Goal: Task Accomplishment & Management: Use online tool/utility

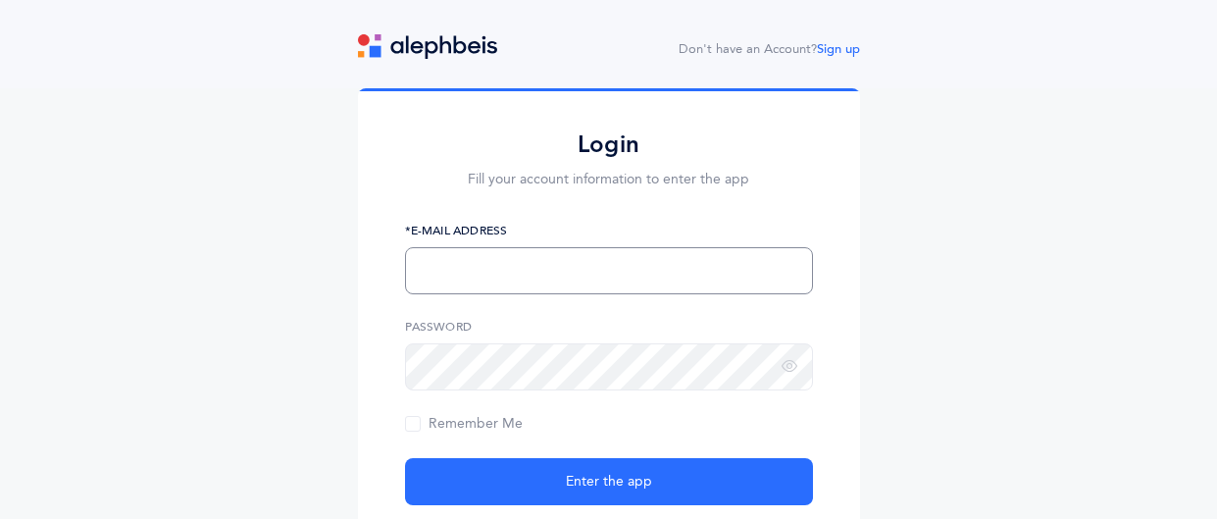
click at [476, 266] on input "text" at bounding box center [609, 270] width 408 height 47
type input "obronstein@chederphiladelphia.org"
click at [405, 458] on button "Enter the app" at bounding box center [609, 481] width 408 height 47
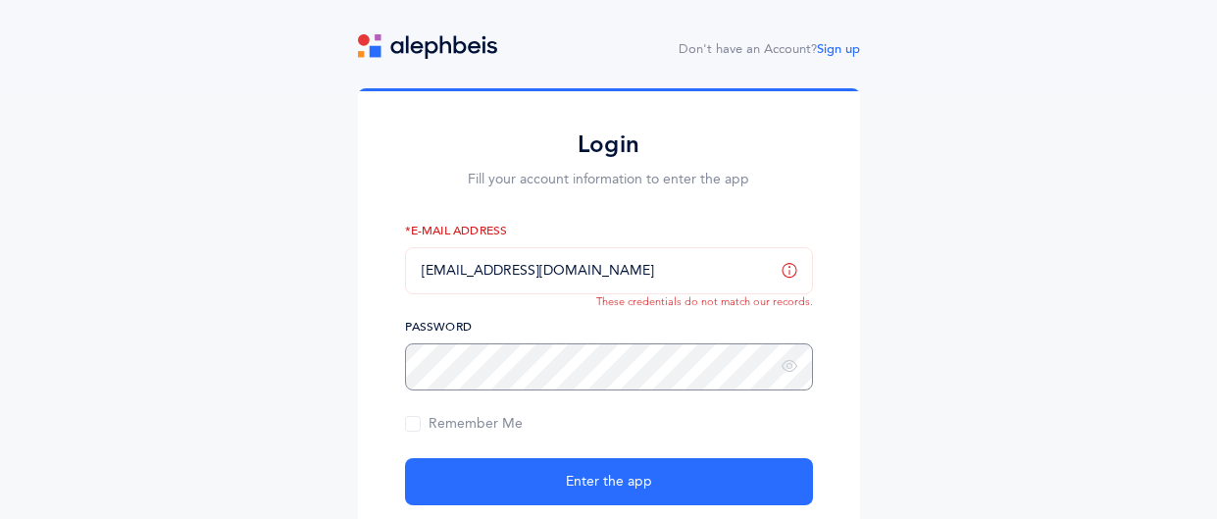
click at [326, 363] on div "Login Fill your account information to enter the app obronstein@chederphiladelp…" at bounding box center [608, 345] width 1217 height 515
click at [405, 458] on button "Enter the app" at bounding box center [609, 481] width 408 height 47
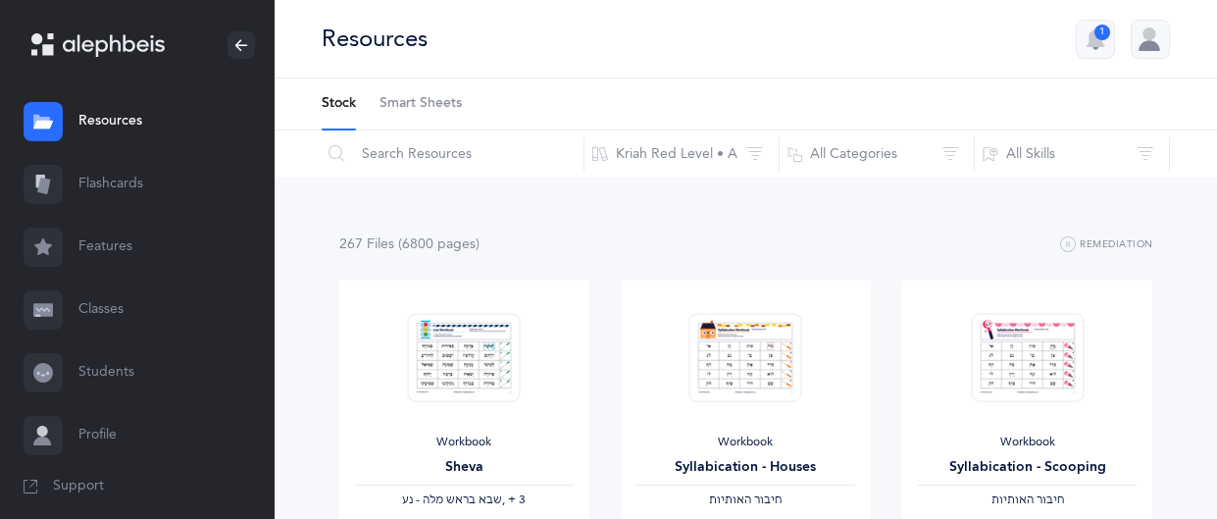
click at [108, 317] on link "Classes" at bounding box center [137, 310] width 275 height 63
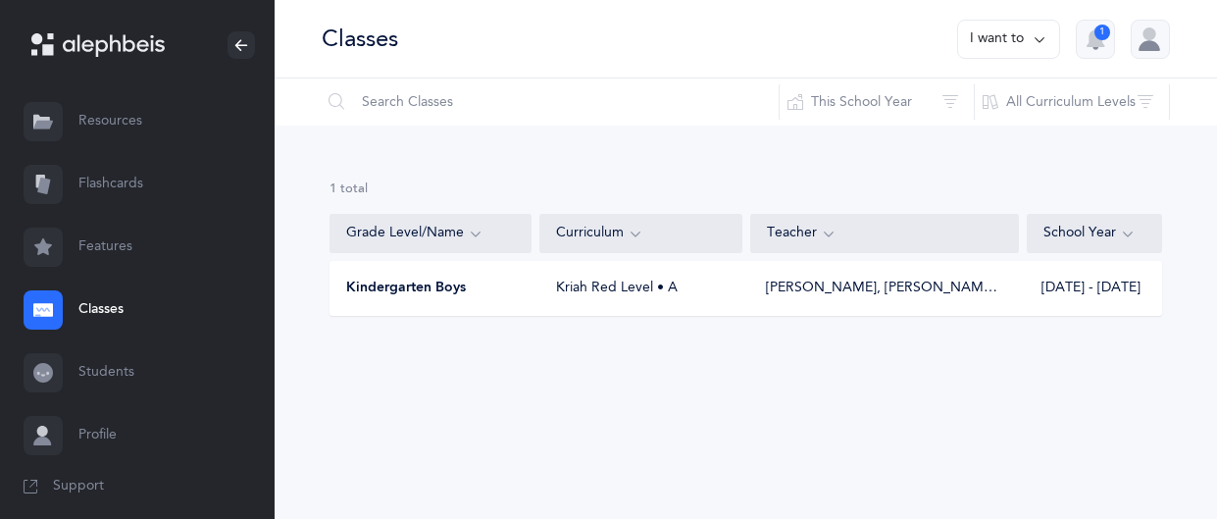
click at [366, 293] on span "Kindergarten Boys" at bounding box center [406, 289] width 120 height 20
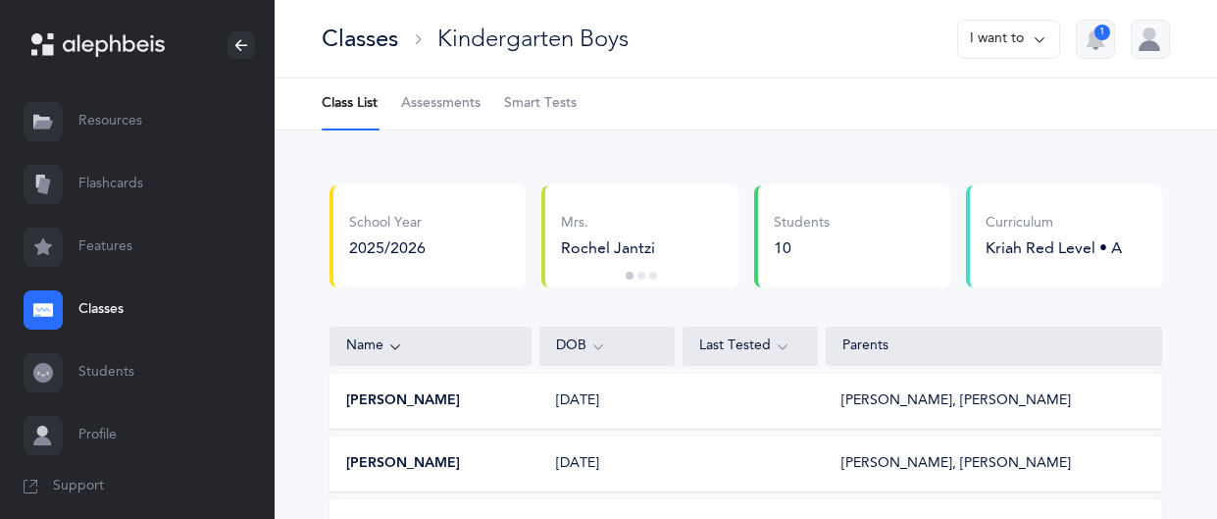
click at [532, 107] on span "Smart Tests" at bounding box center [540, 104] width 73 height 20
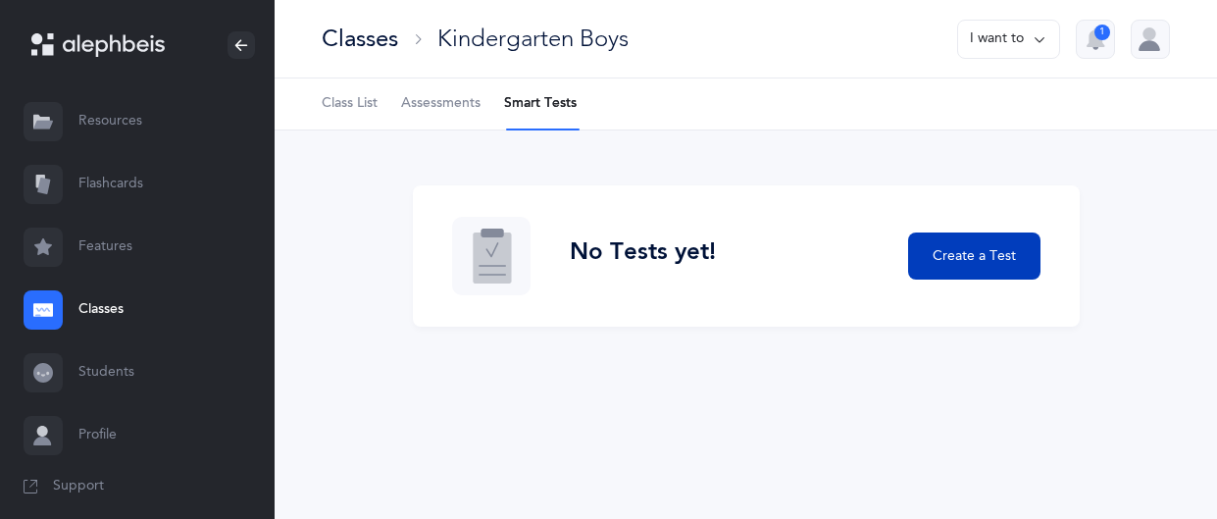
click at [941, 262] on span "Create a Test" at bounding box center [974, 256] width 83 height 21
select select "letters-nekudos"
select select
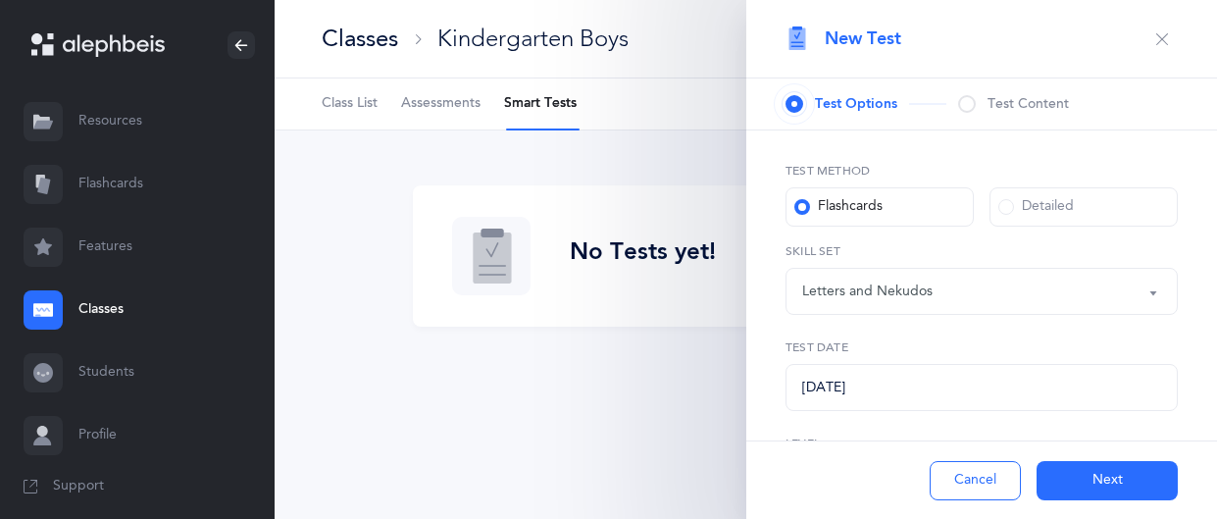
select select "27"
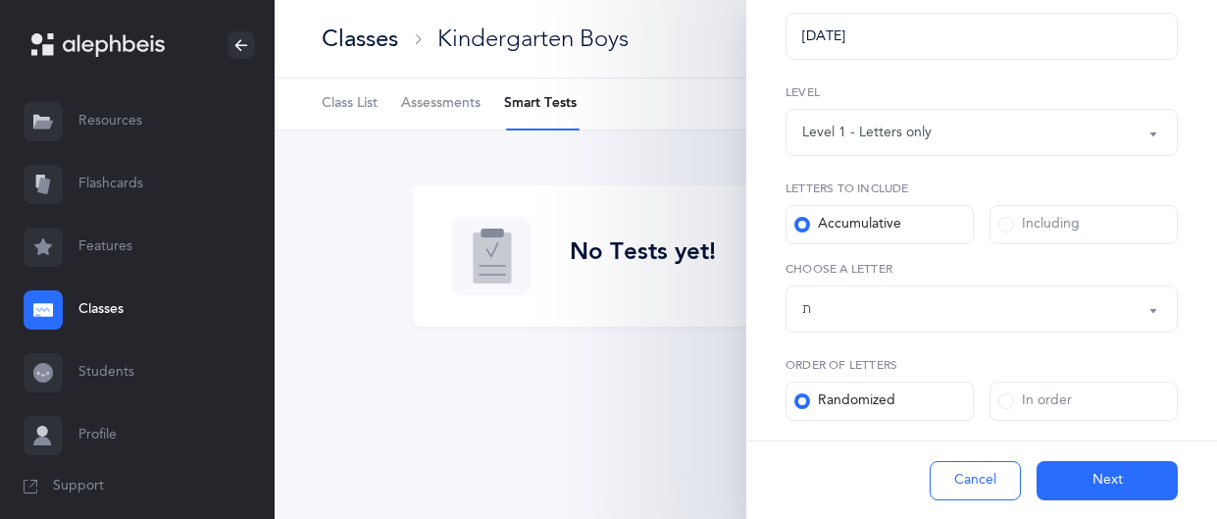
scroll to position [370, 0]
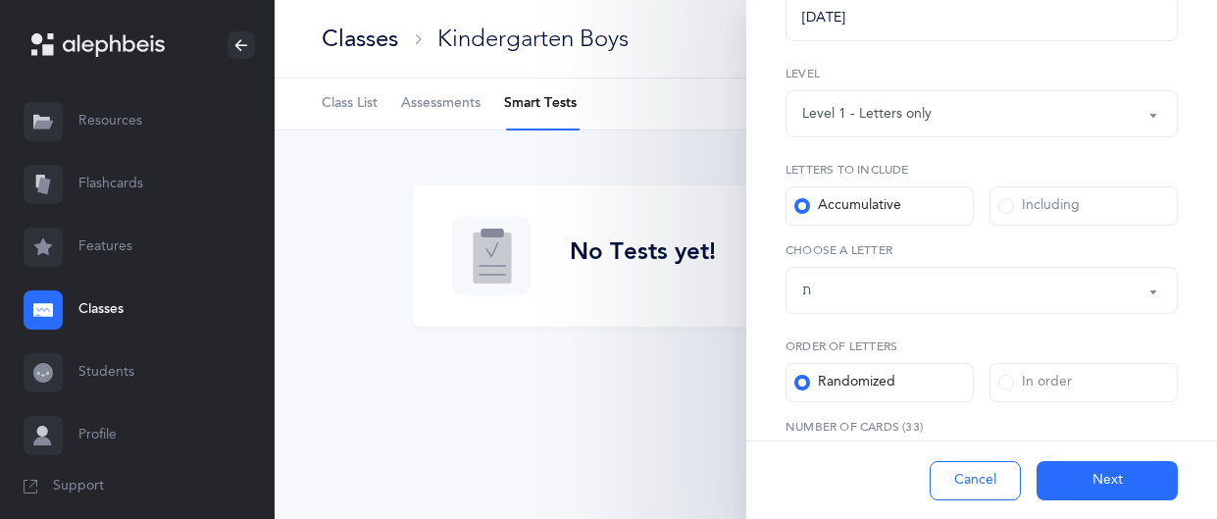
click at [1021, 193] on label "Including" at bounding box center [1084, 205] width 188 height 39
click at [0, 0] on input "Including" at bounding box center [0, 0] width 0 height 0
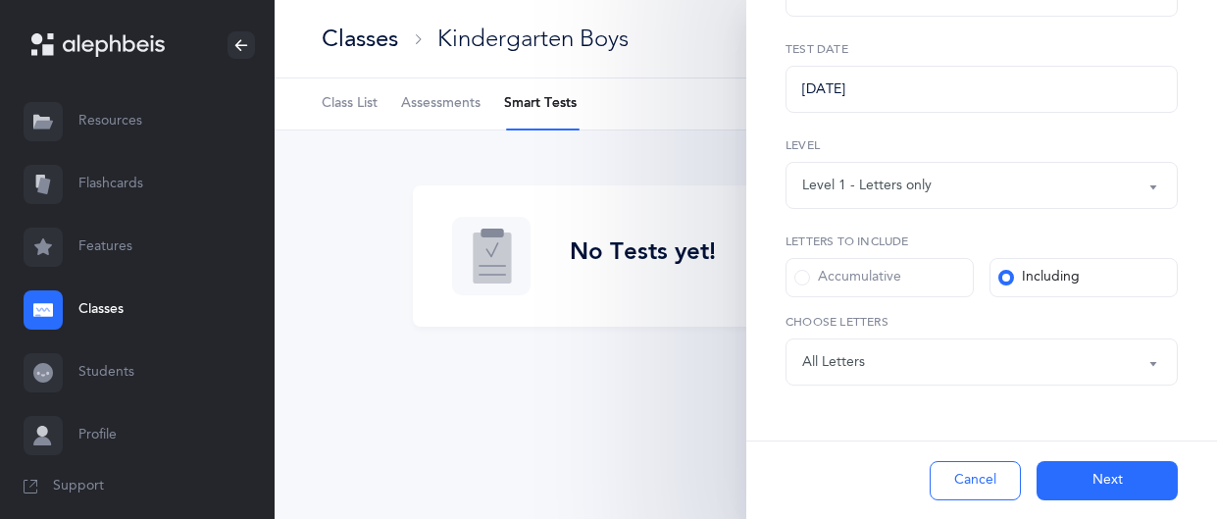
click at [1096, 386] on div "Test Method Flashcards Detailed Letters and Nekudos Open Words Blended Endings …" at bounding box center [981, 175] width 471 height 687
click at [1137, 364] on div "Letters: All Letters" at bounding box center [981, 361] width 359 height 33
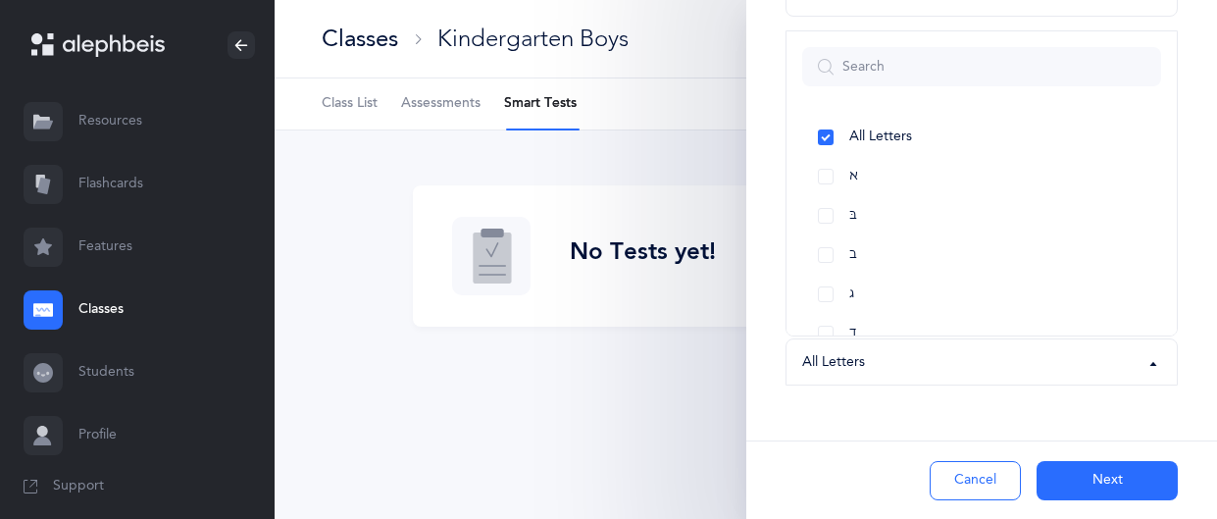
click at [972, 473] on button "Cancel" at bounding box center [975, 480] width 91 height 39
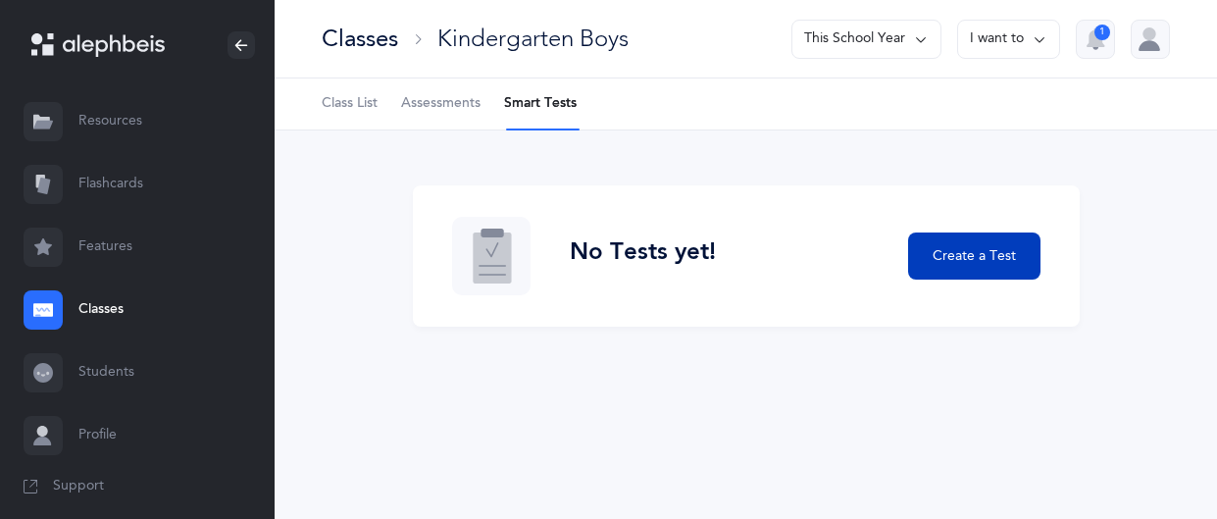
click at [962, 262] on span "Create a Test" at bounding box center [974, 256] width 83 height 21
select select "letters-nekudos"
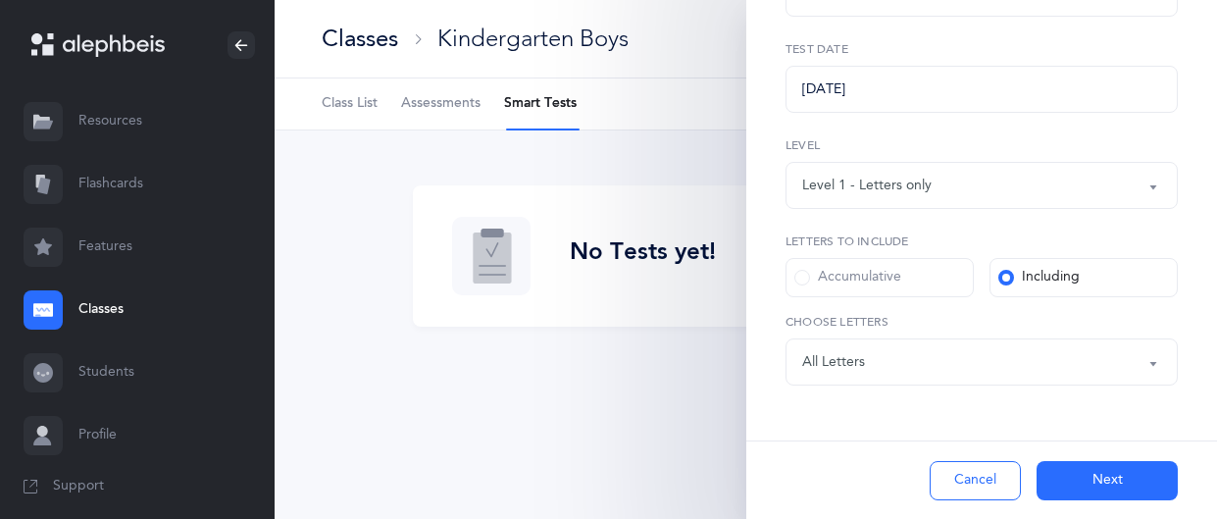
click at [801, 285] on div "Accumulative" at bounding box center [847, 278] width 107 height 20
click at [0, 0] on input "Accumulative" at bounding box center [0, 0] width 0 height 0
click at [1096, 372] on div "Letters up until: ת" at bounding box center [981, 361] width 359 height 33
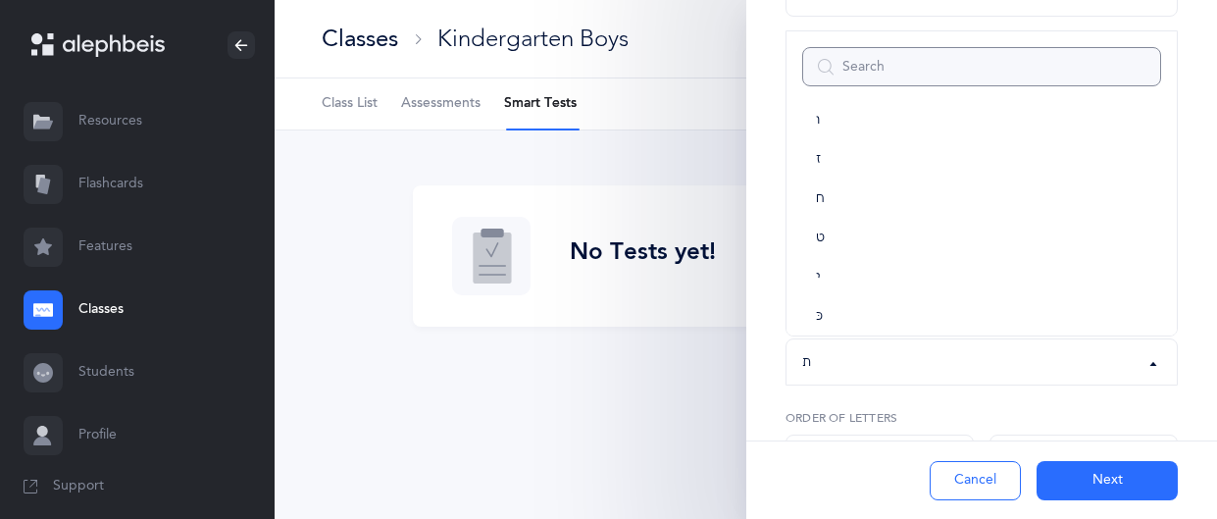
scroll to position [248, 0]
click at [813, 268] on link "י" at bounding box center [981, 281] width 359 height 39
select select "10"
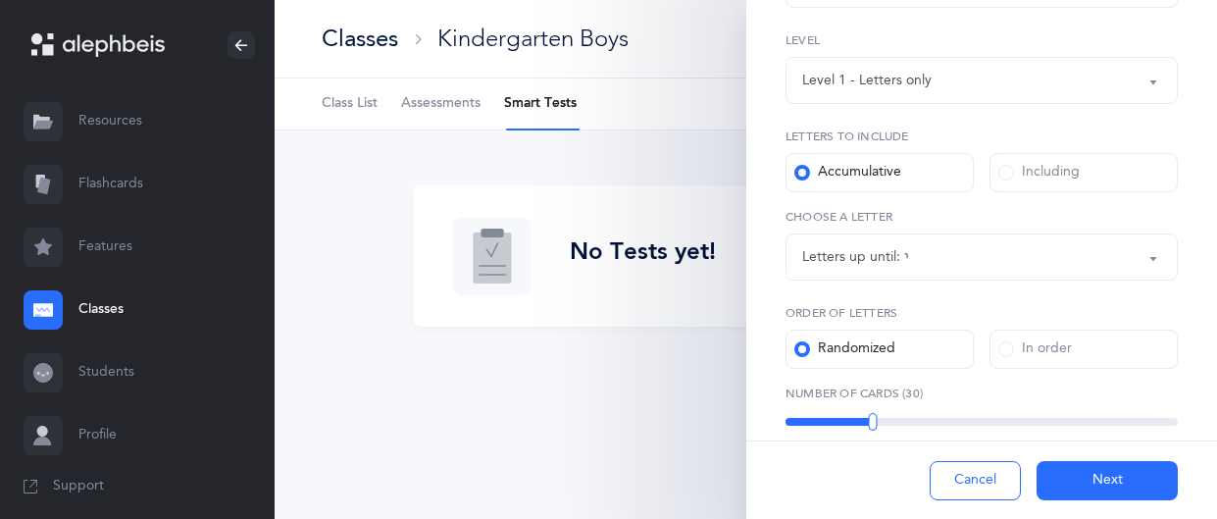
scroll to position [438, 0]
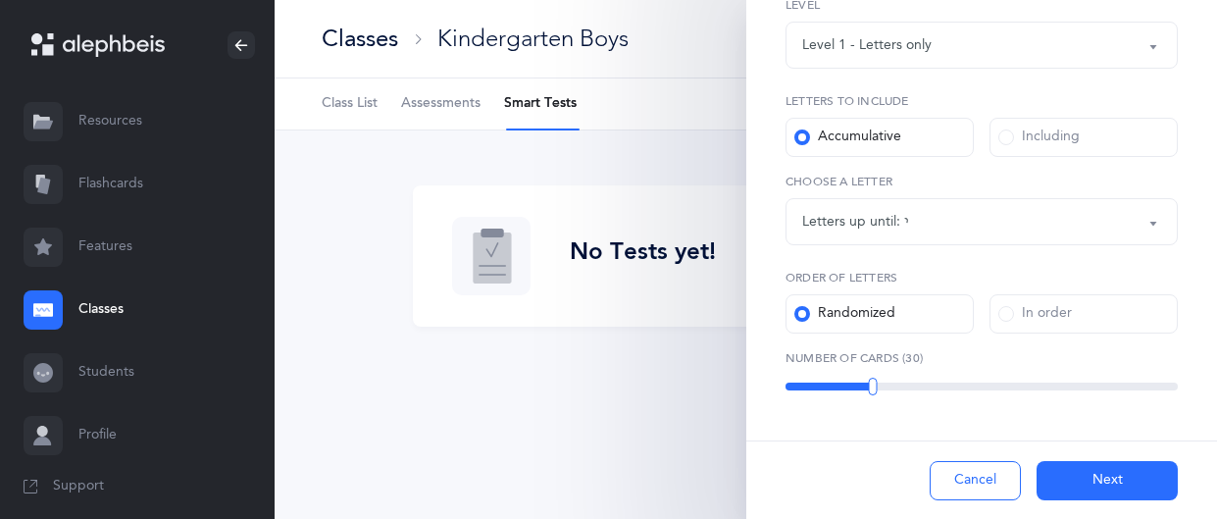
click at [1075, 486] on button "Next" at bounding box center [1107, 480] width 141 height 39
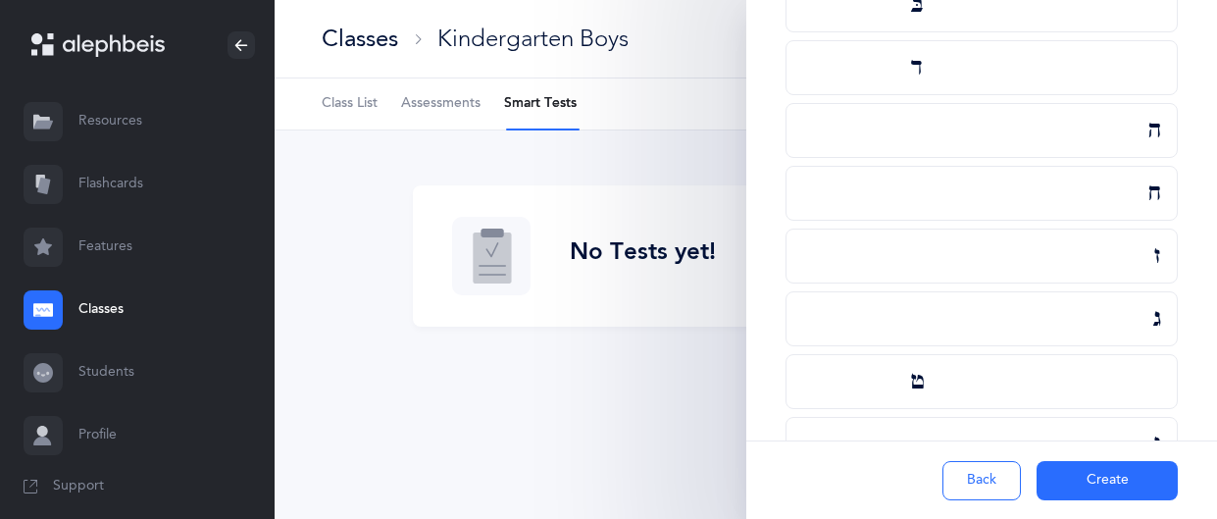
scroll to position [1627, 0]
click at [1073, 484] on button "Create" at bounding box center [1107, 480] width 141 height 39
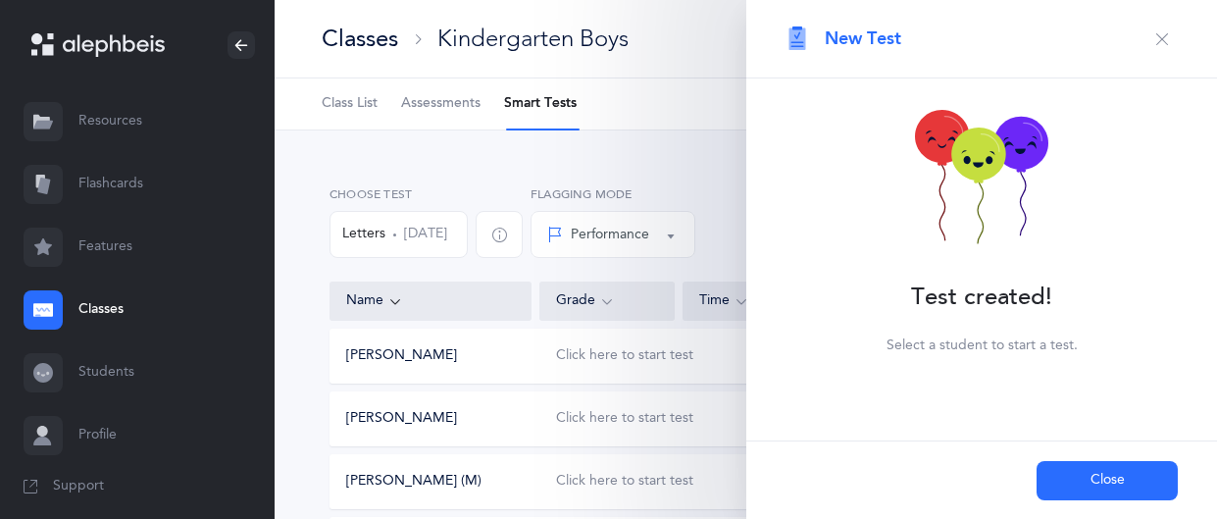
scroll to position [0, 0]
click at [1079, 471] on button "Close" at bounding box center [1107, 480] width 141 height 39
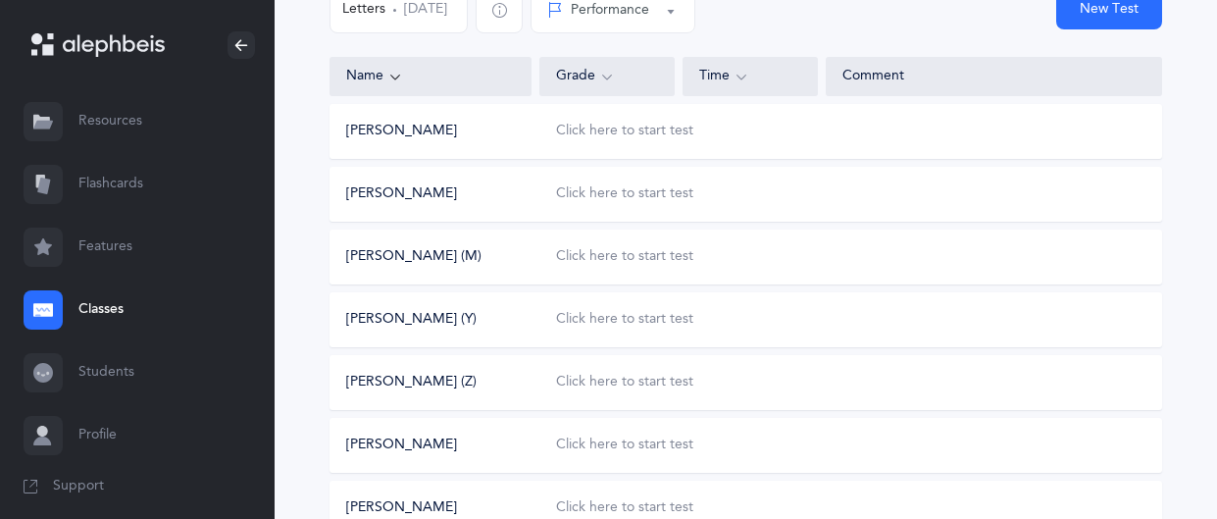
scroll to position [231, 0]
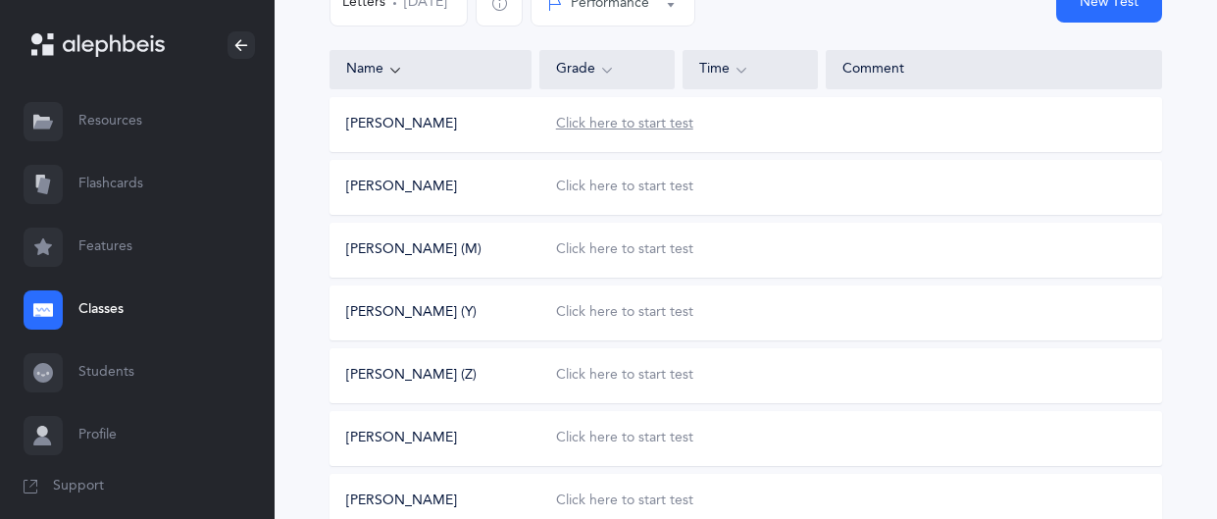
click at [617, 121] on div "Click here to start test" at bounding box center [624, 125] width 137 height 20
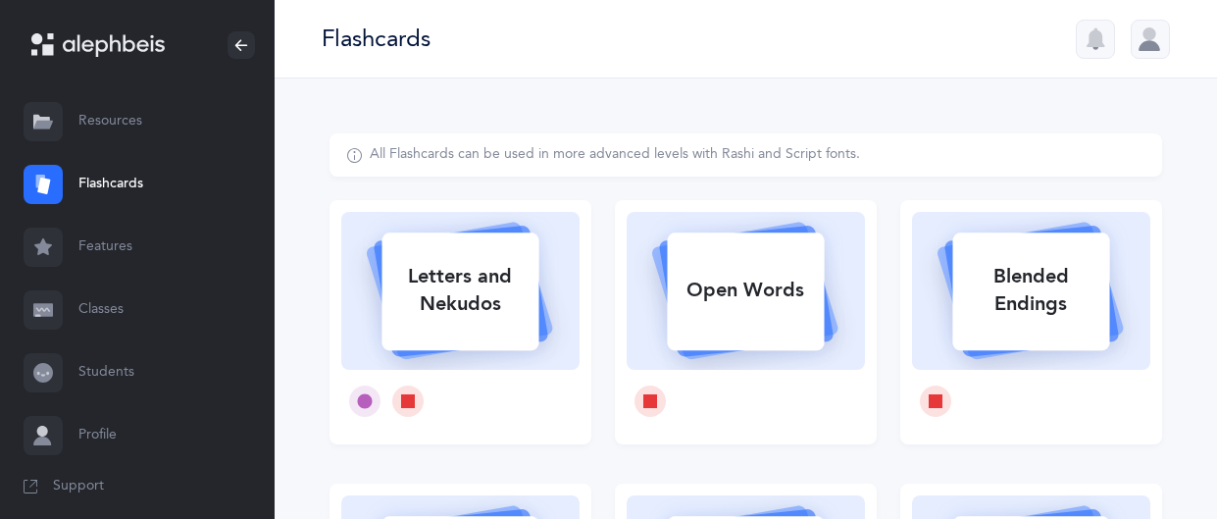
select select
select select "single"
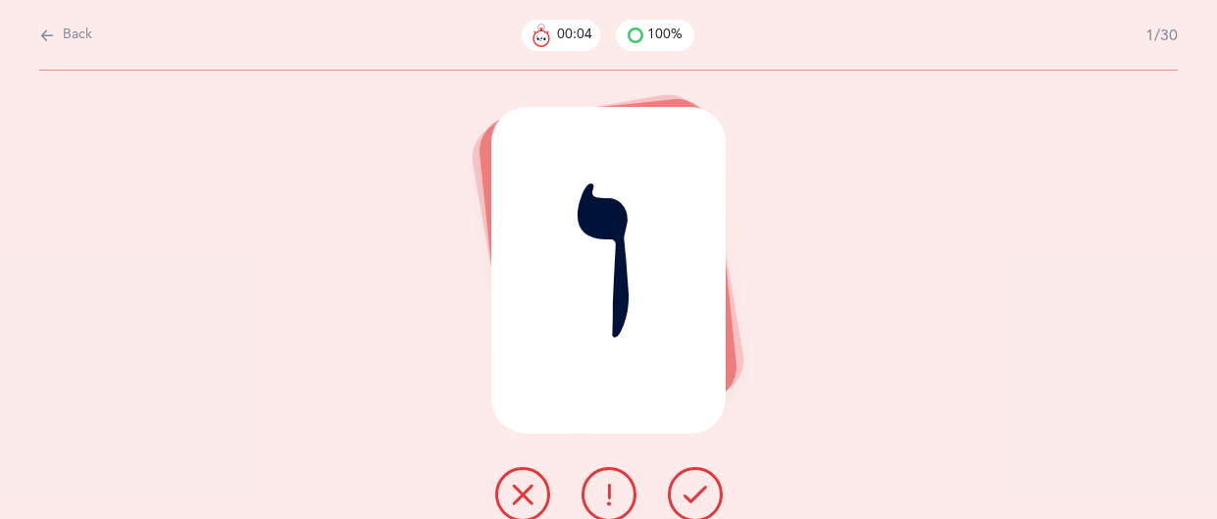
click at [692, 485] on icon at bounding box center [696, 495] width 24 height 24
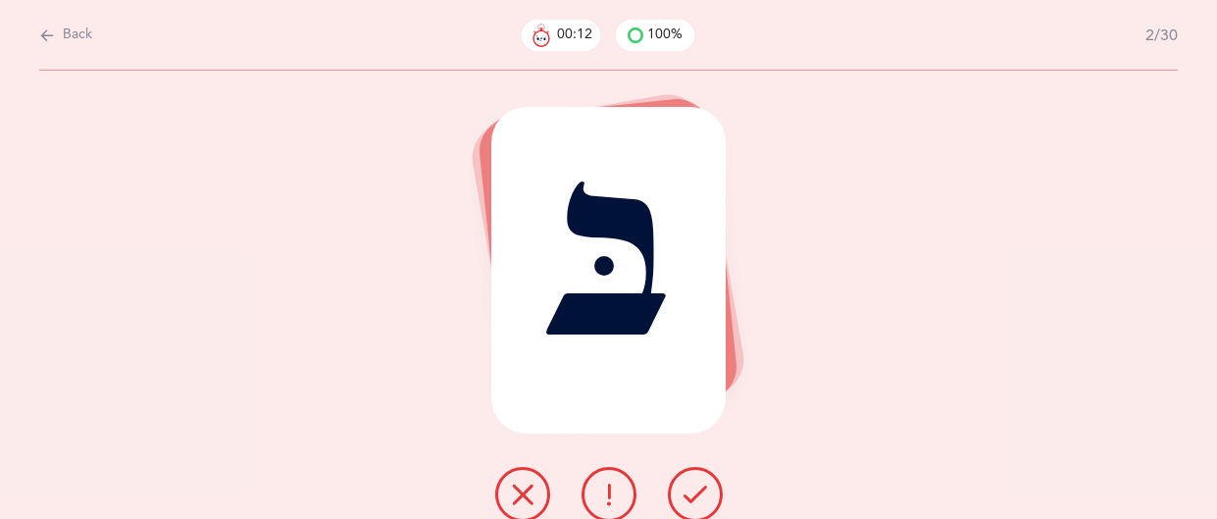
click at [585, 502] on button at bounding box center [609, 494] width 55 height 55
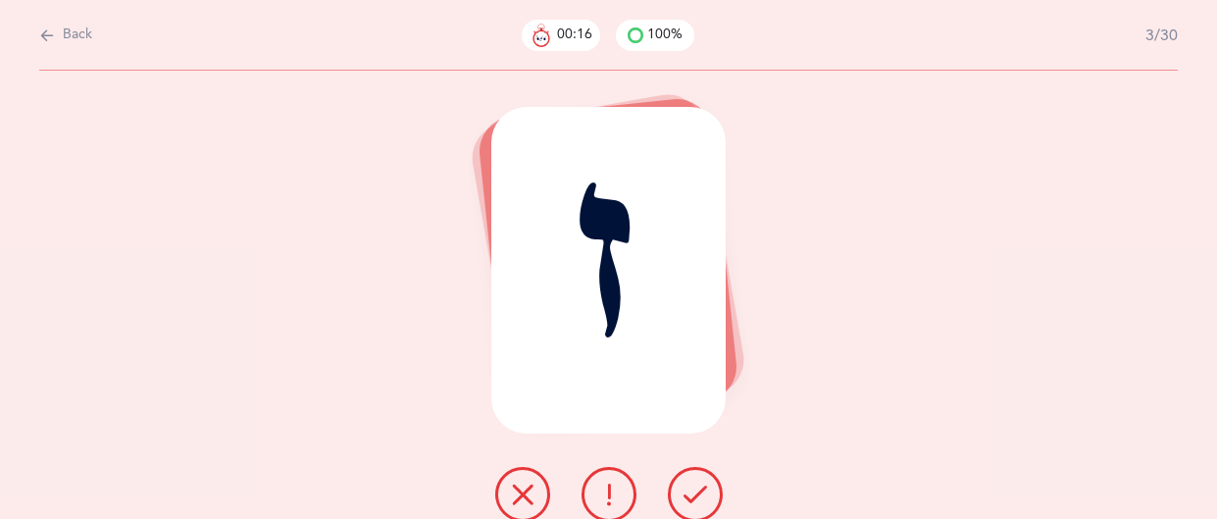
click at [687, 493] on icon at bounding box center [696, 495] width 24 height 24
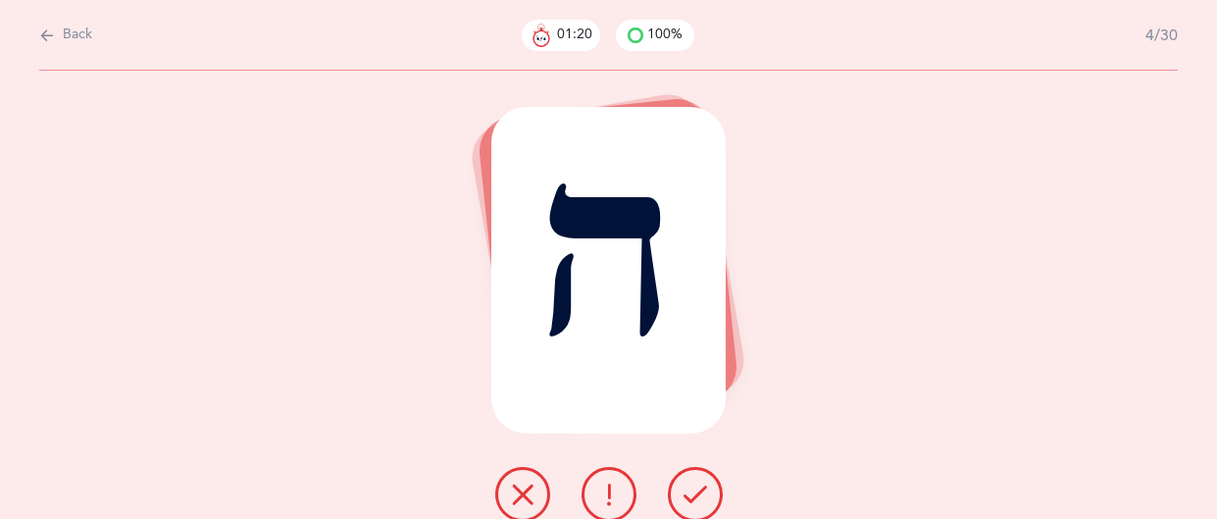
click at [620, 489] on icon at bounding box center [609, 495] width 24 height 24
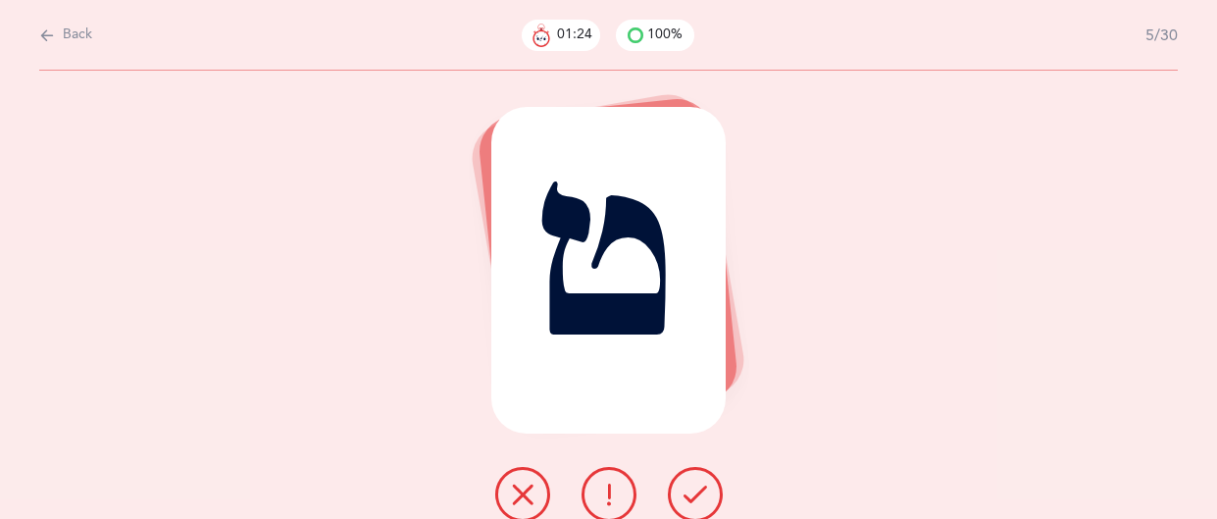
click at [699, 488] on icon at bounding box center [696, 495] width 24 height 24
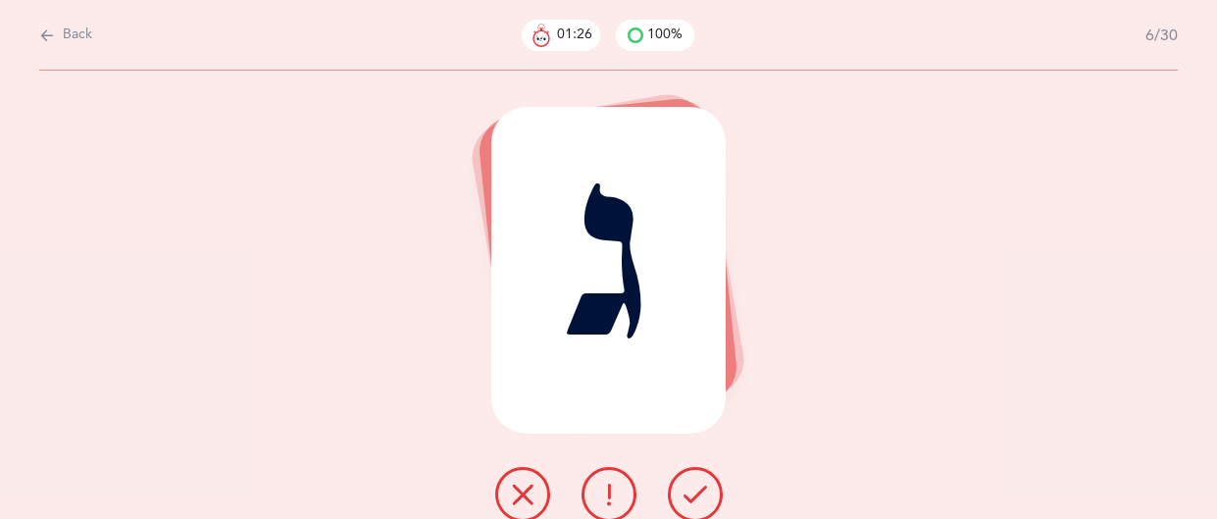
click at [699, 488] on icon at bounding box center [696, 495] width 24 height 24
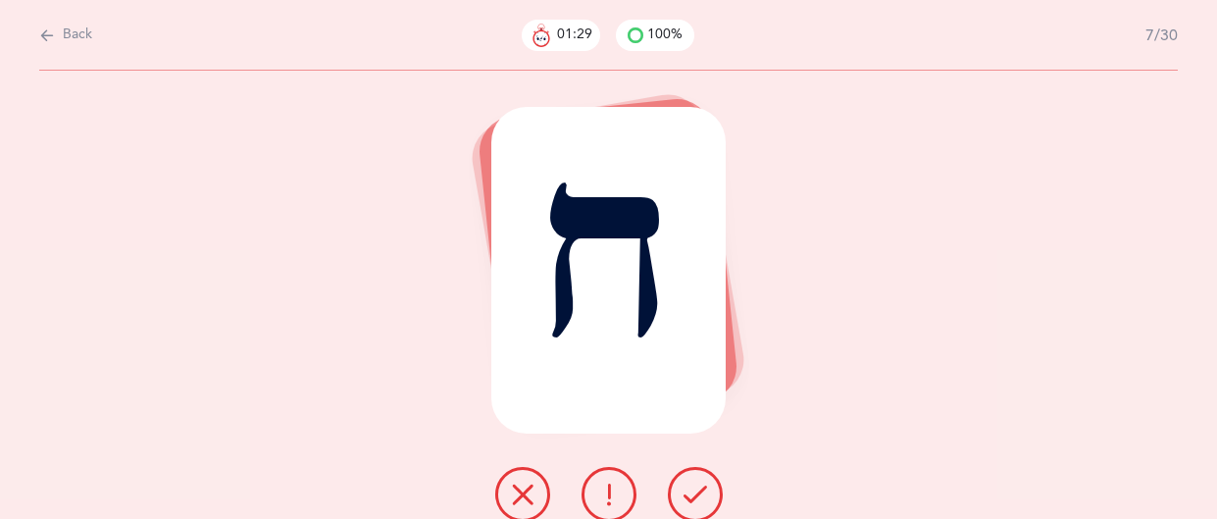
click at [699, 488] on icon at bounding box center [696, 495] width 24 height 24
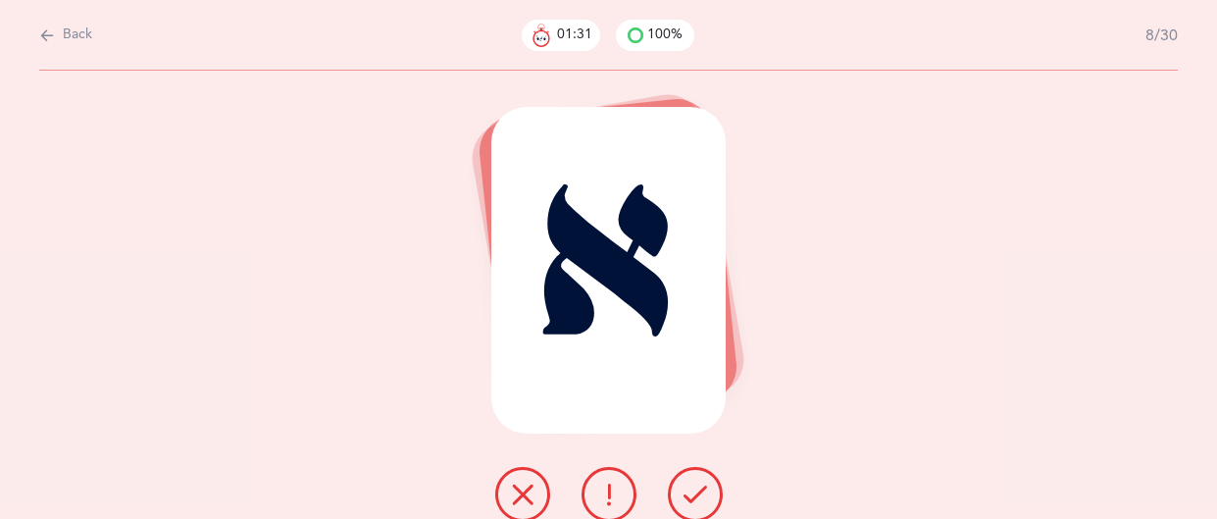
click at [699, 488] on icon at bounding box center [696, 495] width 24 height 24
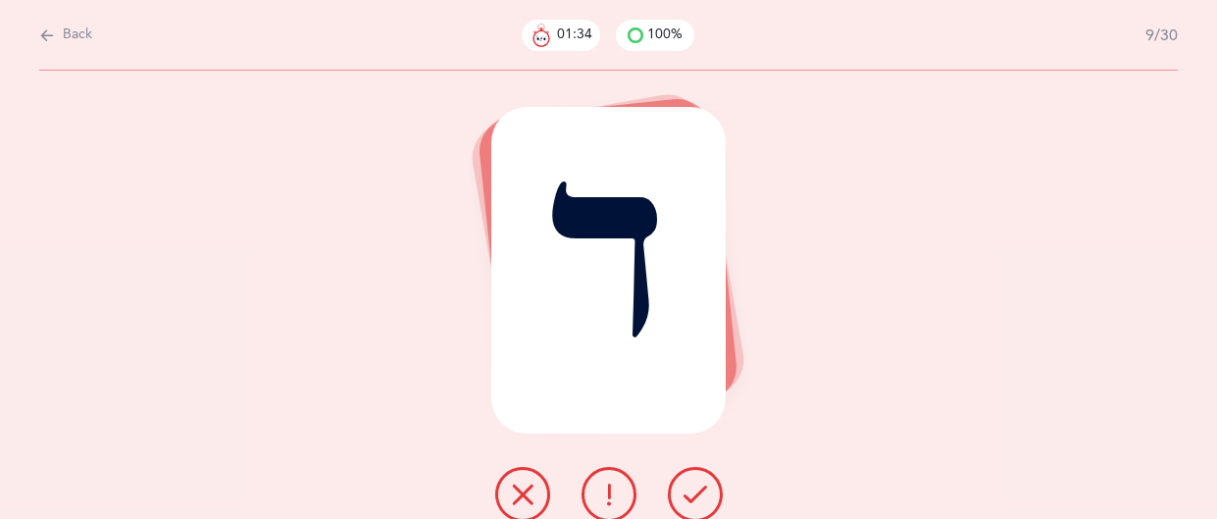
click at [699, 488] on icon at bounding box center [696, 495] width 24 height 24
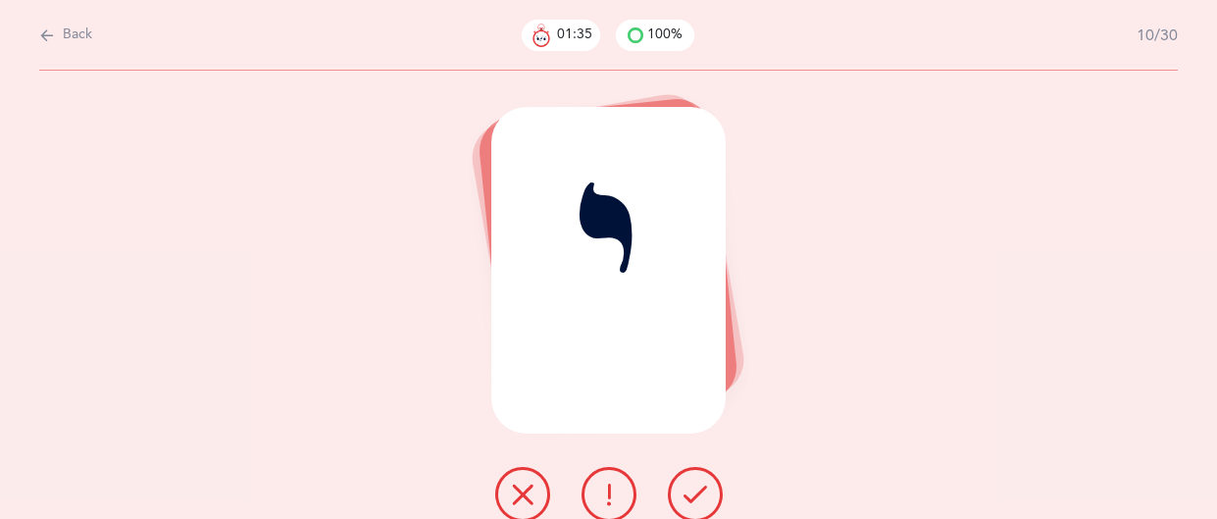
click at [699, 488] on icon at bounding box center [696, 495] width 24 height 24
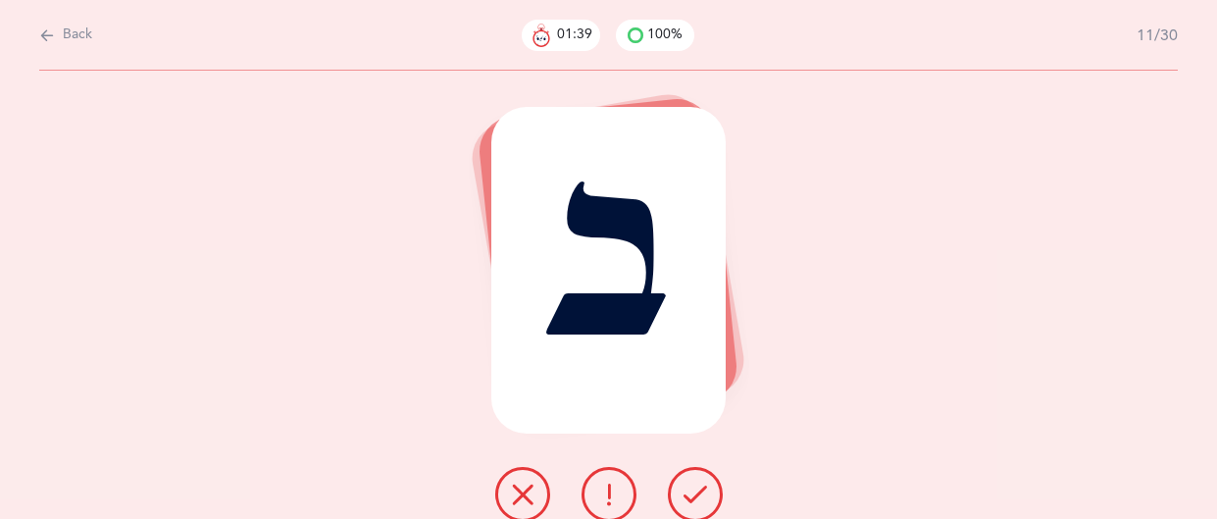
click at [699, 488] on icon at bounding box center [696, 495] width 24 height 24
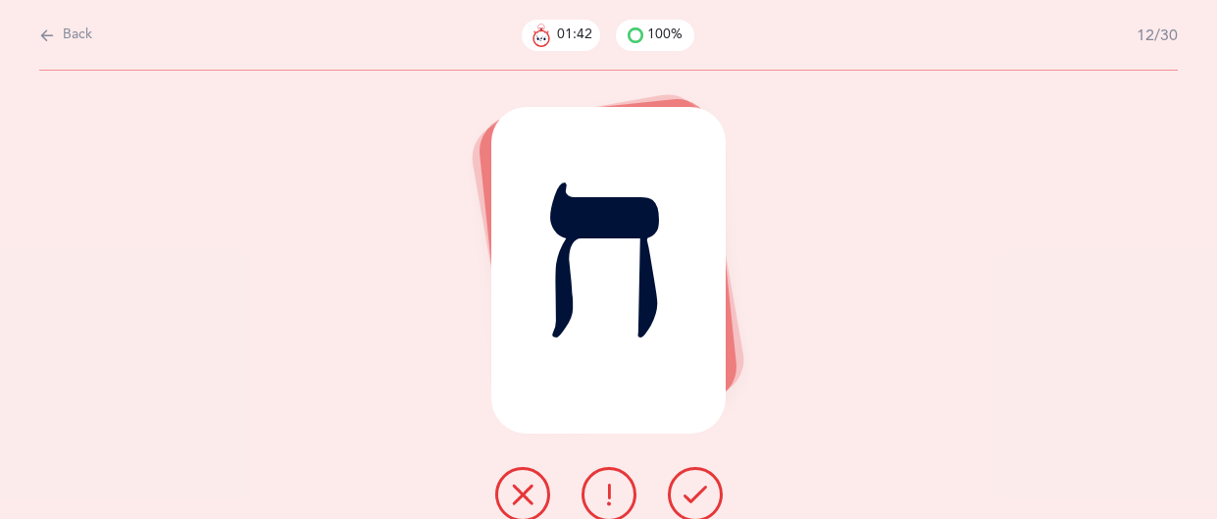
click at [699, 488] on icon at bounding box center [696, 495] width 24 height 24
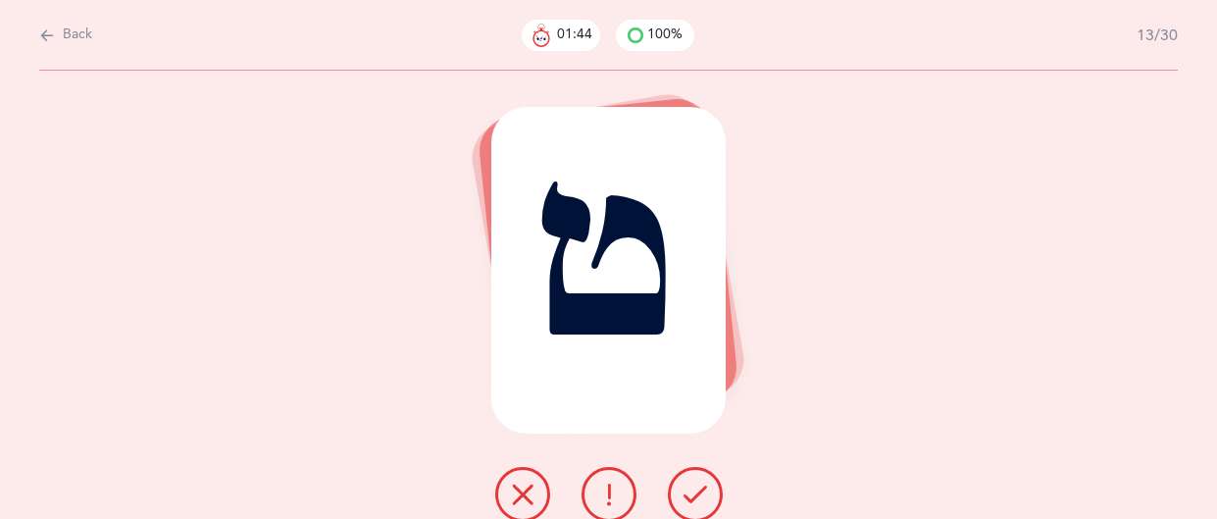
click at [699, 488] on icon at bounding box center [696, 495] width 24 height 24
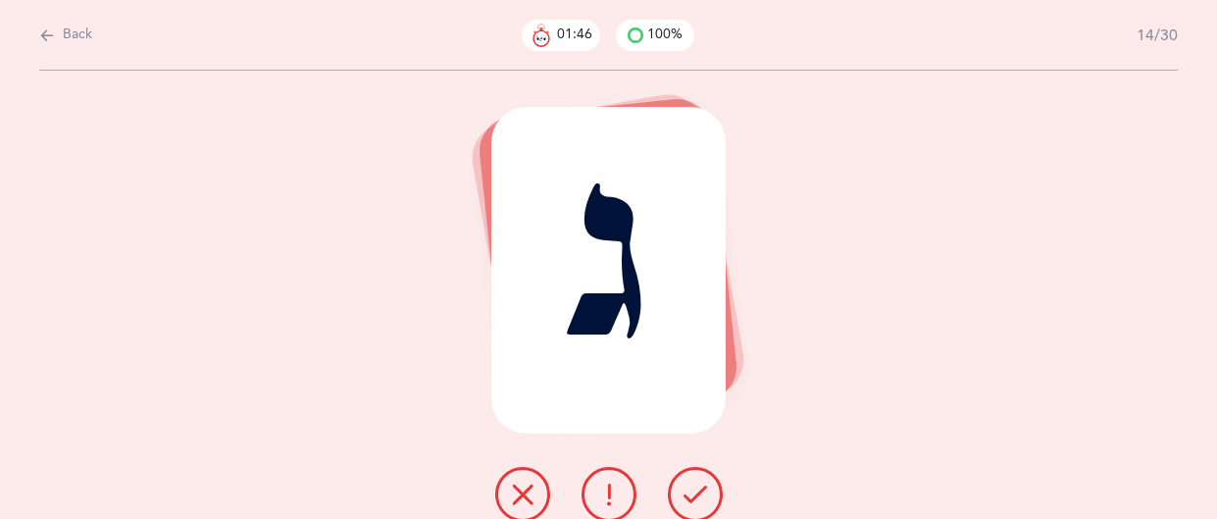
click at [699, 488] on icon at bounding box center [696, 495] width 24 height 24
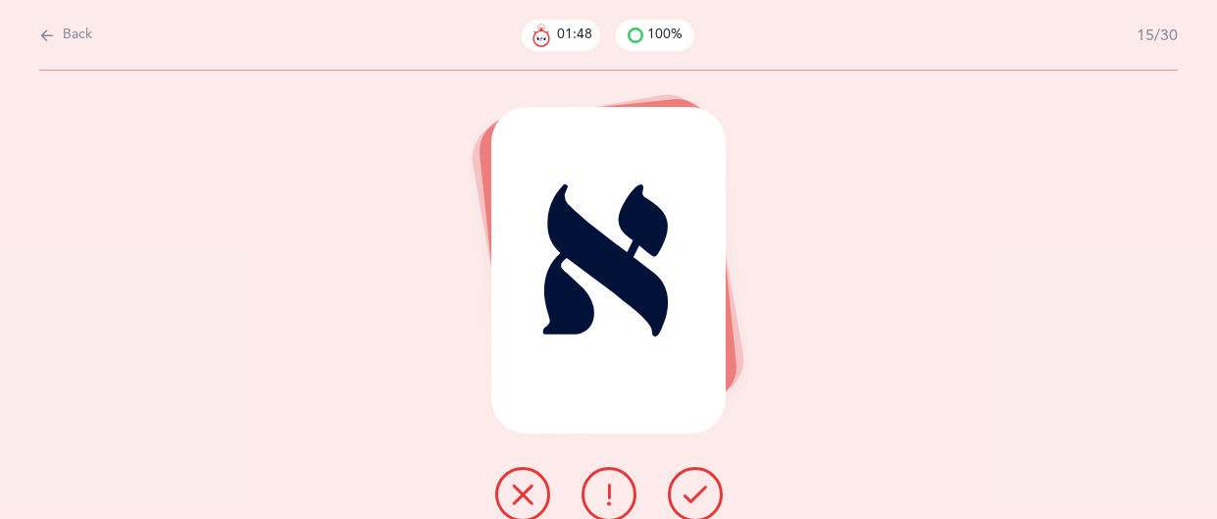
click at [699, 488] on icon at bounding box center [696, 495] width 24 height 24
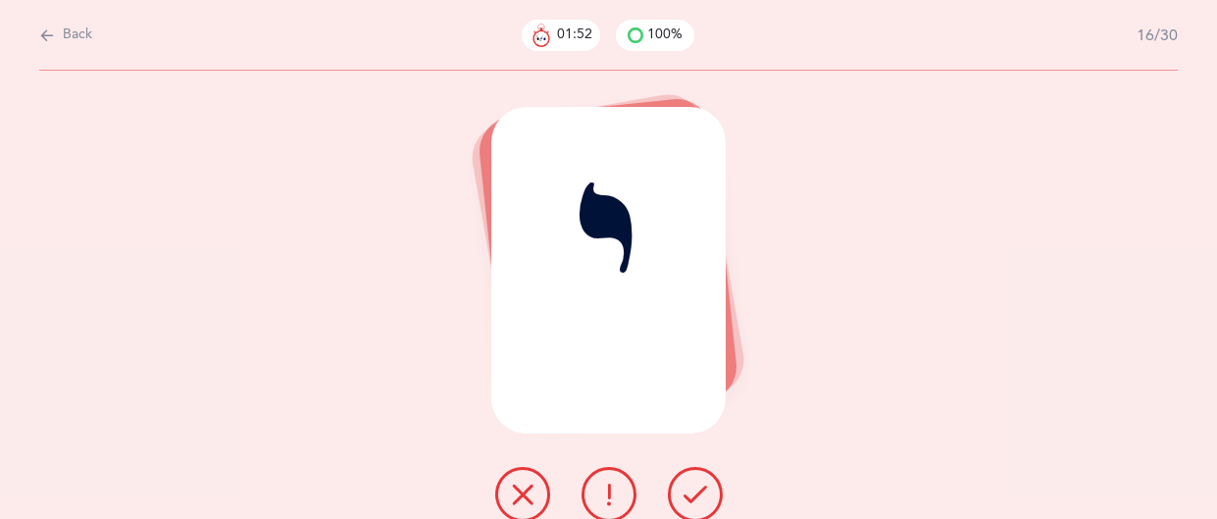
click at [699, 488] on icon at bounding box center [696, 495] width 24 height 24
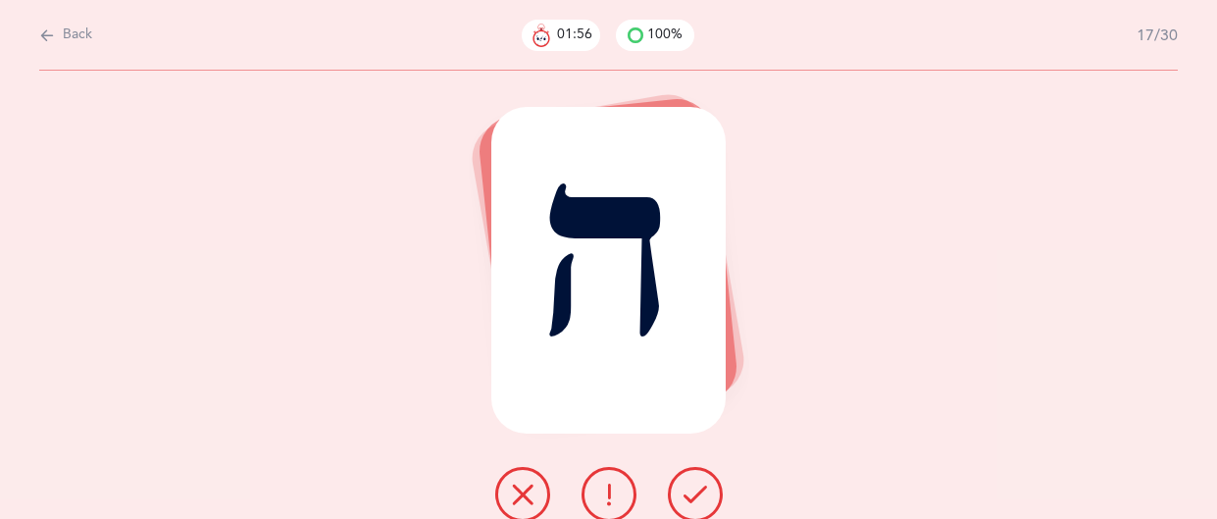
click at [699, 488] on icon at bounding box center [696, 495] width 24 height 24
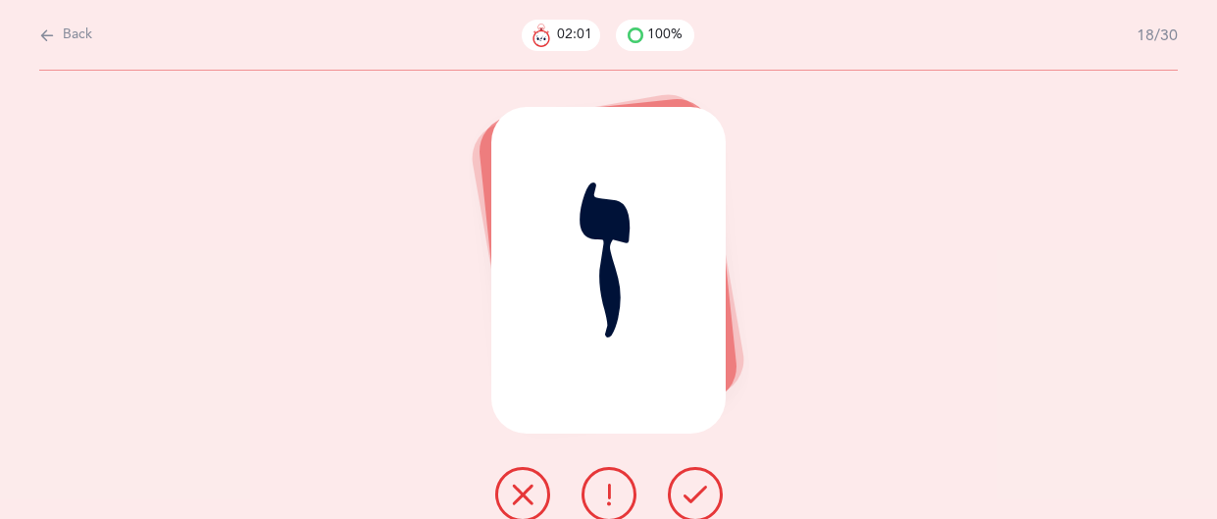
click at [699, 488] on icon at bounding box center [696, 495] width 24 height 24
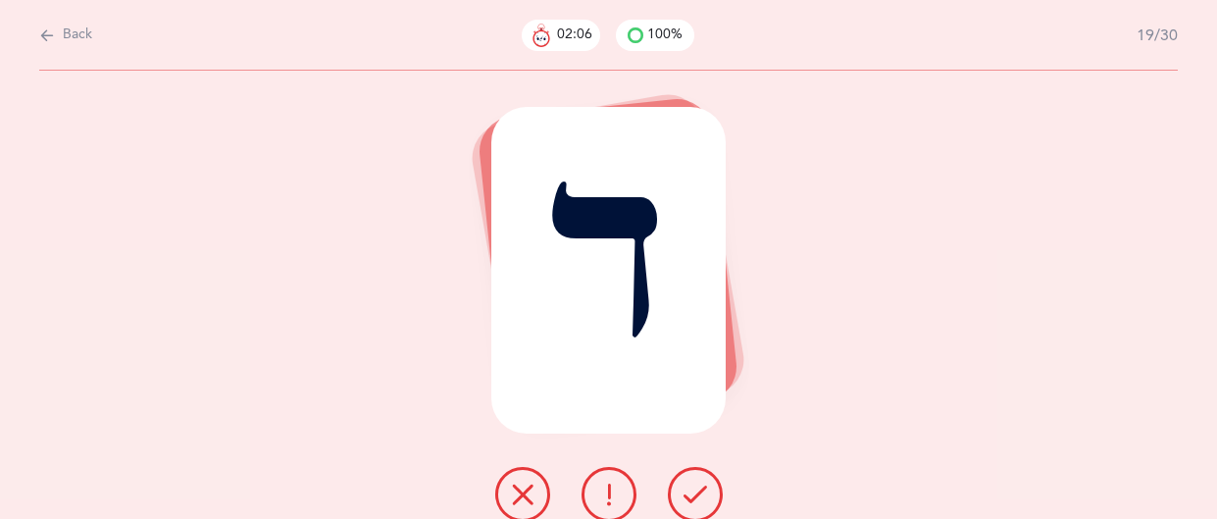
click at [699, 488] on icon at bounding box center [696, 495] width 24 height 24
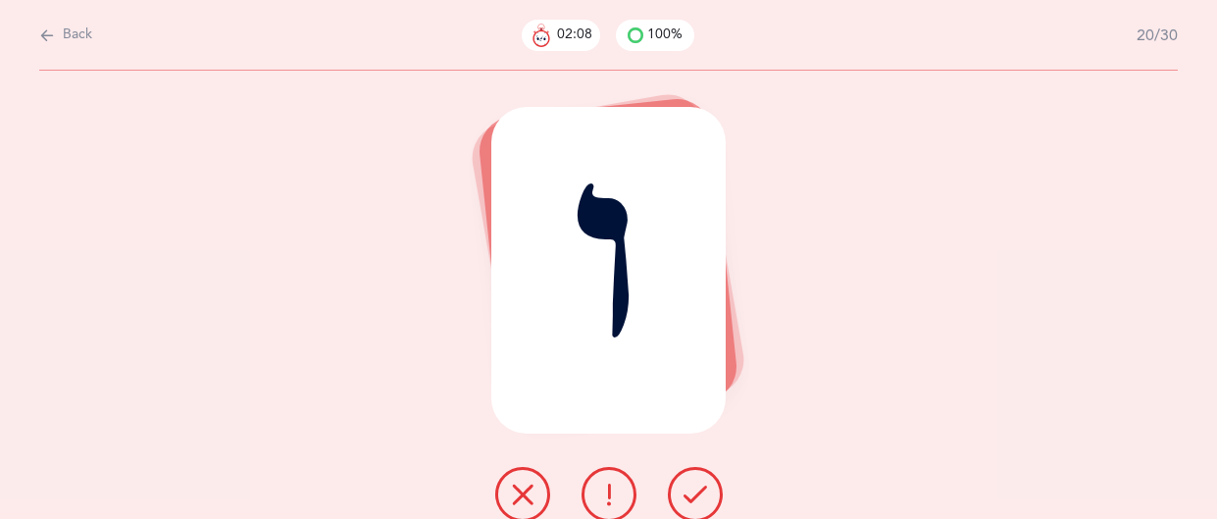
click at [699, 488] on icon at bounding box center [696, 495] width 24 height 24
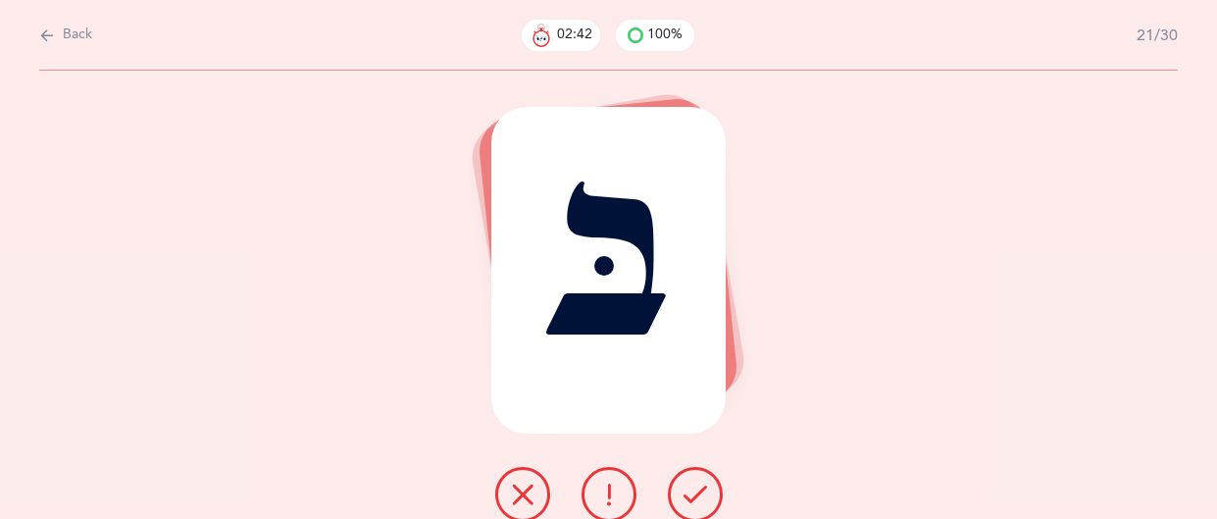
click at [585, 492] on button at bounding box center [609, 494] width 55 height 55
click at [680, 494] on button at bounding box center [695, 494] width 55 height 55
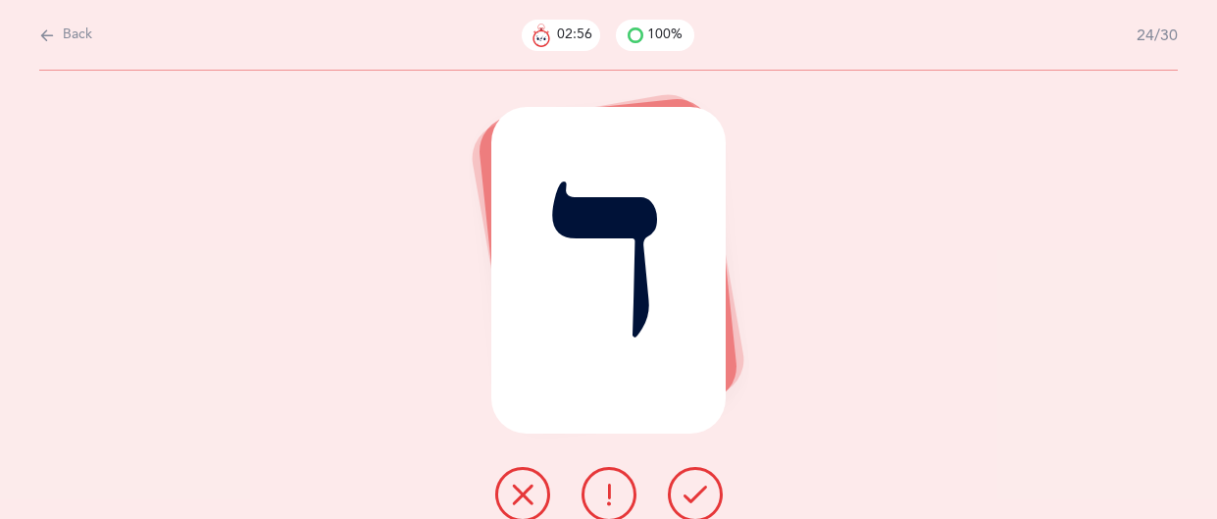
click at [680, 494] on button at bounding box center [695, 494] width 55 height 55
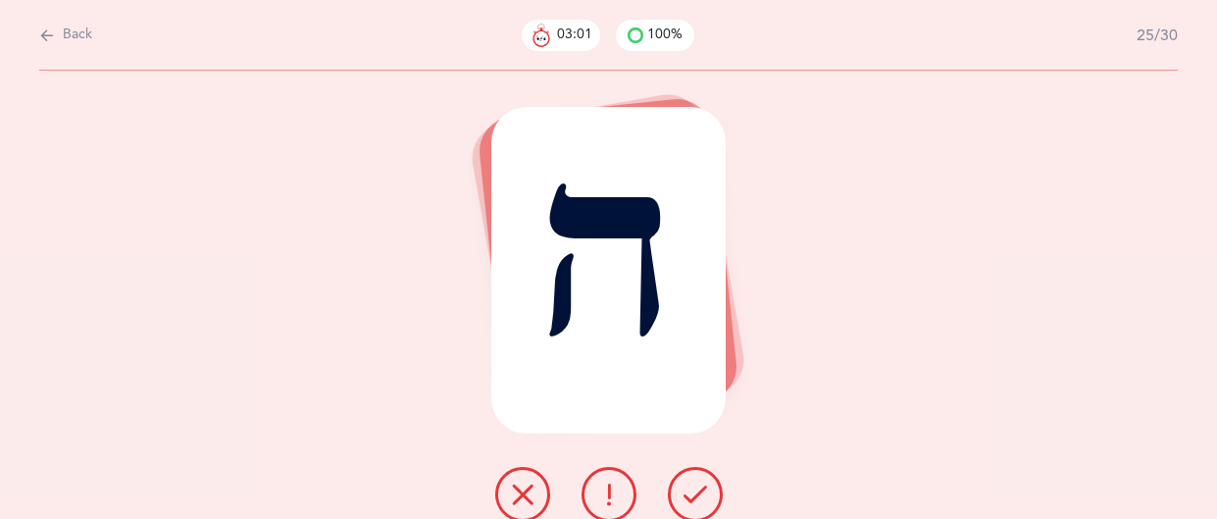
click at [680, 494] on button at bounding box center [695, 494] width 55 height 55
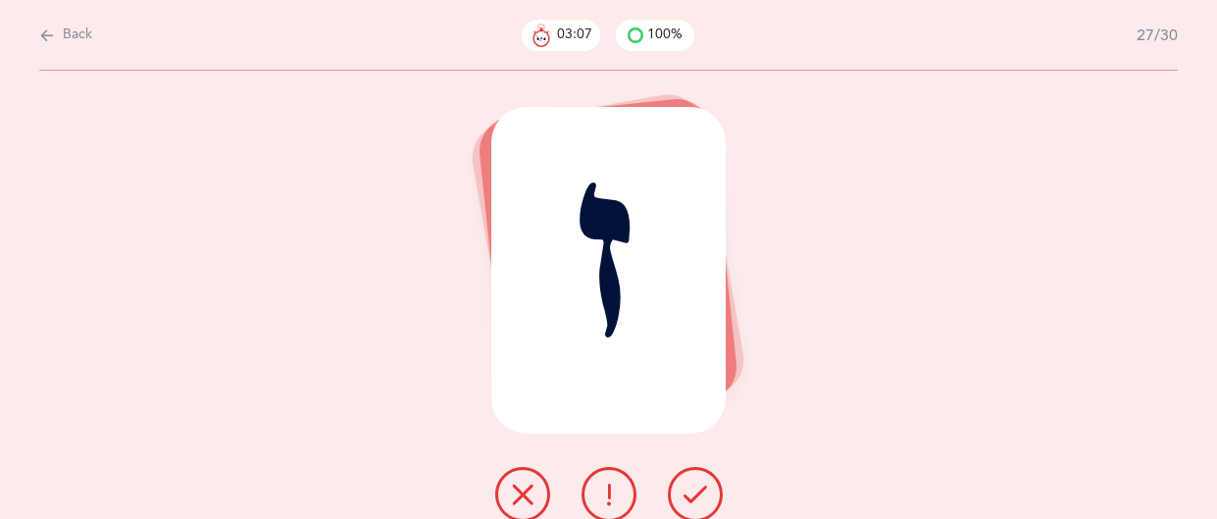
click at [680, 494] on button at bounding box center [695, 494] width 55 height 55
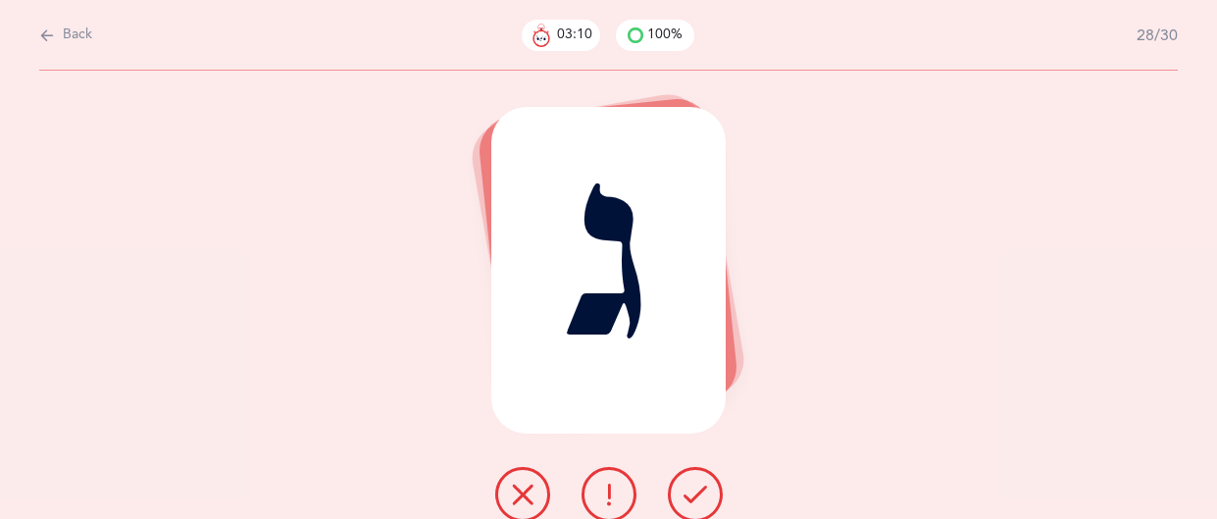
click at [680, 494] on button at bounding box center [695, 494] width 55 height 55
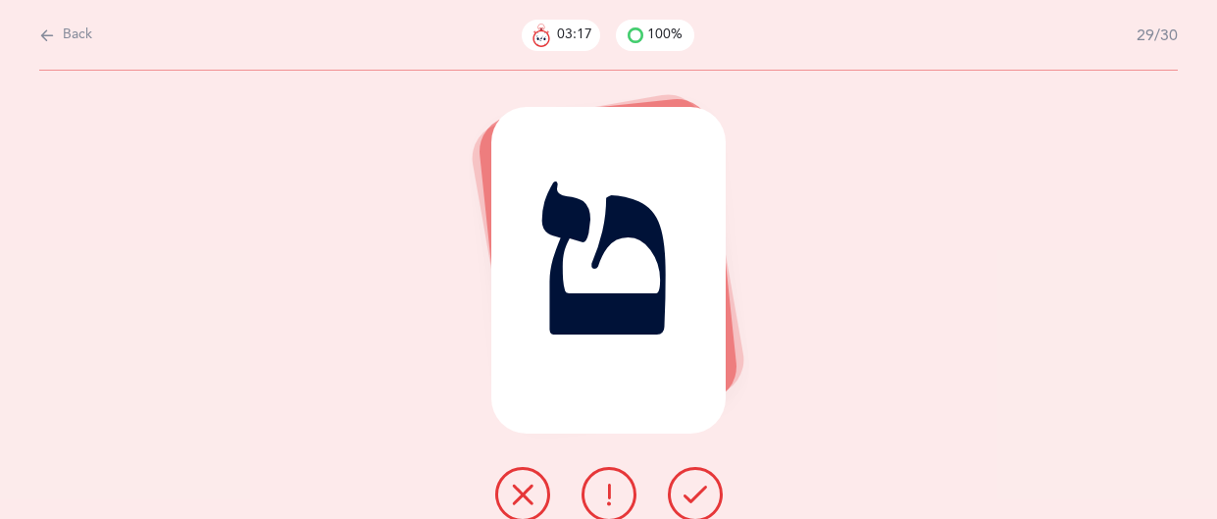
click at [687, 494] on icon at bounding box center [696, 495] width 24 height 24
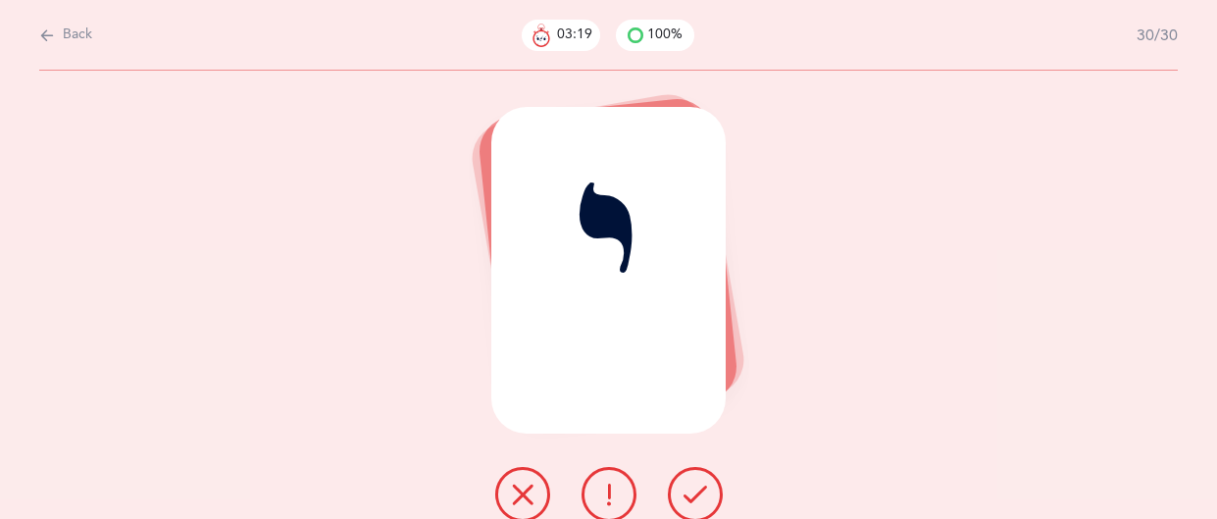
click at [687, 494] on icon at bounding box center [696, 495] width 24 height 24
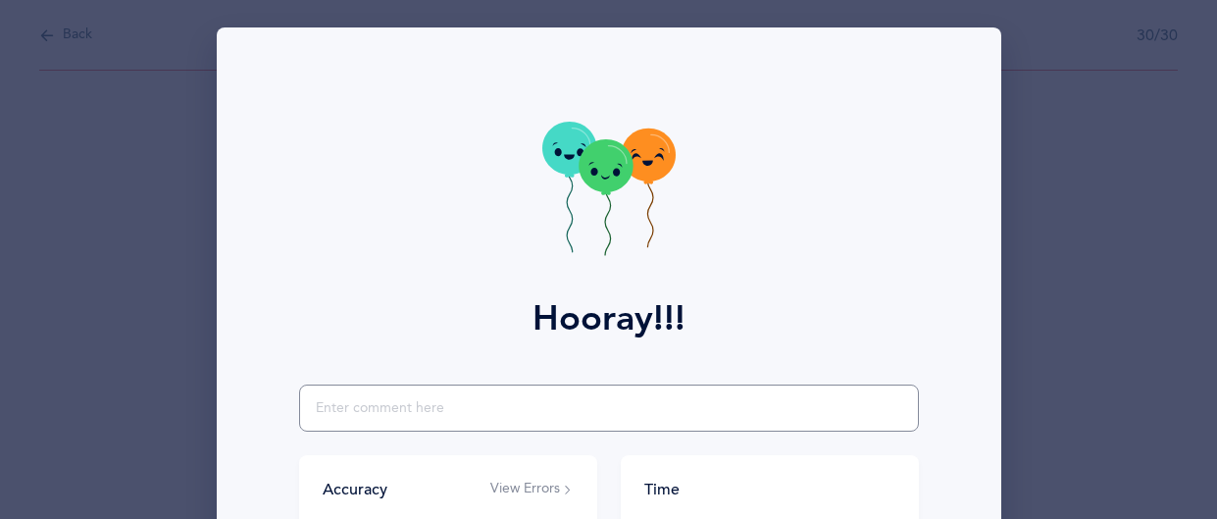
click at [506, 413] on input "text" at bounding box center [609, 407] width 620 height 47
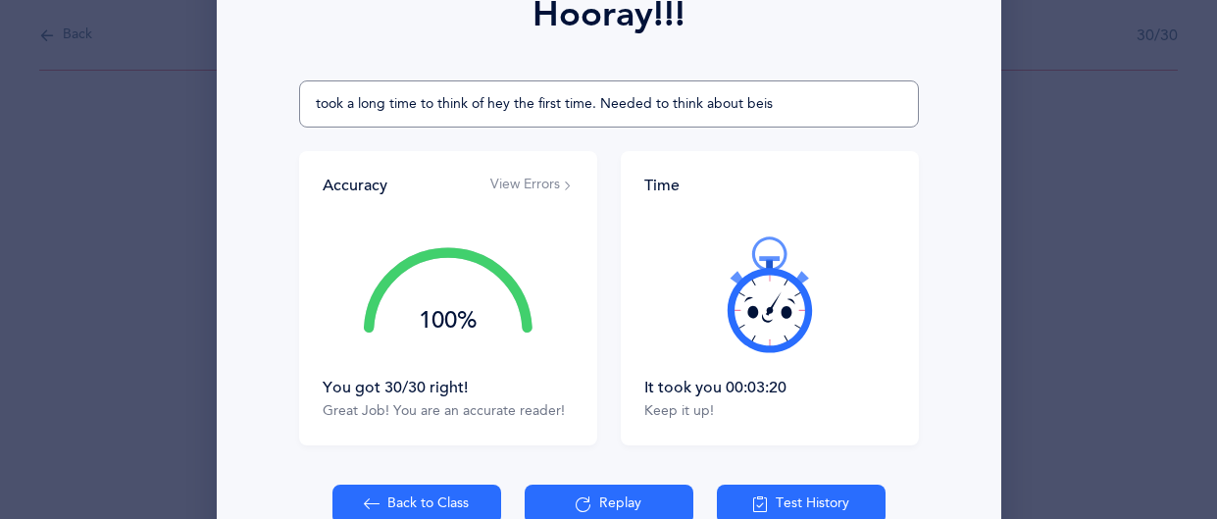
scroll to position [415, 0]
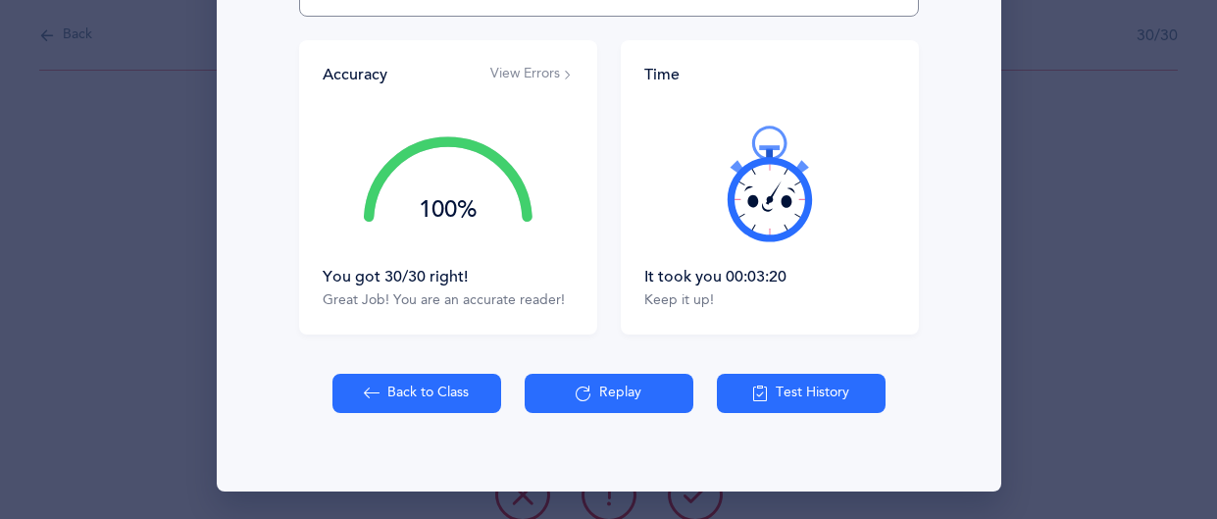
type input "took a long time to think of hey the first time. Needed to think about beis"
click at [414, 387] on button "Back to Class" at bounding box center [416, 393] width 169 height 39
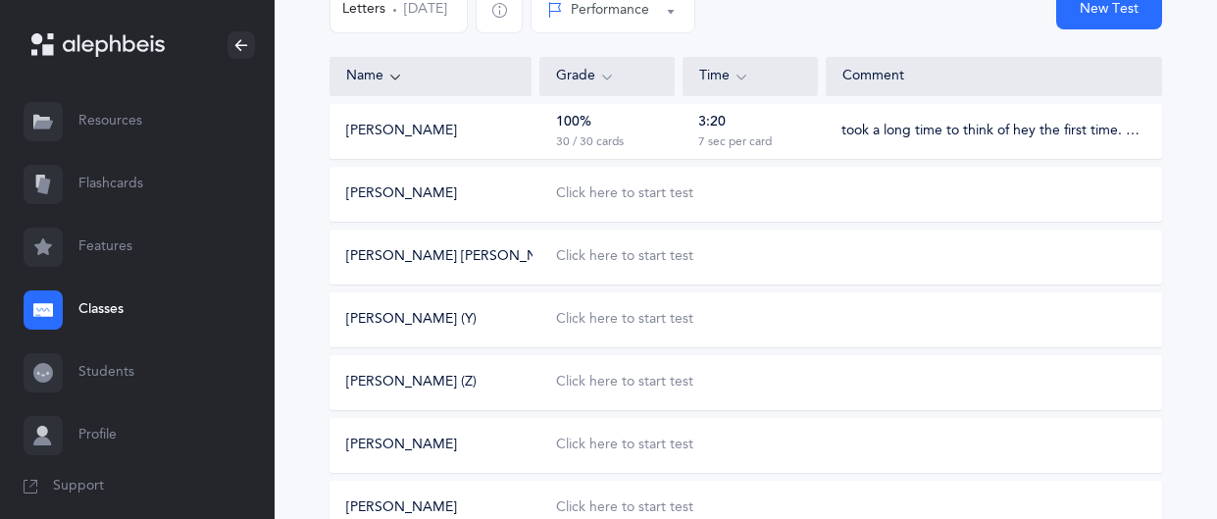
scroll to position [268, 0]
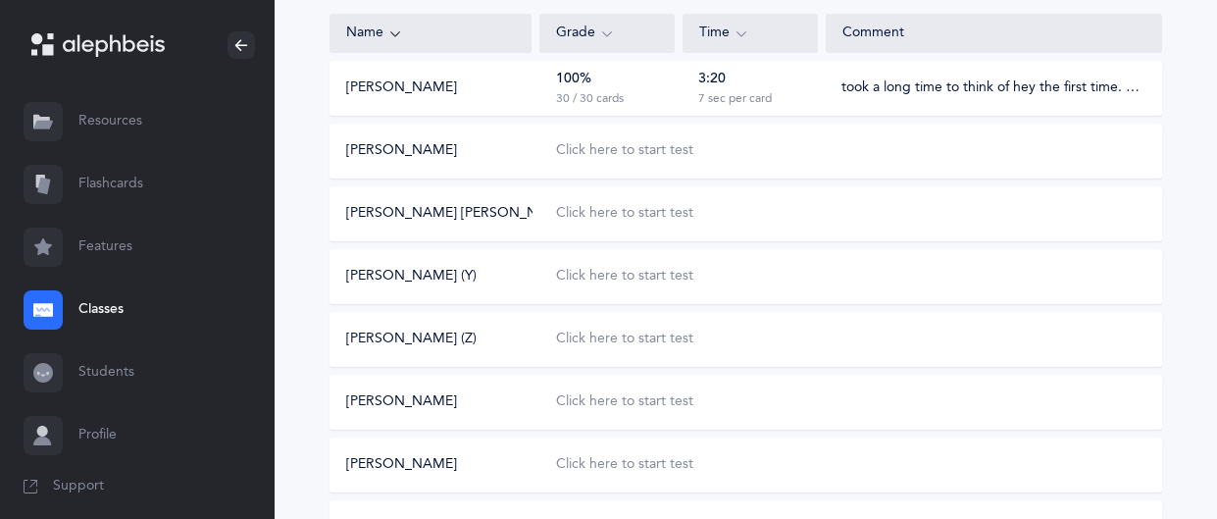
click at [108, 192] on link "Flashcards" at bounding box center [137, 184] width 275 height 63
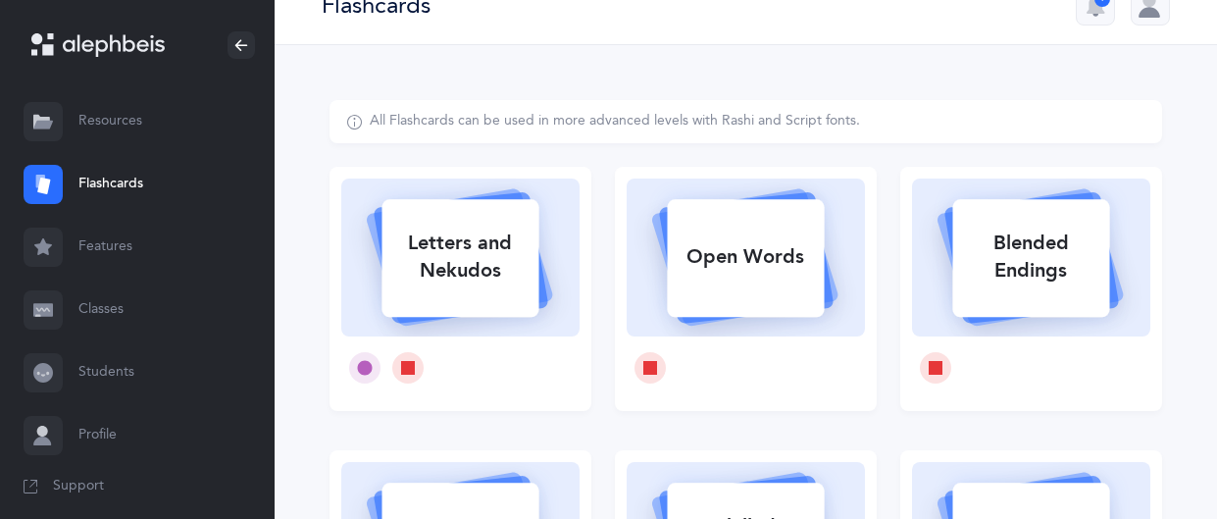
scroll to position [39, 0]
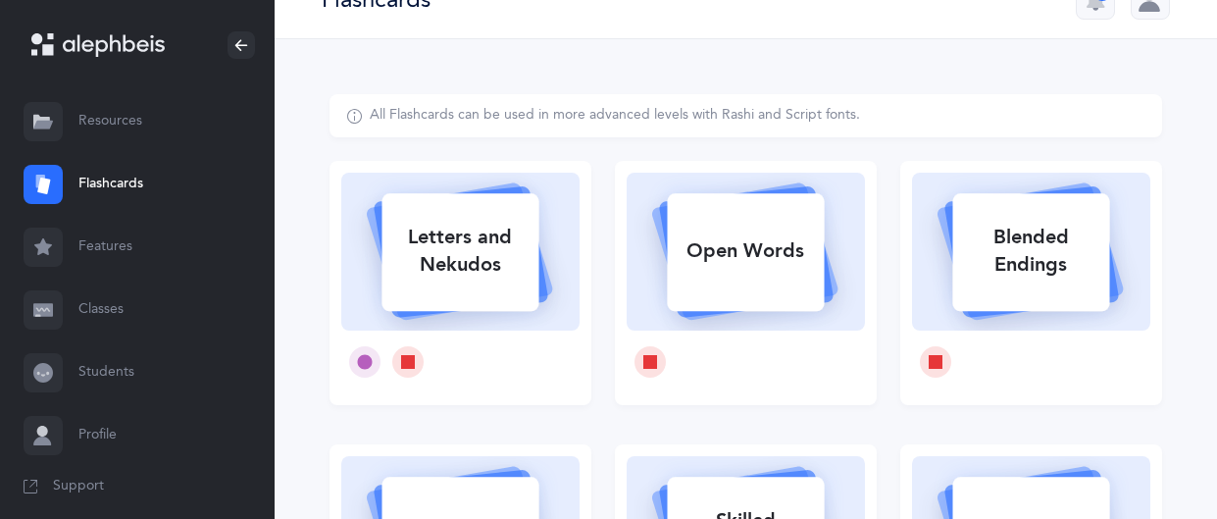
click at [480, 235] on div "Letters and Nekudos" at bounding box center [460, 251] width 157 height 78
select select
select select "single"
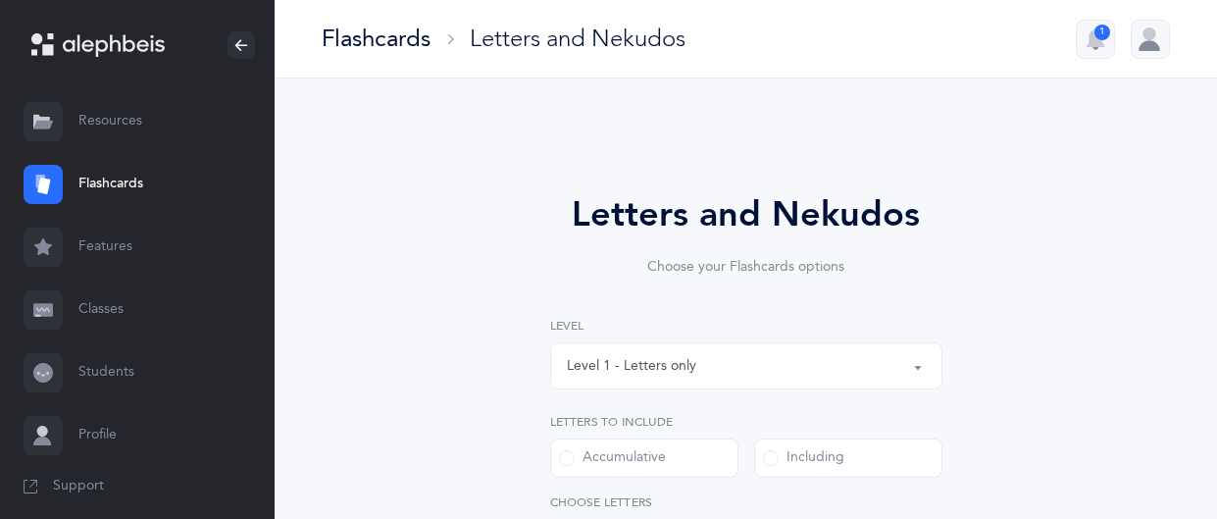
select select "27"
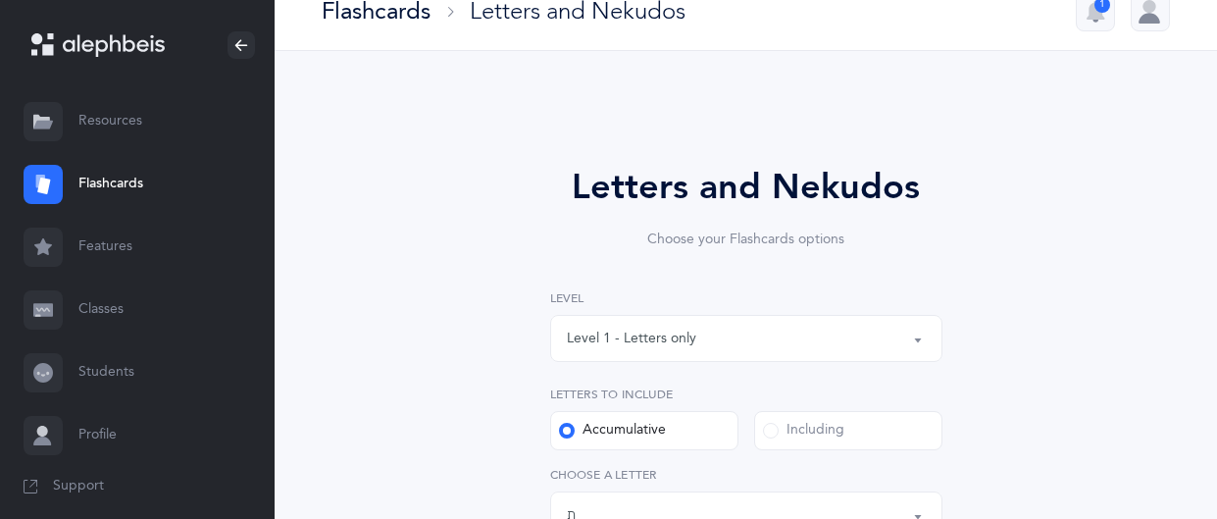
scroll to position [28, 0]
click at [109, 185] on link "Flashcards" at bounding box center [137, 184] width 275 height 63
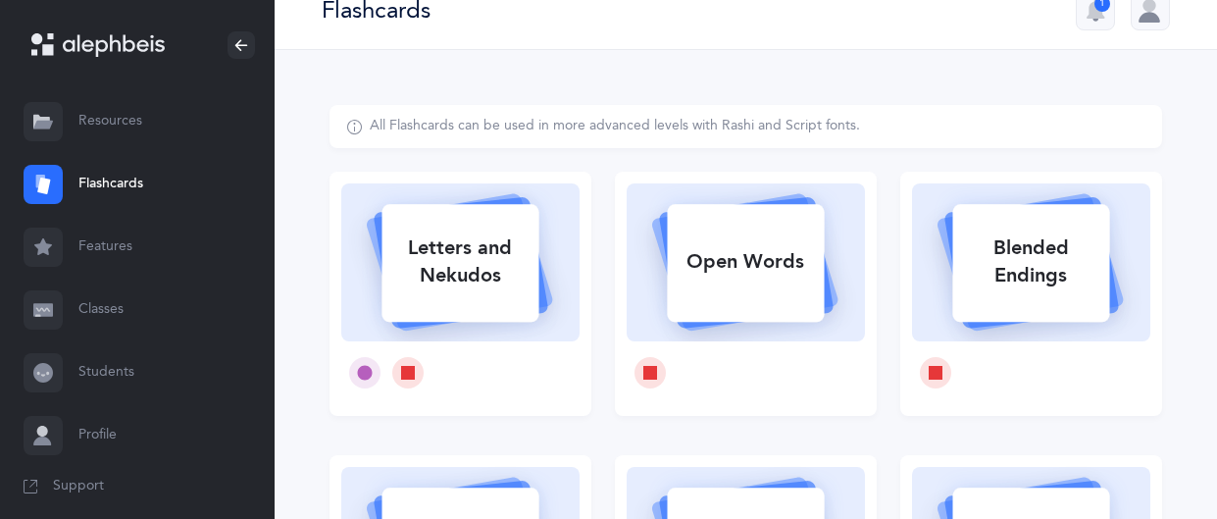
click at [463, 259] on div "Letters and Nekudos" at bounding box center [460, 262] width 157 height 78
select select "27"
select select "single"
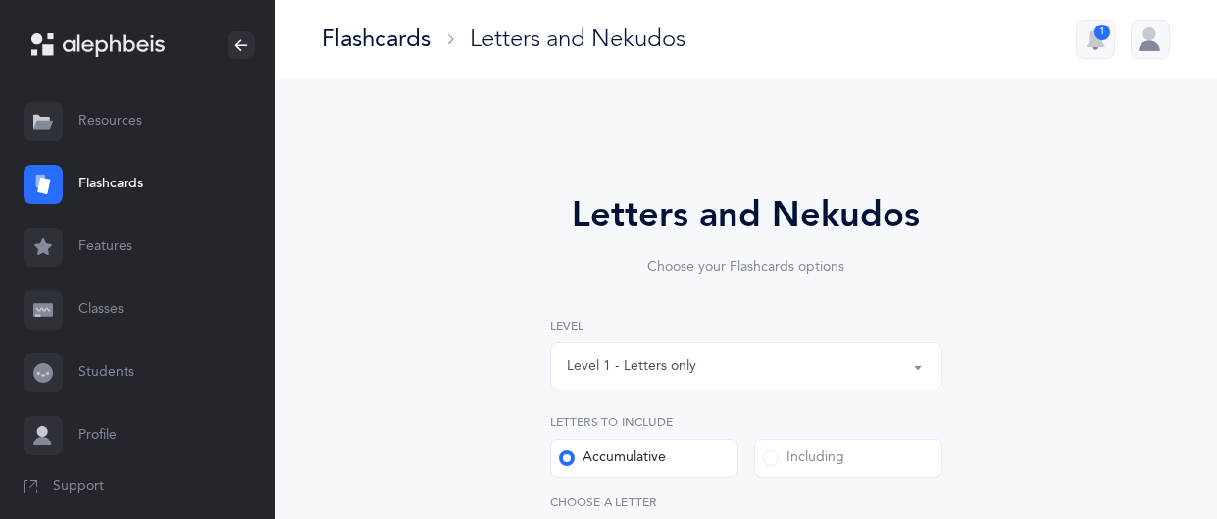
click at [893, 359] on div "Level 1 - Letters only" at bounding box center [746, 365] width 359 height 33
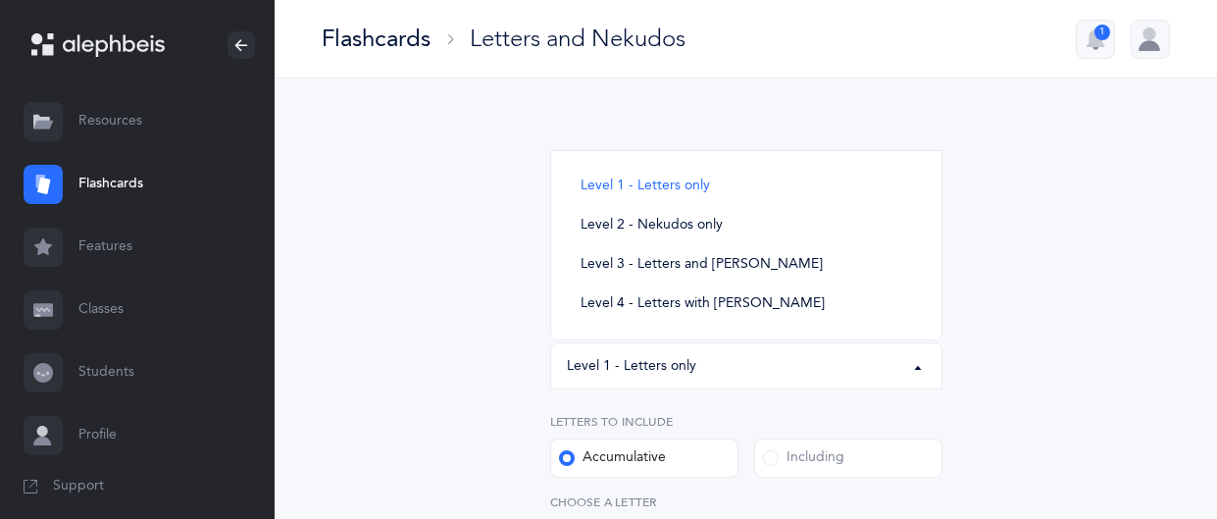
click at [842, 379] on div "Level 1 - Letters only" at bounding box center [746, 365] width 359 height 33
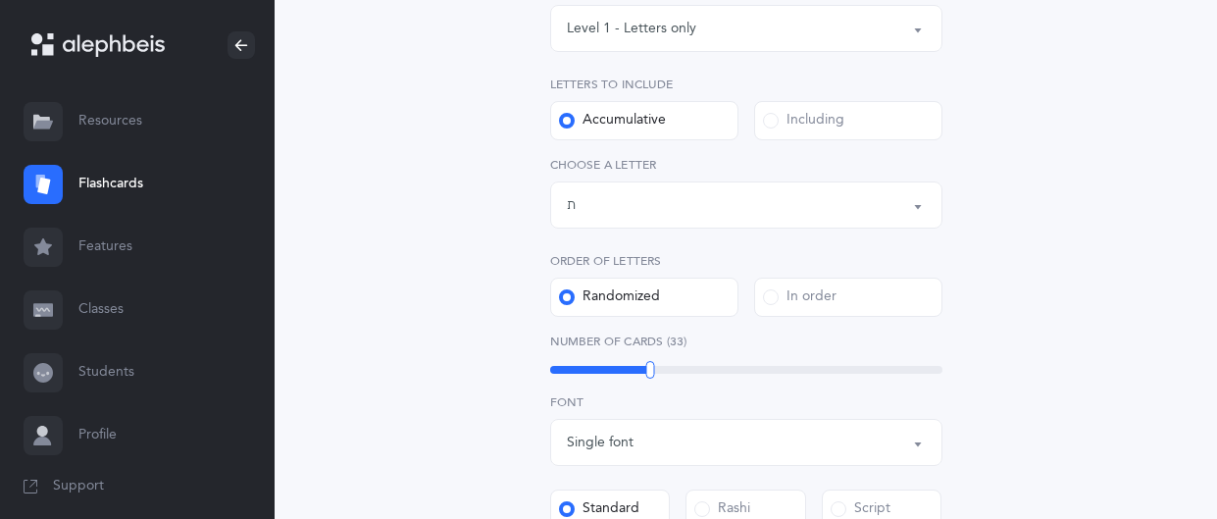
scroll to position [340, 0]
click at [904, 205] on div "Letters up until: ת" at bounding box center [746, 201] width 359 height 33
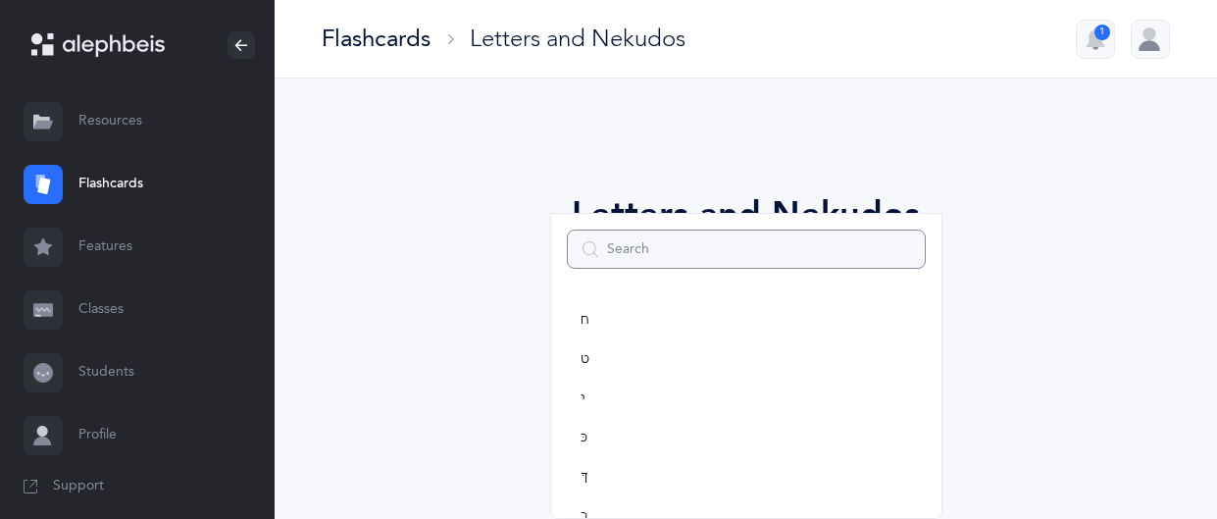
scroll to position [0, 0]
click at [582, 397] on span "ב" at bounding box center [585, 398] width 8 height 18
select select "2"
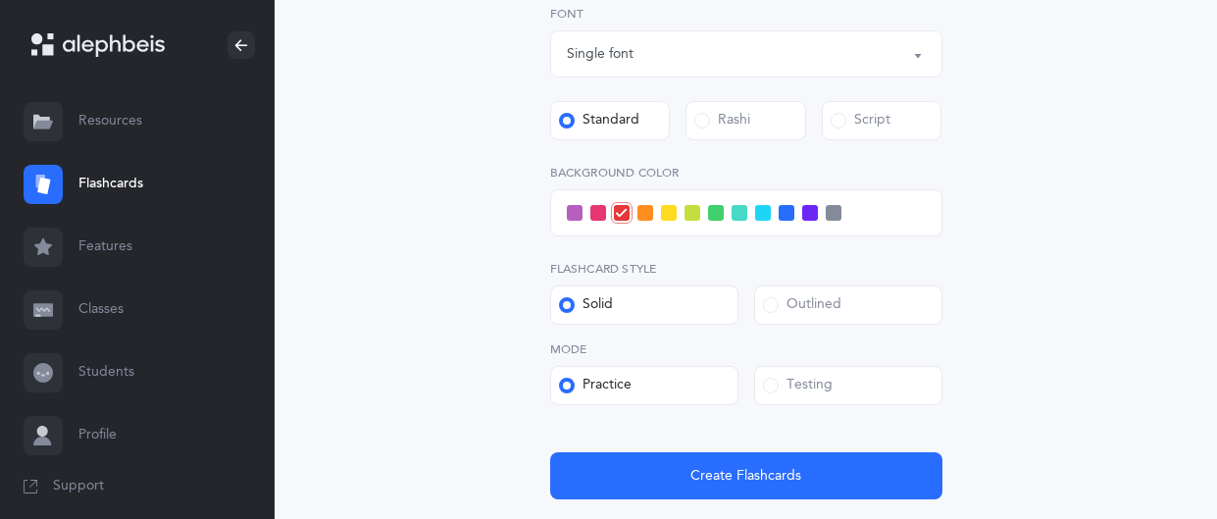
scroll to position [731, 0]
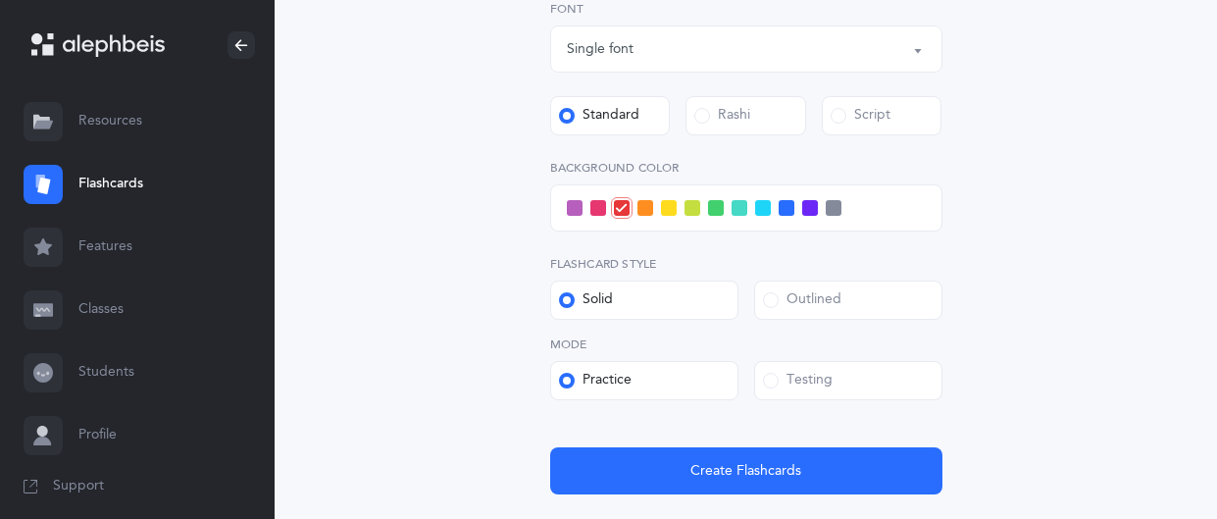
click at [770, 385] on span at bounding box center [771, 381] width 16 height 16
click at [0, 0] on input "Testing" at bounding box center [0, 0] width 0 height 0
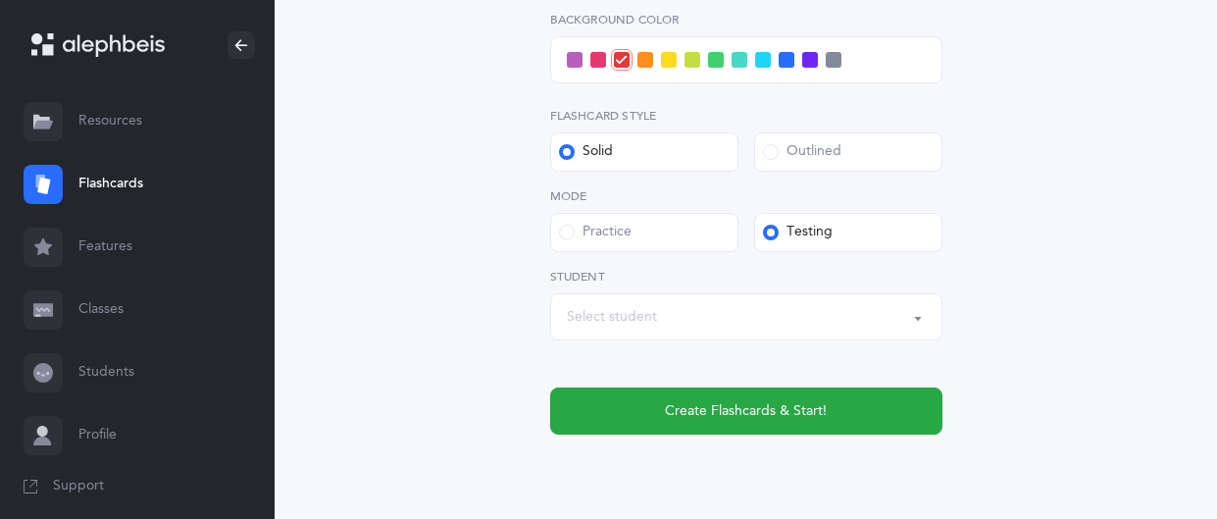
scroll to position [883, 0]
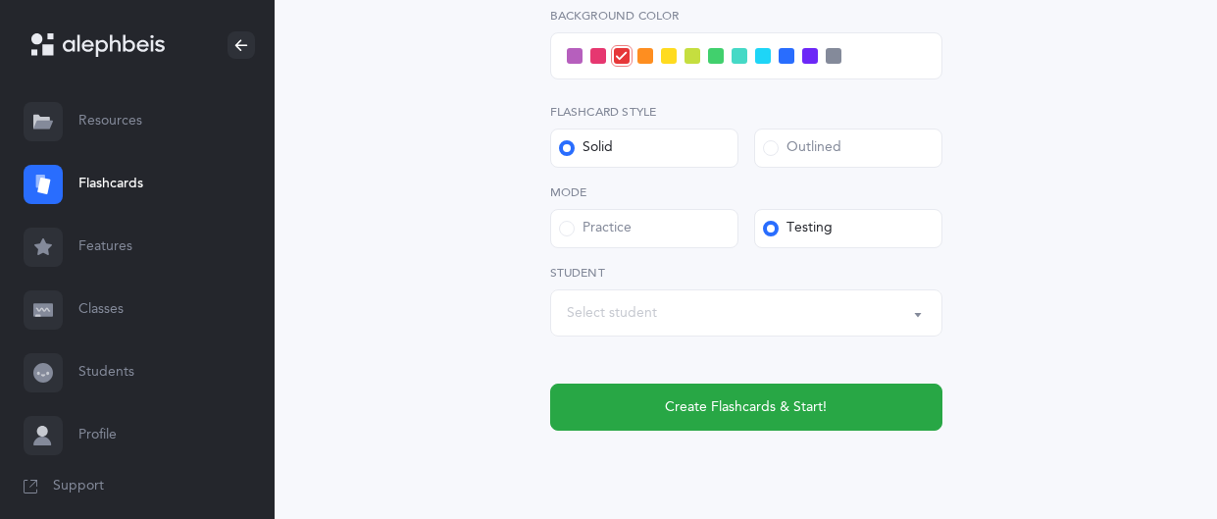
click at [854, 327] on div "Select student" at bounding box center [746, 312] width 359 height 33
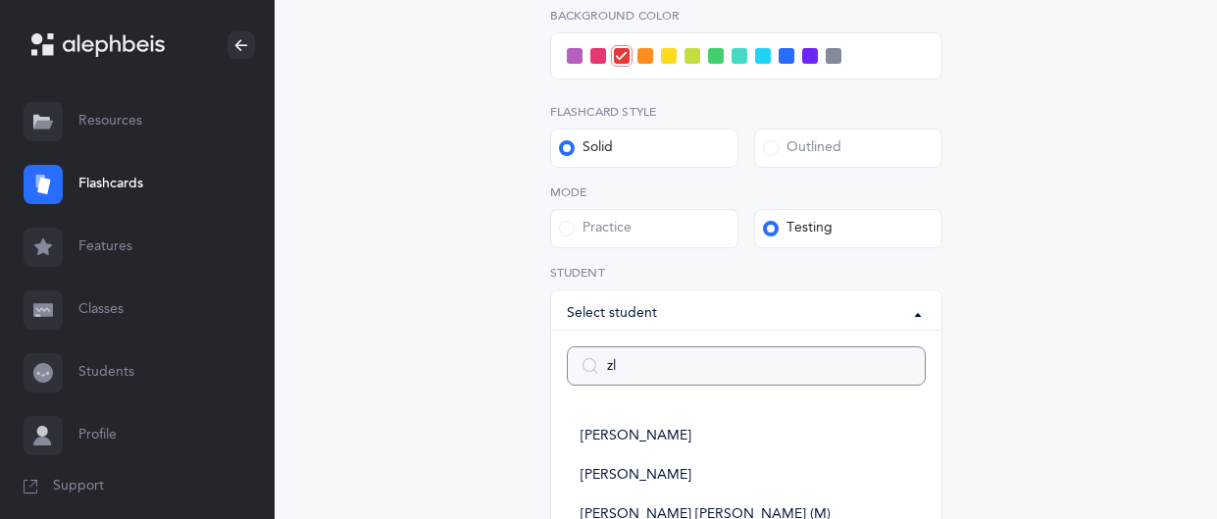
type input "zla"
select select
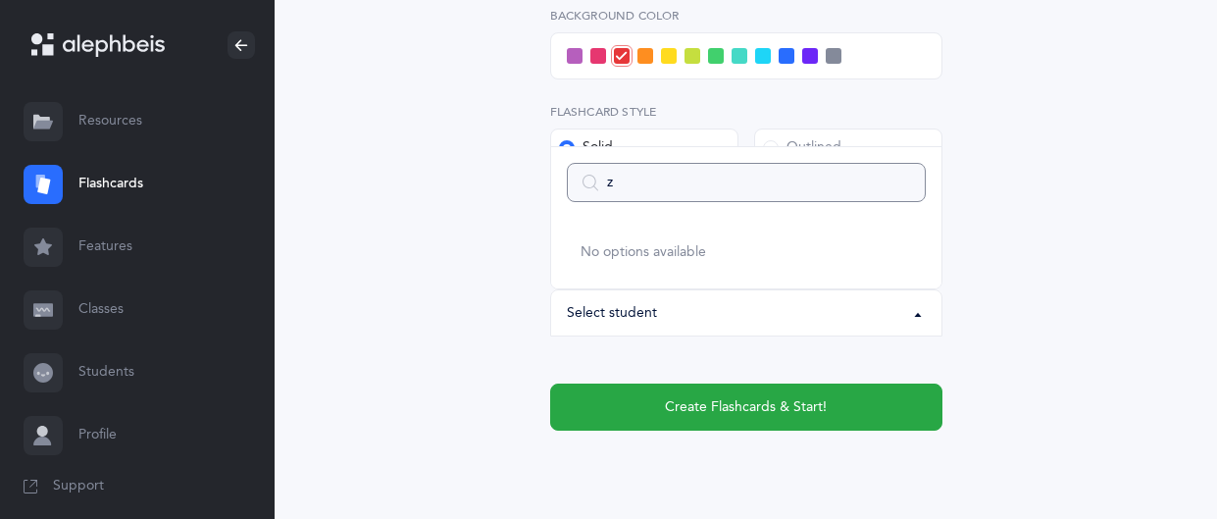
type input "za"
select select
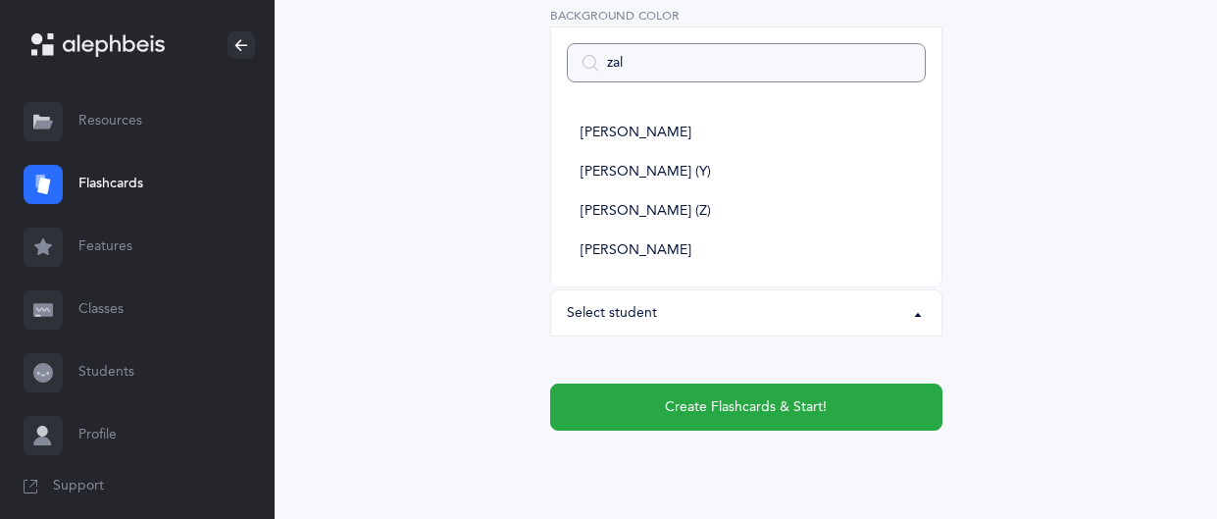
type input "zalm"
select select
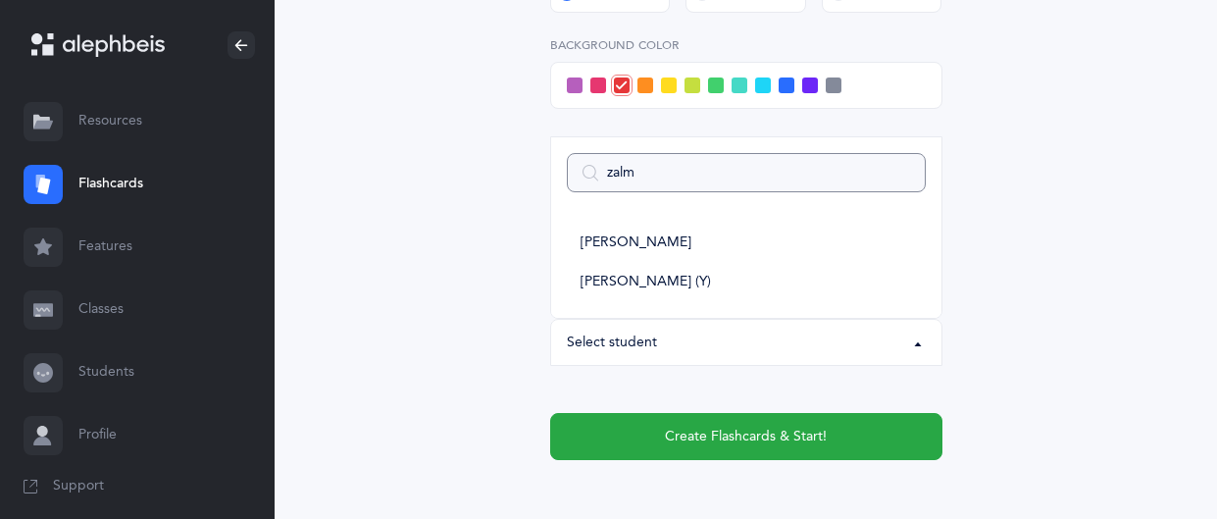
scroll to position [847, 0]
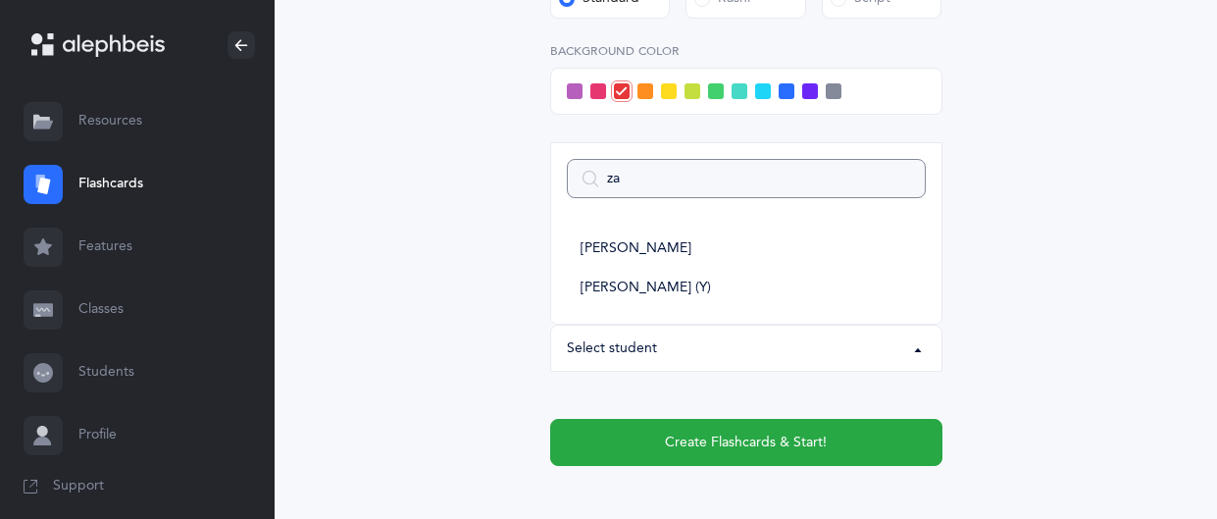
type input "z"
select select
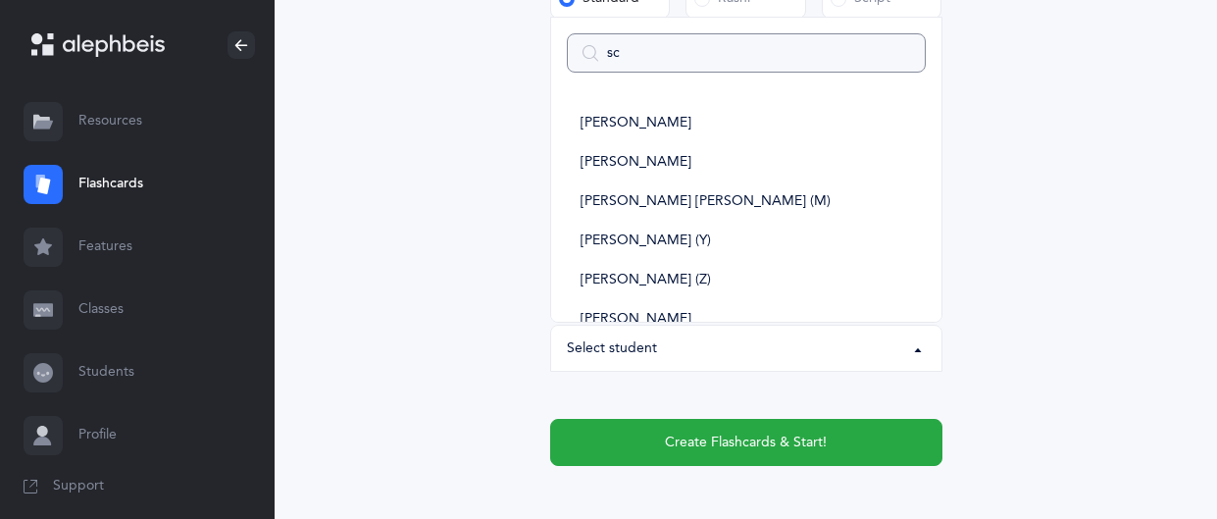
type input "sch"
select select
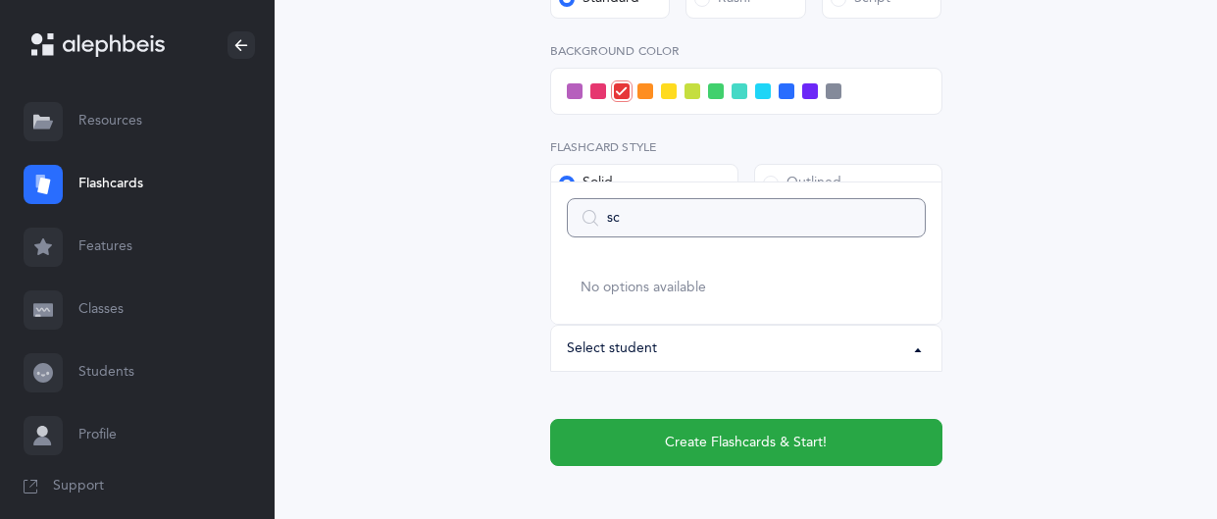
type input "s"
type input "weitz"
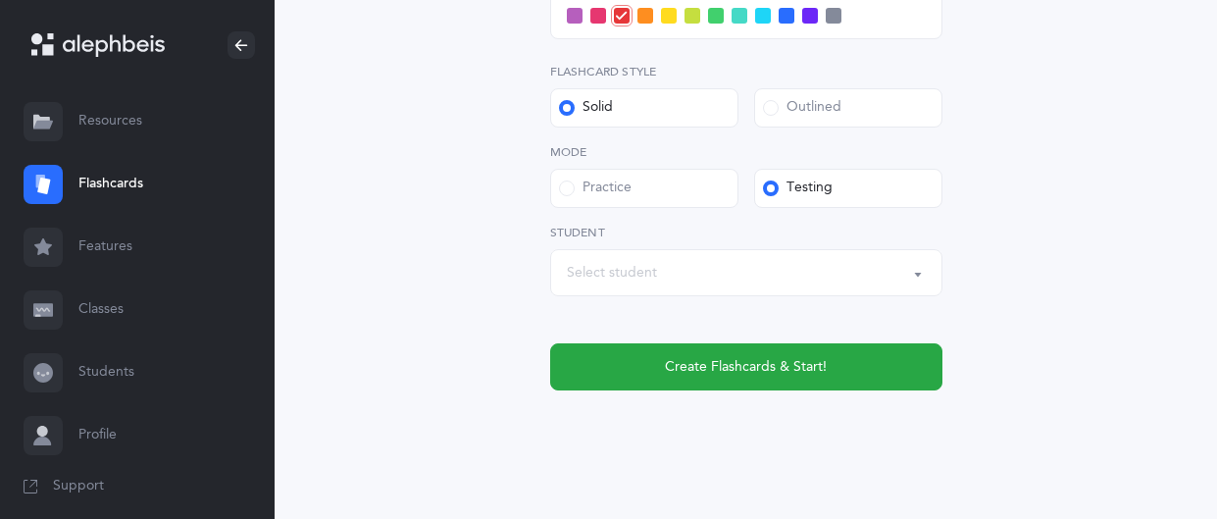
scroll to position [950, 0]
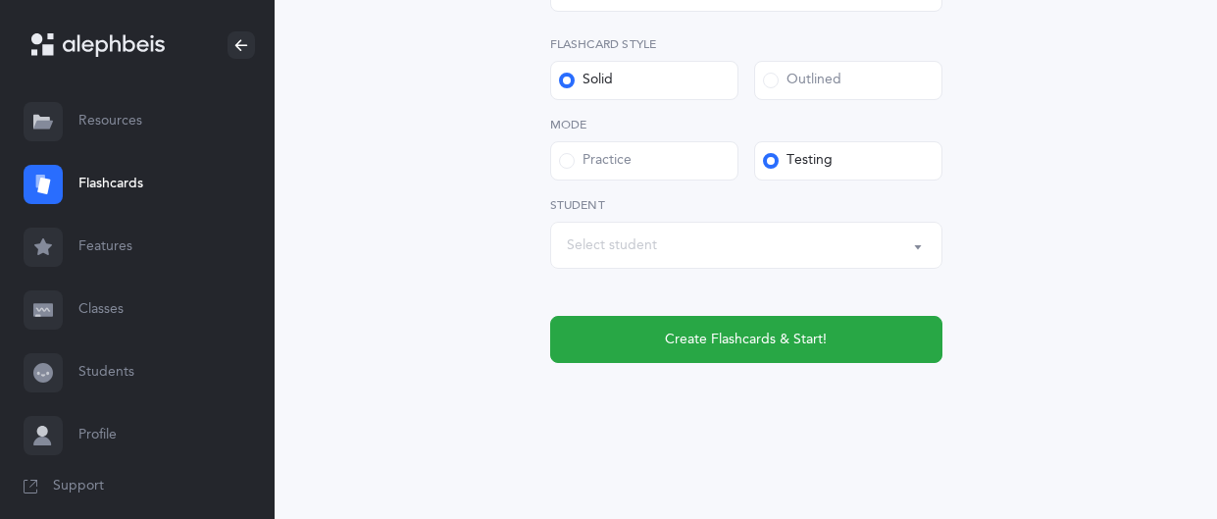
click at [899, 243] on div "Select student" at bounding box center [746, 245] width 359 height 33
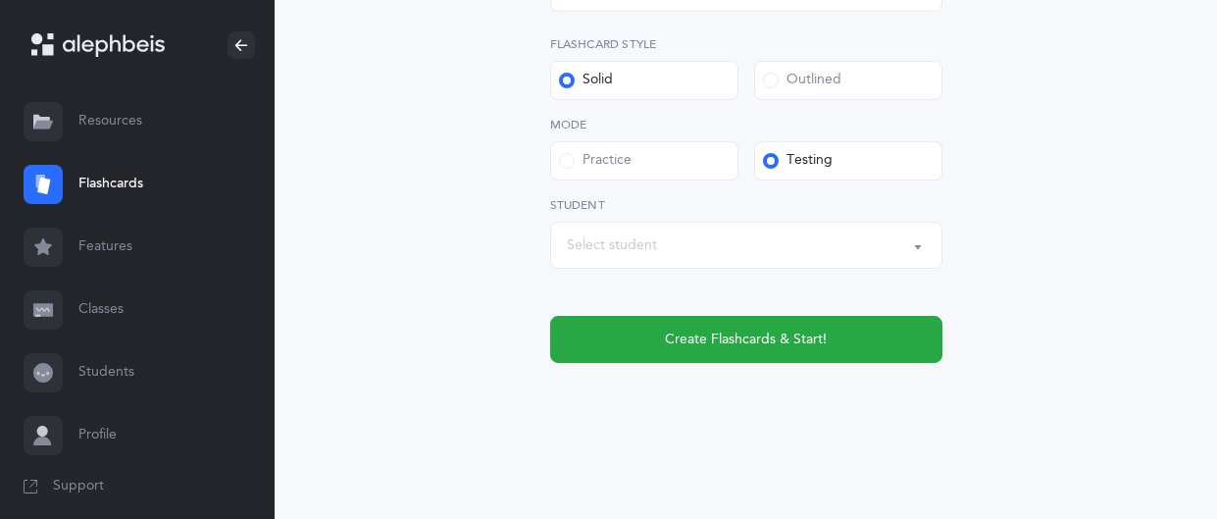
click at [919, 252] on button "Select student" at bounding box center [746, 245] width 392 height 47
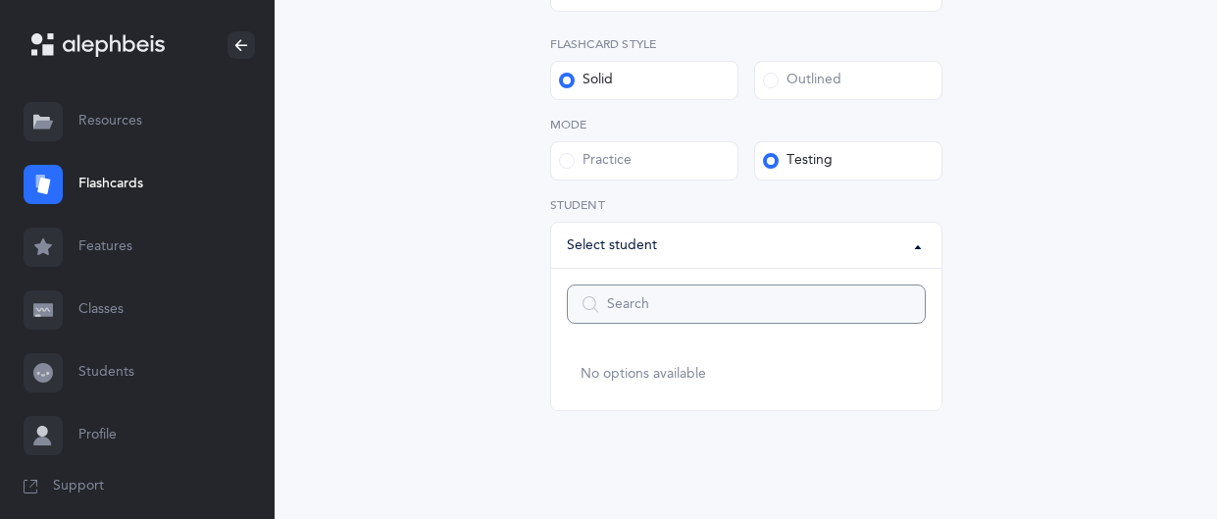
click at [829, 295] on input "Search" at bounding box center [746, 303] width 359 height 39
type input "t"
select select
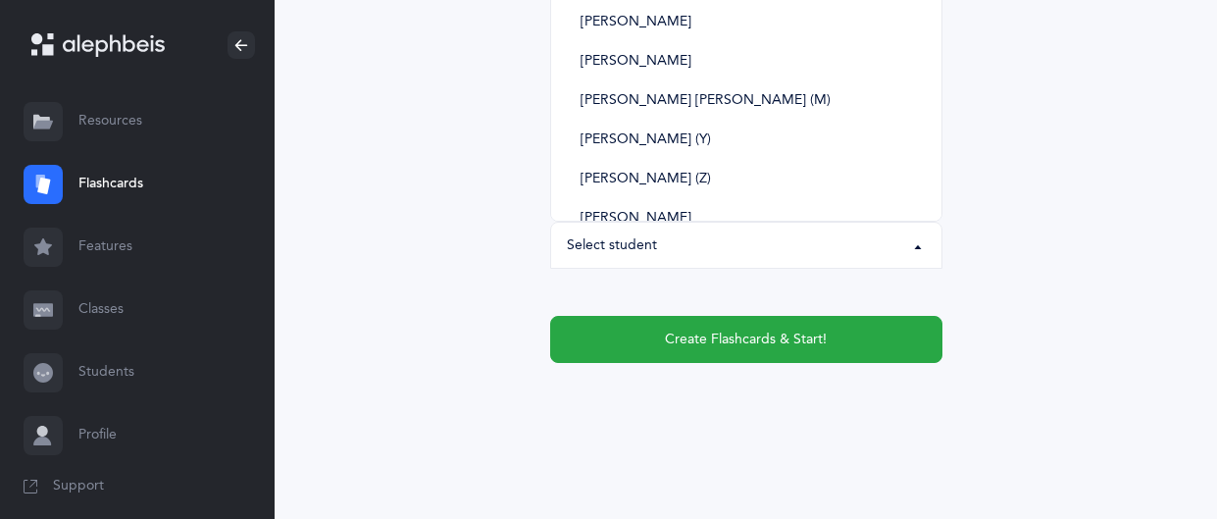
type input "m"
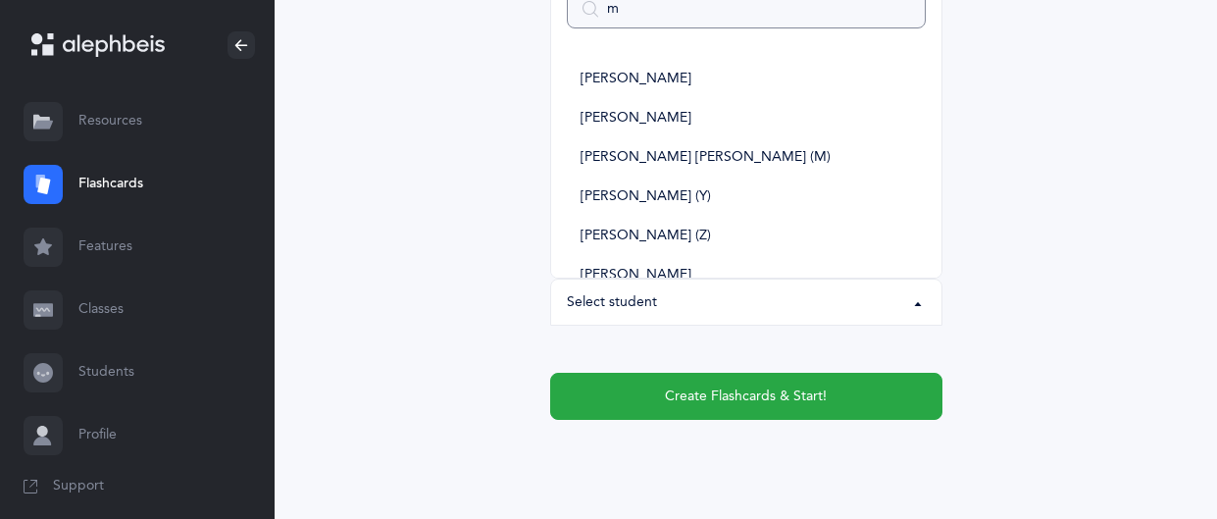
select select
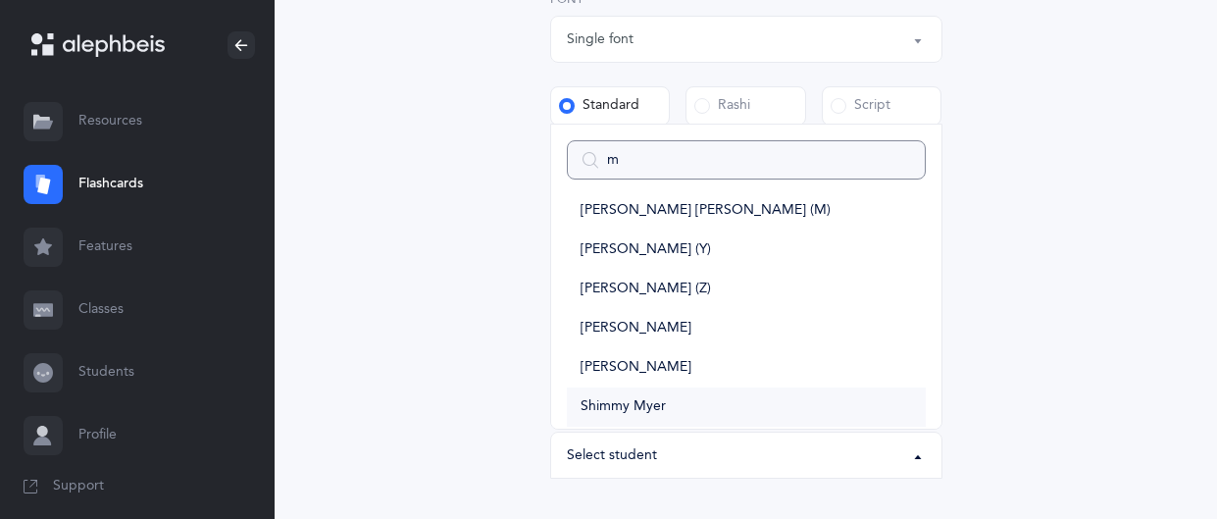
scroll to position [109, 0]
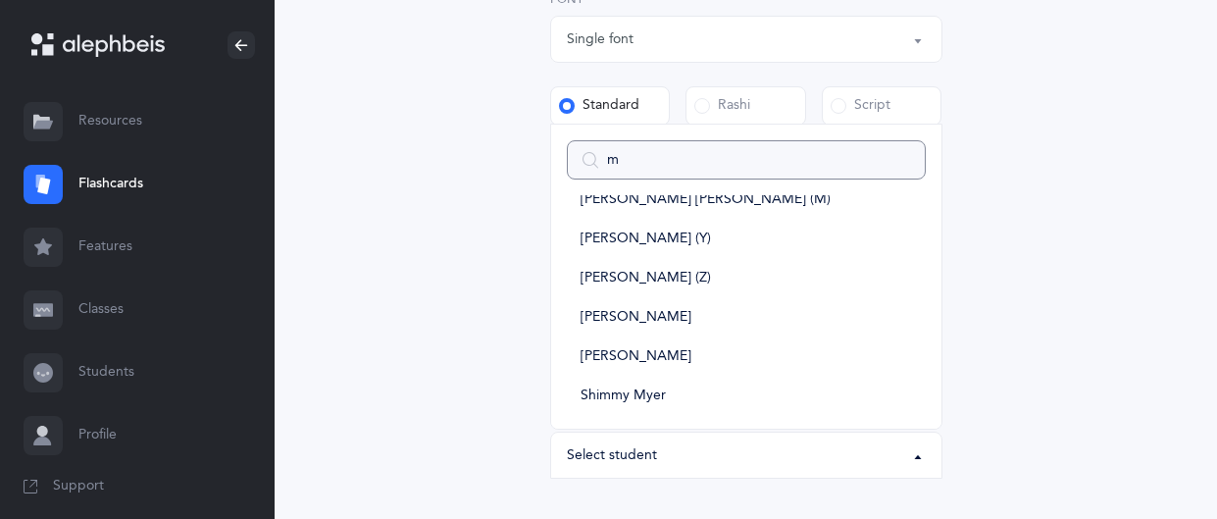
click at [900, 158] on input "m" at bounding box center [746, 159] width 359 height 39
select select
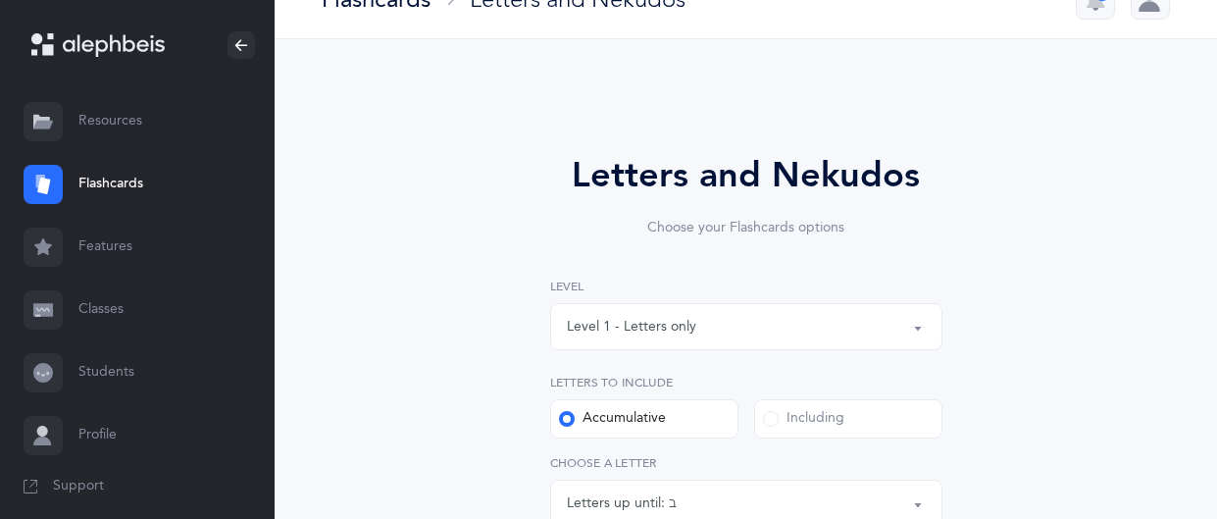
scroll to position [0, 0]
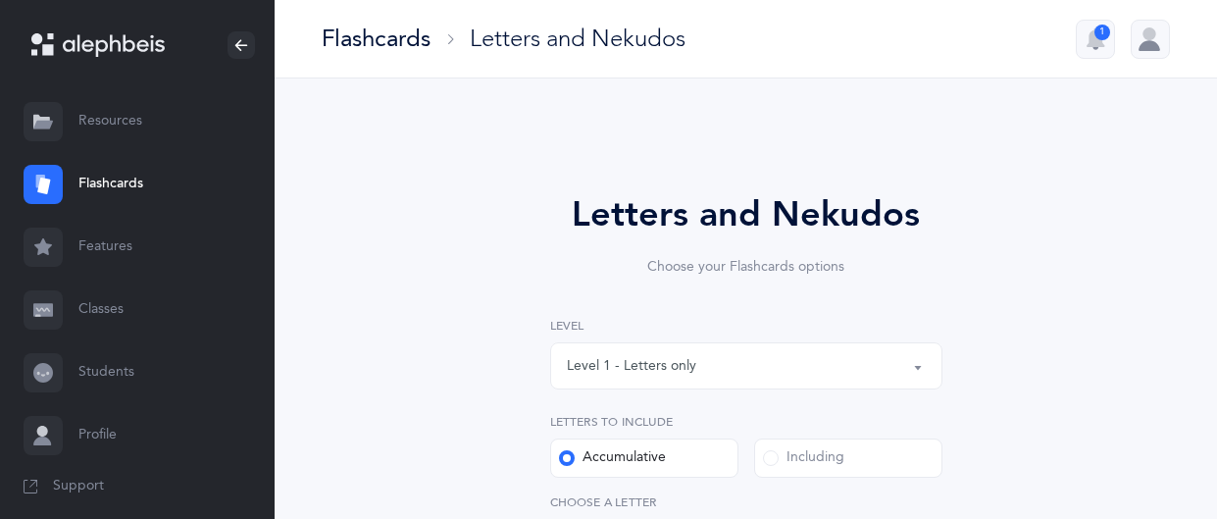
click at [1097, 42] on icon "button" at bounding box center [1096, 38] width 19 height 18
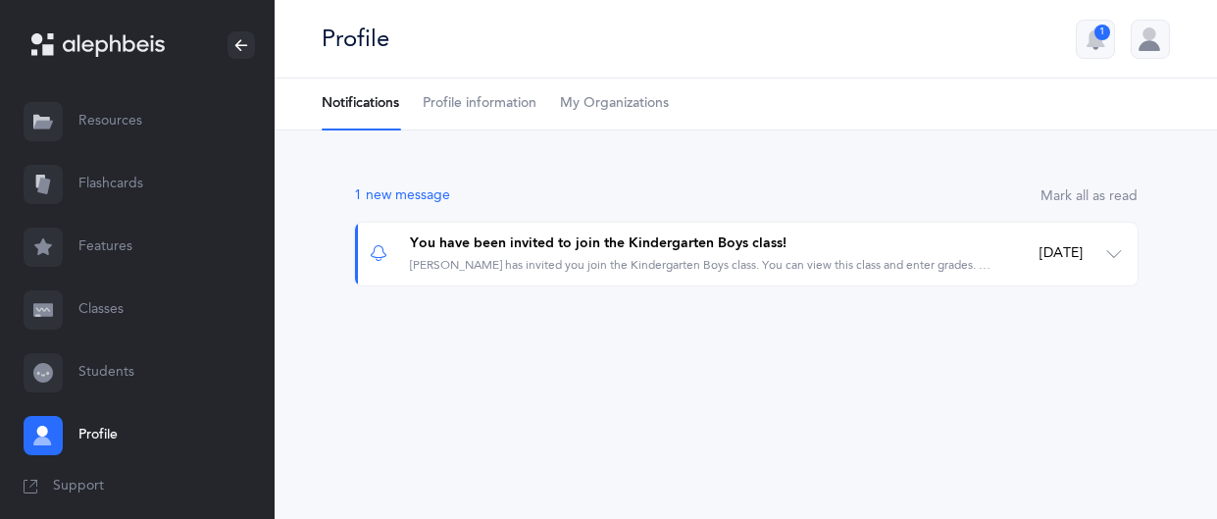
click at [107, 181] on link "Flashcards" at bounding box center [137, 184] width 275 height 63
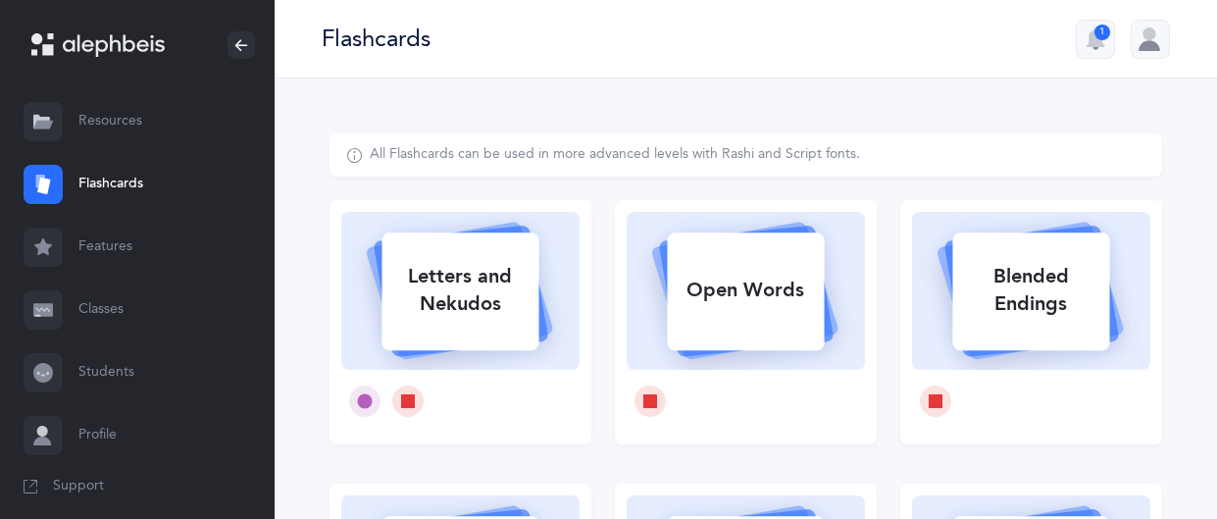
click at [475, 295] on div "Letters and Nekudos" at bounding box center [460, 290] width 157 height 78
select select
select select "single"
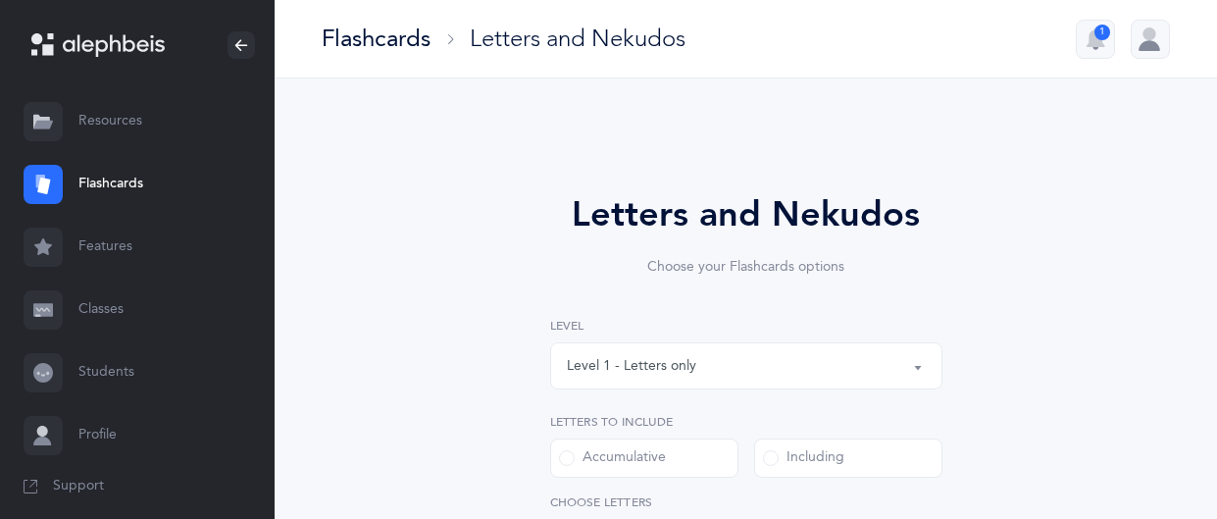
select select "27"
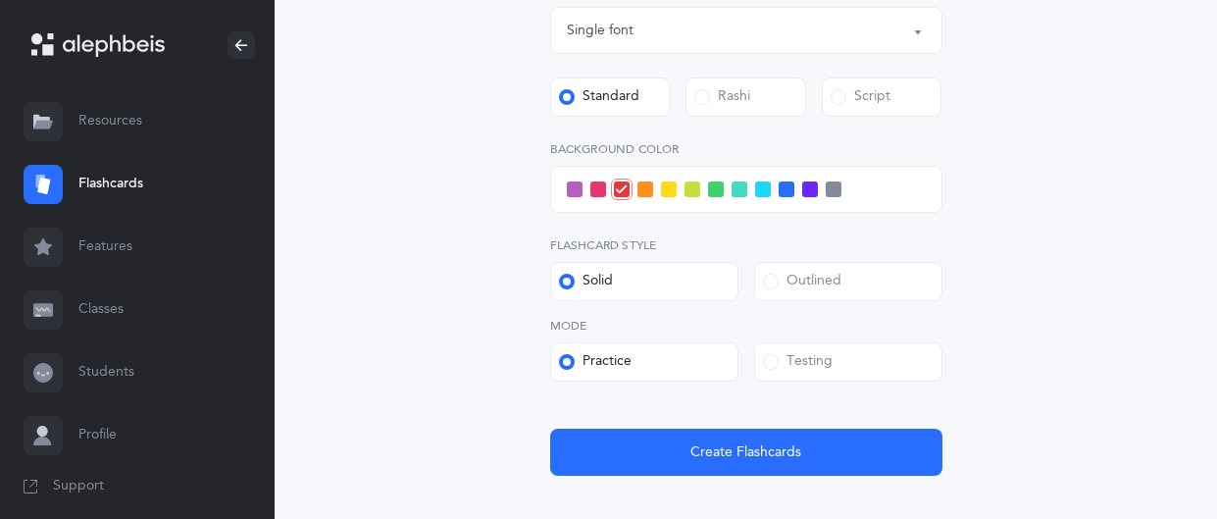
scroll to position [759, 0]
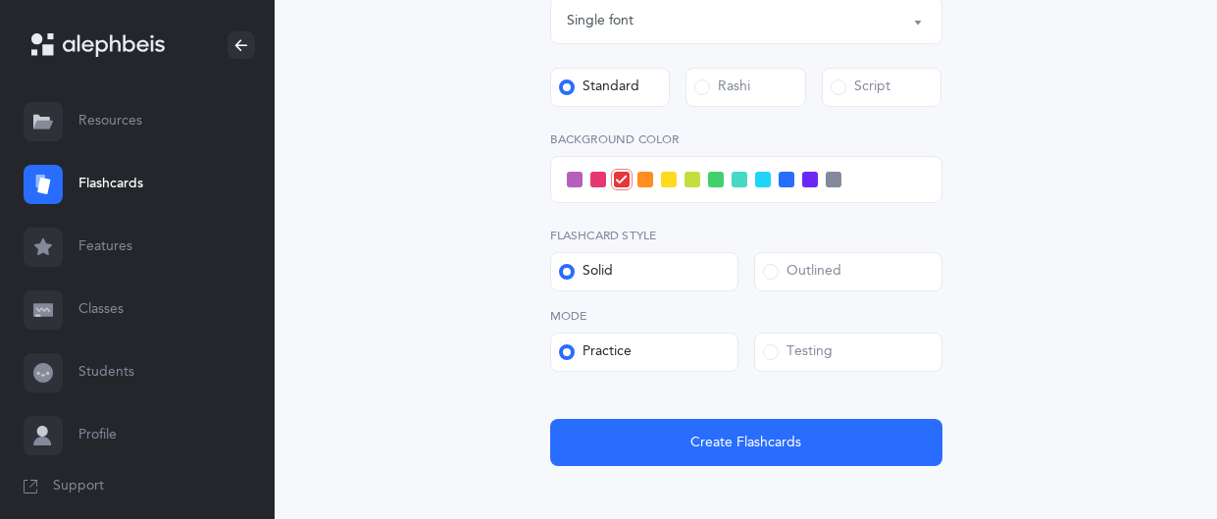
click at [912, 350] on label "Testing" at bounding box center [848, 351] width 188 height 39
click at [0, 0] on input "Testing" at bounding box center [0, 0] width 0 height 0
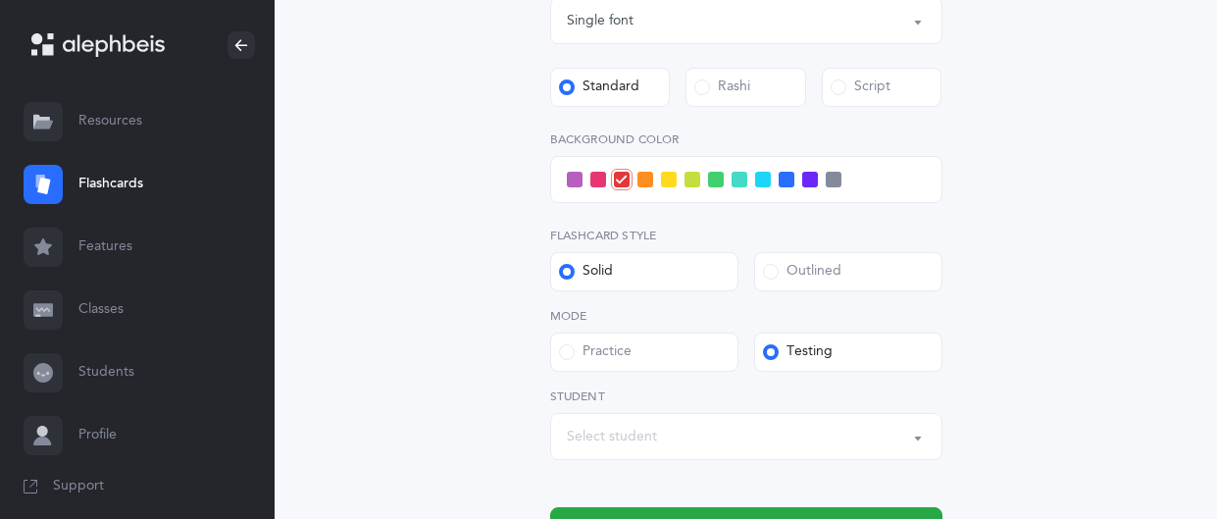
click at [790, 441] on div "Select student" at bounding box center [746, 436] width 359 height 33
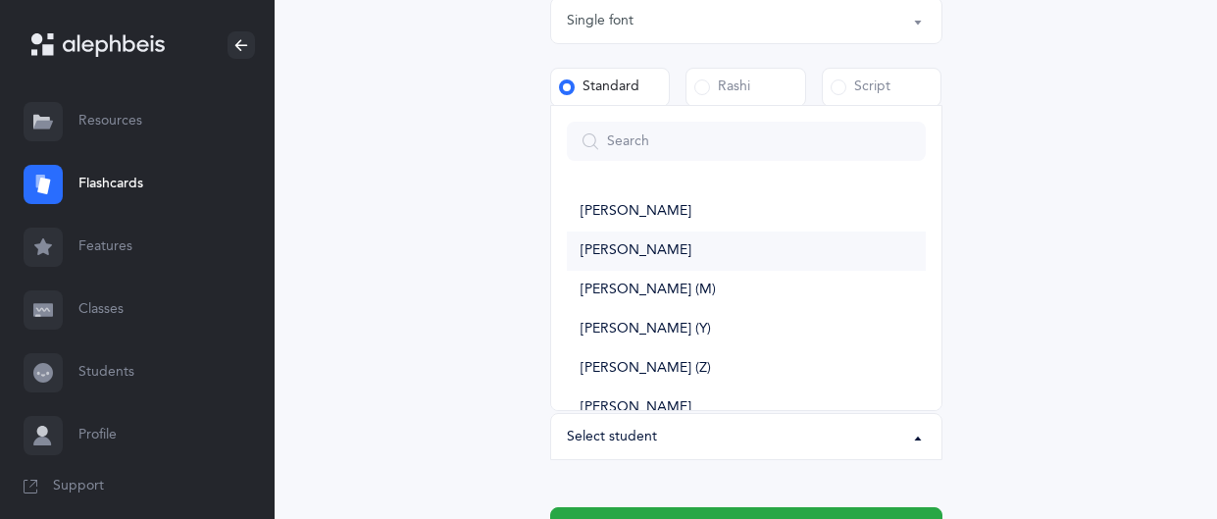
click at [623, 254] on span "[PERSON_NAME]" at bounding box center [636, 251] width 111 height 18
select select "14327"
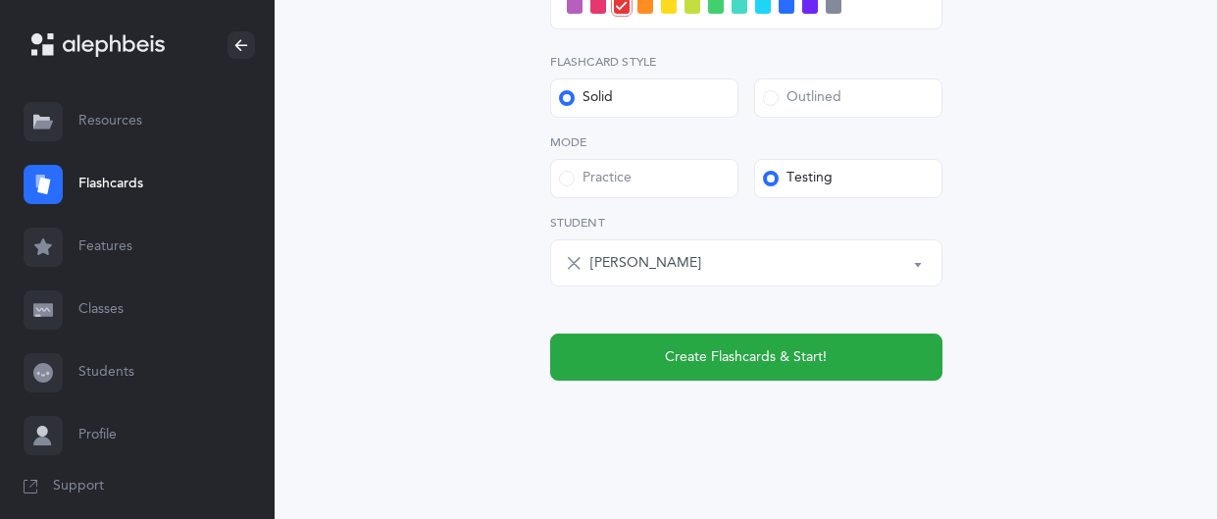
scroll to position [950, 0]
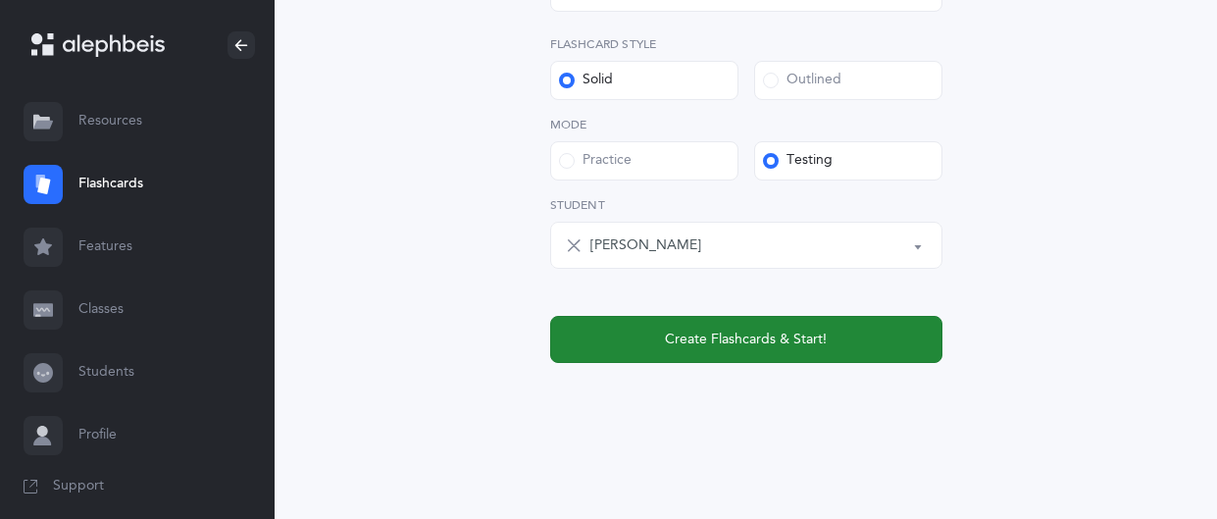
click at [795, 342] on span "Create Flashcards & Start!" at bounding box center [746, 340] width 162 height 21
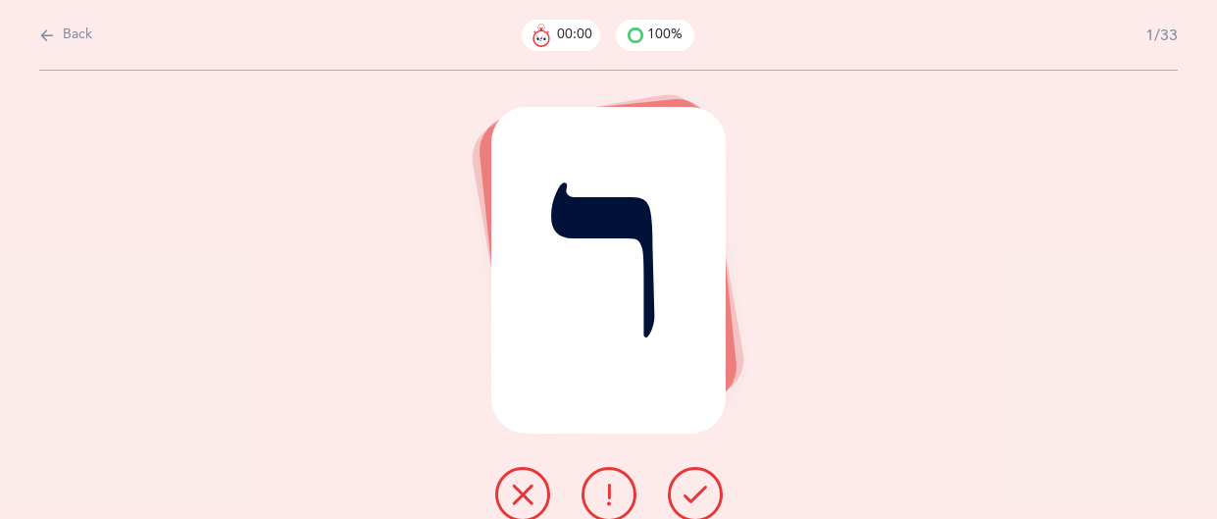
scroll to position [0, 0]
click at [44, 37] on icon at bounding box center [47, 36] width 16 height 22
select select "27"
select select "single"
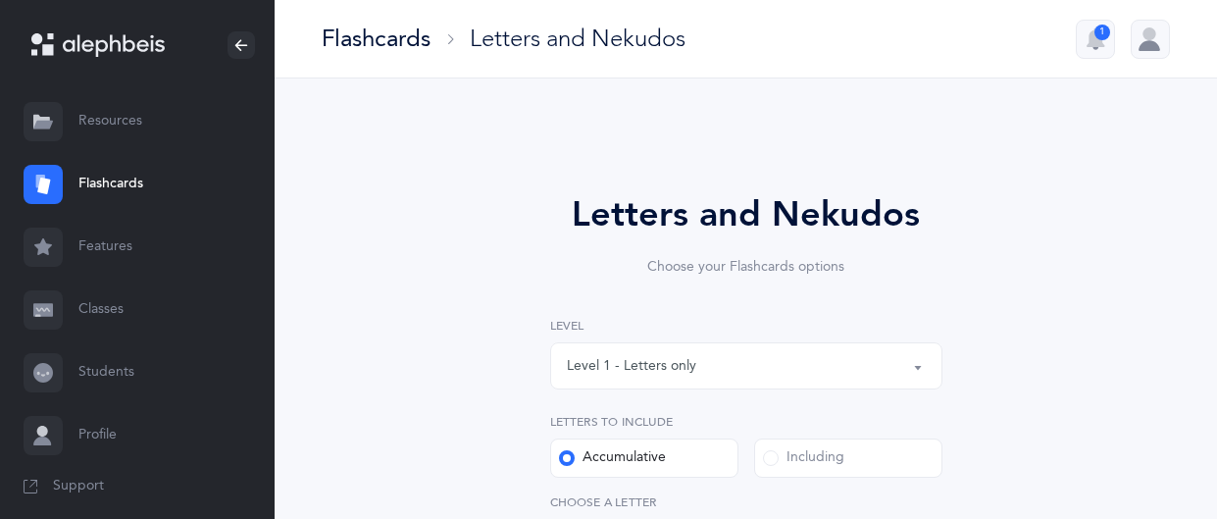
click at [91, 312] on link "Classes" at bounding box center [137, 310] width 275 height 63
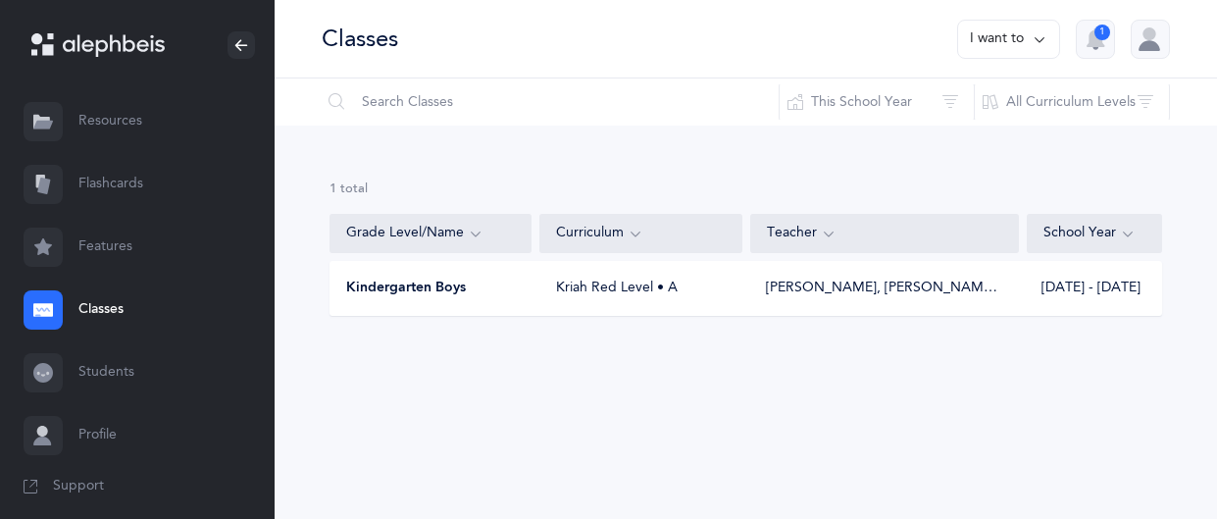
click at [428, 290] on span "Kindergarten Boys" at bounding box center [406, 289] width 120 height 20
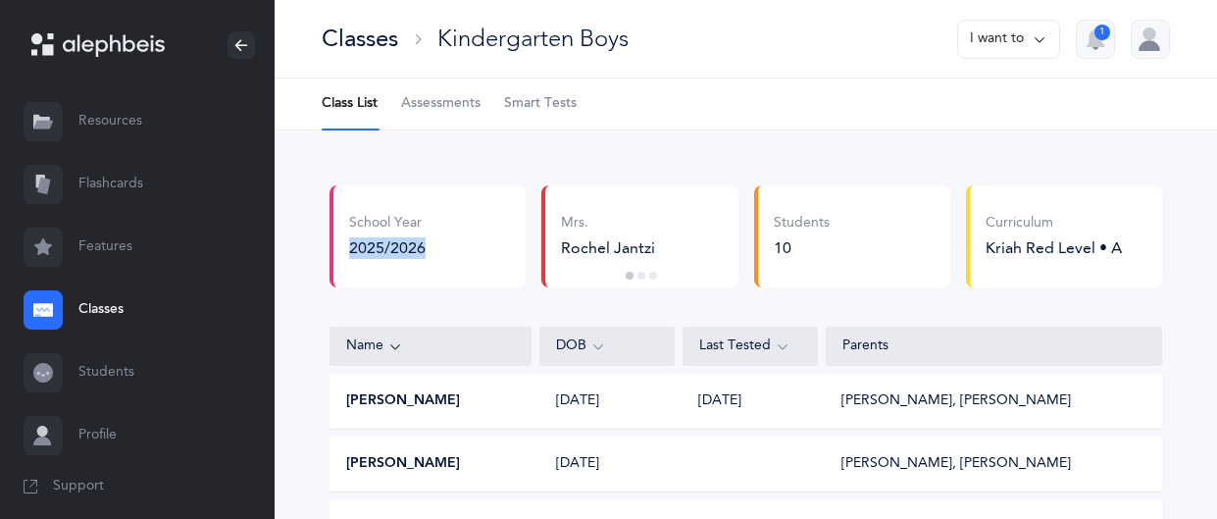
click at [517, 101] on span "Smart Tests" at bounding box center [540, 104] width 73 height 20
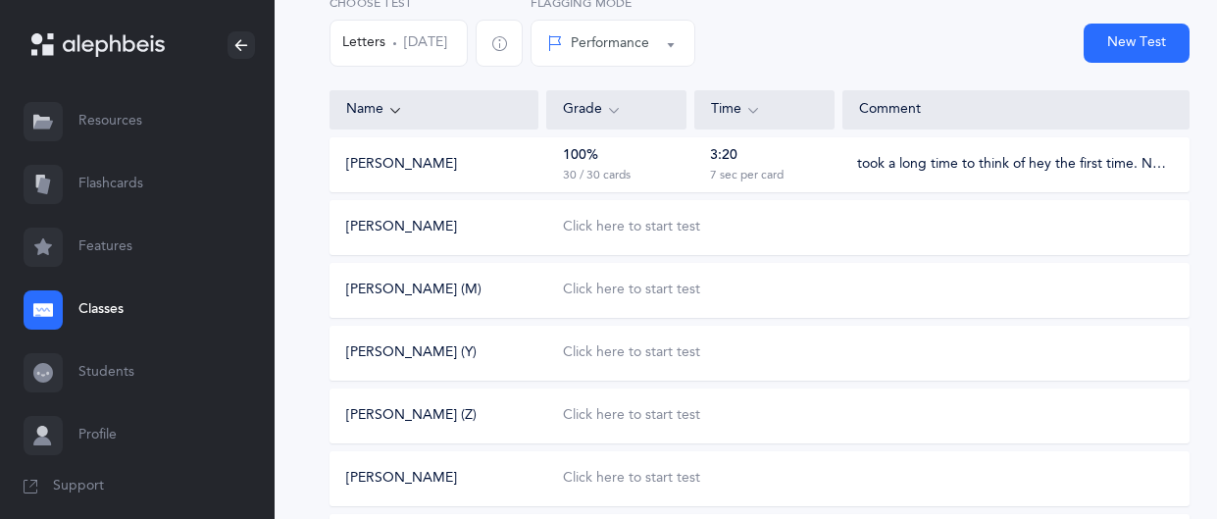
scroll to position [210, 0]
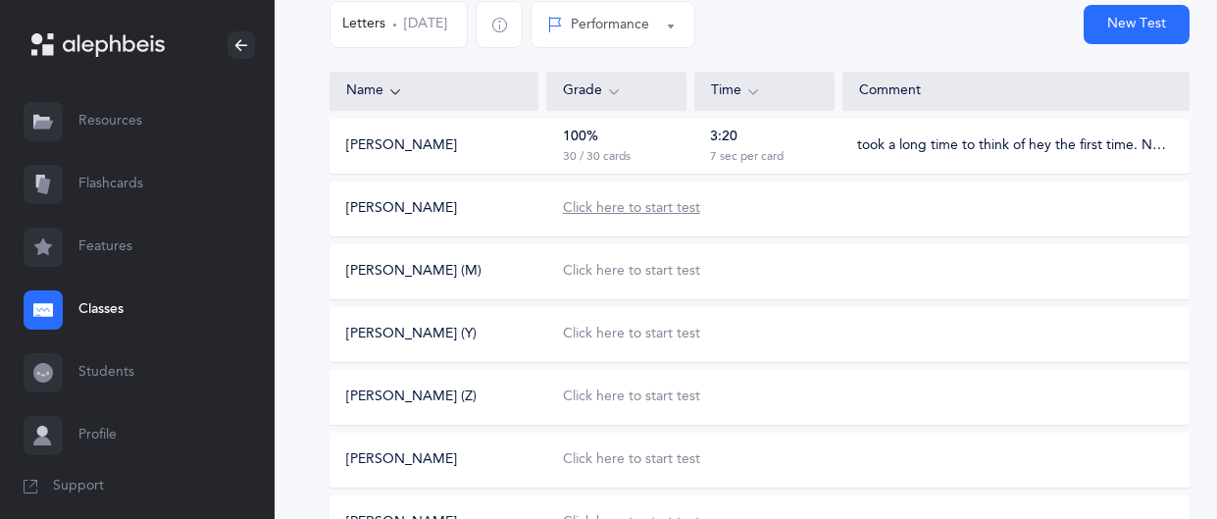
click at [563, 209] on div "Click here to start test" at bounding box center [631, 209] width 137 height 20
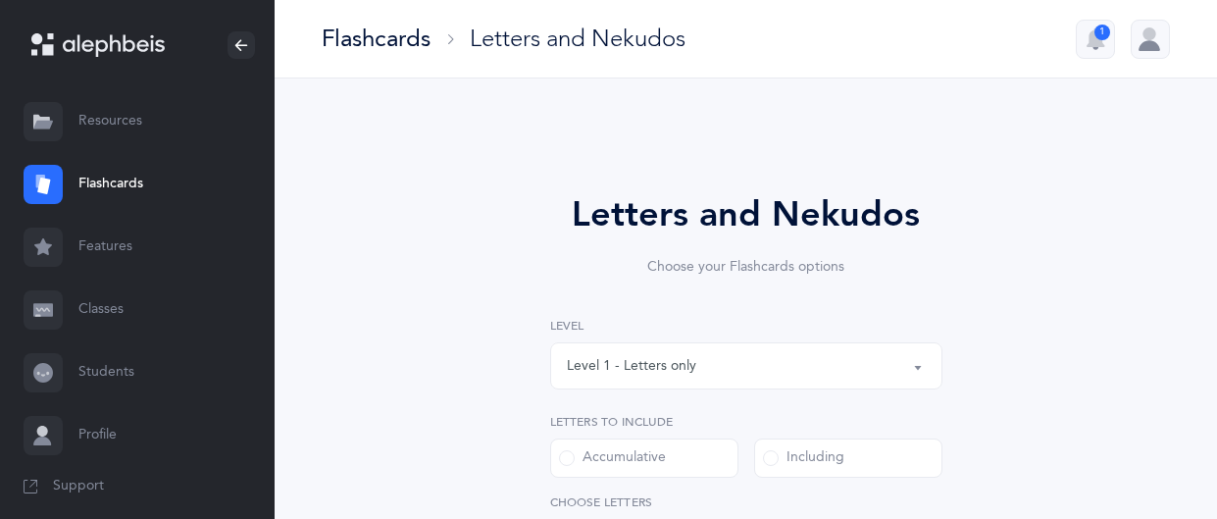
select select
select select "single"
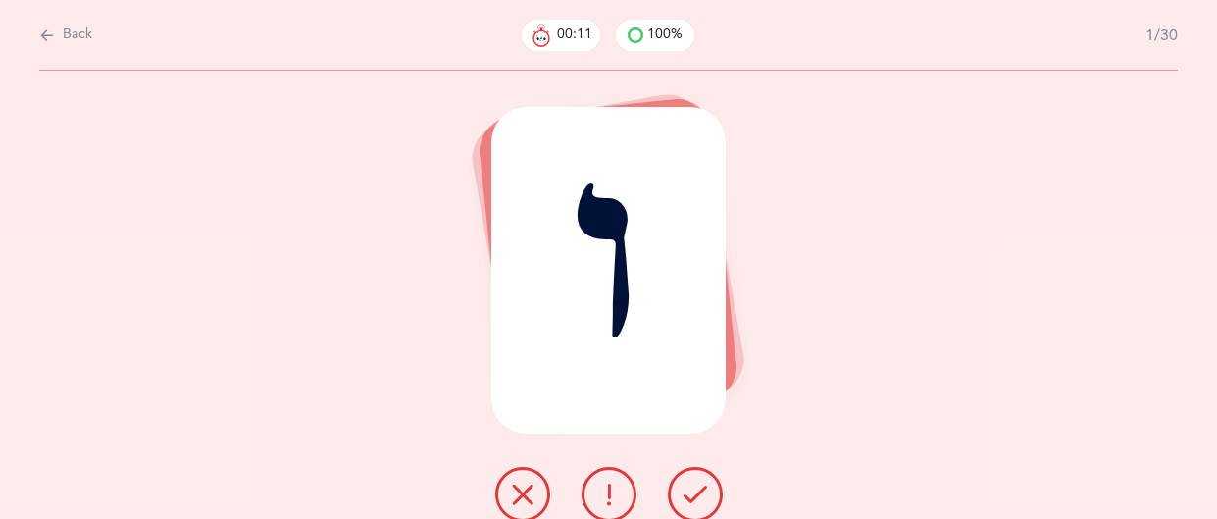
click at [711, 488] on button at bounding box center [695, 494] width 55 height 55
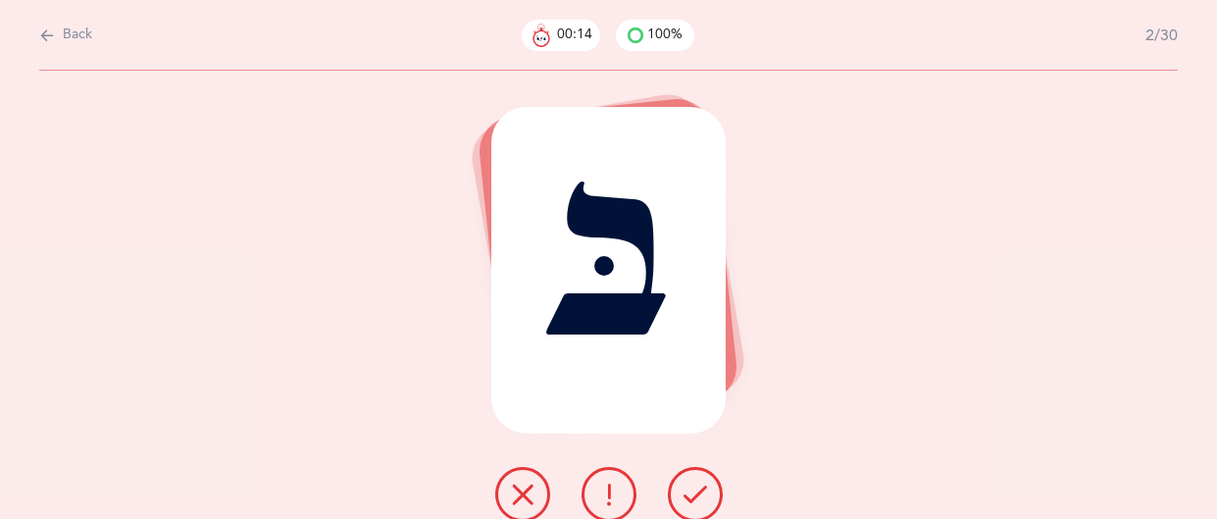
click at [711, 488] on button at bounding box center [695, 494] width 55 height 55
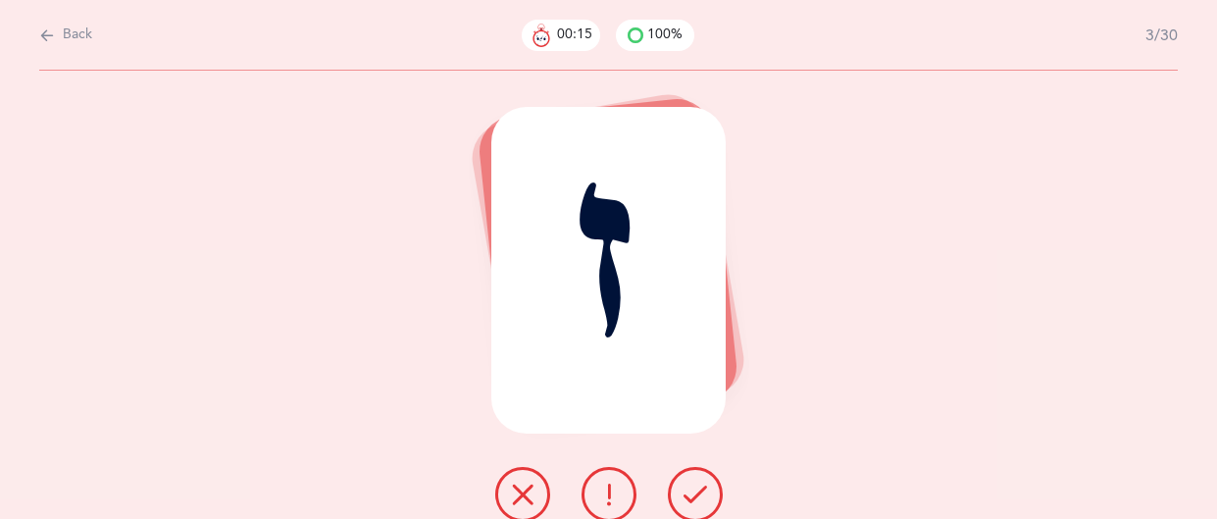
click at [711, 488] on button at bounding box center [695, 494] width 55 height 55
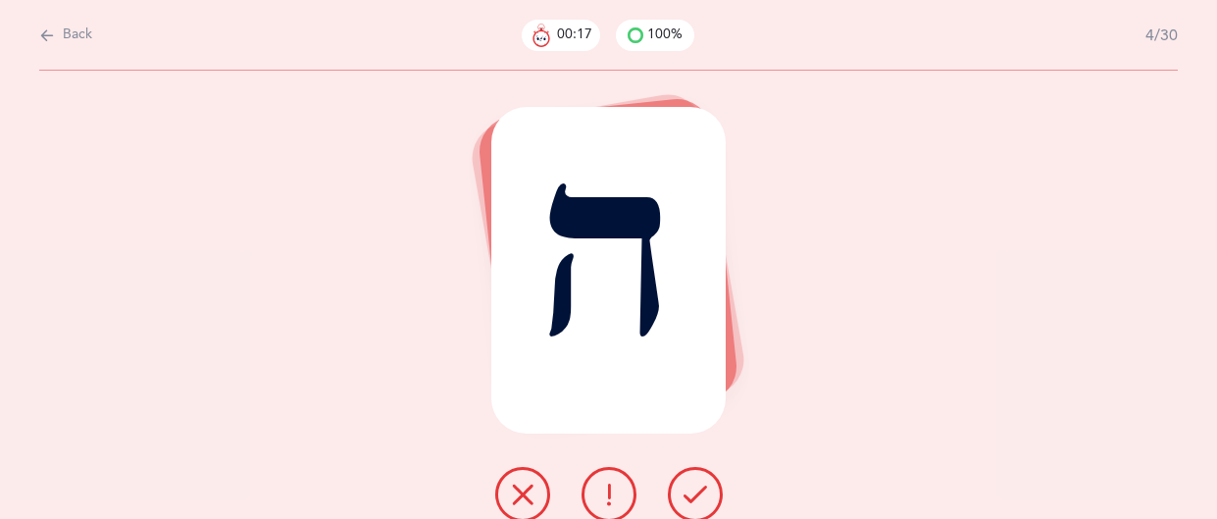
click at [711, 488] on button at bounding box center [695, 494] width 55 height 55
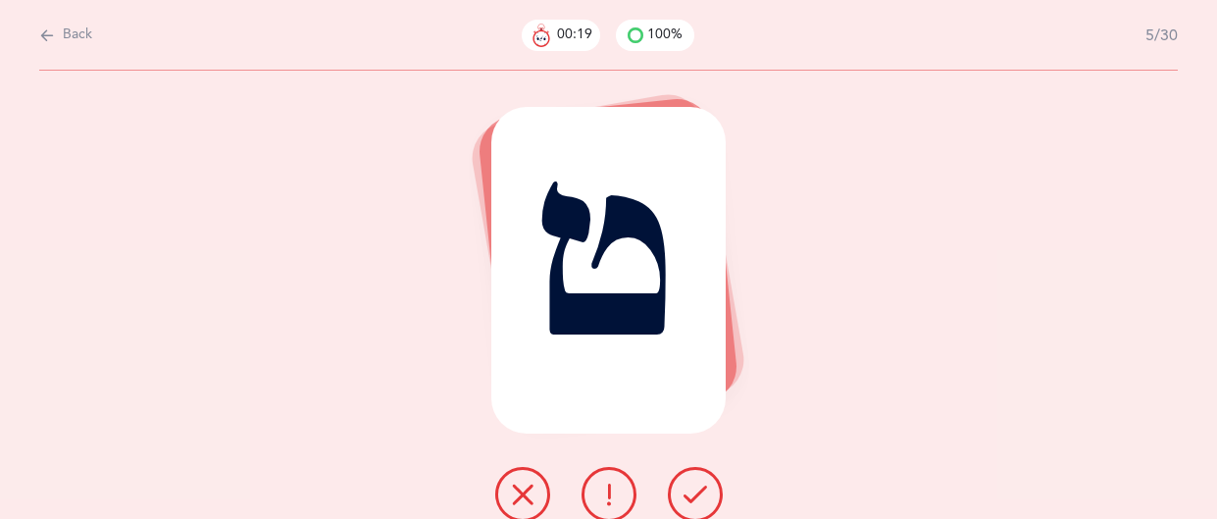
click at [711, 488] on button at bounding box center [695, 494] width 55 height 55
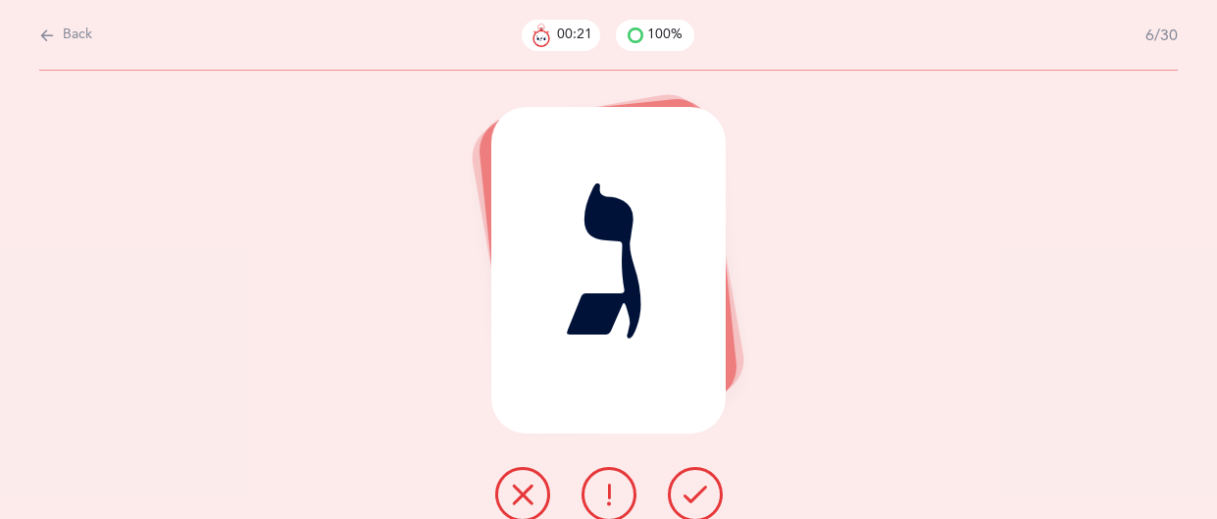
click at [711, 488] on button at bounding box center [695, 494] width 55 height 55
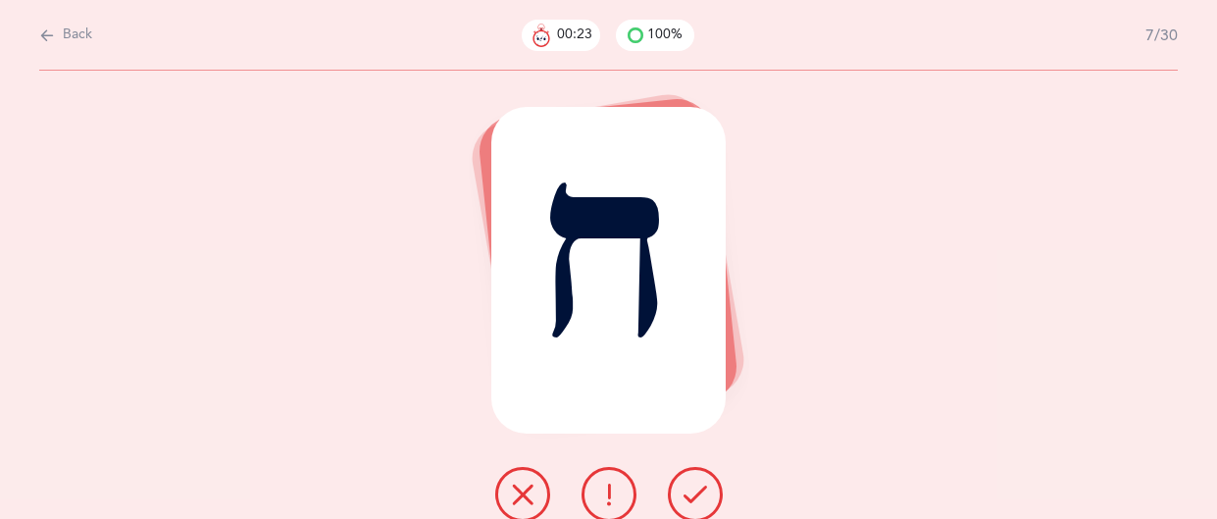
click at [711, 488] on button at bounding box center [695, 494] width 55 height 55
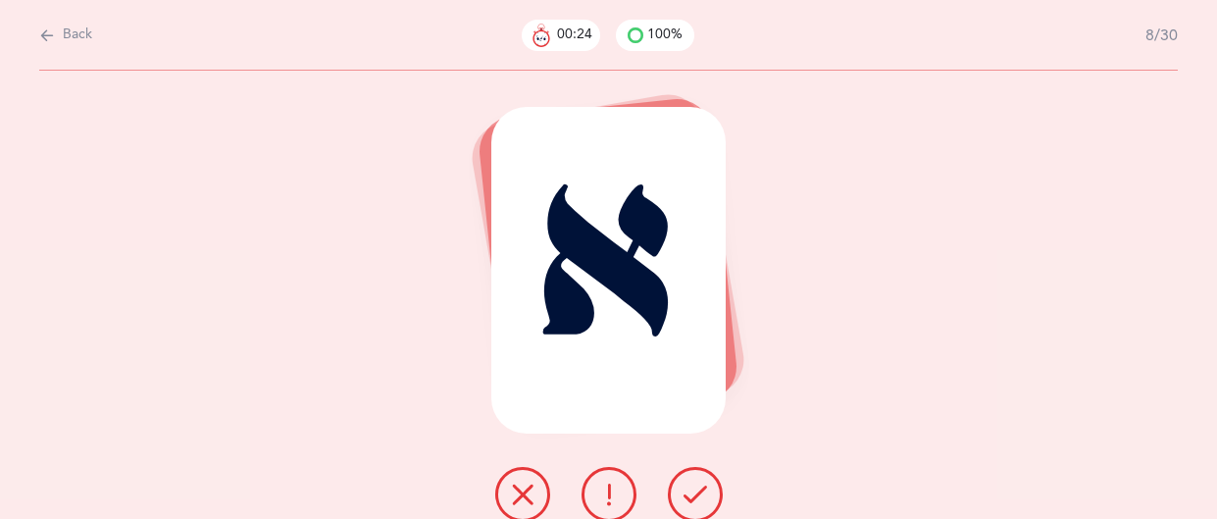
click at [711, 488] on button at bounding box center [695, 494] width 55 height 55
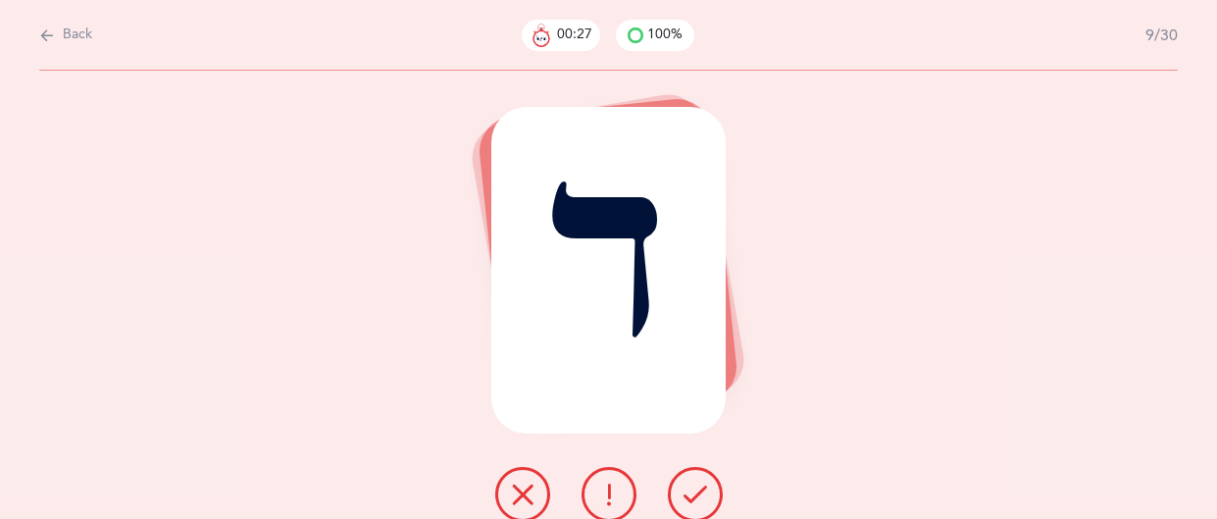
click at [711, 488] on button at bounding box center [695, 494] width 55 height 55
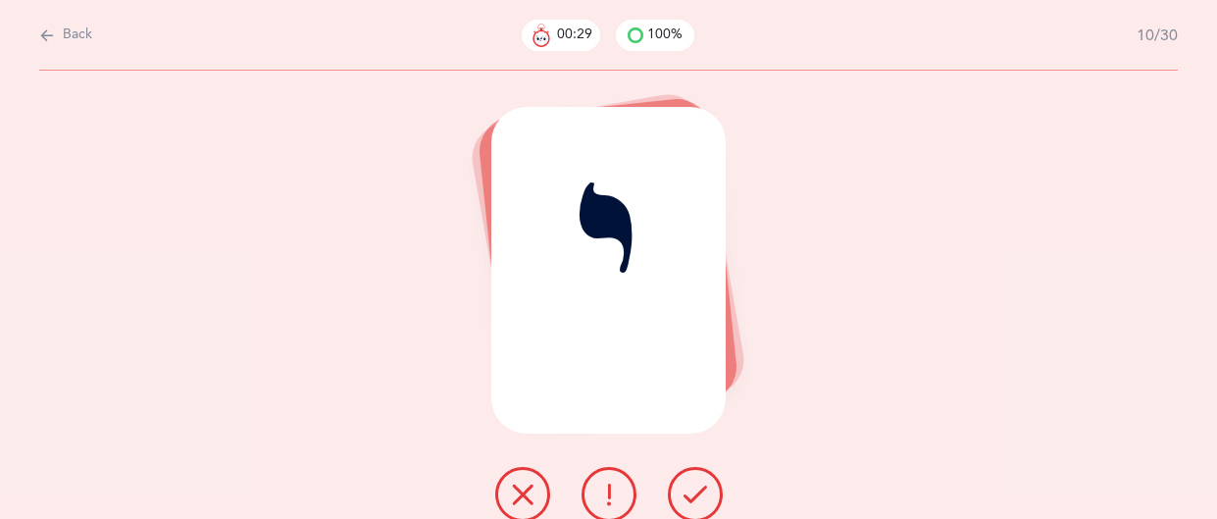
click at [711, 488] on button at bounding box center [695, 494] width 55 height 55
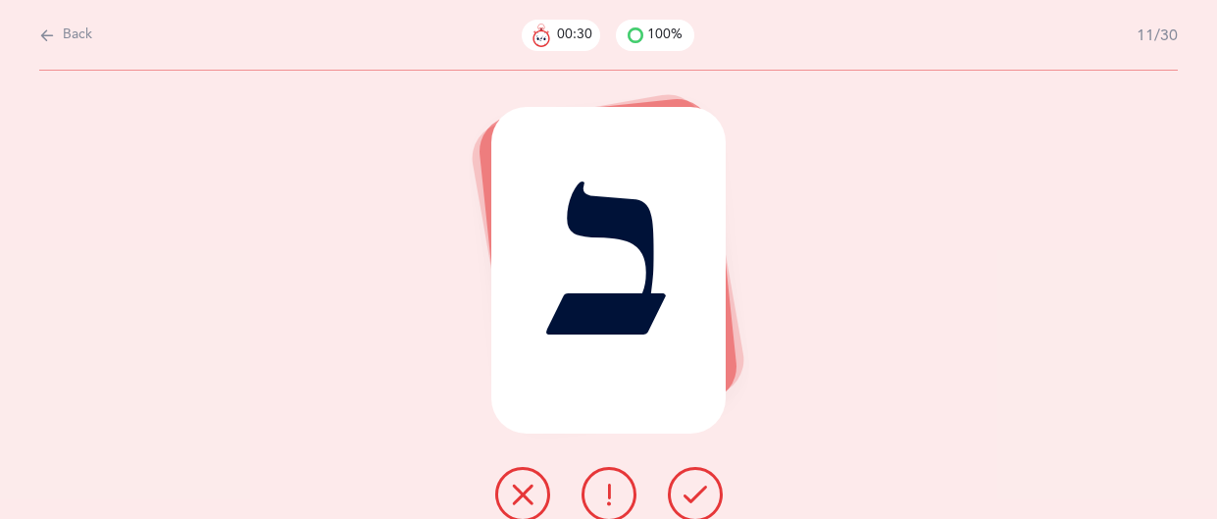
click at [711, 488] on button at bounding box center [695, 494] width 55 height 55
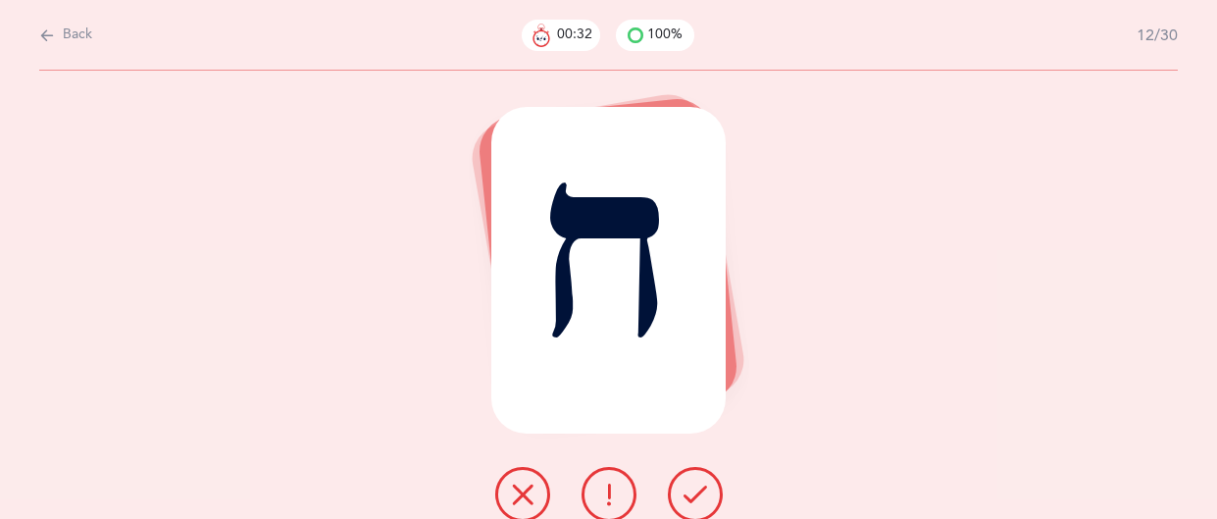
click at [711, 488] on button at bounding box center [695, 494] width 55 height 55
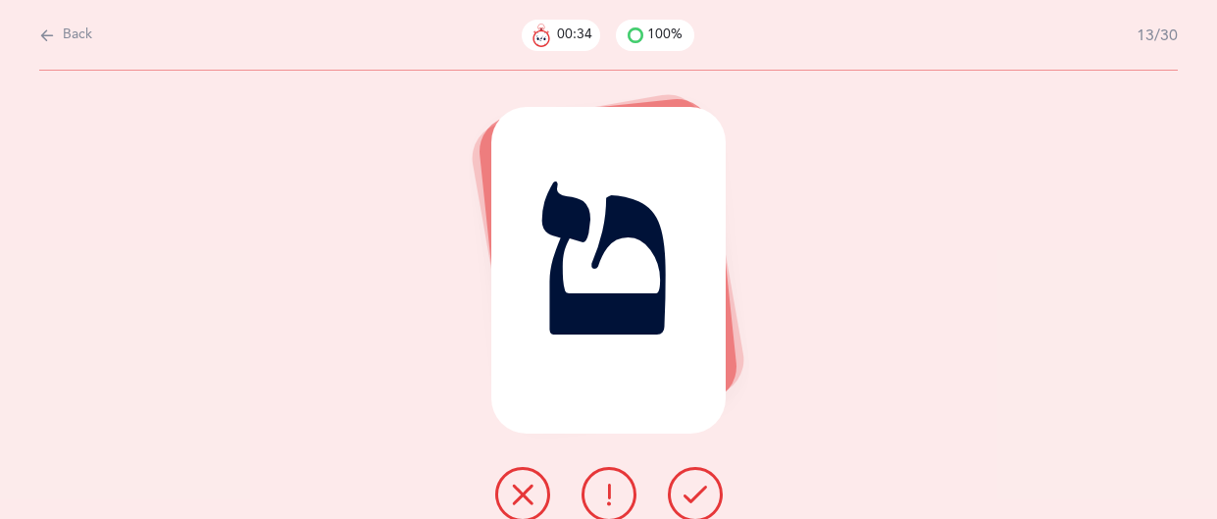
click at [711, 488] on button at bounding box center [695, 494] width 55 height 55
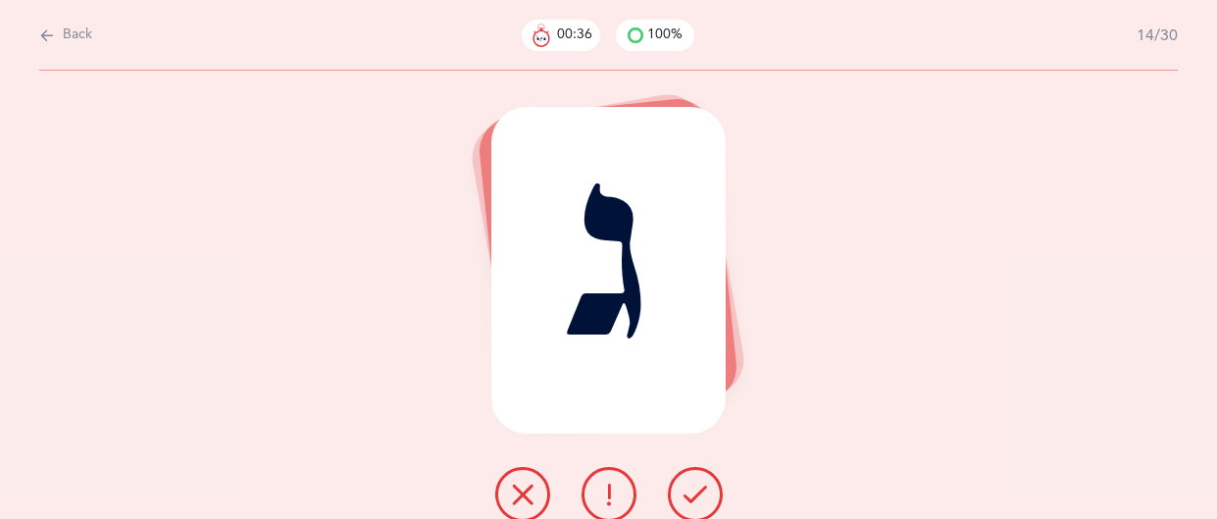
click at [711, 488] on button at bounding box center [695, 494] width 55 height 55
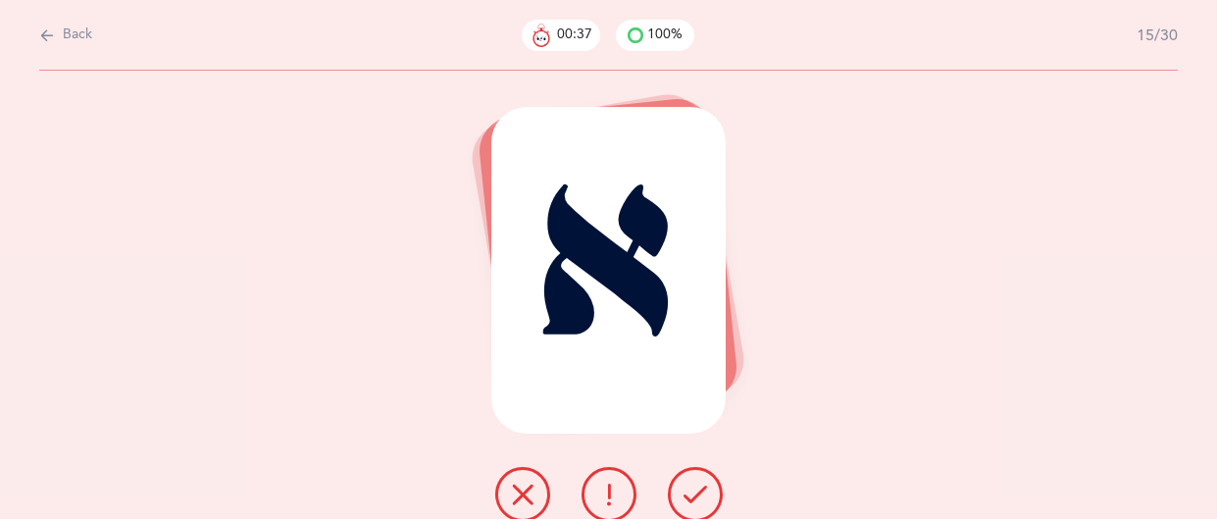
click at [711, 488] on button at bounding box center [695, 494] width 55 height 55
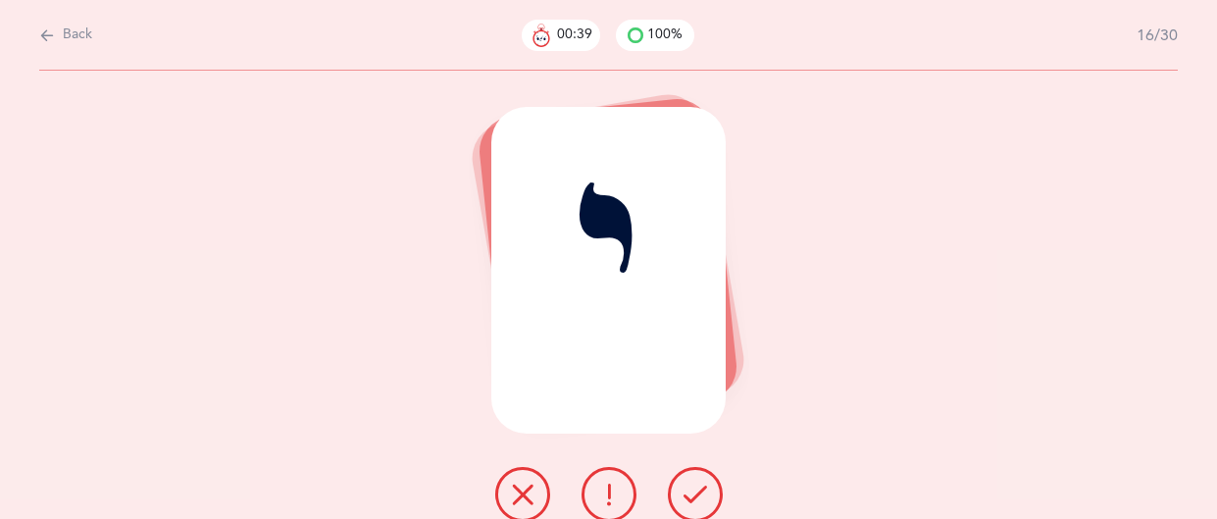
click at [711, 488] on button at bounding box center [695, 494] width 55 height 55
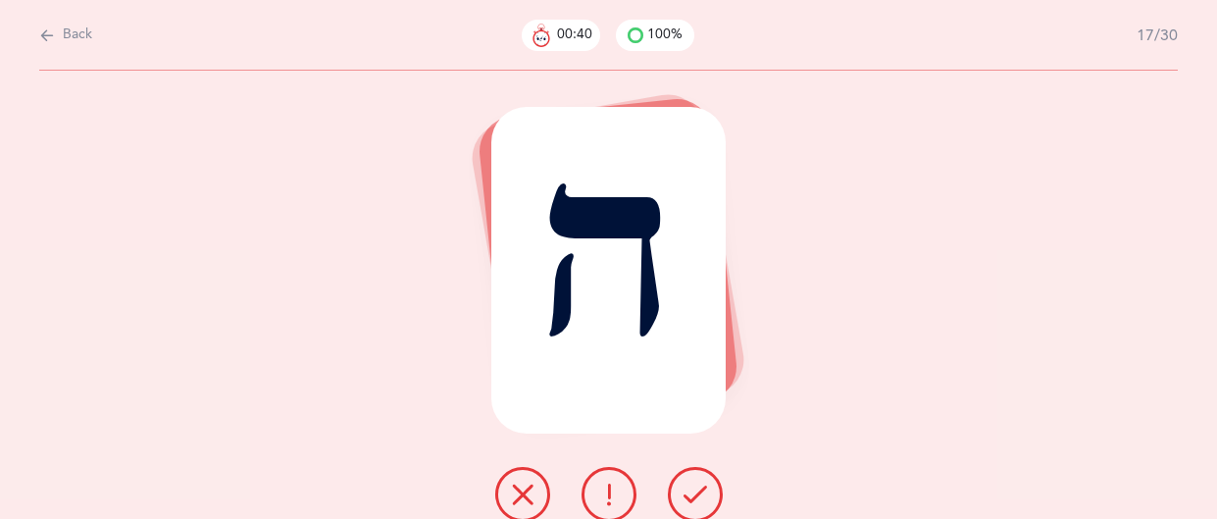
click at [711, 488] on button at bounding box center [695, 494] width 55 height 55
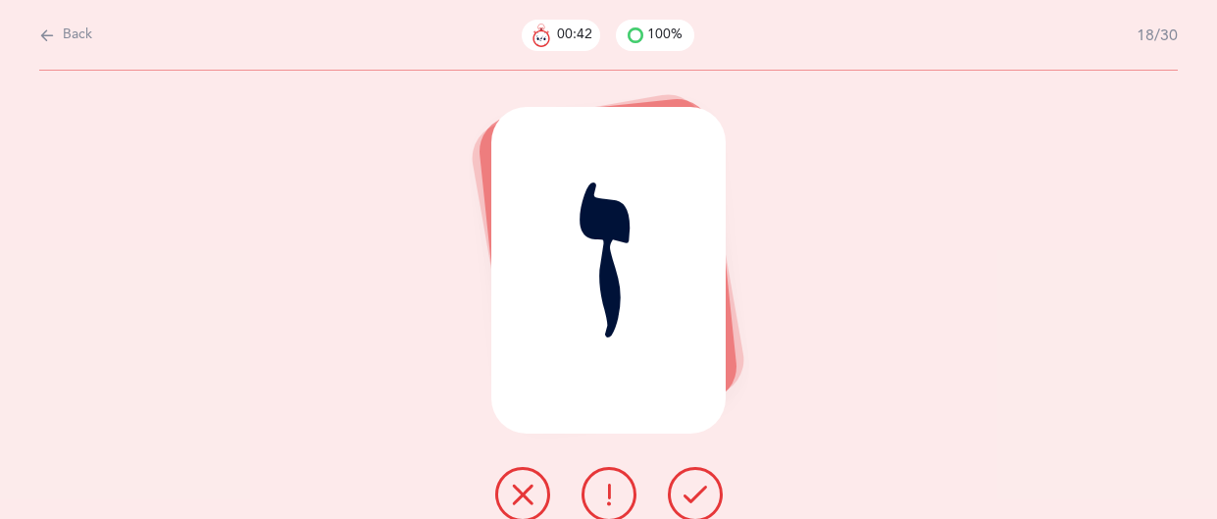
click at [711, 488] on button at bounding box center [695, 494] width 55 height 55
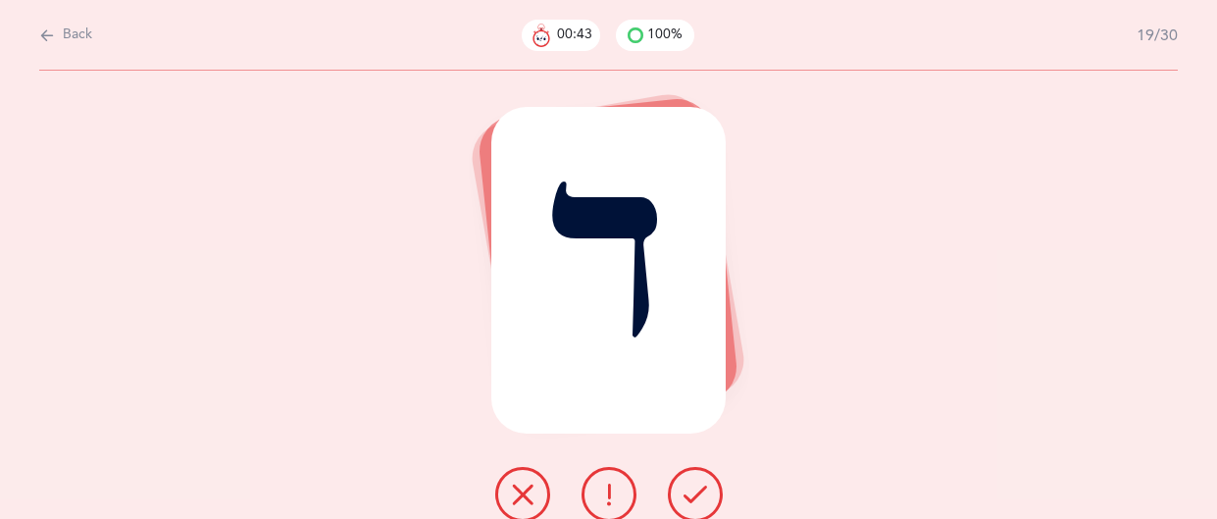
click at [711, 488] on button at bounding box center [695, 494] width 55 height 55
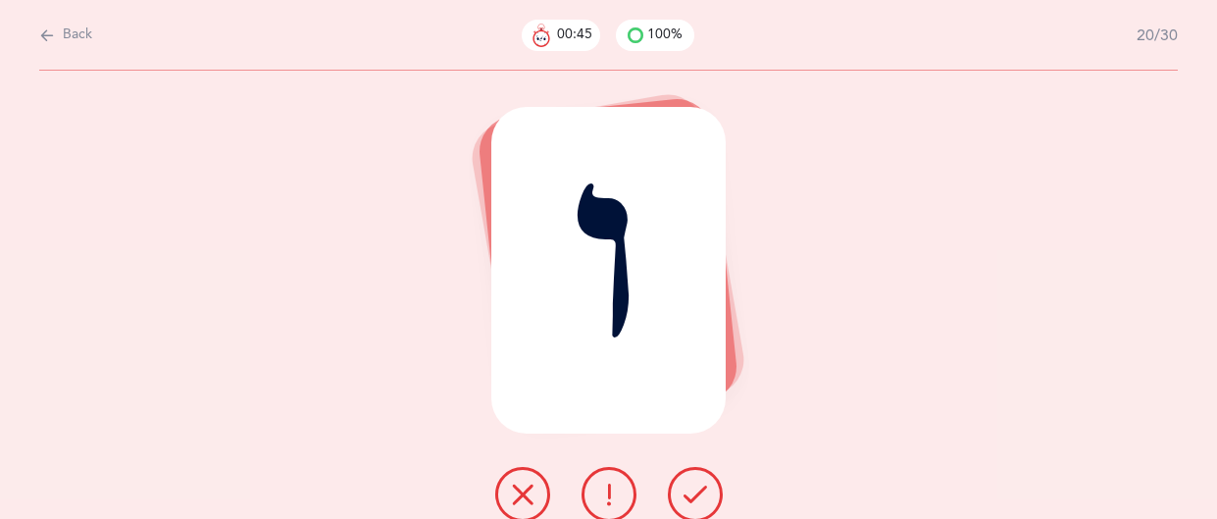
click at [711, 488] on button at bounding box center [695, 494] width 55 height 55
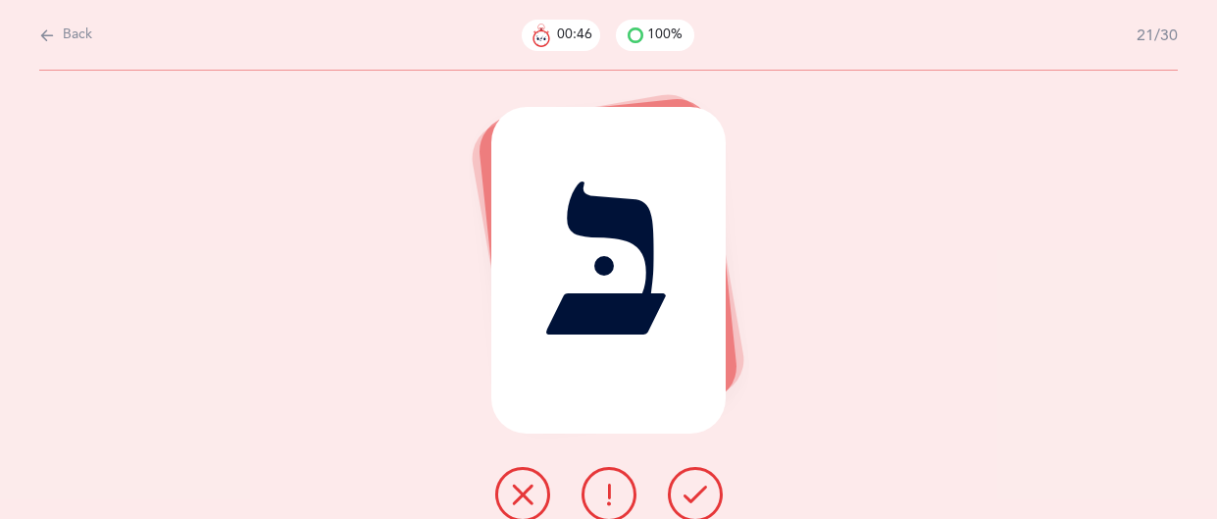
click at [711, 488] on button at bounding box center [695, 494] width 55 height 55
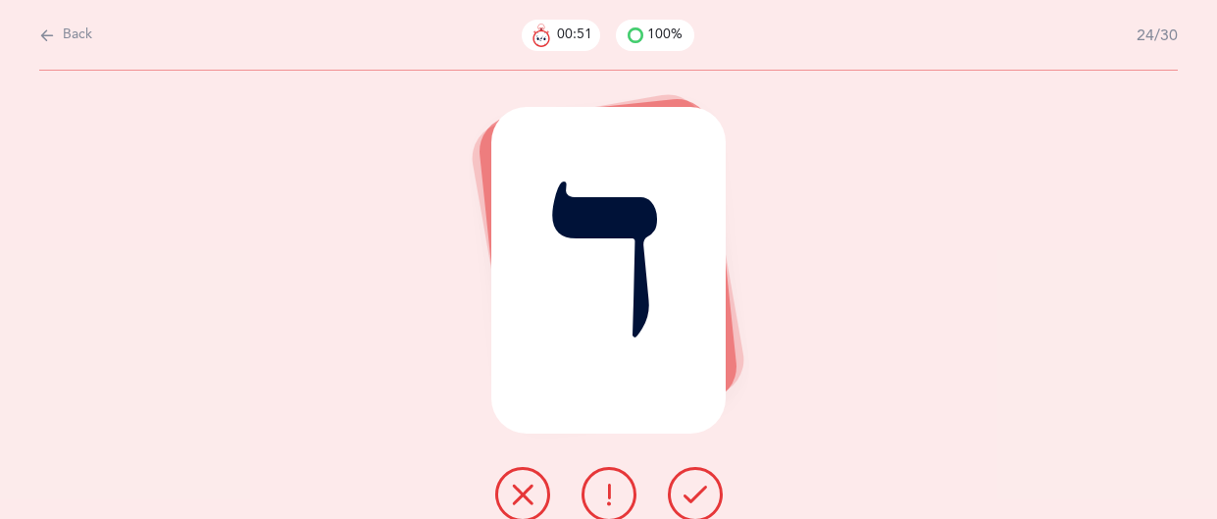
click at [711, 488] on button at bounding box center [695, 494] width 55 height 55
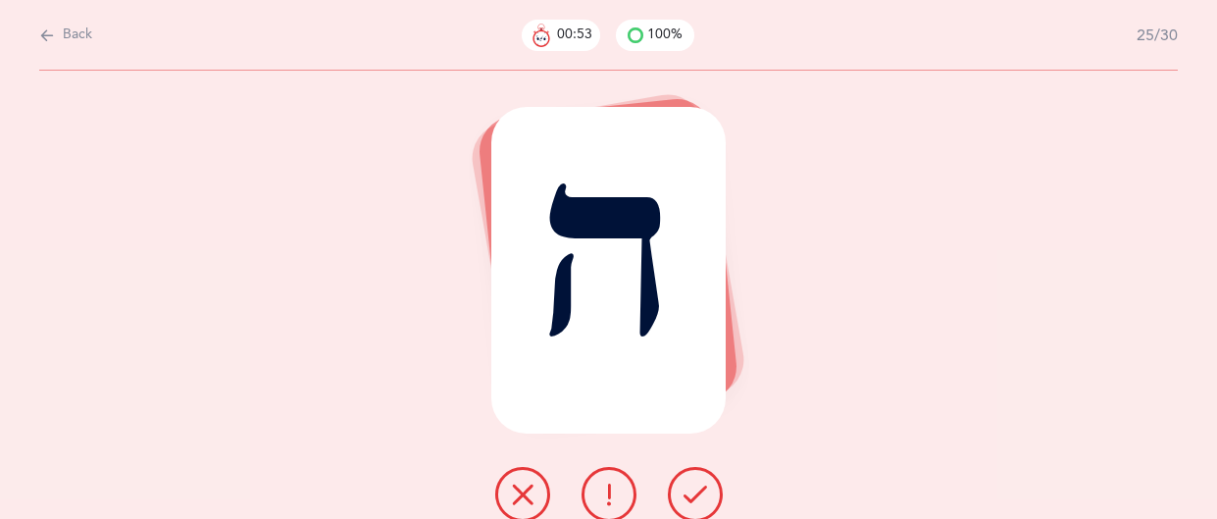
click at [711, 488] on button at bounding box center [695, 494] width 55 height 55
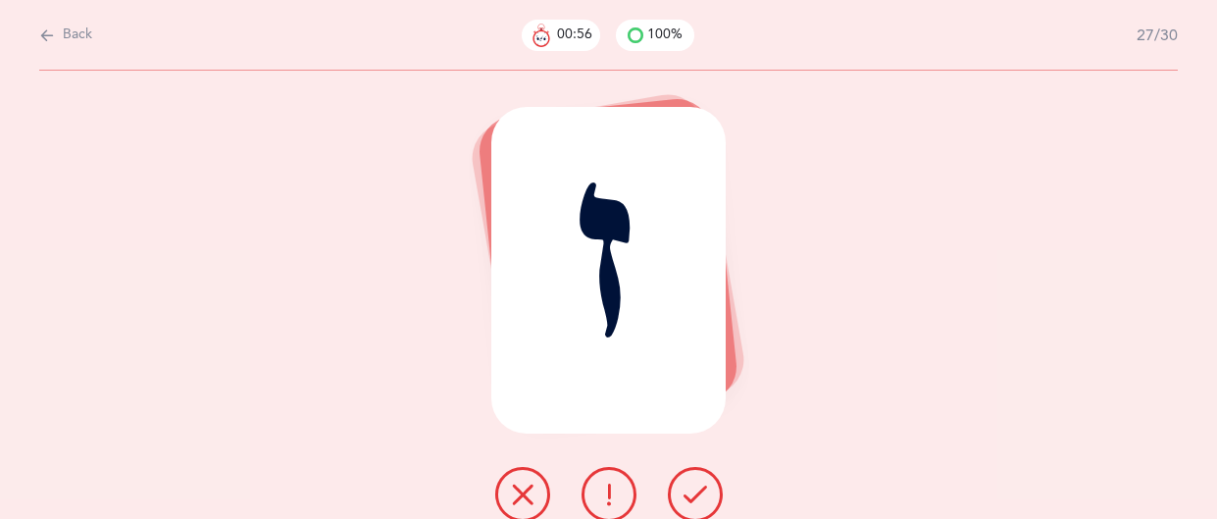
click at [711, 488] on button at bounding box center [695, 494] width 55 height 55
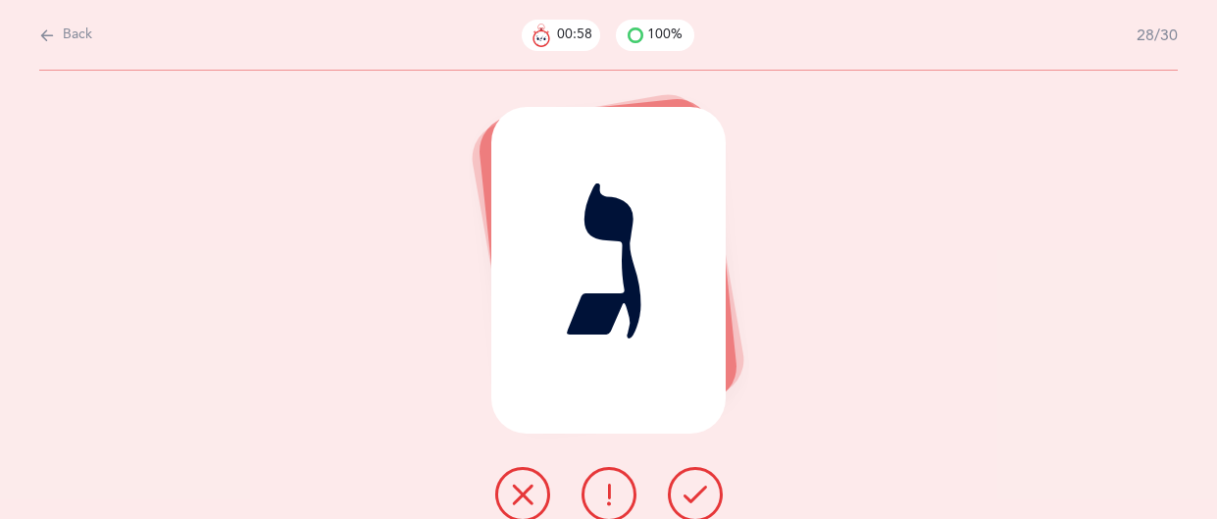
click at [711, 488] on button at bounding box center [695, 494] width 55 height 55
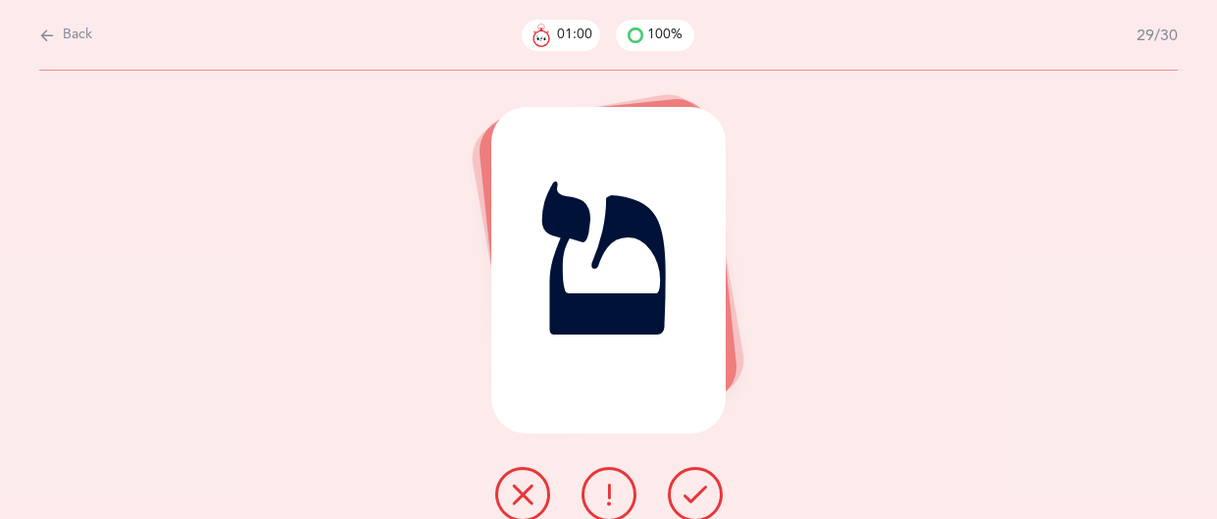
click at [711, 488] on button at bounding box center [695, 494] width 55 height 55
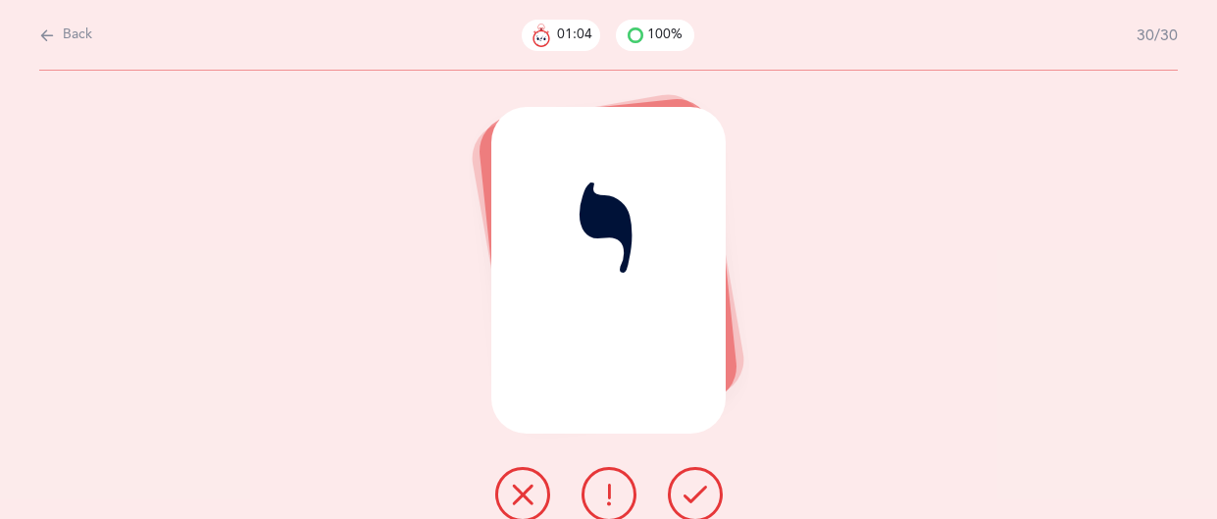
click at [711, 488] on button at bounding box center [695, 494] width 55 height 55
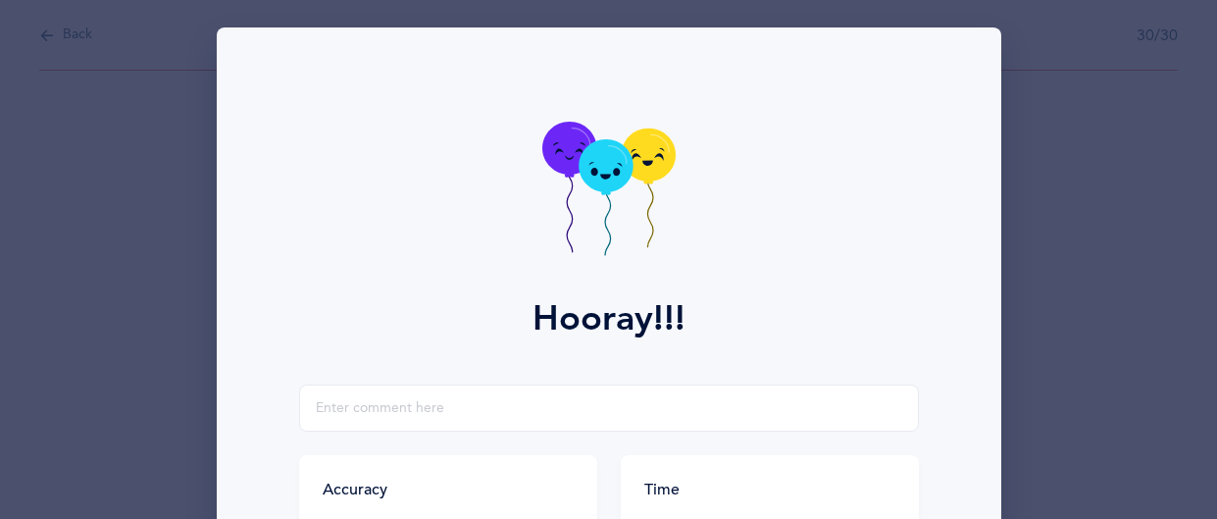
click at [711, 488] on div "Time" at bounding box center [769, 490] width 251 height 22
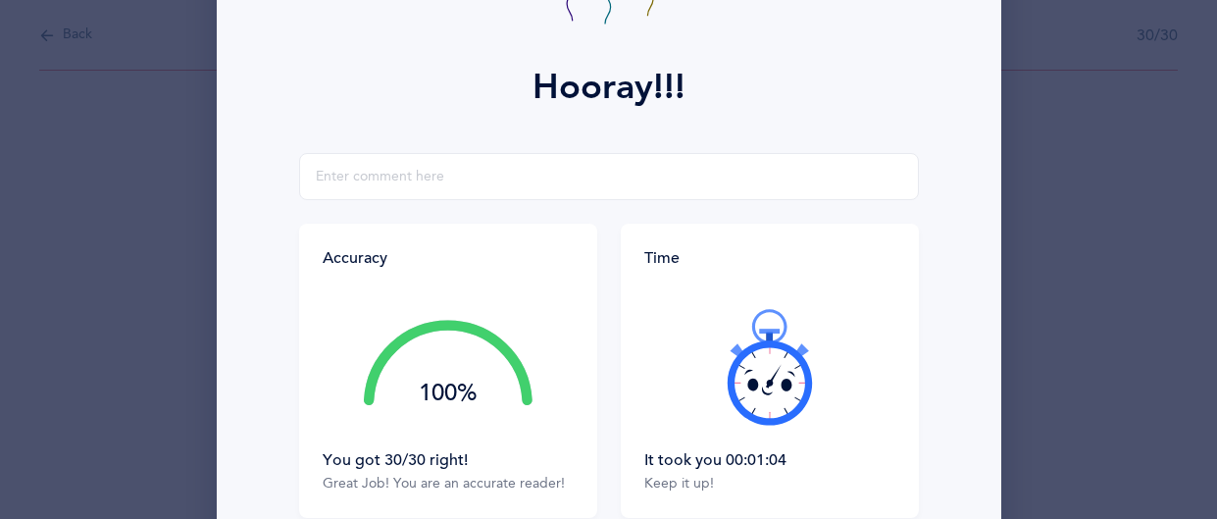
scroll to position [233, 0]
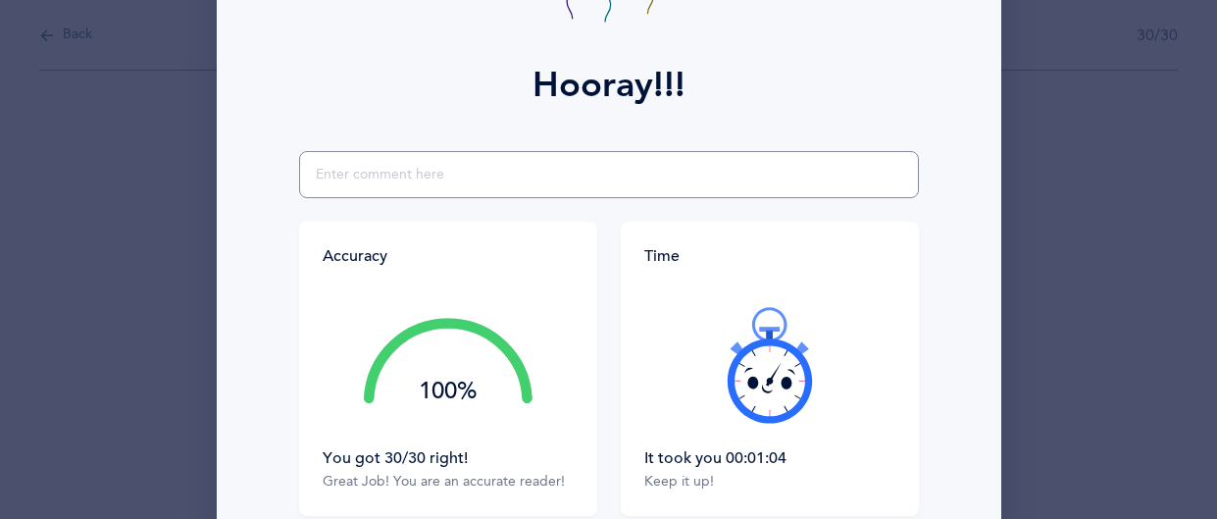
click at [350, 172] on input "text" at bounding box center [609, 174] width 620 height 47
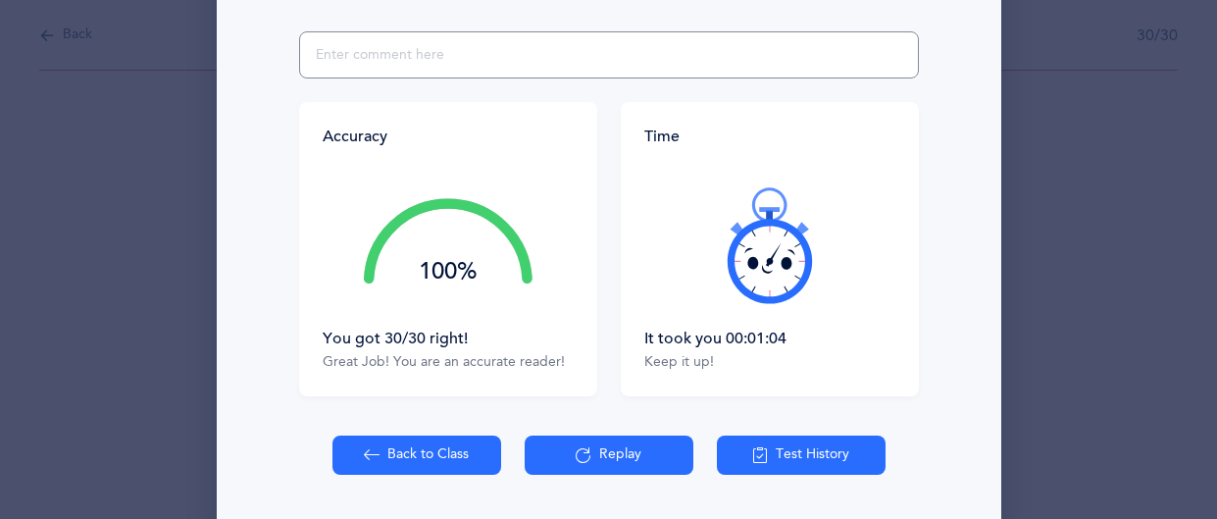
scroll to position [415, 0]
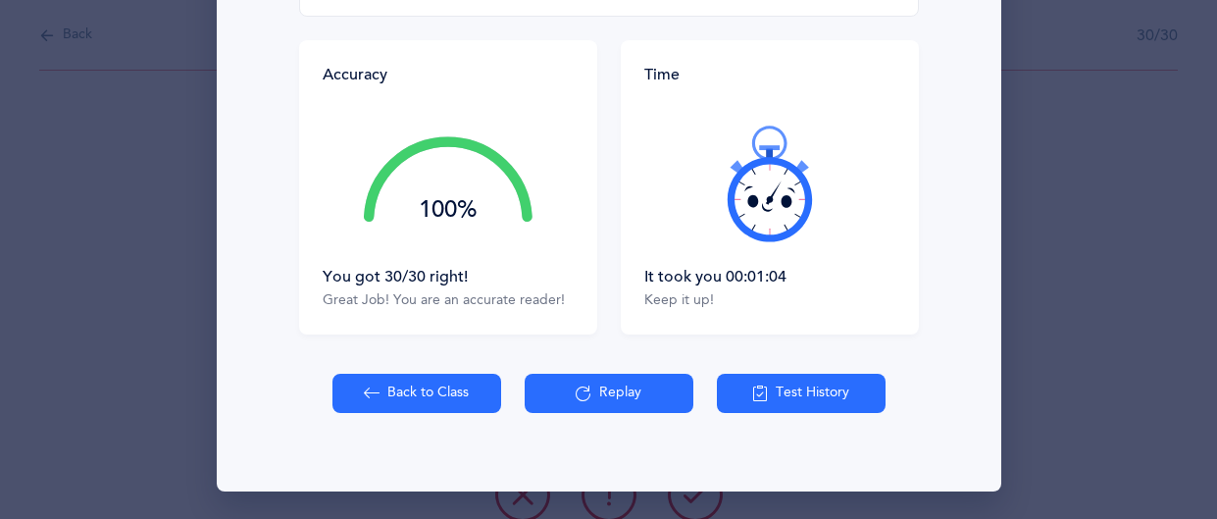
click at [440, 375] on button "Back to Class" at bounding box center [416, 393] width 169 height 39
click at [622, 387] on button "Replay" at bounding box center [609, 393] width 169 height 39
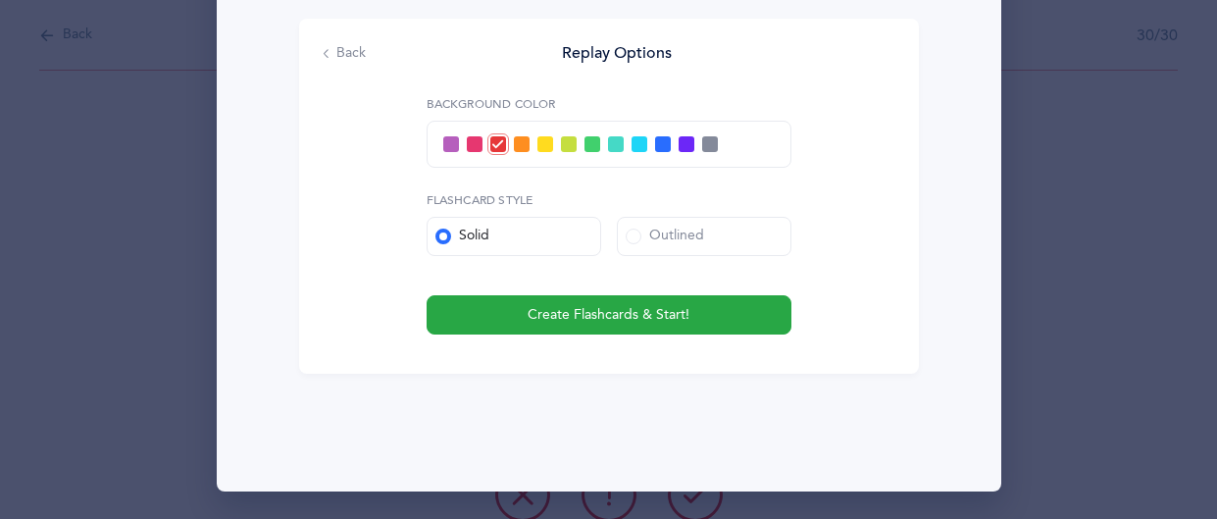
scroll to position [366, 0]
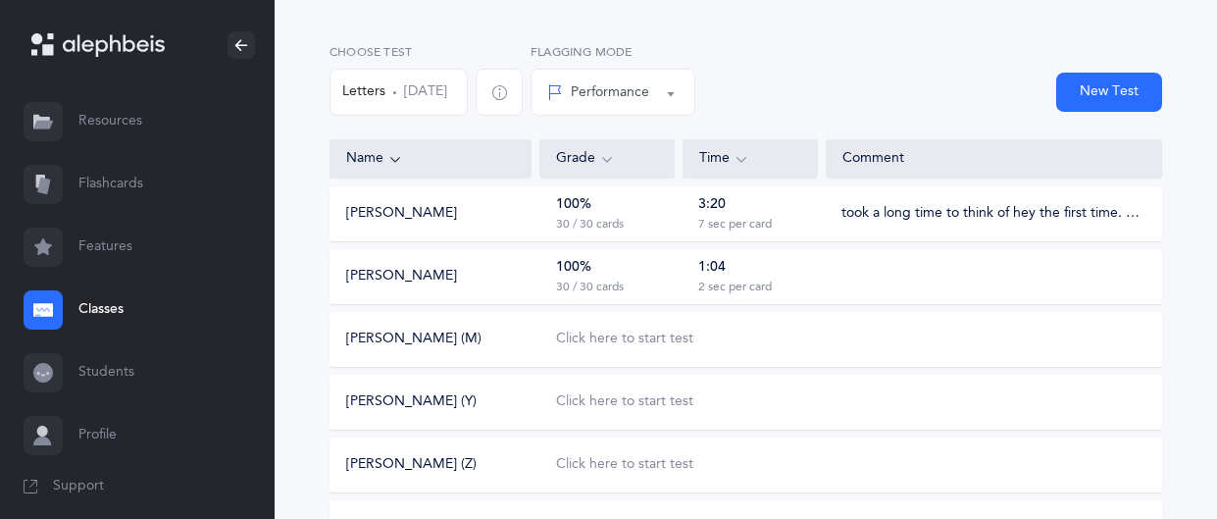
scroll to position [148, 0]
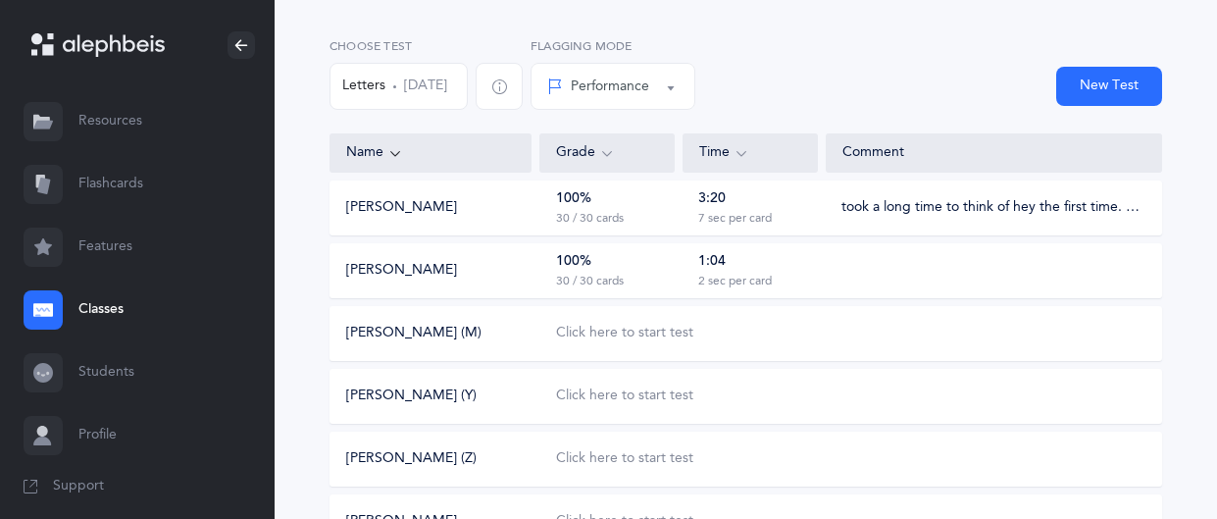
click at [588, 266] on div "100%" at bounding box center [573, 262] width 35 height 20
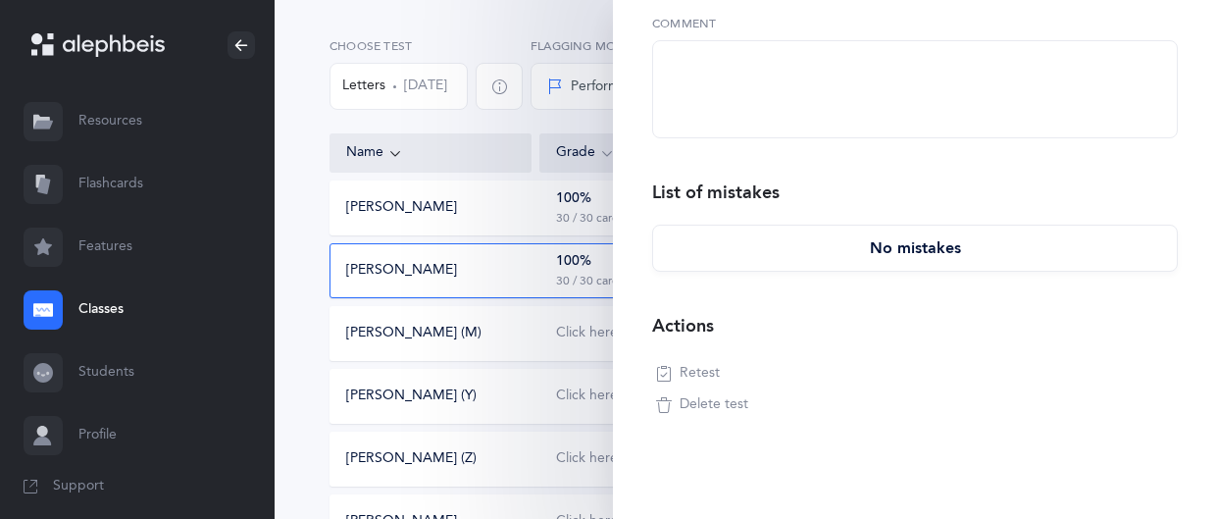
scroll to position [398, 0]
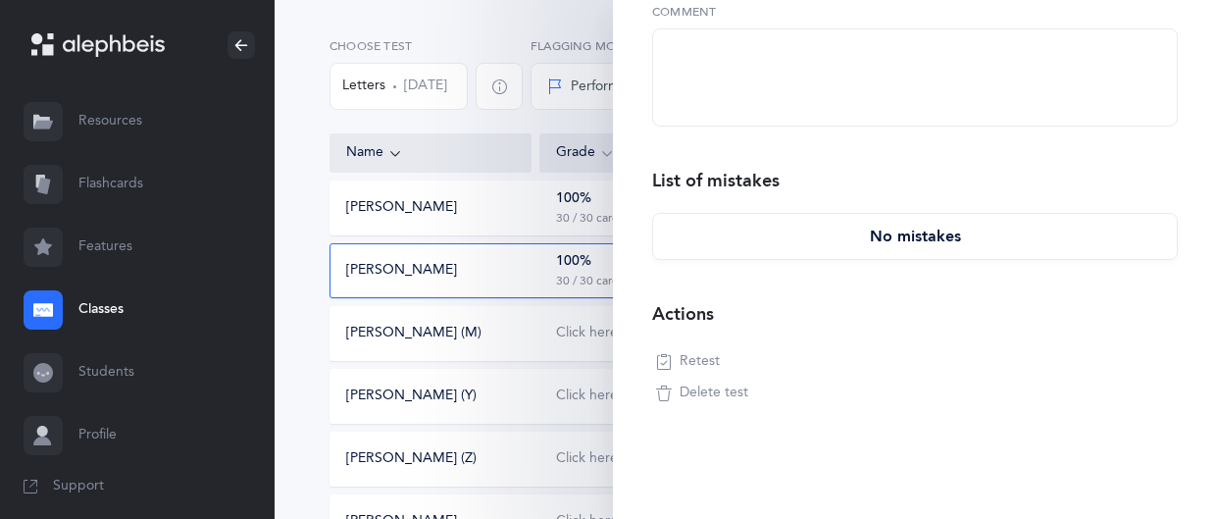
click at [709, 365] on span "Retest" at bounding box center [700, 362] width 40 height 20
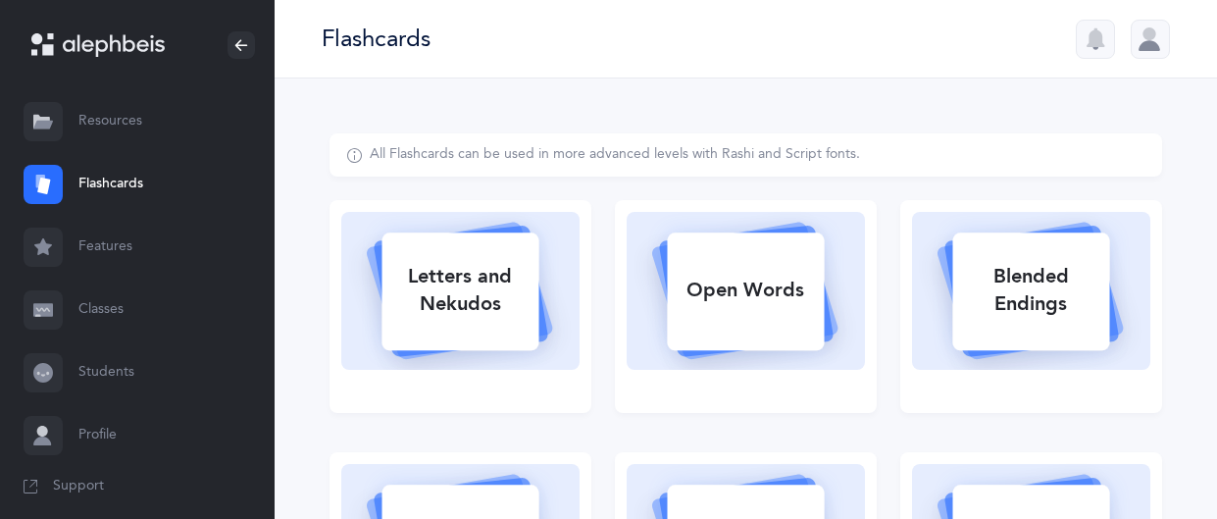
select select
select select "single"
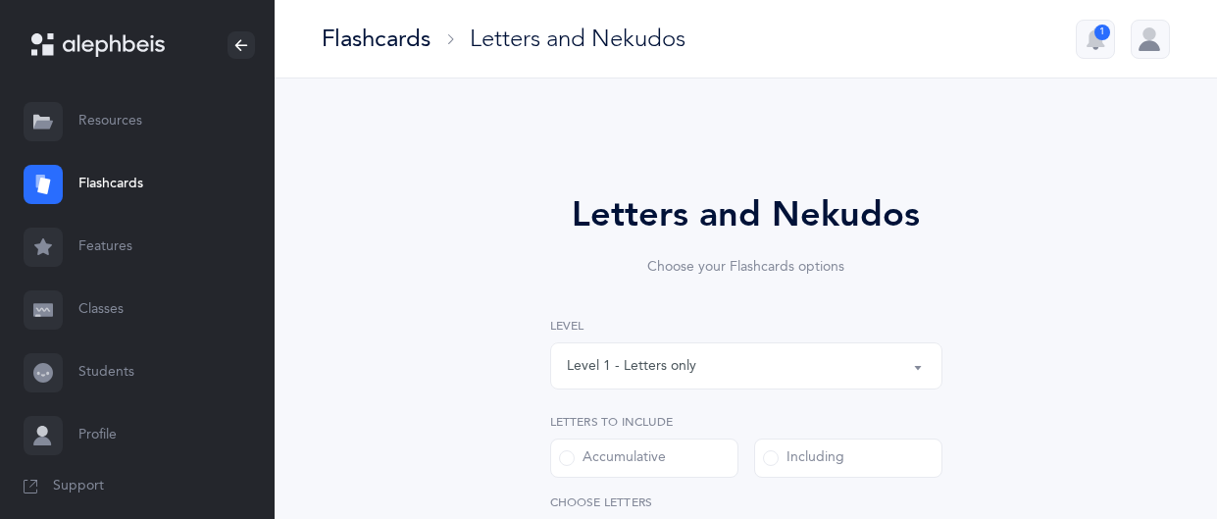
select select "10"
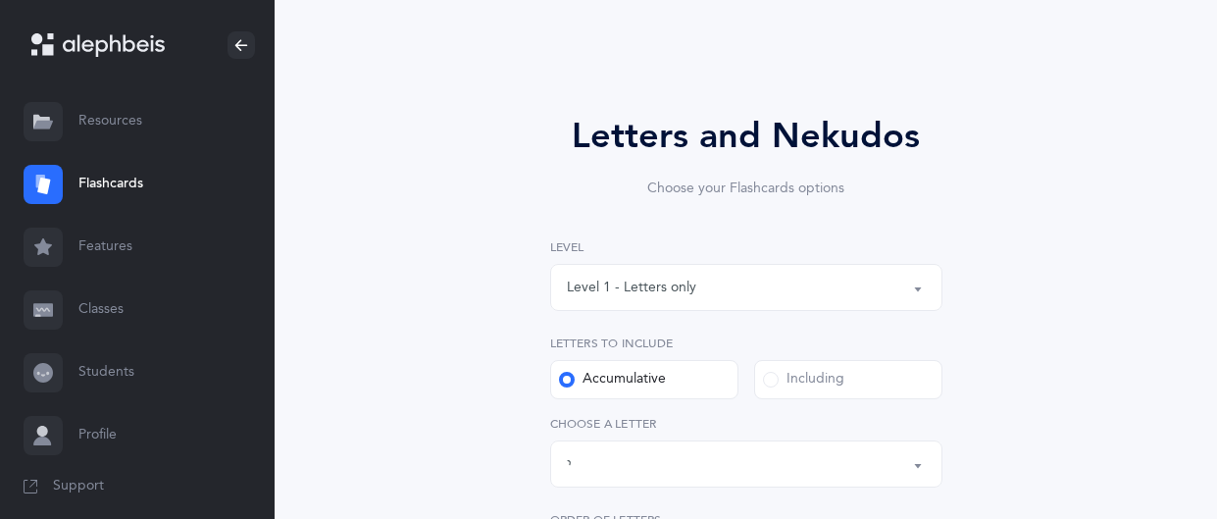
select select "14327"
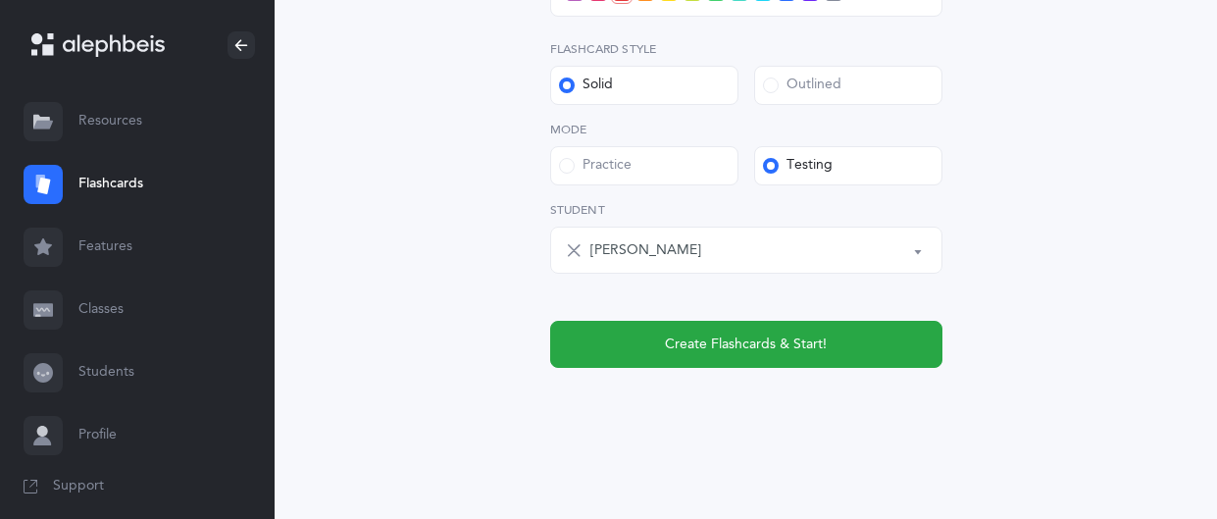
scroll to position [950, 0]
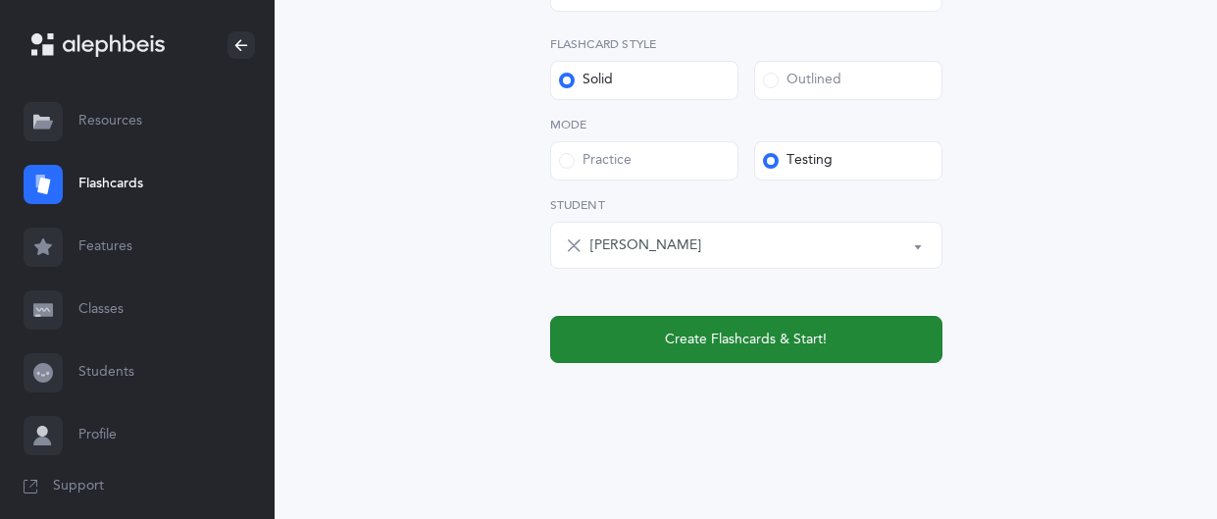
click at [701, 348] on span "Create Flashcards & Start!" at bounding box center [746, 340] width 162 height 21
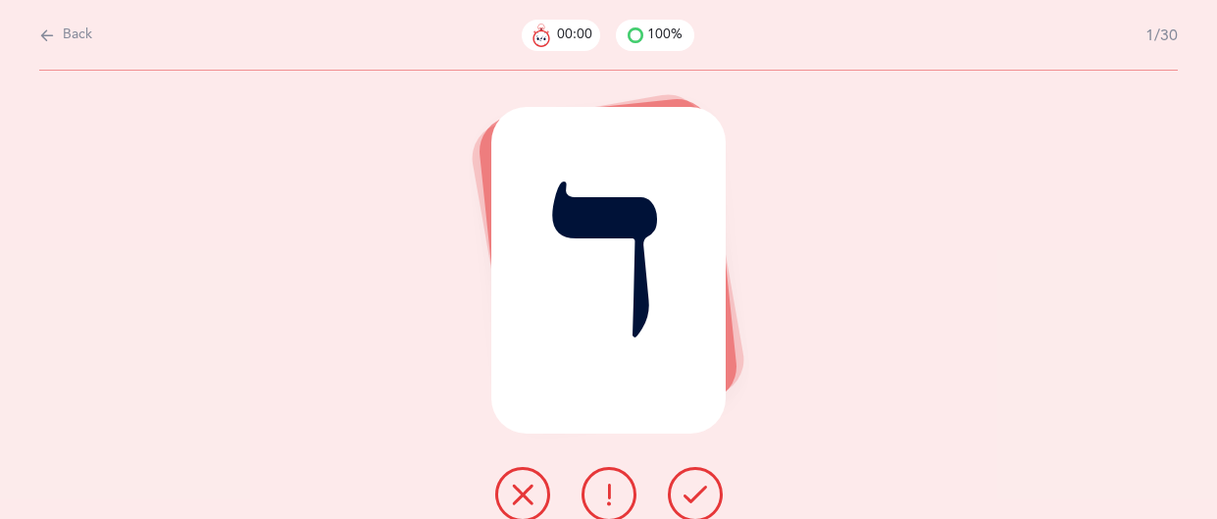
scroll to position [0, 0]
click at [704, 499] on icon at bounding box center [696, 495] width 24 height 24
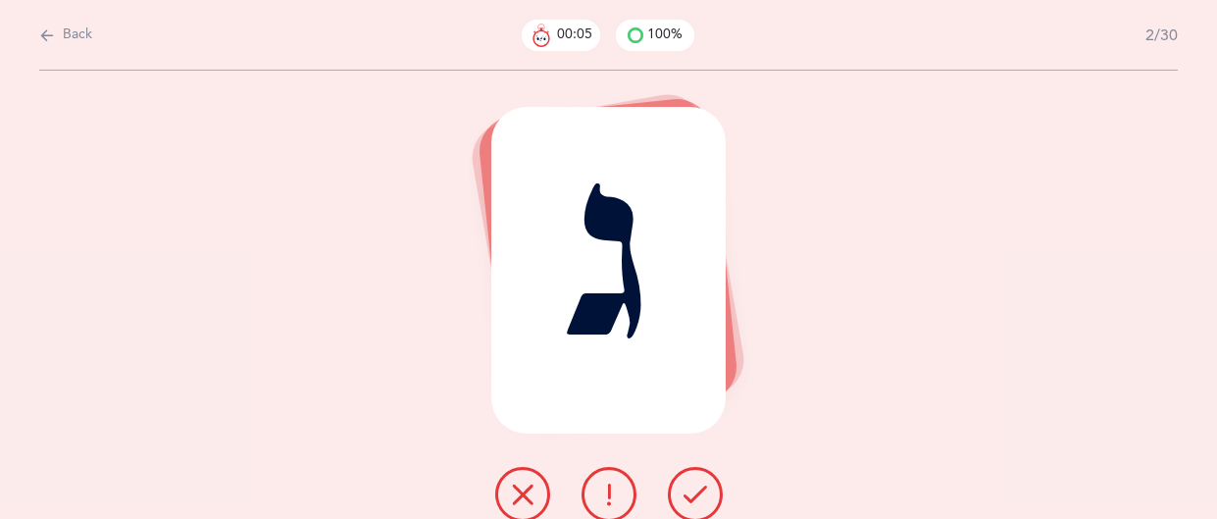
click at [704, 499] on icon at bounding box center [696, 495] width 24 height 24
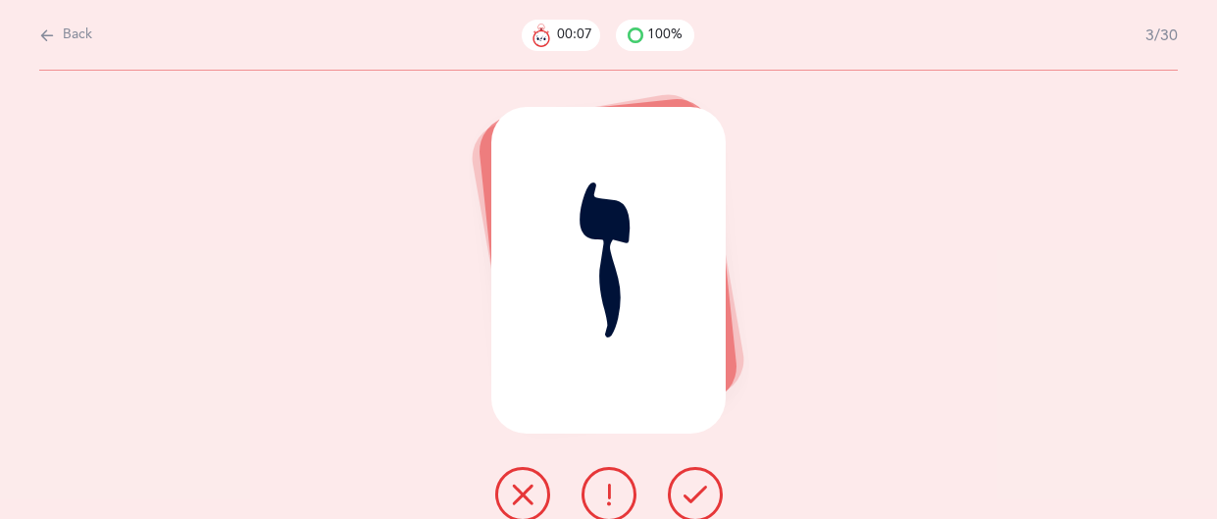
click at [704, 499] on icon at bounding box center [696, 495] width 24 height 24
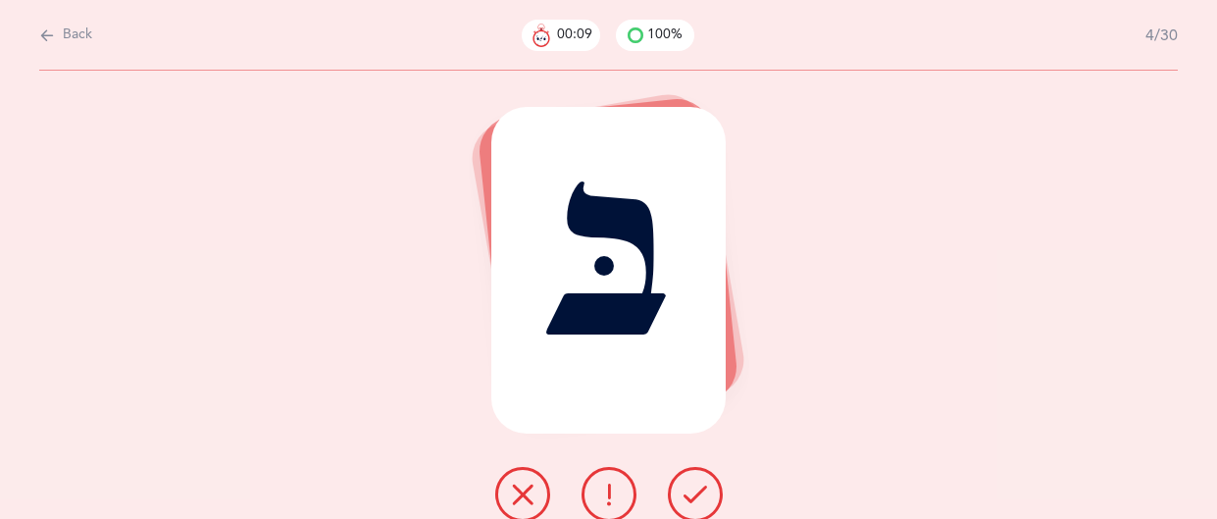
click at [704, 499] on icon at bounding box center [696, 495] width 24 height 24
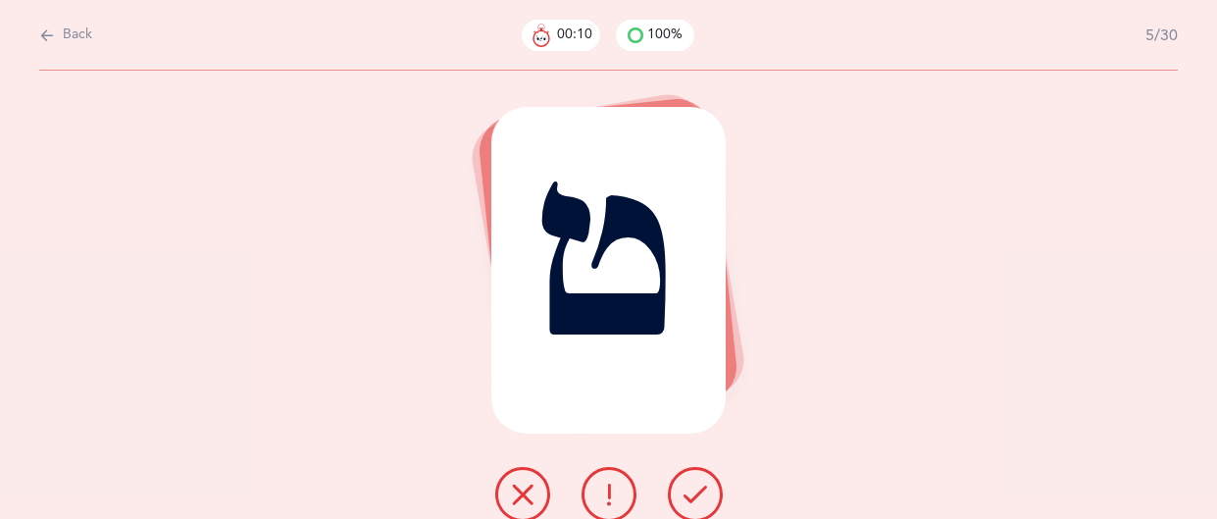
click at [704, 499] on icon at bounding box center [696, 495] width 24 height 24
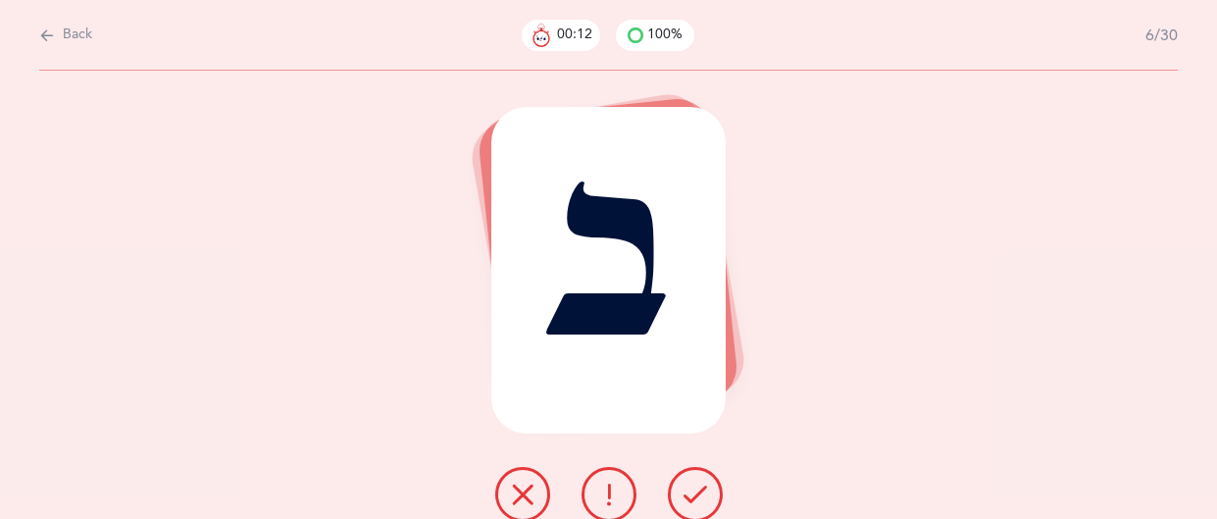
click at [704, 499] on icon at bounding box center [696, 495] width 24 height 24
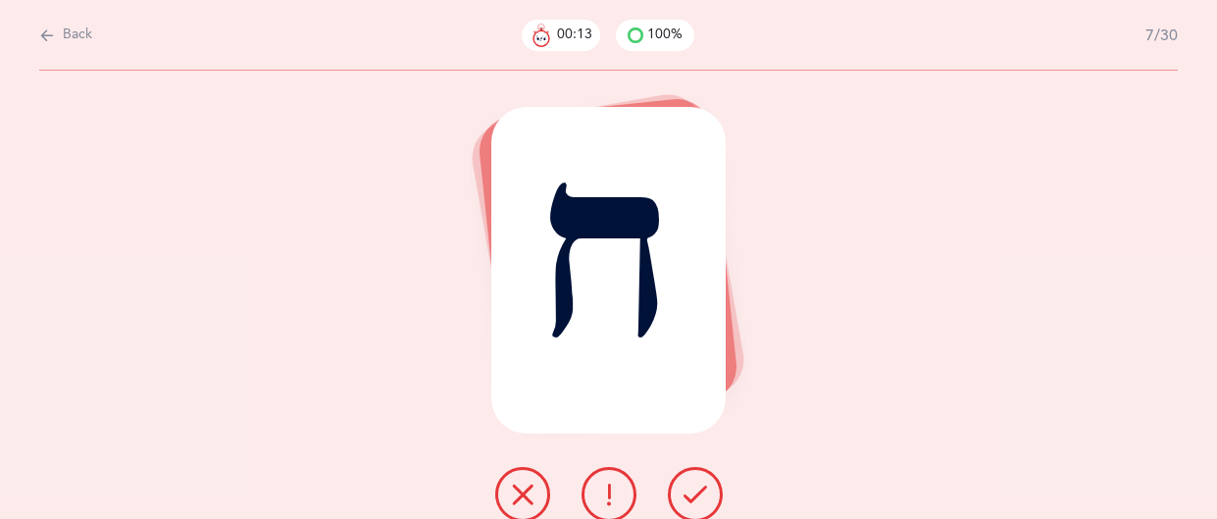
click at [704, 499] on icon at bounding box center [696, 495] width 24 height 24
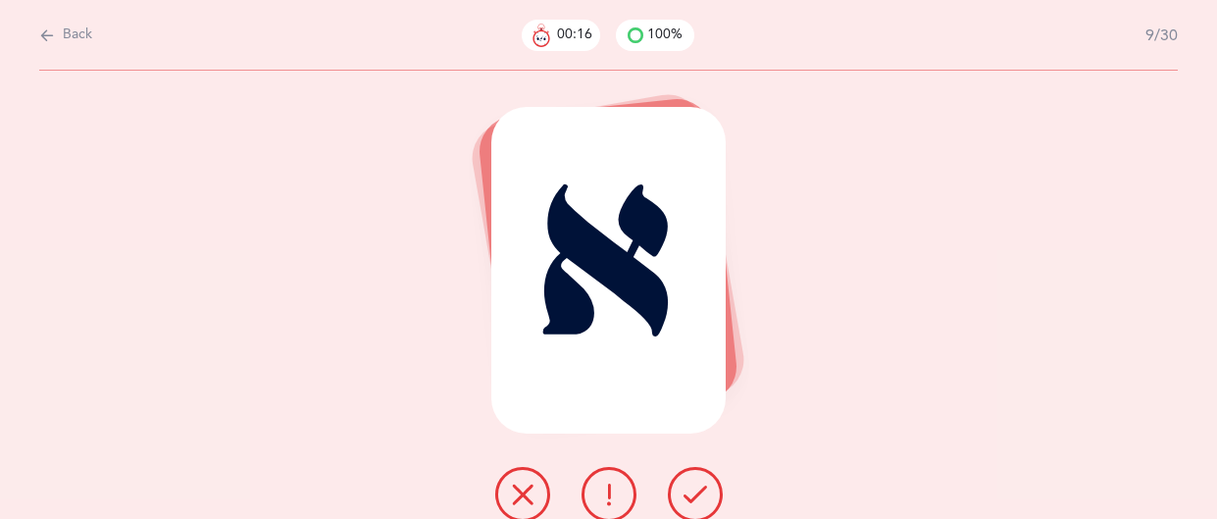
click at [704, 499] on icon at bounding box center [696, 495] width 24 height 24
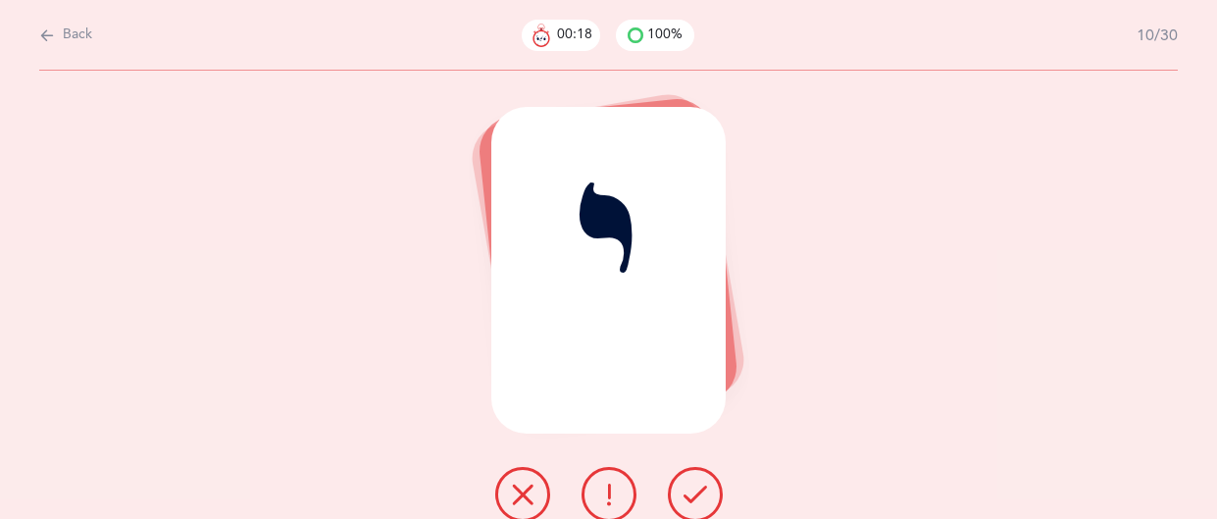
click at [704, 499] on icon at bounding box center [696, 495] width 24 height 24
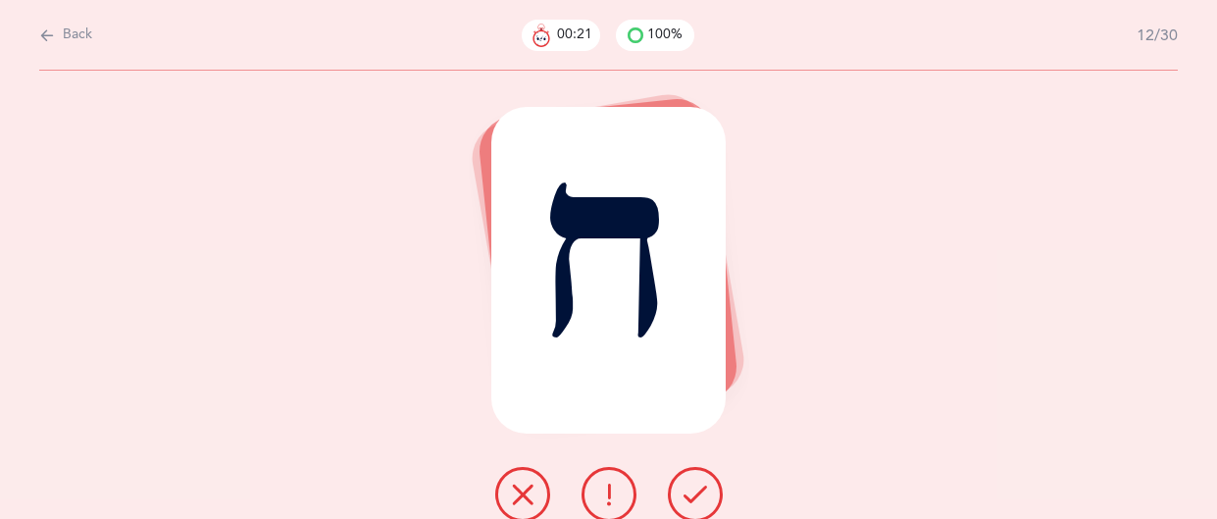
click at [704, 499] on icon at bounding box center [696, 495] width 24 height 24
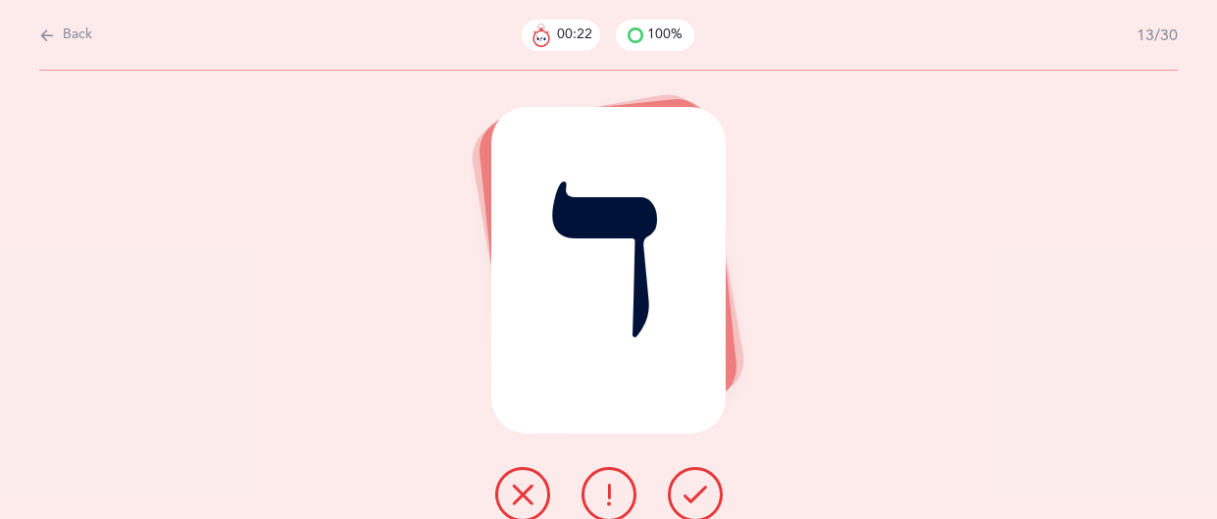
click at [704, 499] on icon at bounding box center [696, 495] width 24 height 24
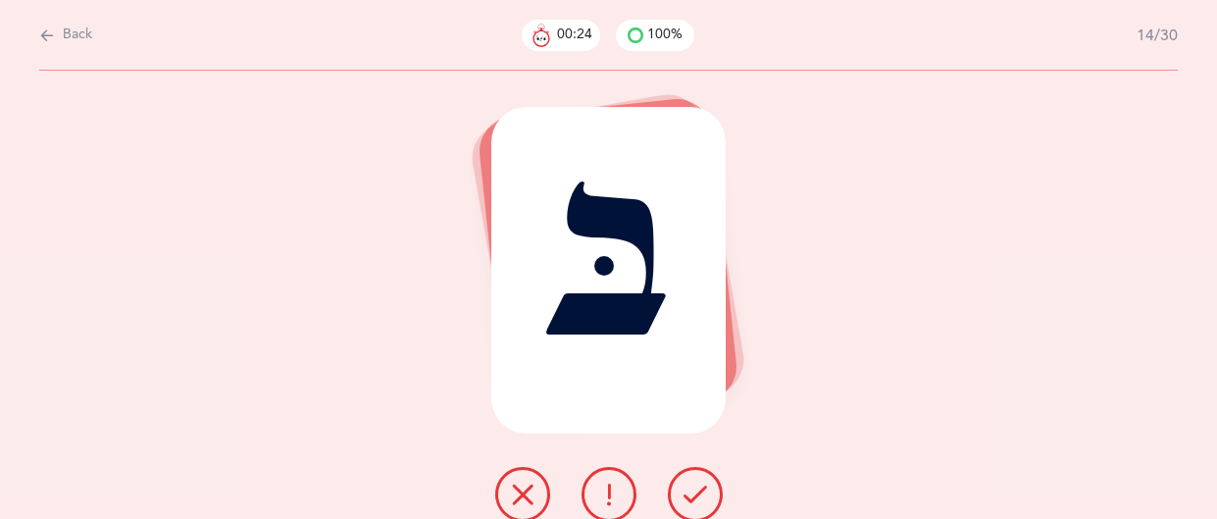
click at [704, 499] on icon at bounding box center [696, 495] width 24 height 24
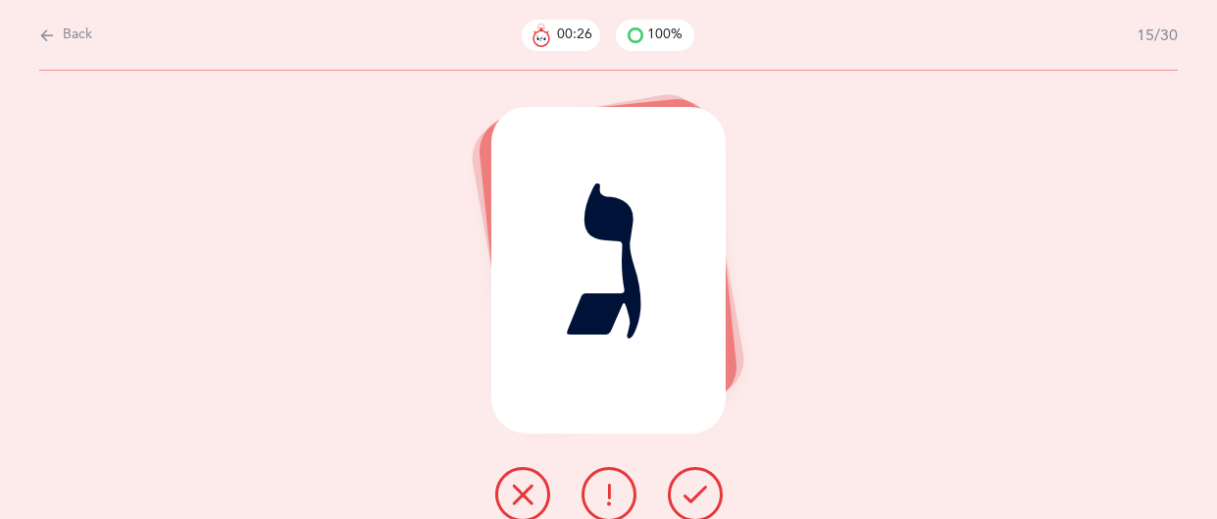
click at [704, 499] on icon at bounding box center [696, 495] width 24 height 24
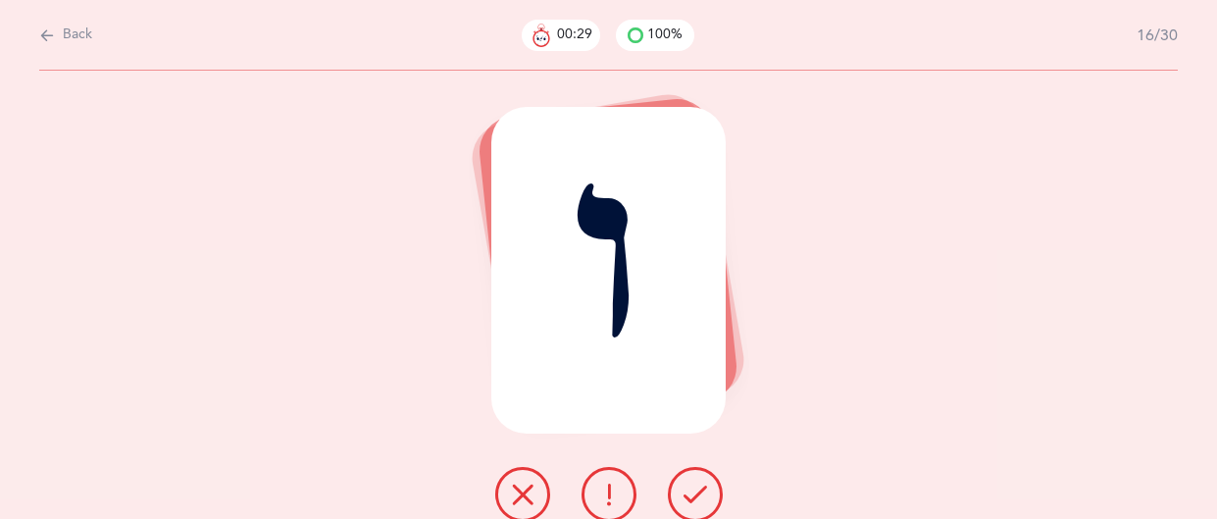
click at [704, 499] on icon at bounding box center [696, 495] width 24 height 24
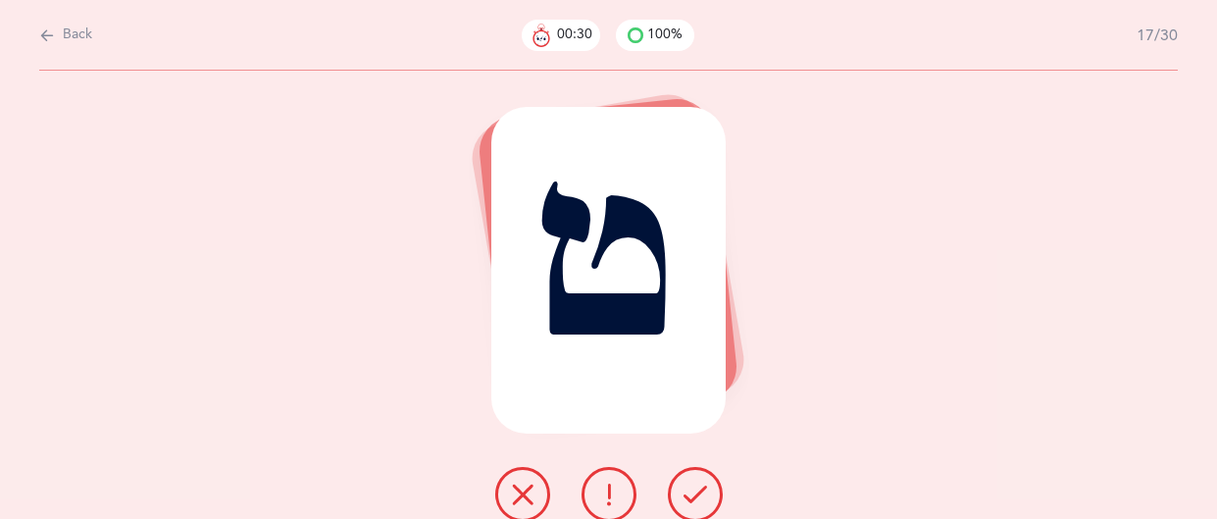
click at [704, 499] on icon at bounding box center [696, 495] width 24 height 24
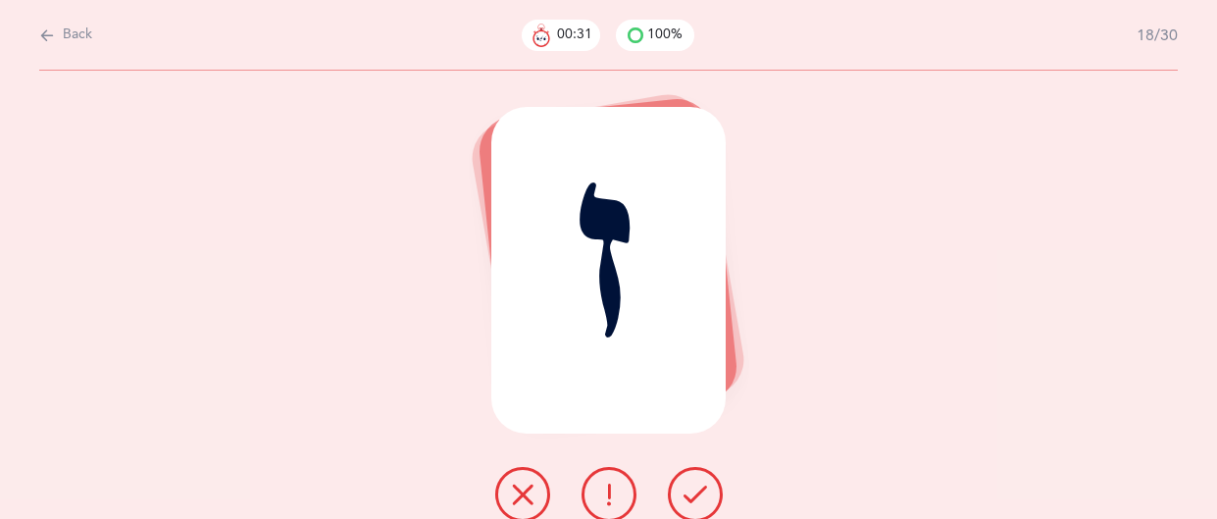
click at [704, 499] on icon at bounding box center [696, 495] width 24 height 24
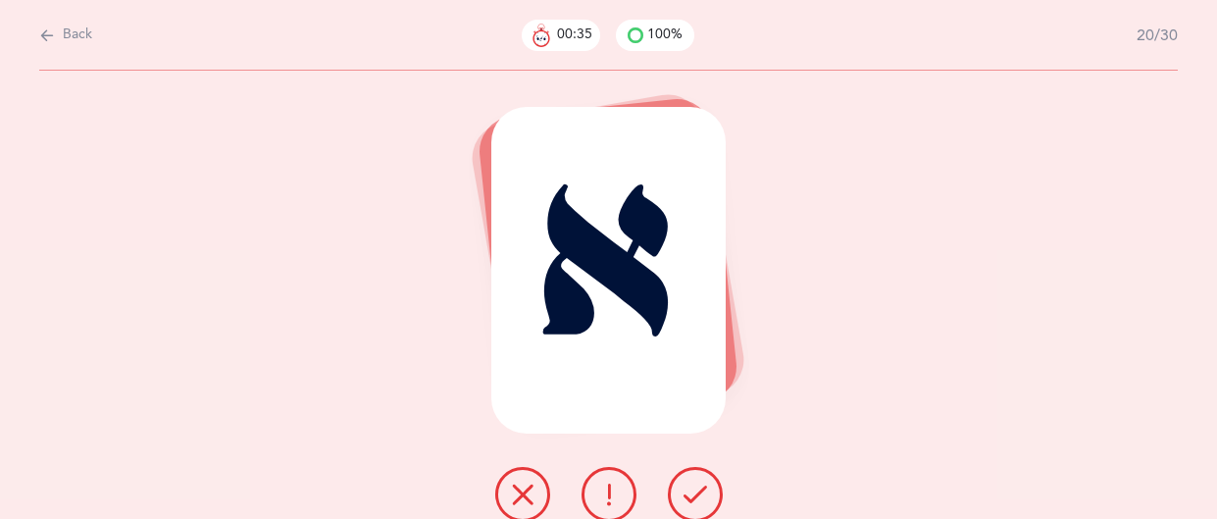
click at [704, 499] on icon at bounding box center [696, 495] width 24 height 24
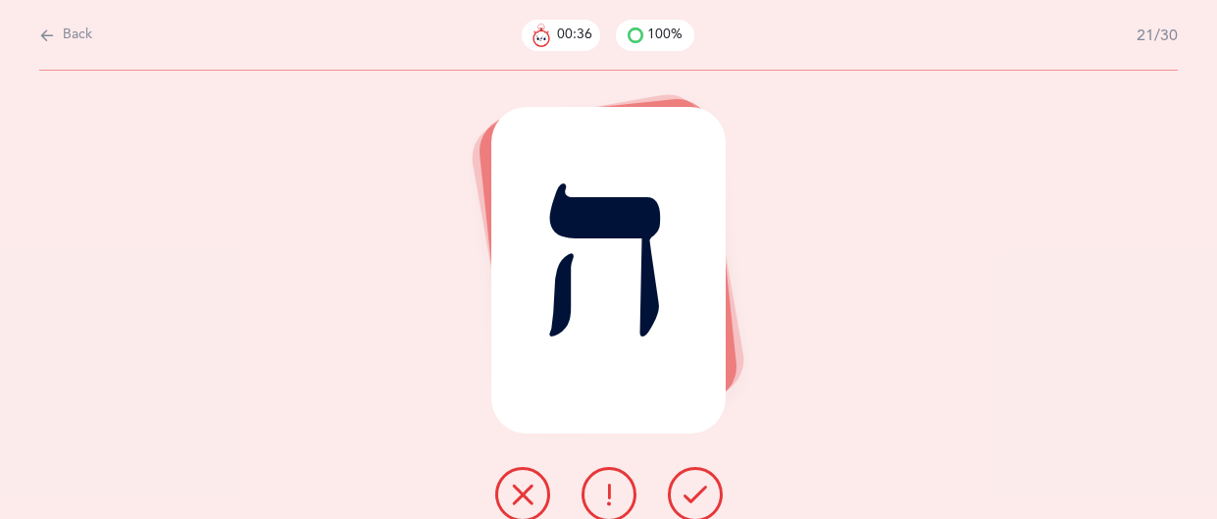
click at [704, 499] on icon at bounding box center [696, 495] width 24 height 24
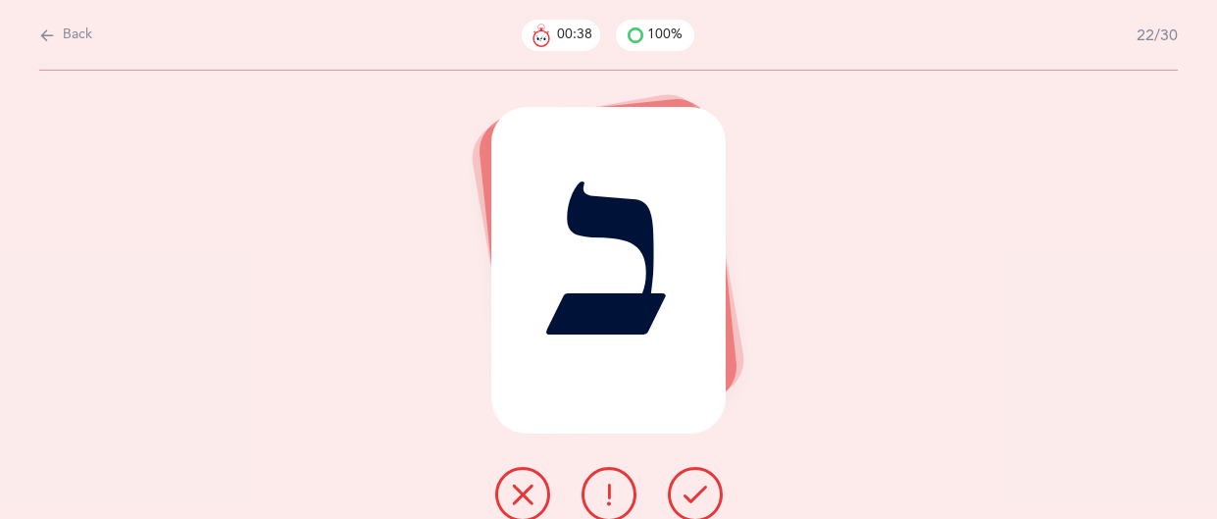
click at [704, 499] on icon at bounding box center [696, 495] width 24 height 24
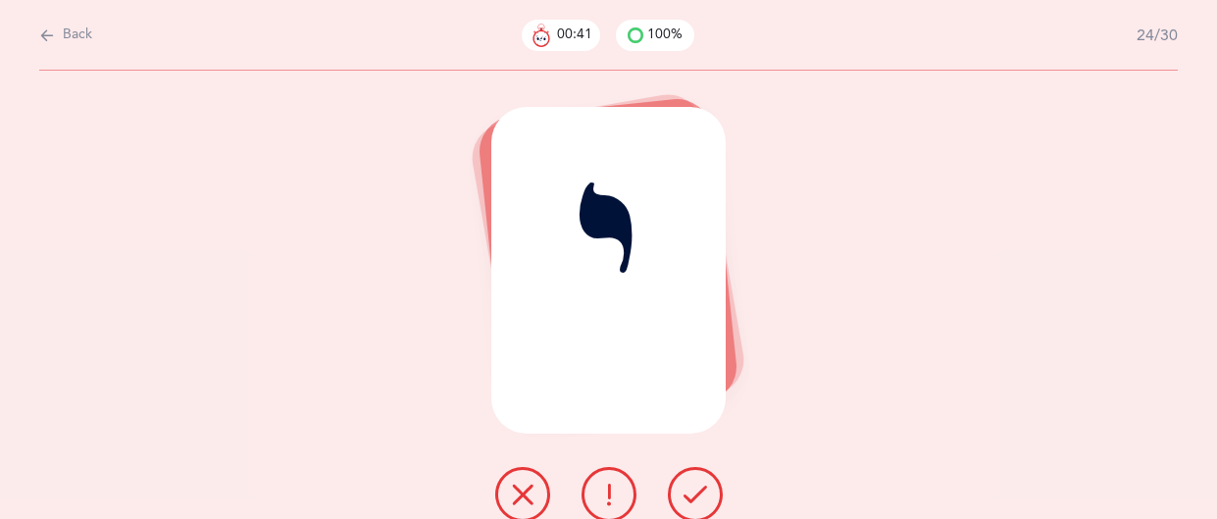
click at [704, 499] on icon at bounding box center [696, 495] width 24 height 24
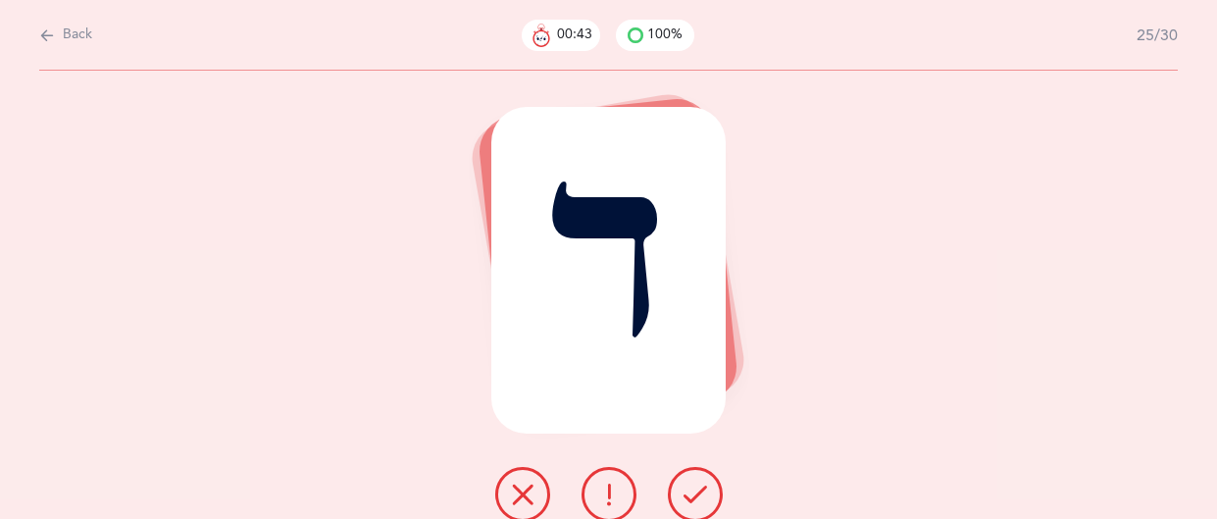
click at [704, 499] on icon at bounding box center [696, 495] width 24 height 24
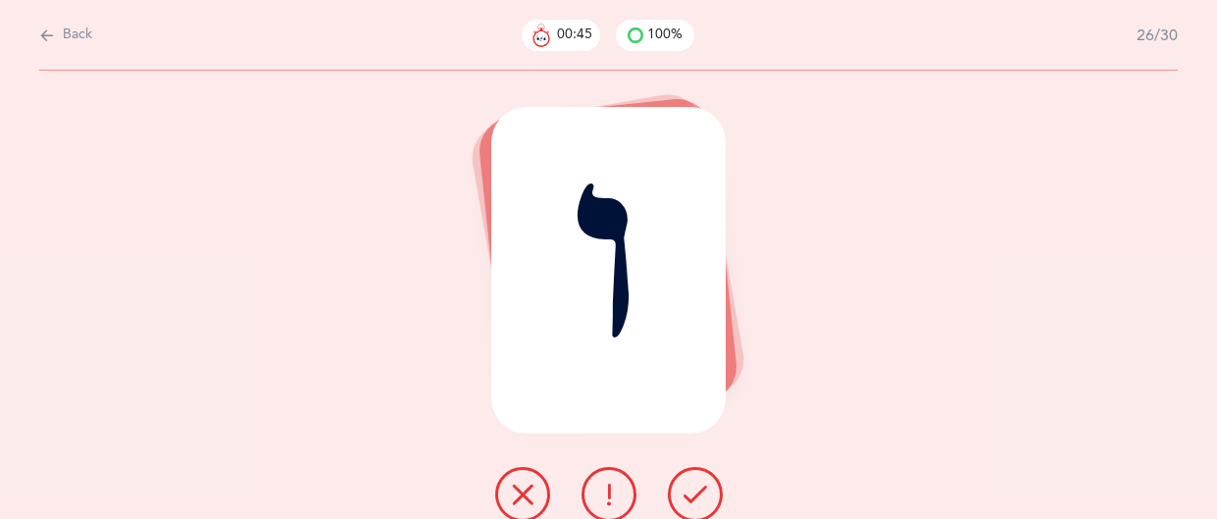
click at [704, 499] on icon at bounding box center [696, 495] width 24 height 24
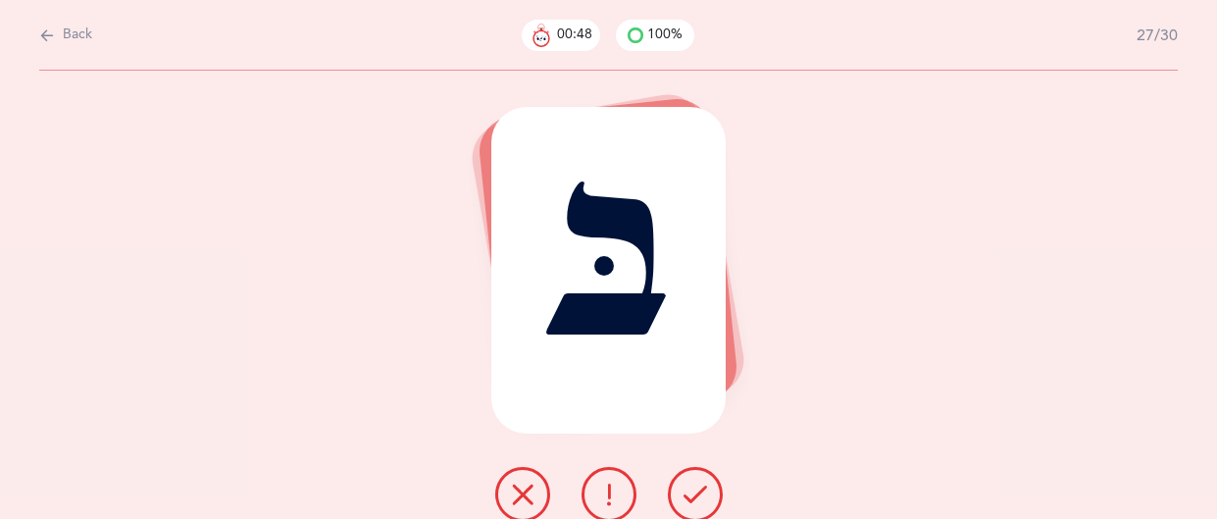
click at [704, 499] on icon at bounding box center [696, 495] width 24 height 24
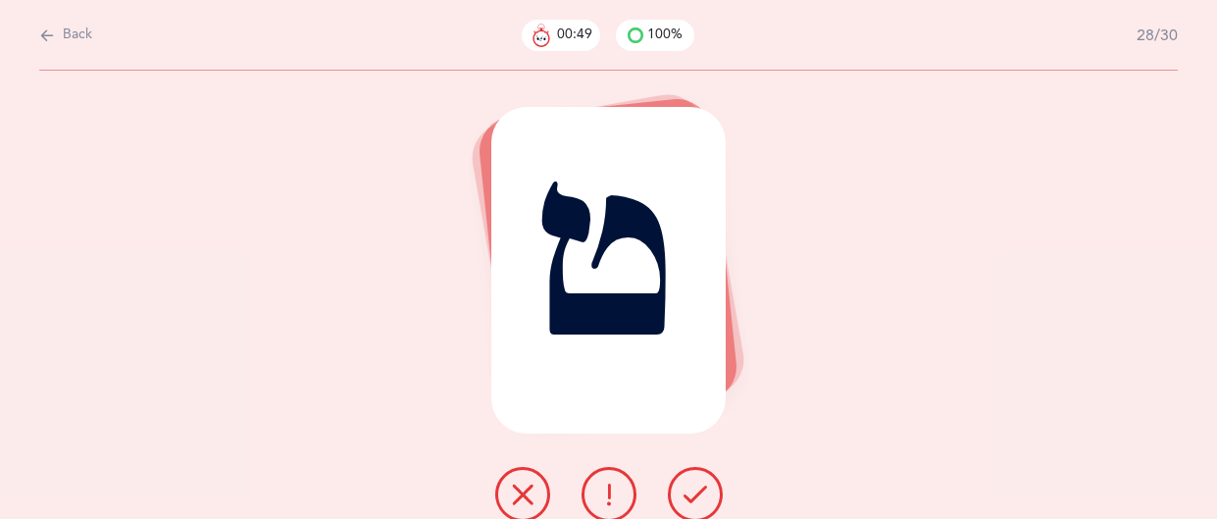
click at [704, 499] on icon at bounding box center [696, 495] width 24 height 24
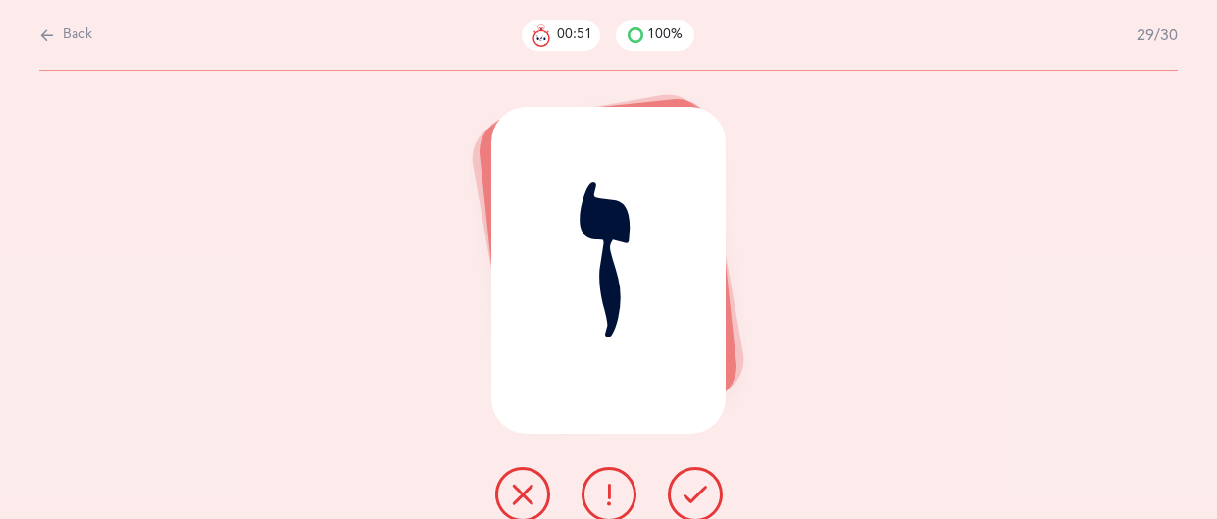
click at [704, 499] on icon at bounding box center [696, 495] width 24 height 24
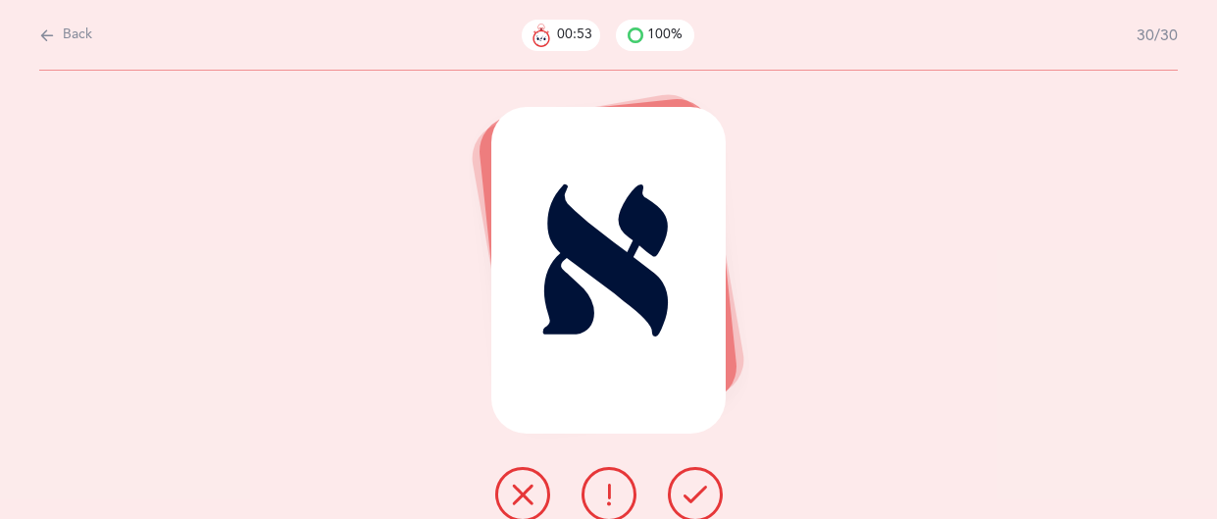
click at [704, 499] on icon at bounding box center [696, 495] width 24 height 24
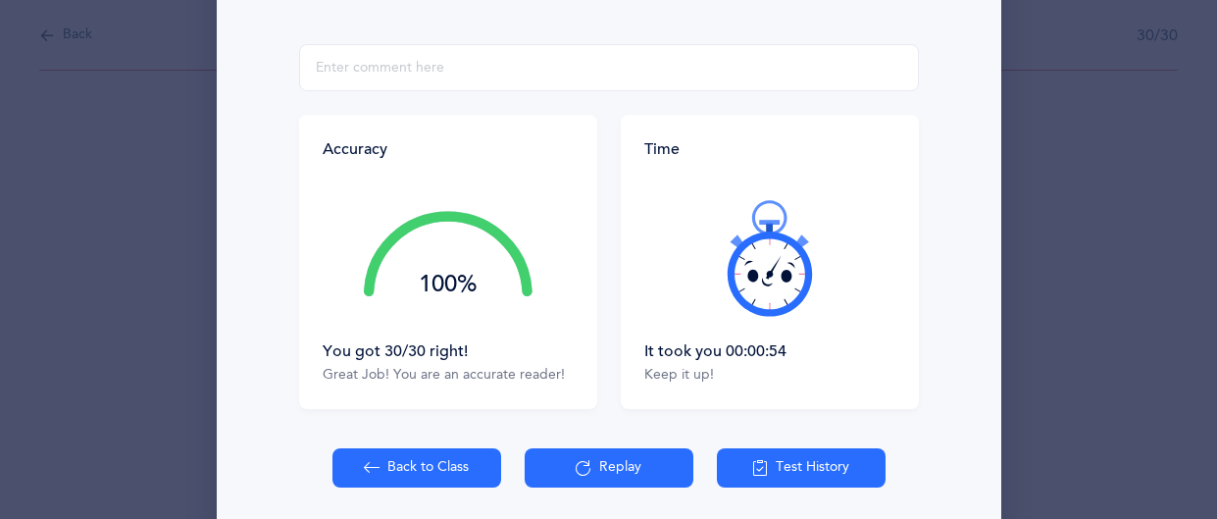
scroll to position [341, 0]
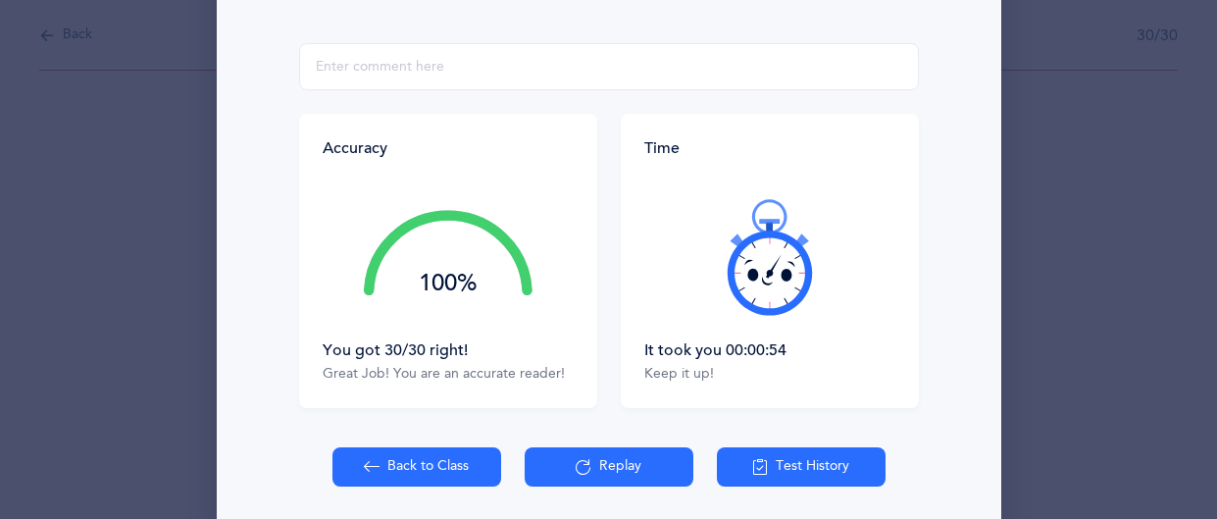
click at [427, 451] on button "Back to Class" at bounding box center [416, 466] width 169 height 39
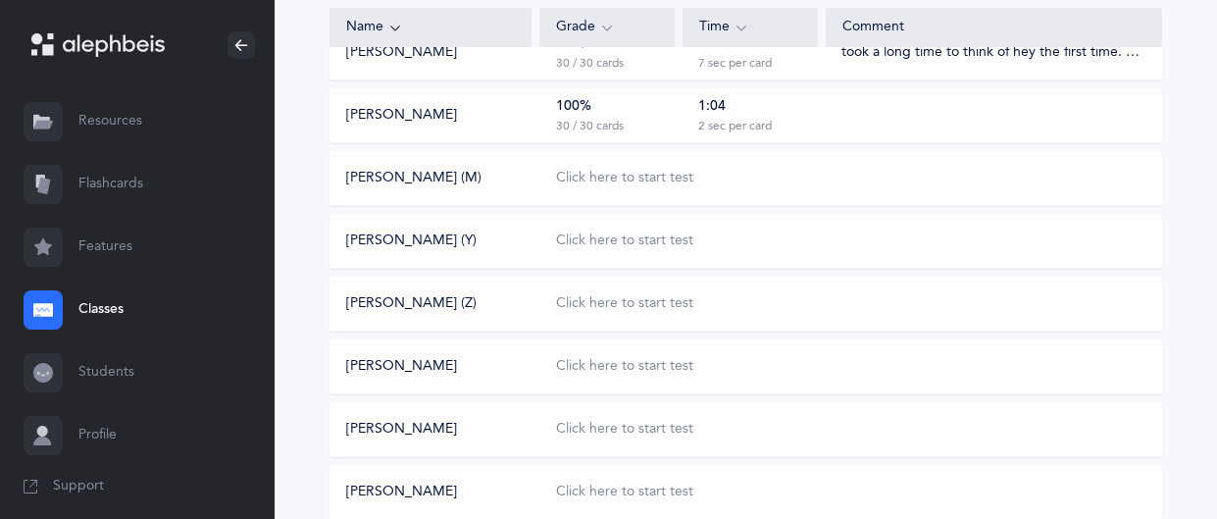
scroll to position [304, 0]
click at [658, 371] on div "Click here to start test" at bounding box center [624, 366] width 137 height 20
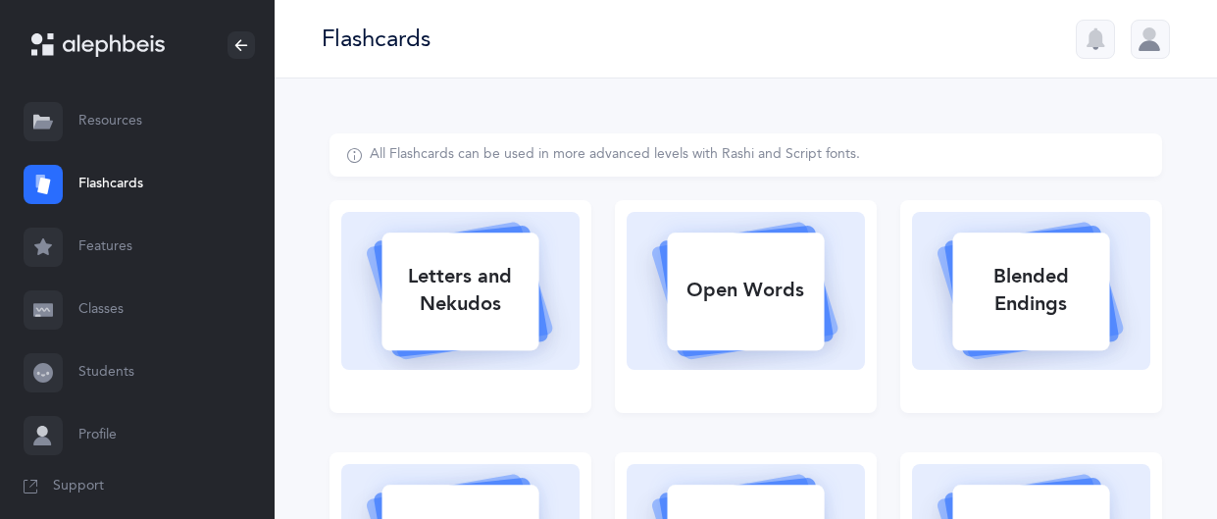
select select "single"
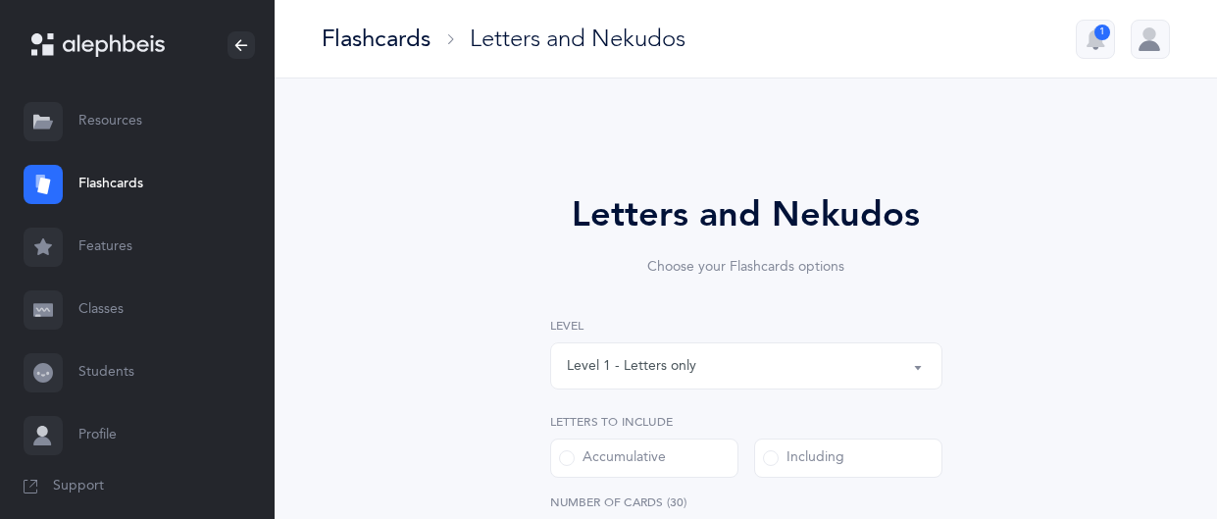
select select
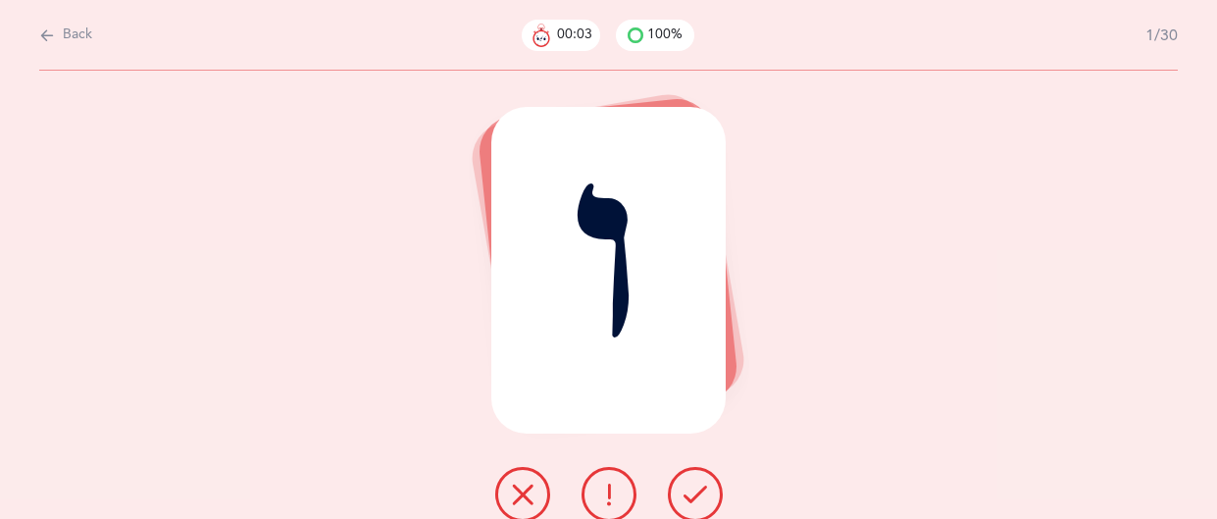
click at [691, 486] on icon at bounding box center [696, 495] width 24 height 24
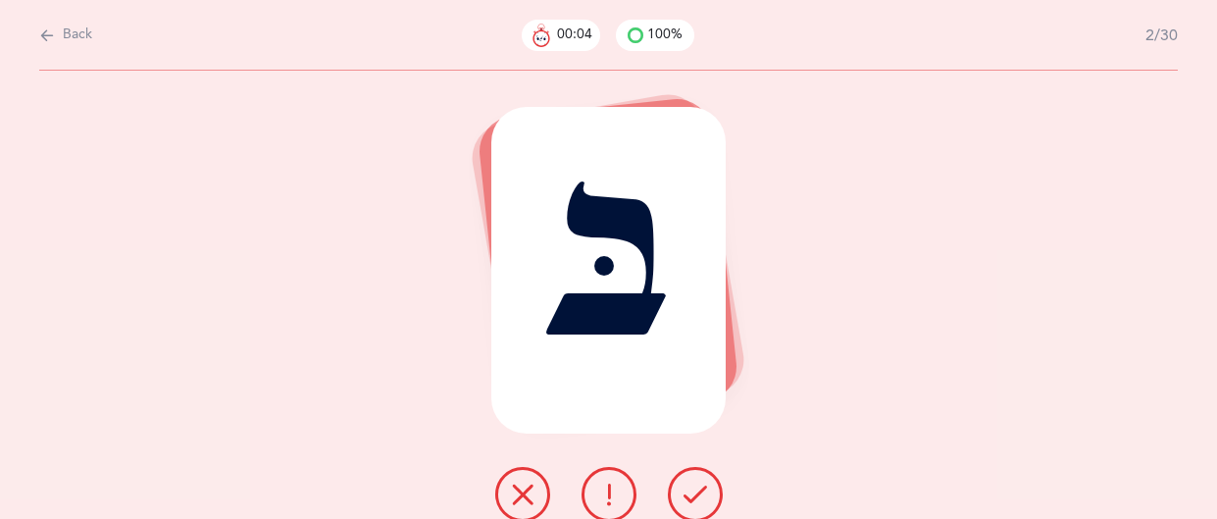
click at [691, 486] on icon at bounding box center [696, 495] width 24 height 24
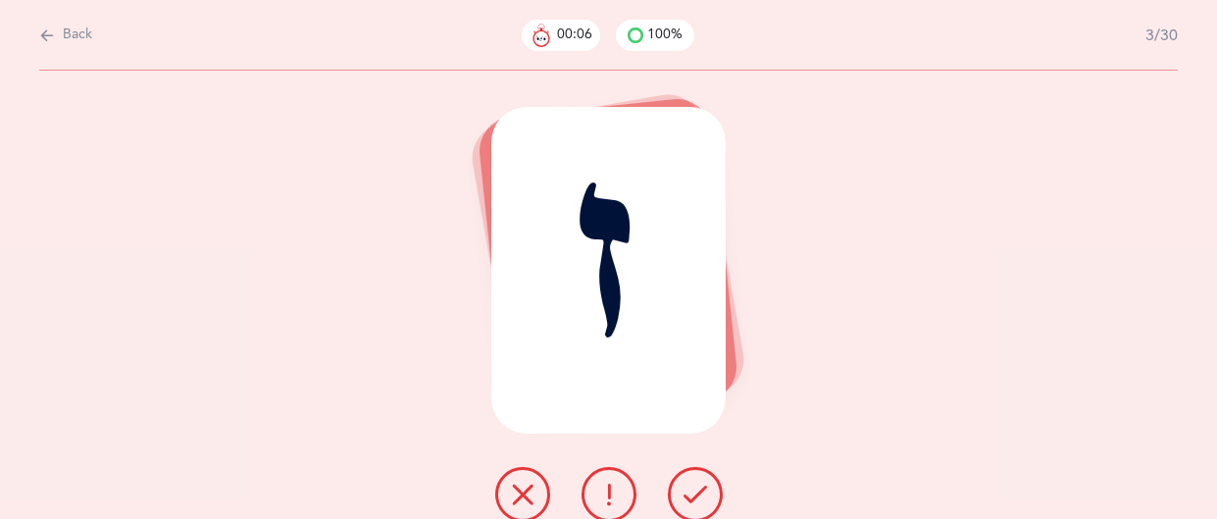
click at [691, 486] on icon at bounding box center [696, 495] width 24 height 24
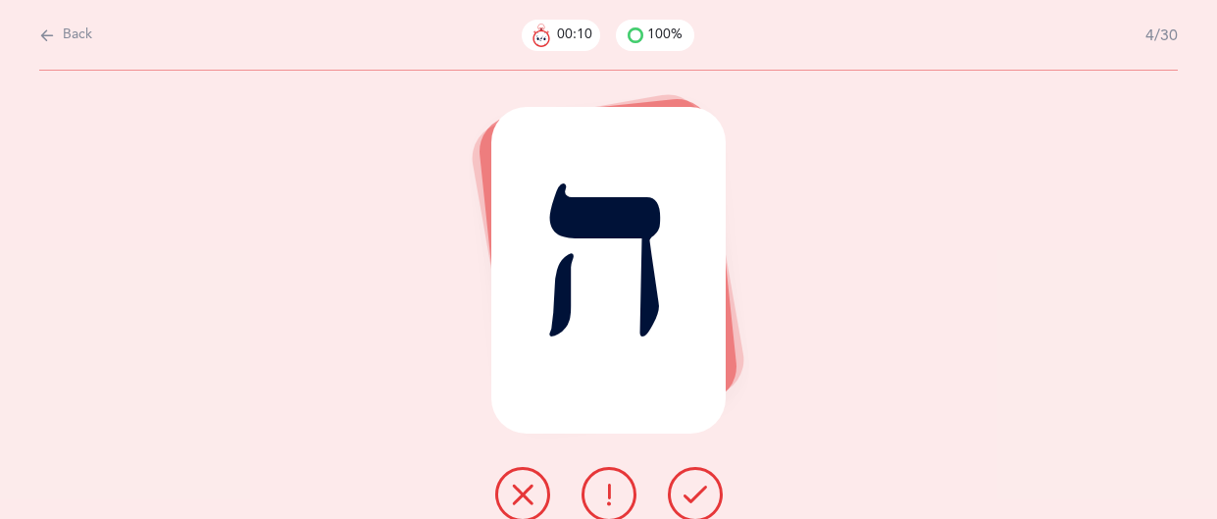
drag, startPoint x: 691, startPoint y: 486, endPoint x: 618, endPoint y: 486, distance: 73.6
click at [618, 486] on div at bounding box center [609, 494] width 259 height 55
click at [618, 486] on icon at bounding box center [609, 495] width 24 height 24
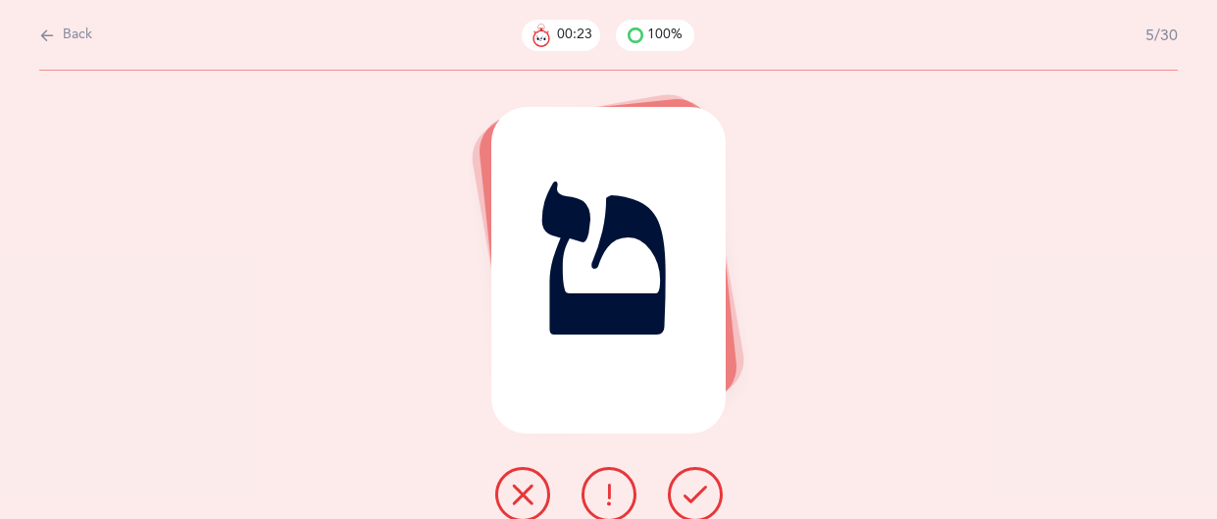
click at [518, 489] on icon at bounding box center [523, 495] width 24 height 24
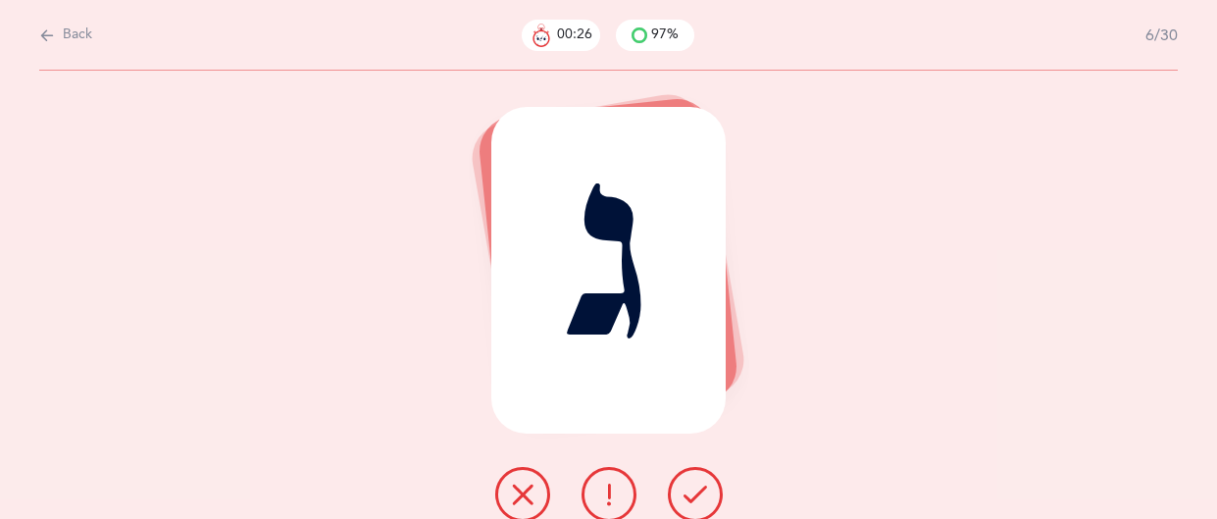
click at [679, 494] on button at bounding box center [695, 494] width 55 height 55
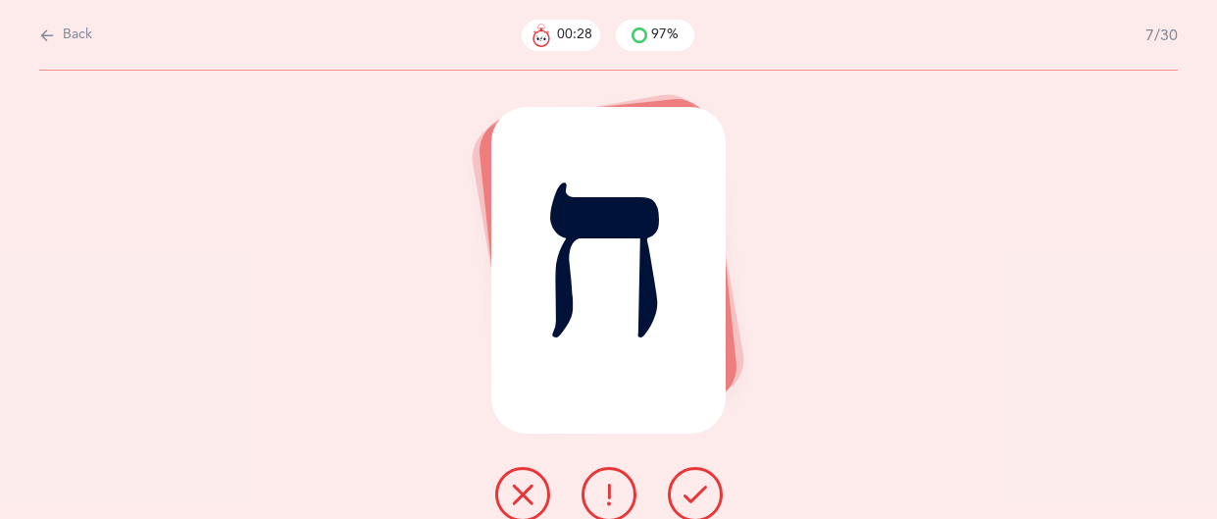
click at [679, 494] on button at bounding box center [695, 494] width 55 height 55
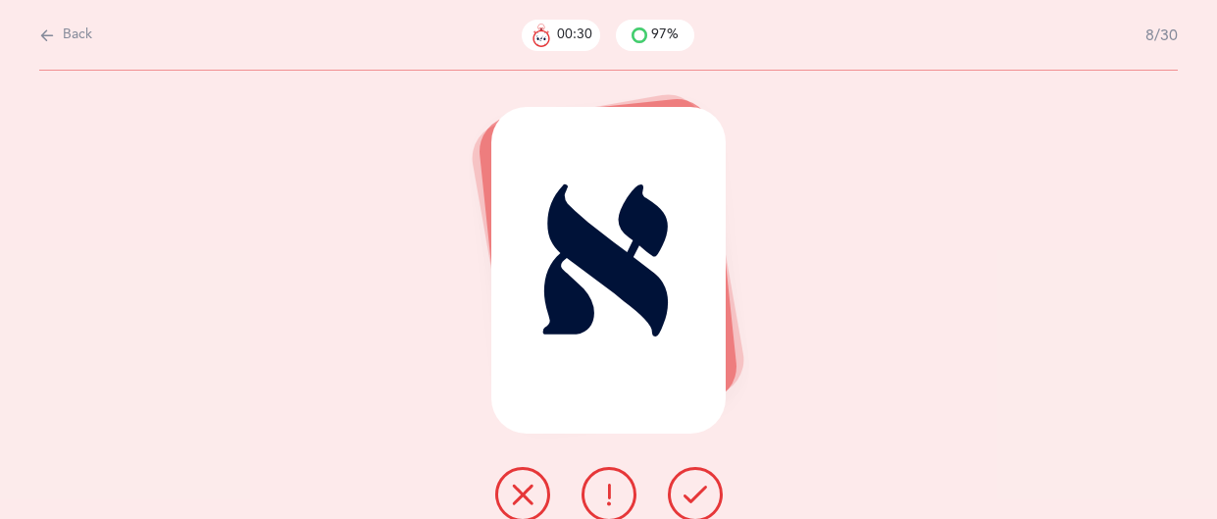
click at [679, 494] on button at bounding box center [695, 494] width 55 height 55
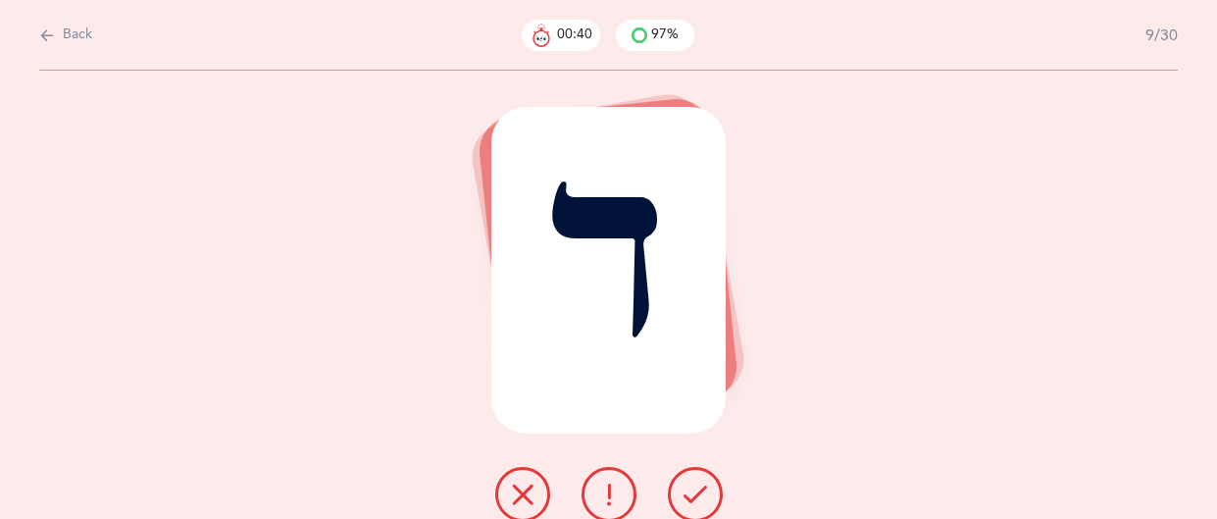
click at [679, 494] on button at bounding box center [695, 494] width 55 height 55
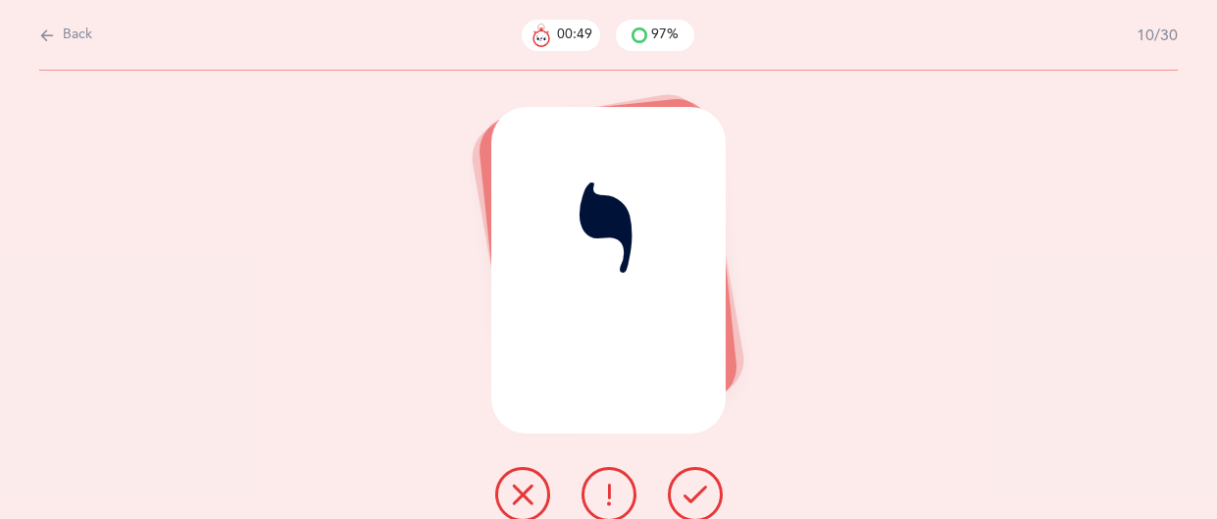
click at [679, 494] on button at bounding box center [695, 494] width 55 height 55
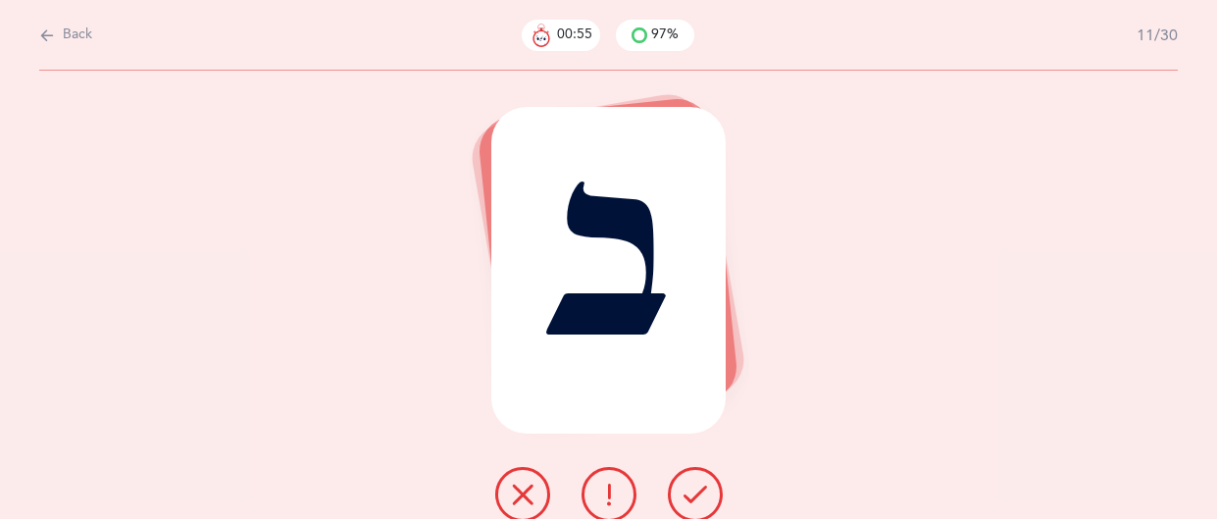
click at [679, 494] on button at bounding box center [695, 494] width 55 height 55
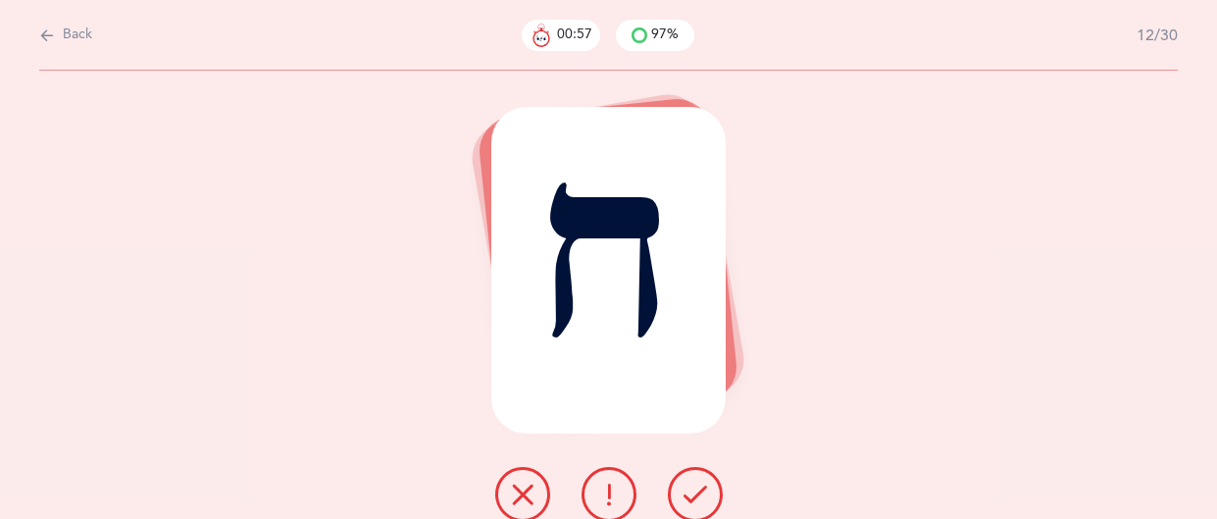
click at [679, 494] on button at bounding box center [695, 494] width 55 height 55
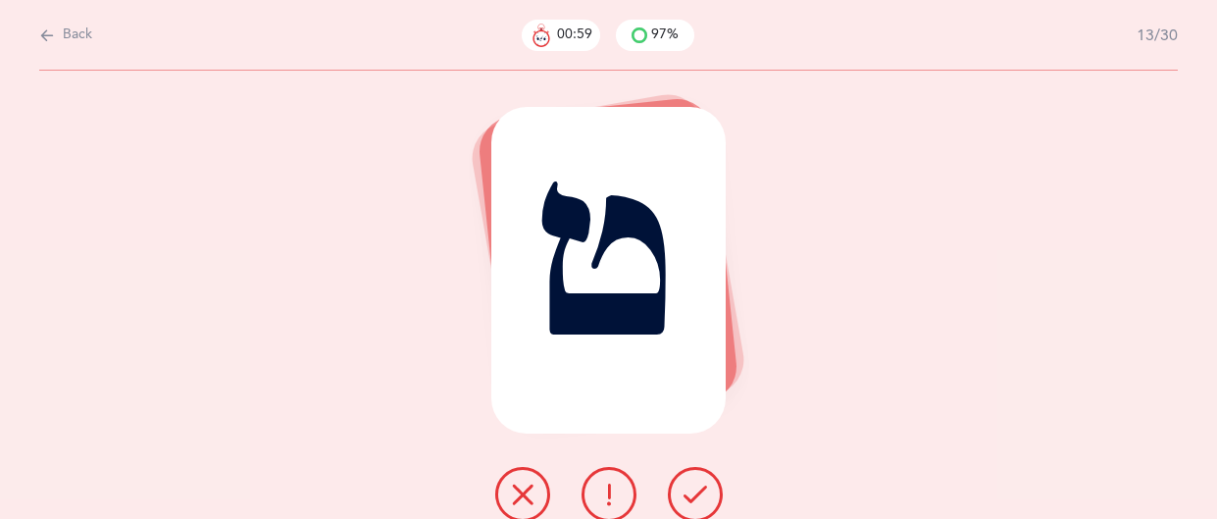
click at [679, 494] on button at bounding box center [695, 494] width 55 height 55
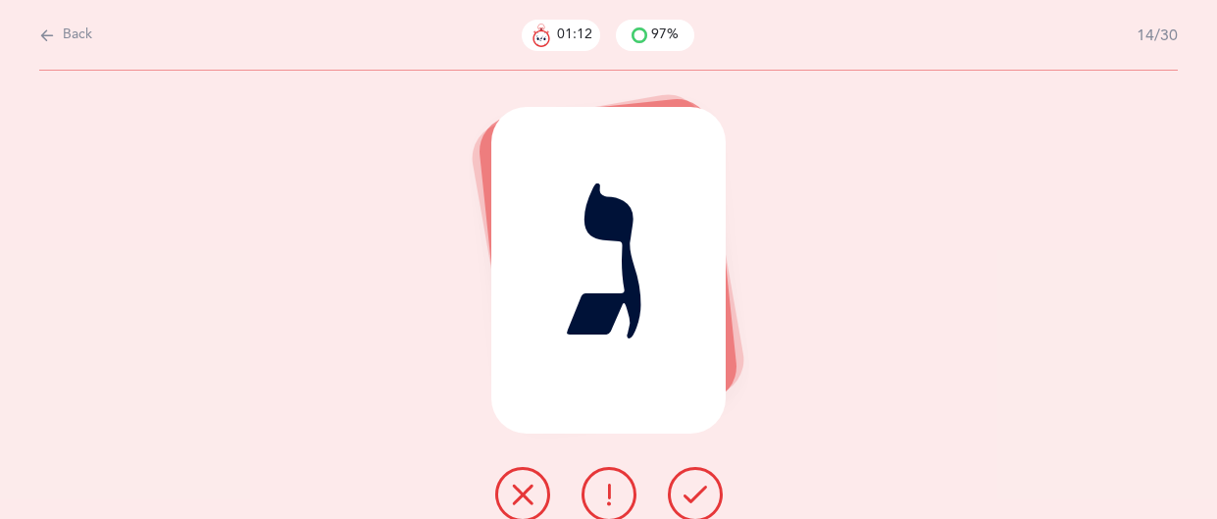
click at [621, 493] on button at bounding box center [609, 494] width 55 height 55
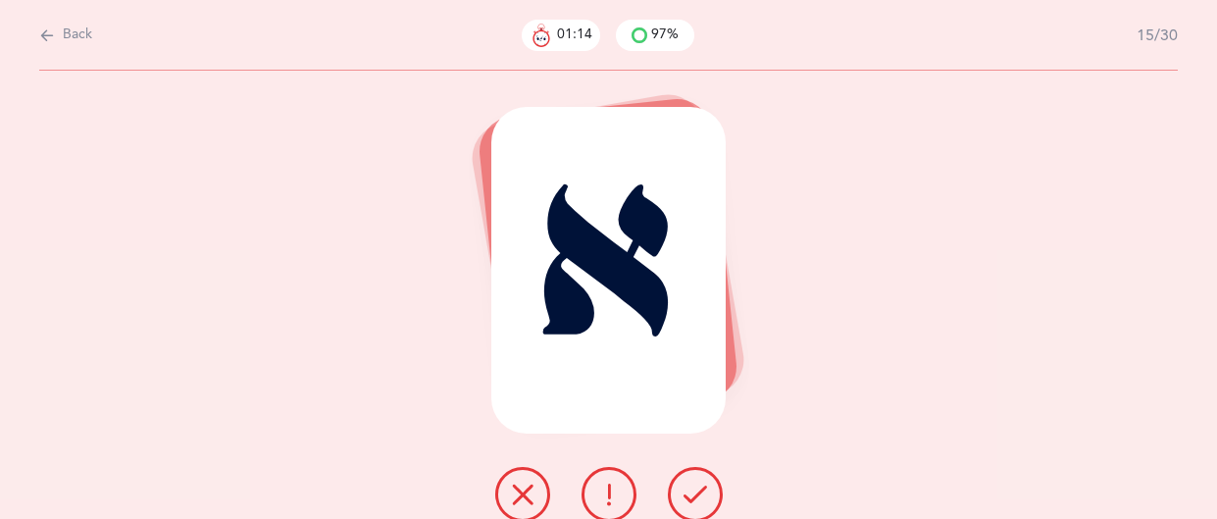
click at [680, 495] on button at bounding box center [695, 494] width 55 height 55
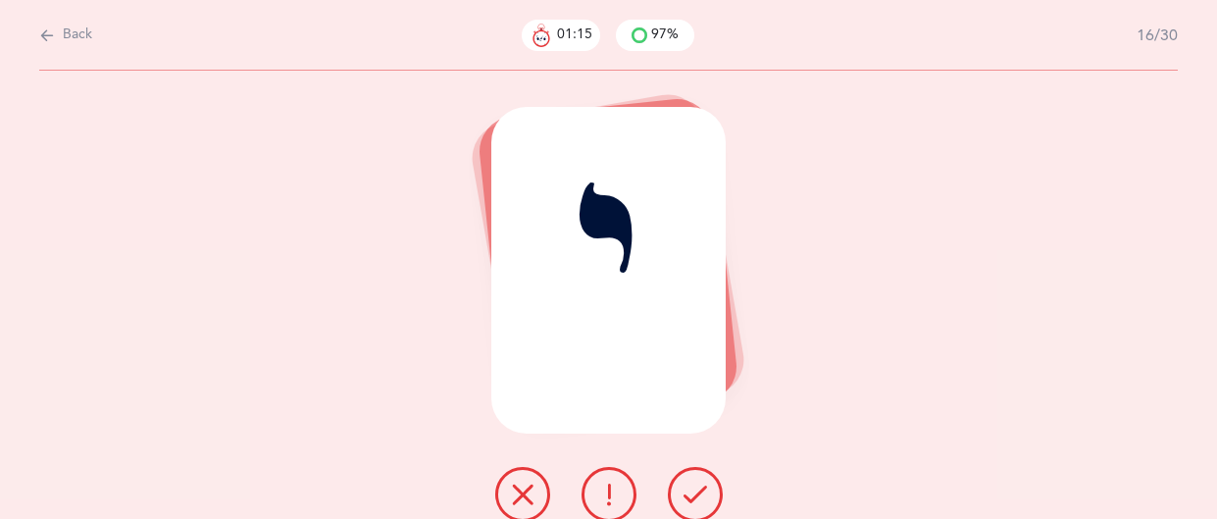
click at [680, 495] on button at bounding box center [695, 494] width 55 height 55
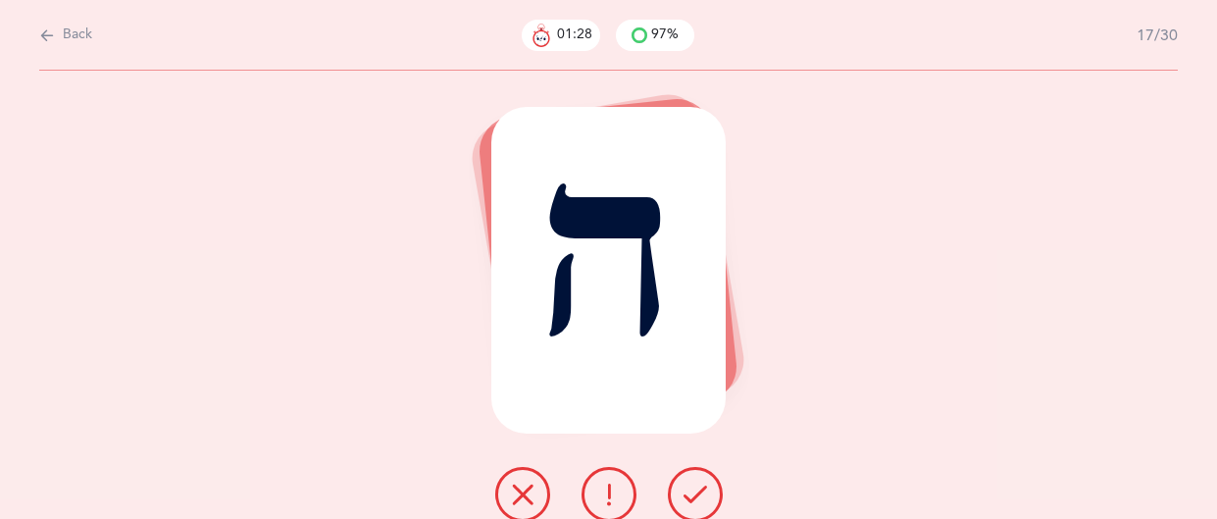
click at [680, 495] on button at bounding box center [695, 494] width 55 height 55
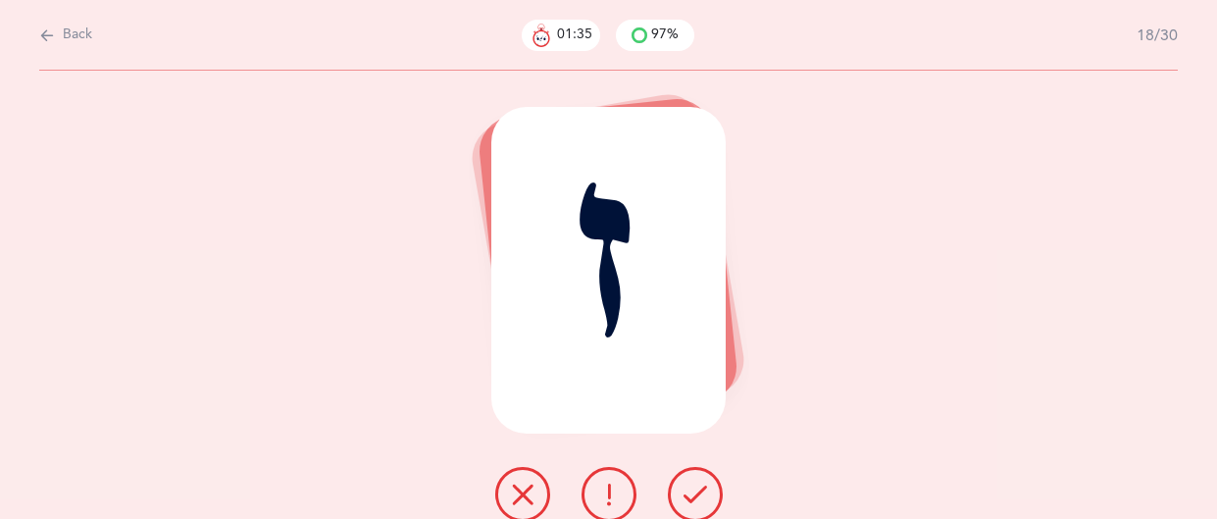
click at [680, 495] on button at bounding box center [695, 494] width 55 height 55
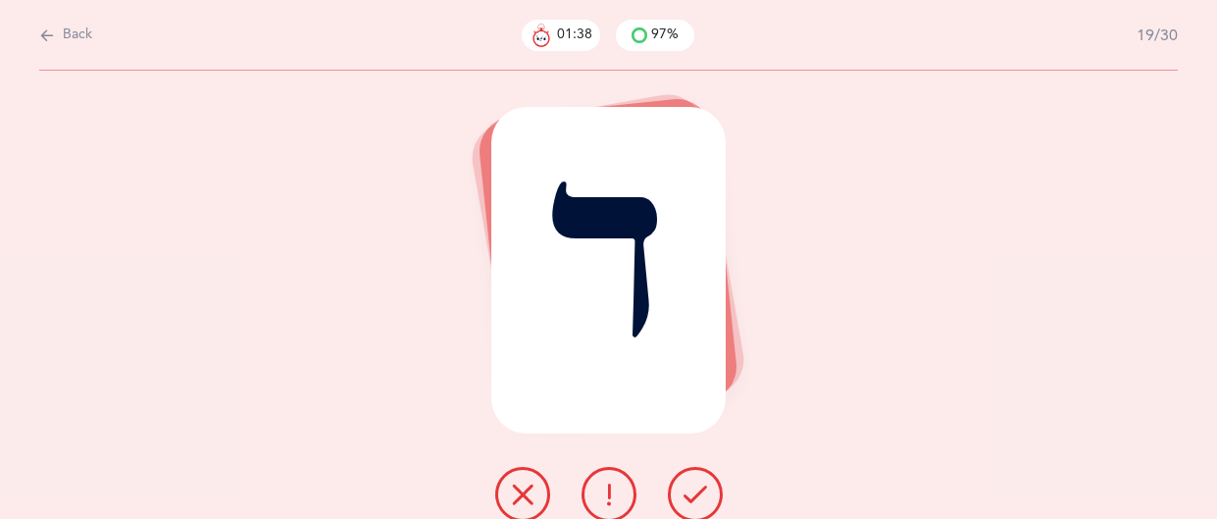
click at [681, 495] on button at bounding box center [695, 494] width 55 height 55
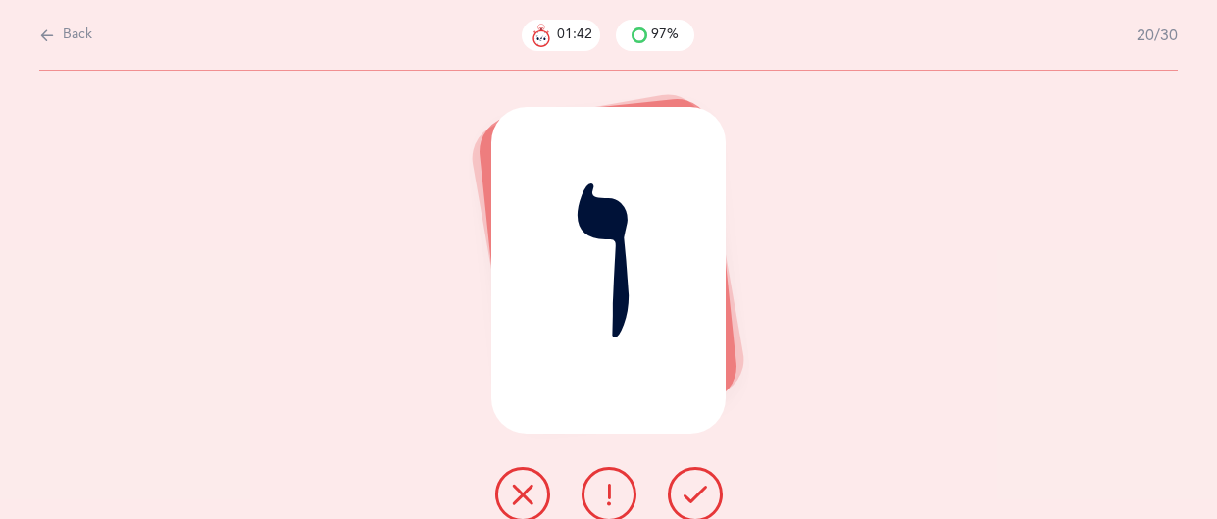
click at [681, 495] on button at bounding box center [695, 494] width 55 height 55
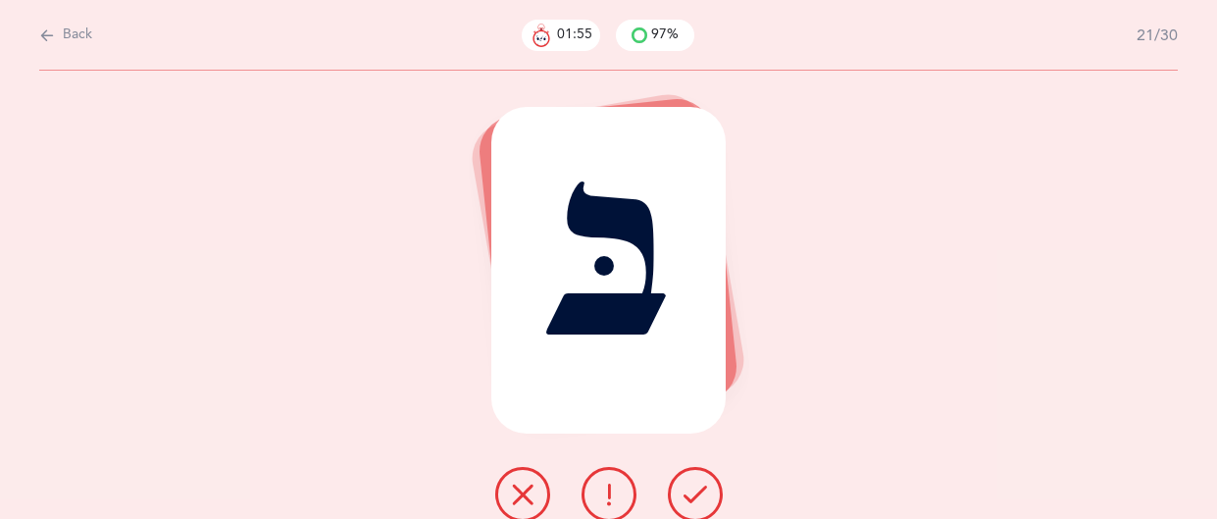
click at [681, 493] on button at bounding box center [695, 494] width 55 height 55
click at [697, 512] on button at bounding box center [695, 494] width 55 height 55
click at [618, 504] on icon at bounding box center [609, 495] width 24 height 24
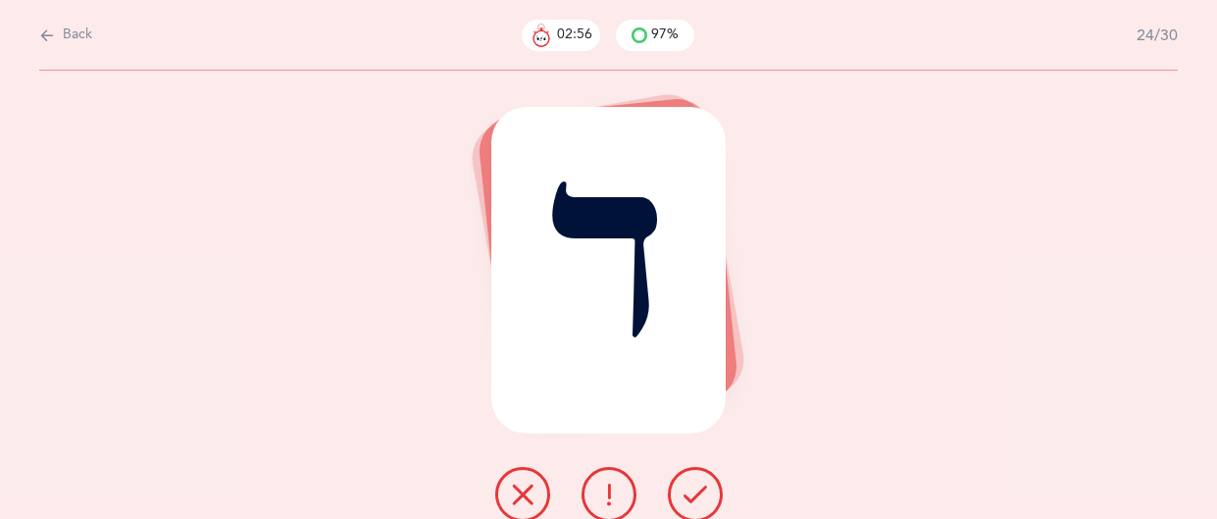
click at [703, 486] on icon at bounding box center [696, 495] width 24 height 24
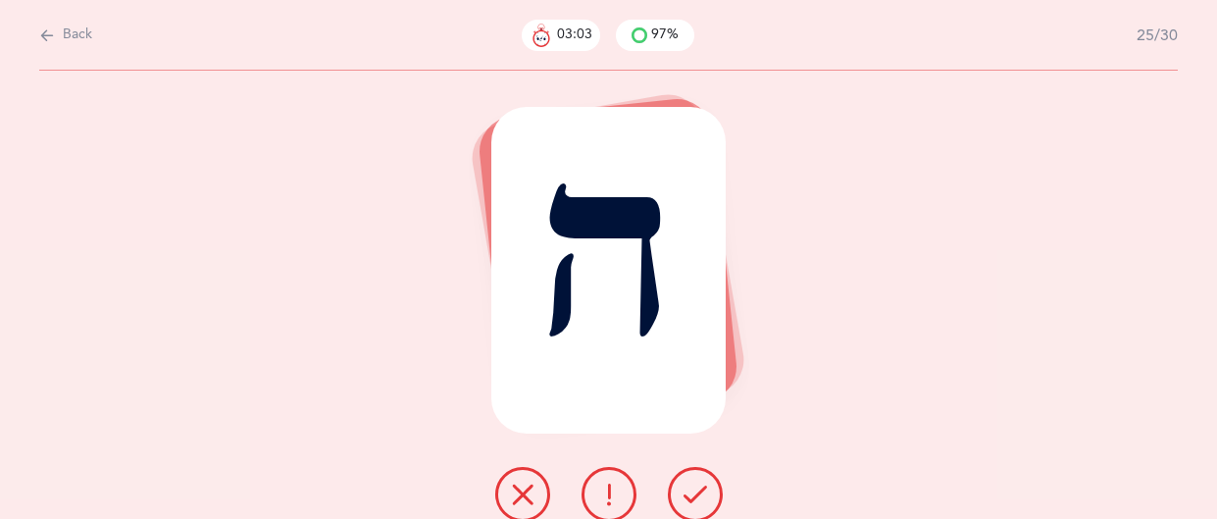
click at [703, 486] on icon at bounding box center [696, 495] width 24 height 24
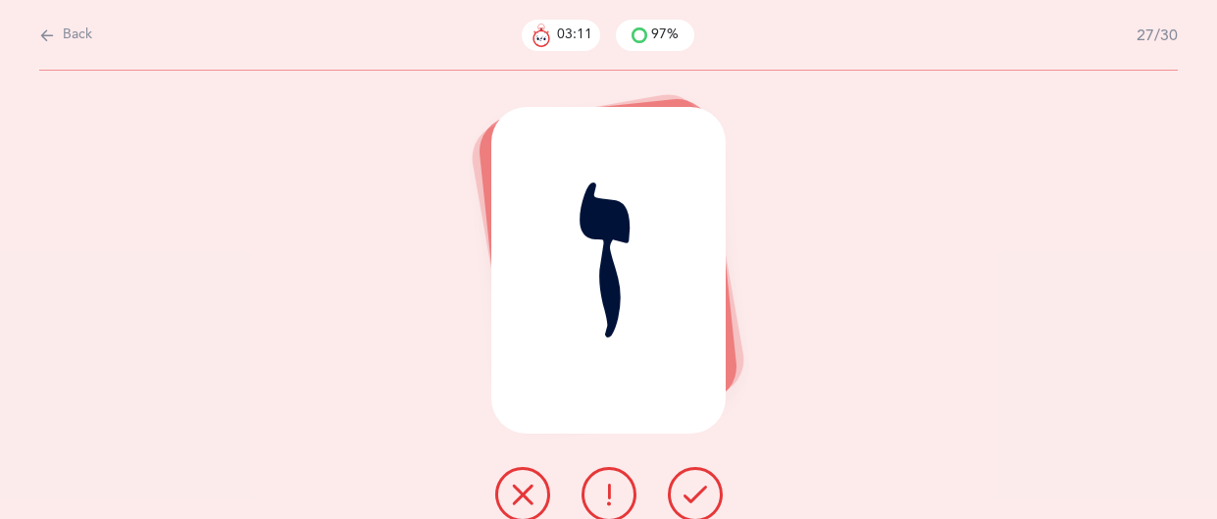
click at [618, 493] on icon at bounding box center [609, 495] width 24 height 24
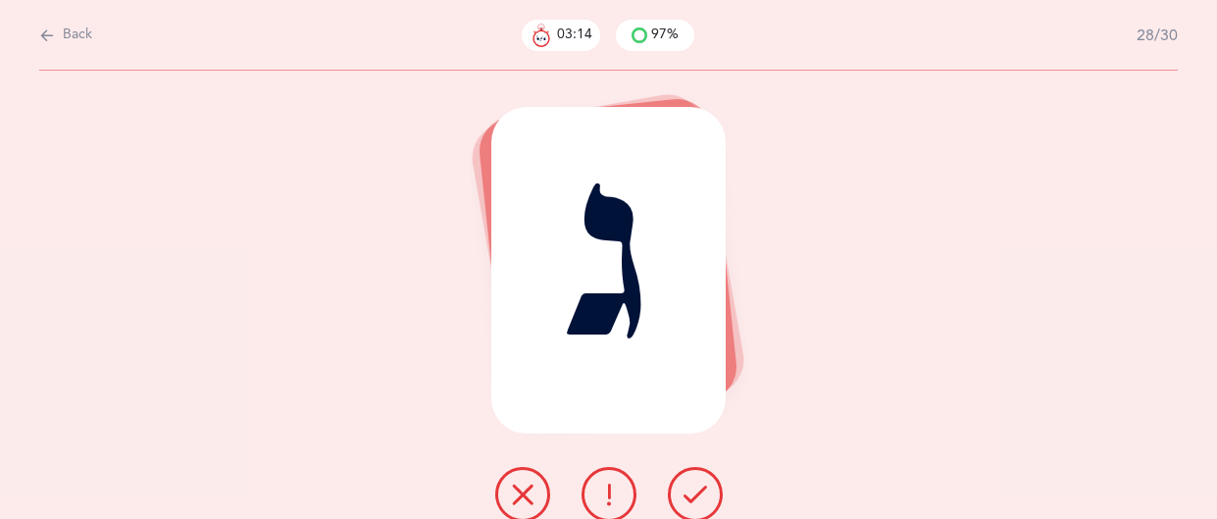
click at [684, 492] on icon at bounding box center [696, 495] width 24 height 24
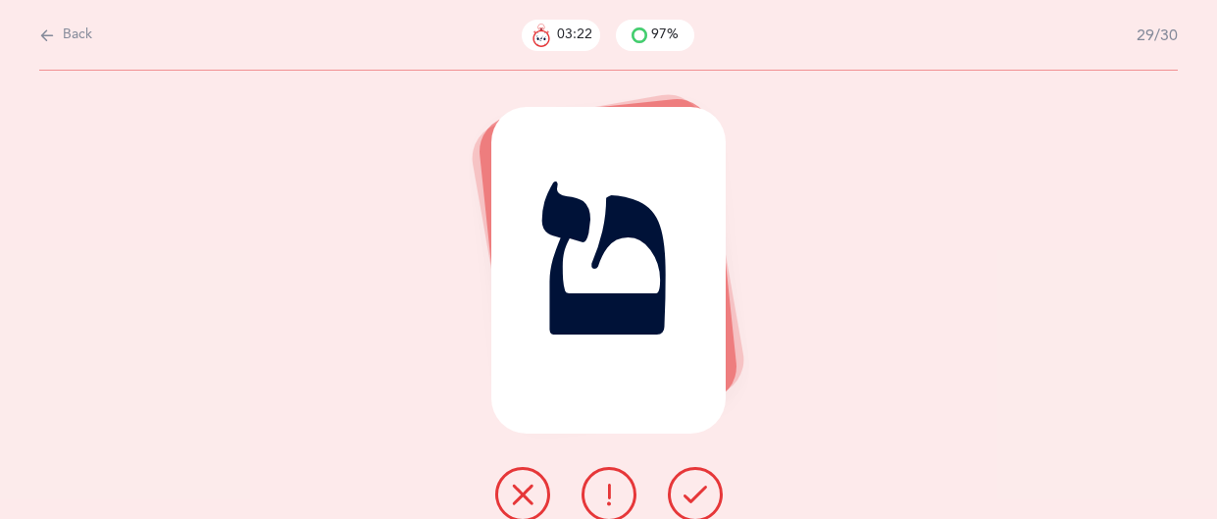
click at [597, 484] on icon at bounding box center [609, 495] width 24 height 24
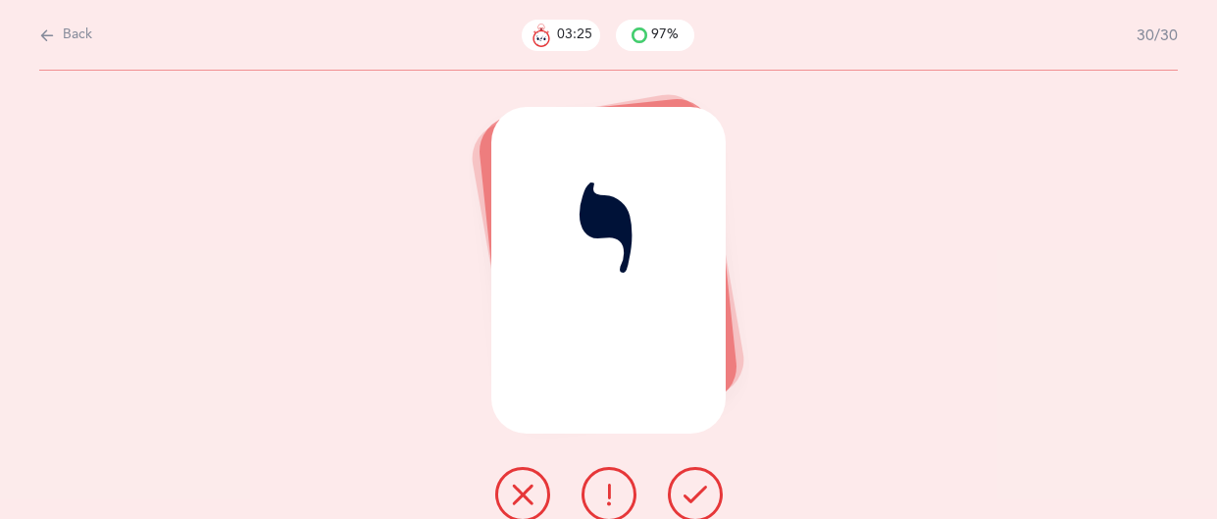
click at [685, 486] on icon at bounding box center [696, 495] width 24 height 24
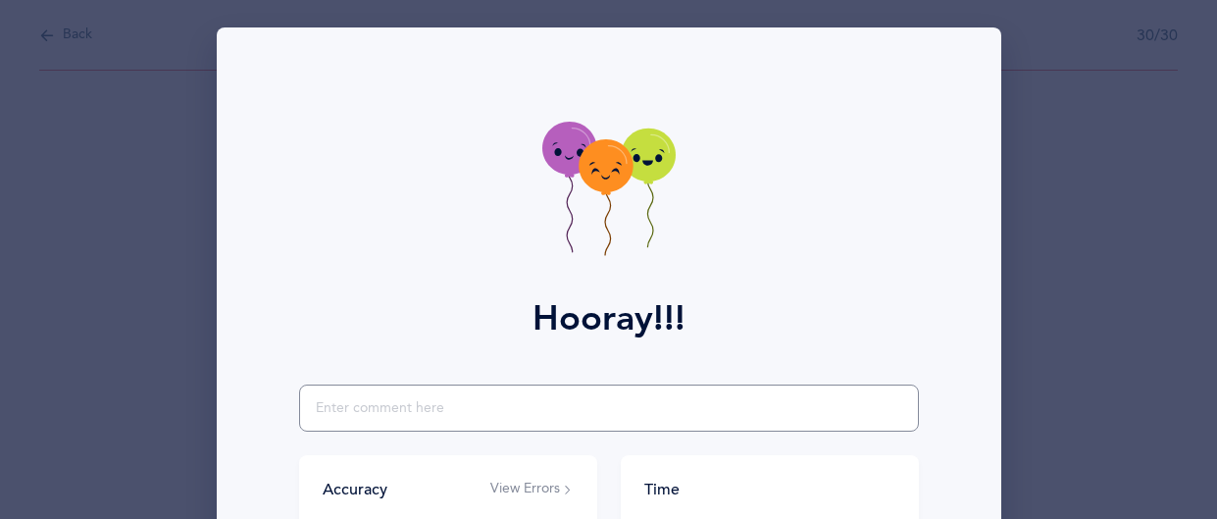
click at [485, 398] on input "text" at bounding box center [609, 407] width 620 height 47
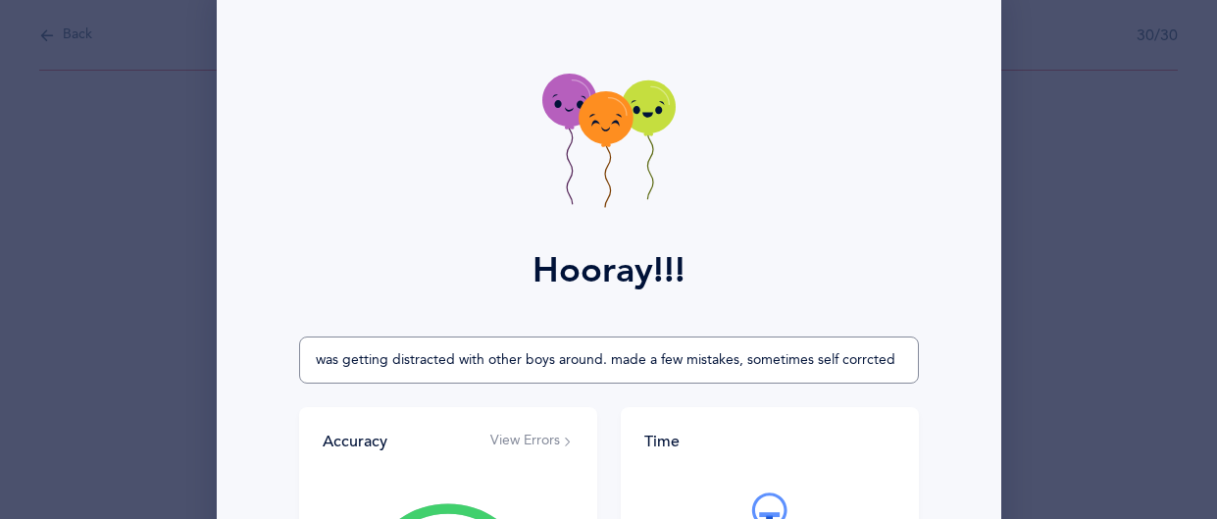
scroll to position [4, 0]
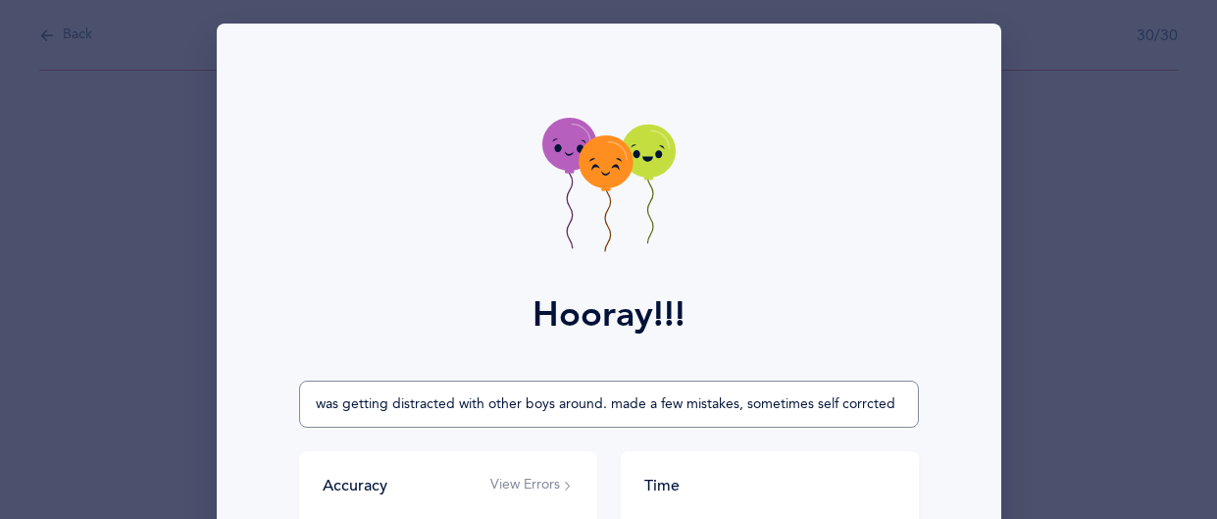
type input "was getting distracted with other boys around. made a few mistakes, sometimes s…"
click at [637, 159] on icon at bounding box center [648, 151] width 54 height 53
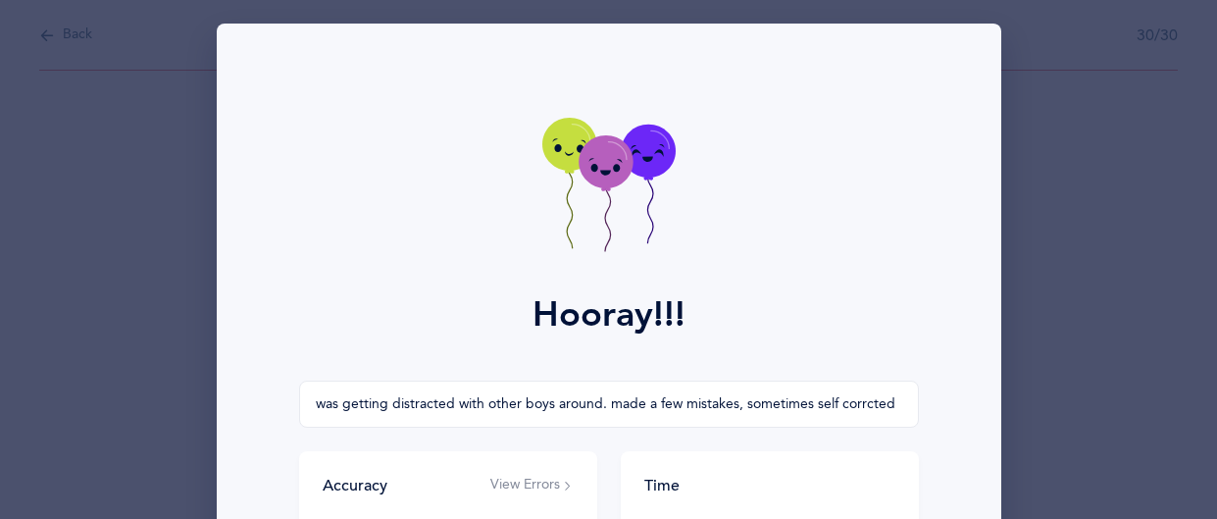
click at [583, 140] on icon at bounding box center [583, 142] width 5 height 4
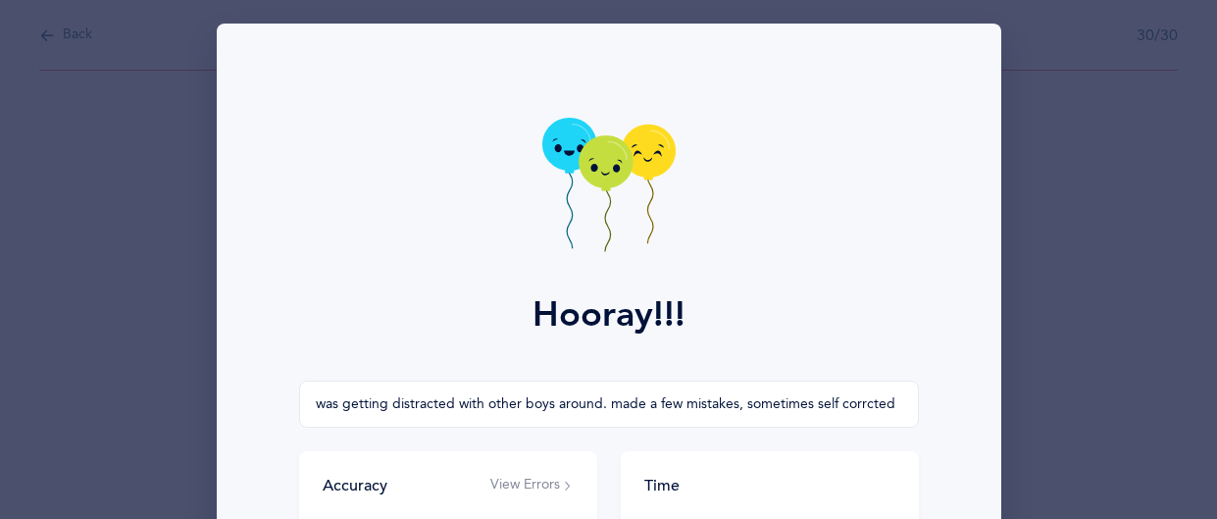
click at [606, 171] on icon at bounding box center [606, 161] width 54 height 53
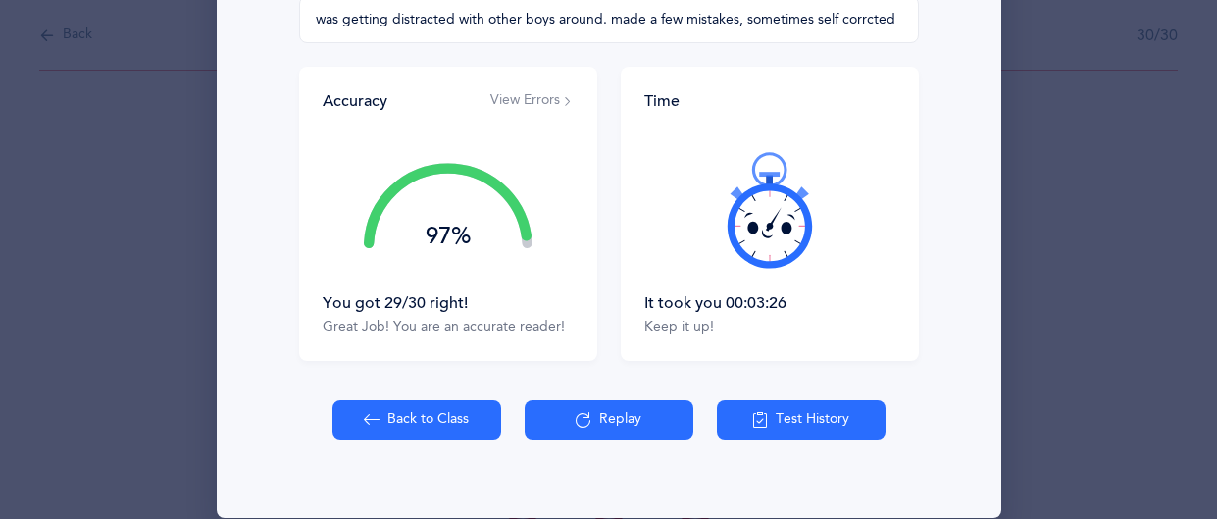
scroll to position [391, 0]
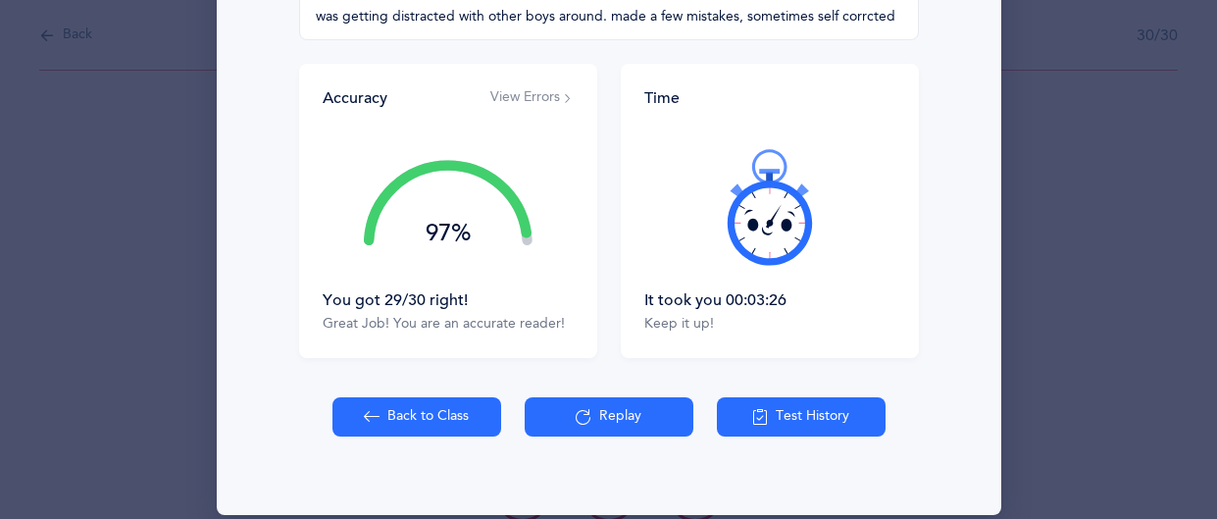
click at [428, 422] on button "Back to Class" at bounding box center [416, 416] width 169 height 39
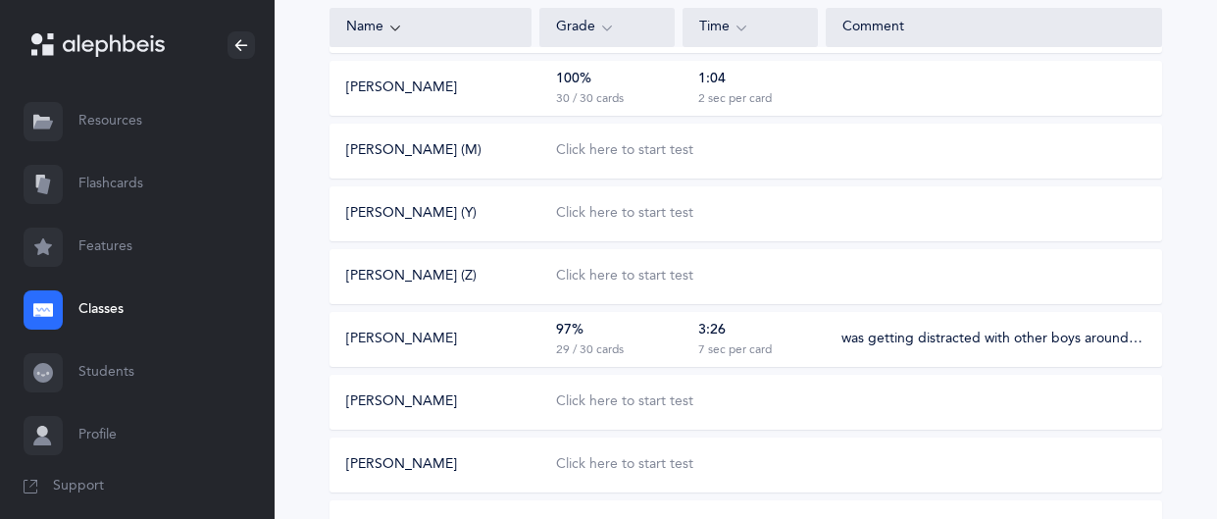
scroll to position [338, 0]
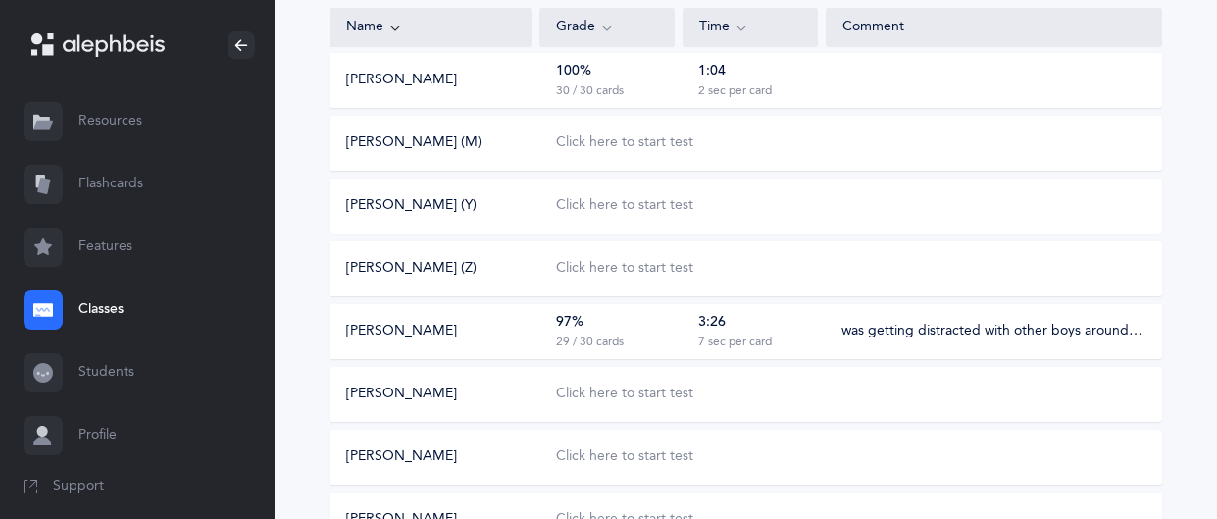
click at [97, 185] on link "Flashcards" at bounding box center [137, 184] width 275 height 63
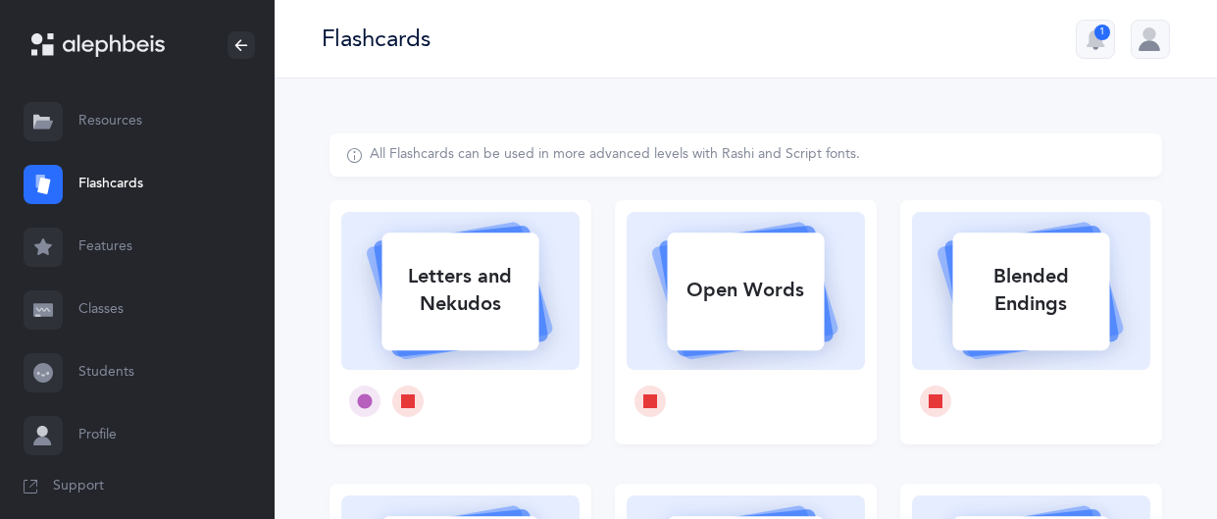
click at [453, 258] on div "Letters and Nekudos" at bounding box center [460, 290] width 157 height 78
select select
select select "single"
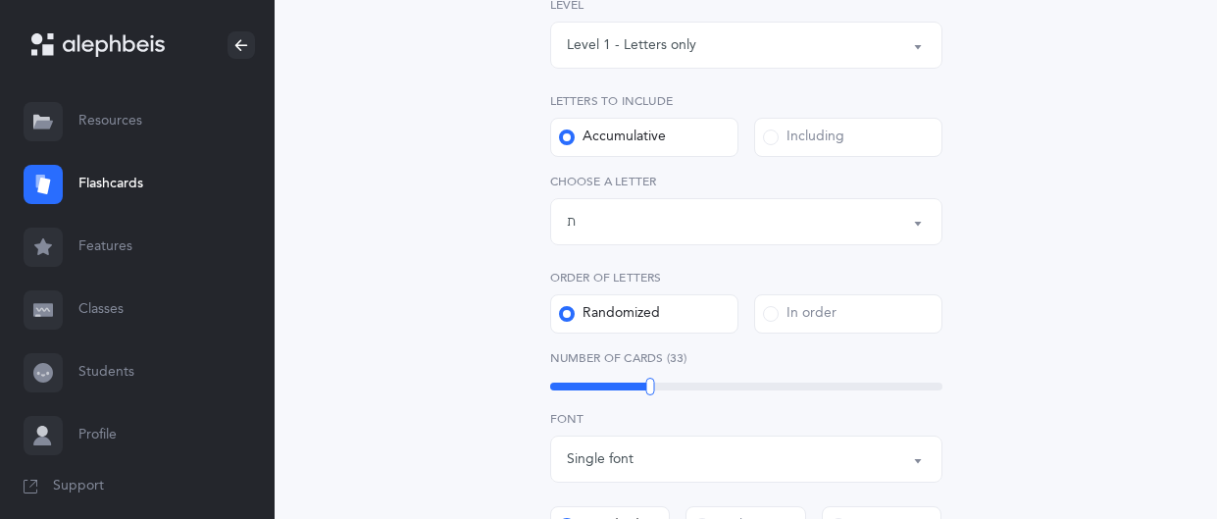
scroll to position [325, 0]
click at [939, 213] on button "Letters up until: ת" at bounding box center [746, 217] width 392 height 47
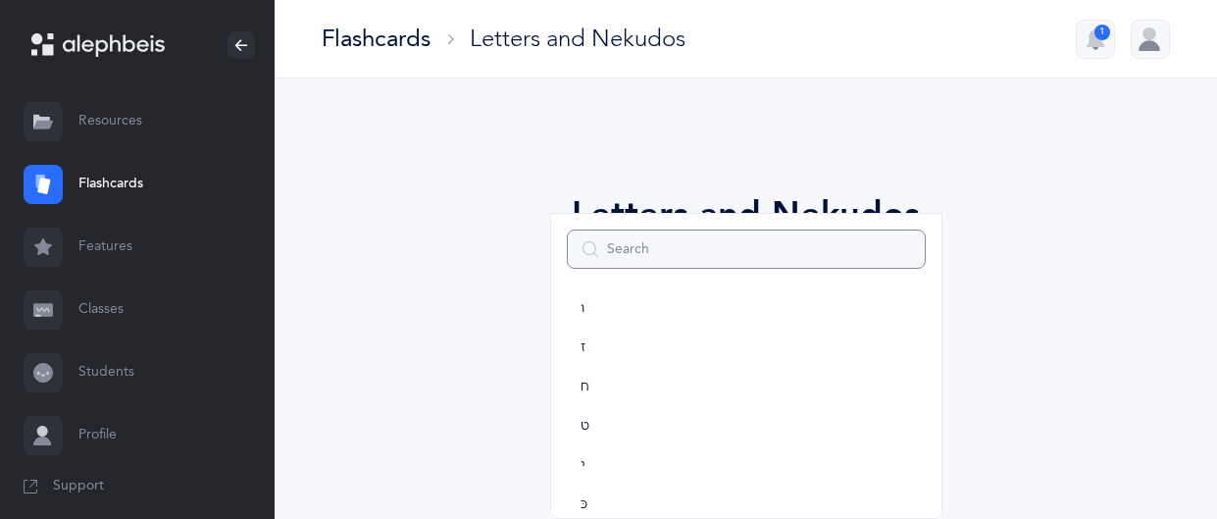
scroll to position [233, 0]
click at [593, 364] on link "ז" at bounding box center [746, 360] width 359 height 39
select select "7"
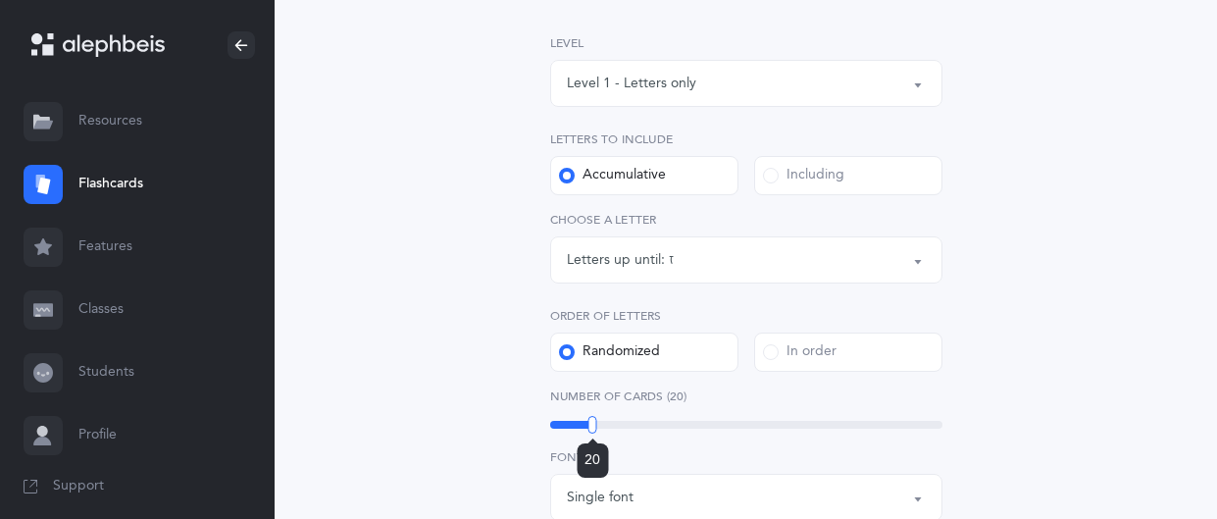
drag, startPoint x: 635, startPoint y: 422, endPoint x: 592, endPoint y: 425, distance: 42.3
click at [592, 425] on div at bounding box center [592, 425] width 9 height 18
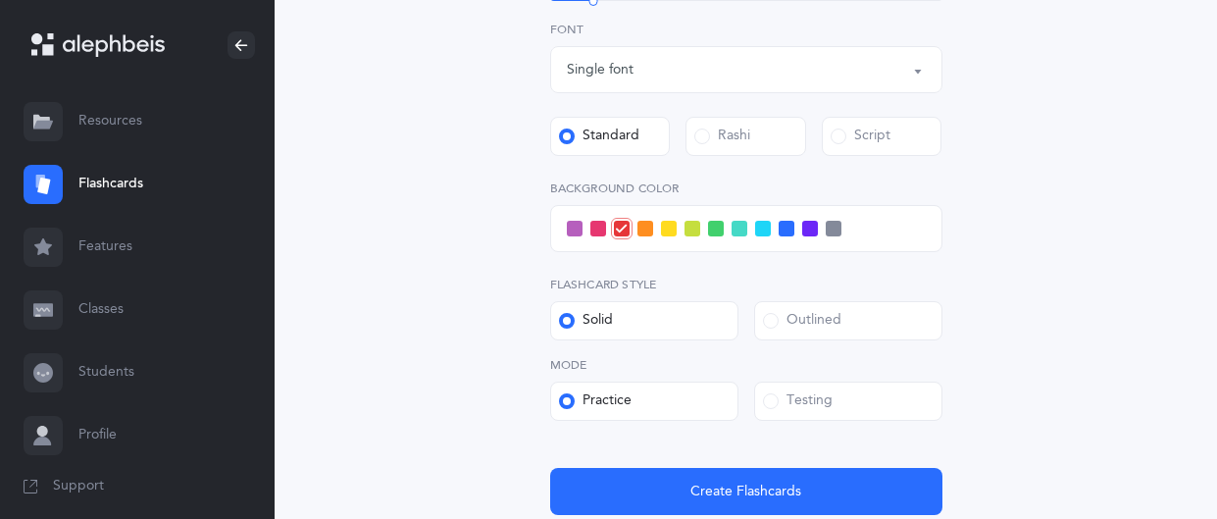
scroll to position [715, 0]
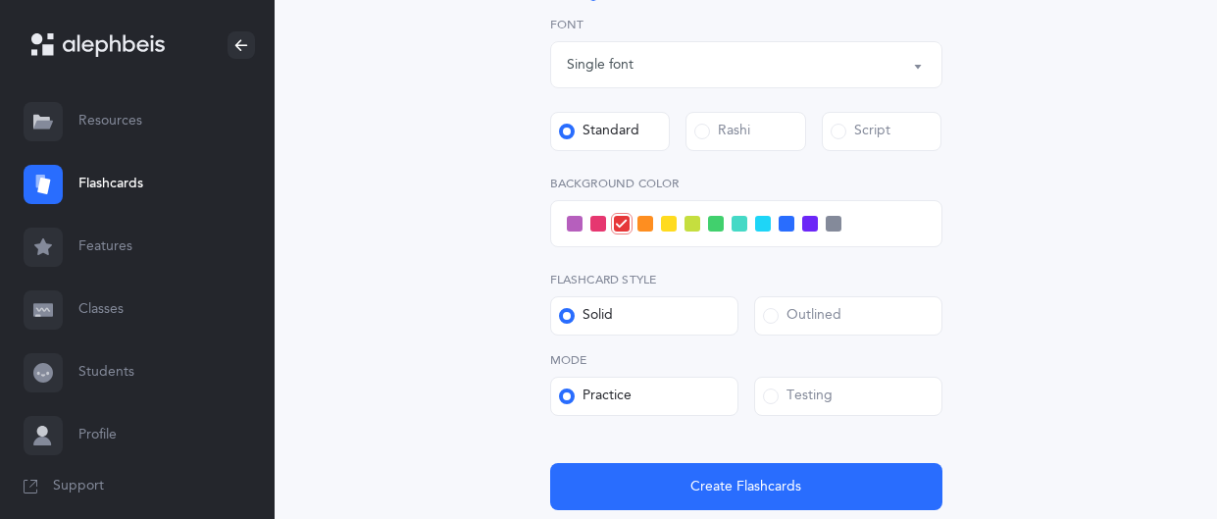
click at [781, 222] on span at bounding box center [787, 224] width 16 height 16
click at [0, 0] on input "checkbox" at bounding box center [0, 0] width 0 height 0
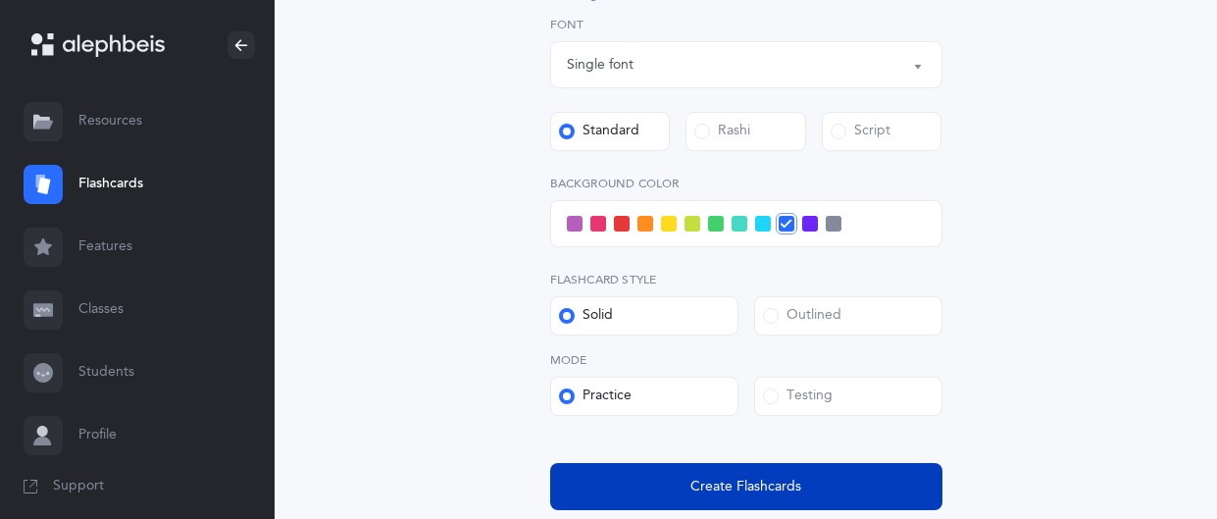
click at [729, 477] on span "Create Flashcards" at bounding box center [746, 487] width 111 height 21
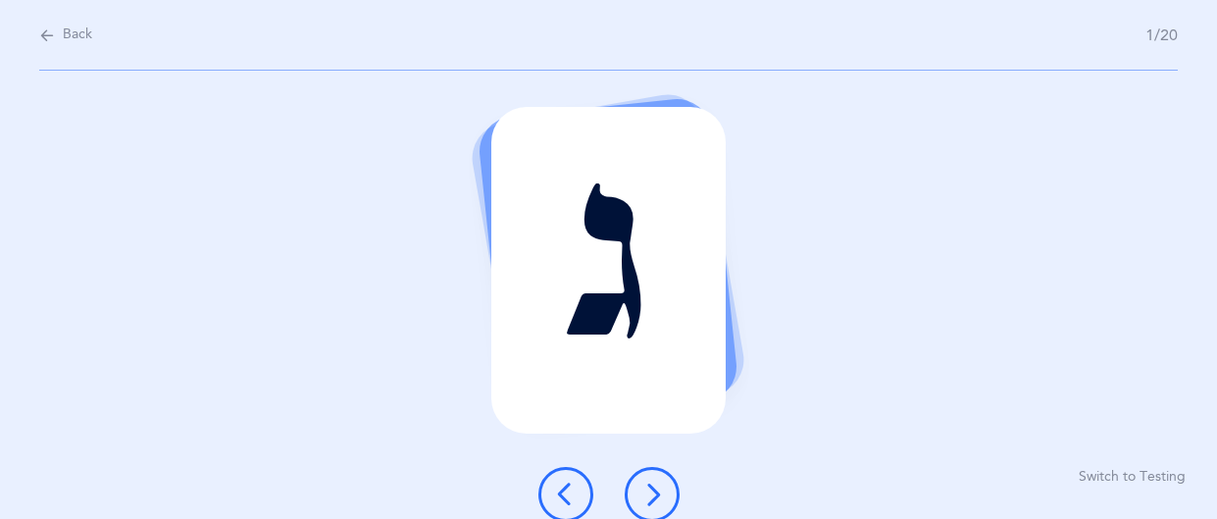
scroll to position [0, 0]
click at [654, 483] on icon at bounding box center [652, 495] width 24 height 24
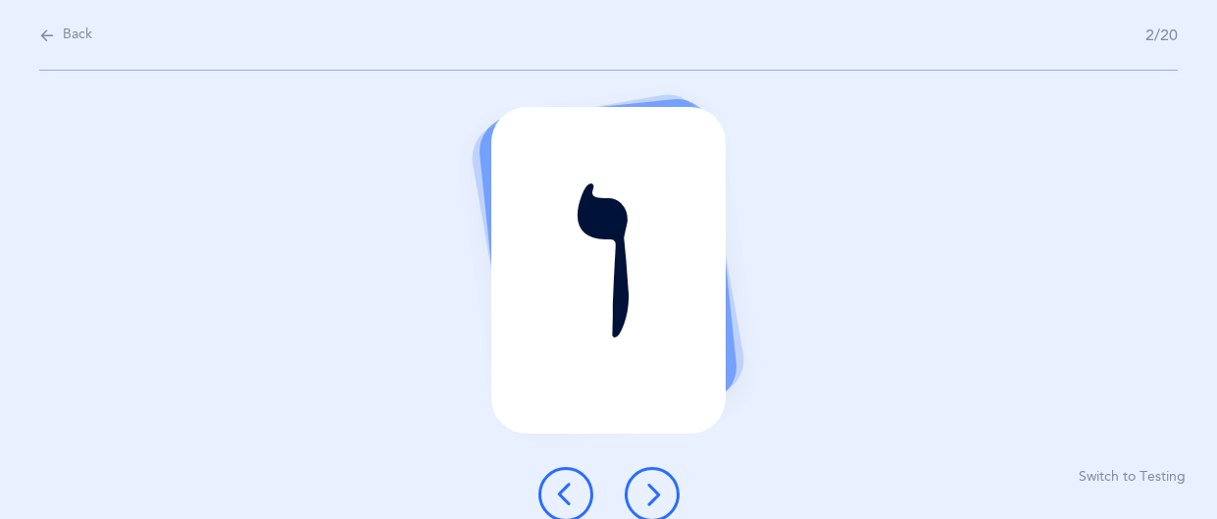
click at [654, 483] on icon at bounding box center [652, 495] width 24 height 24
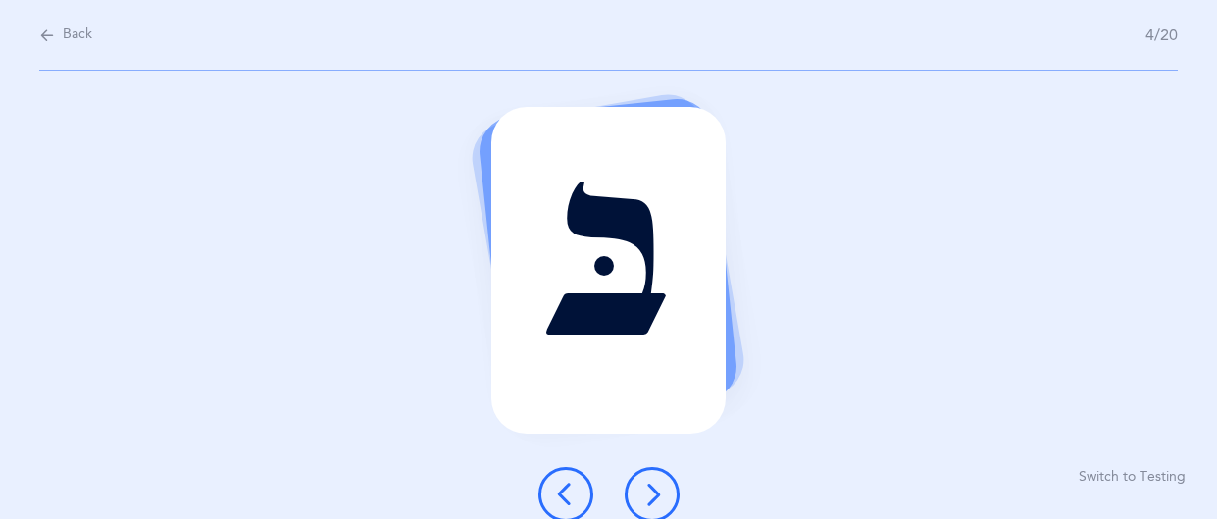
click at [654, 483] on icon at bounding box center [652, 495] width 24 height 24
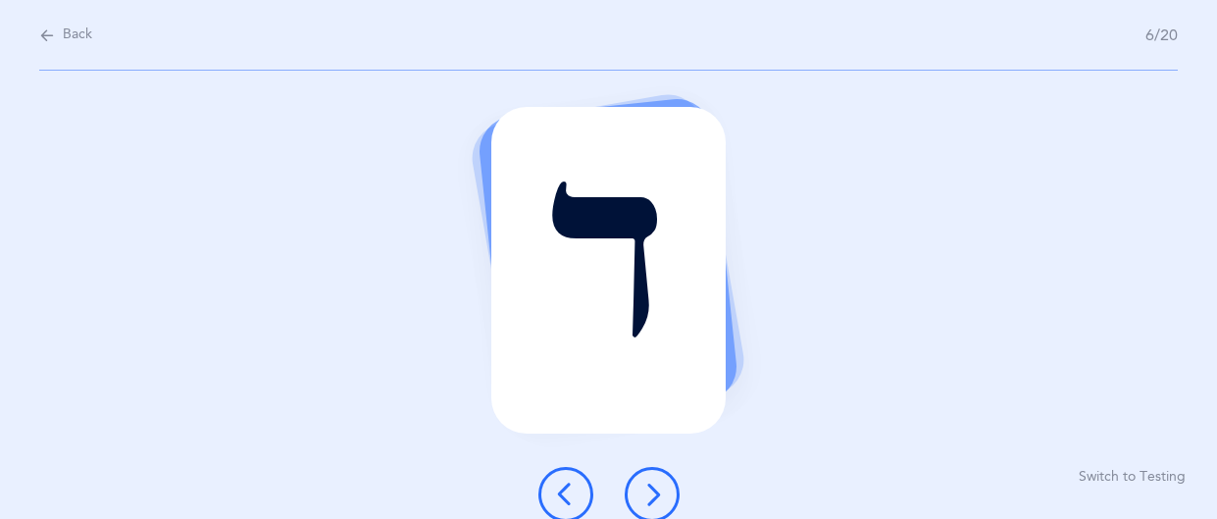
click at [654, 483] on icon at bounding box center [652, 495] width 24 height 24
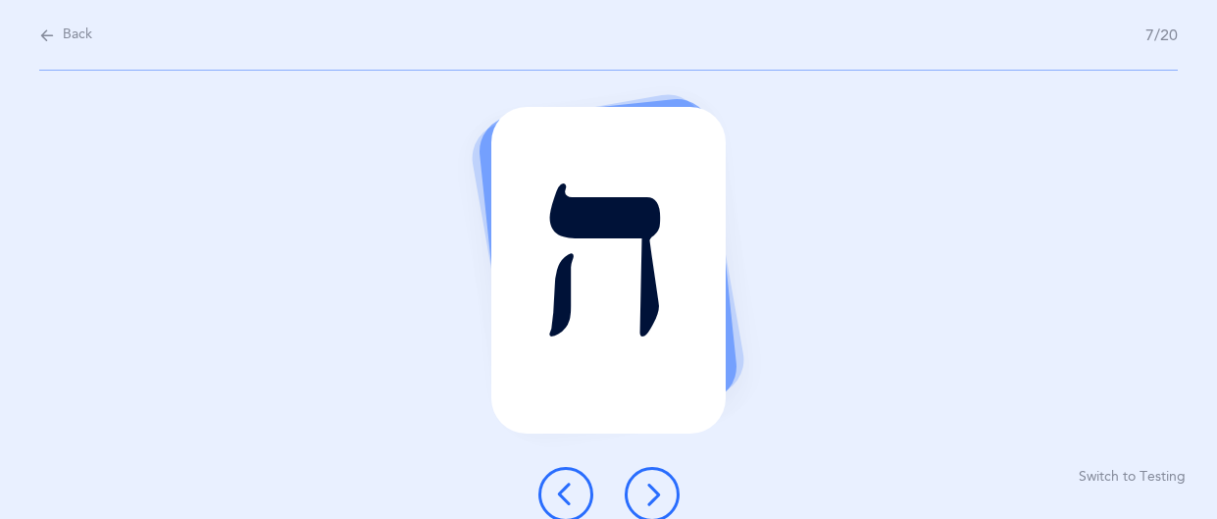
click at [654, 483] on icon at bounding box center [652, 495] width 24 height 24
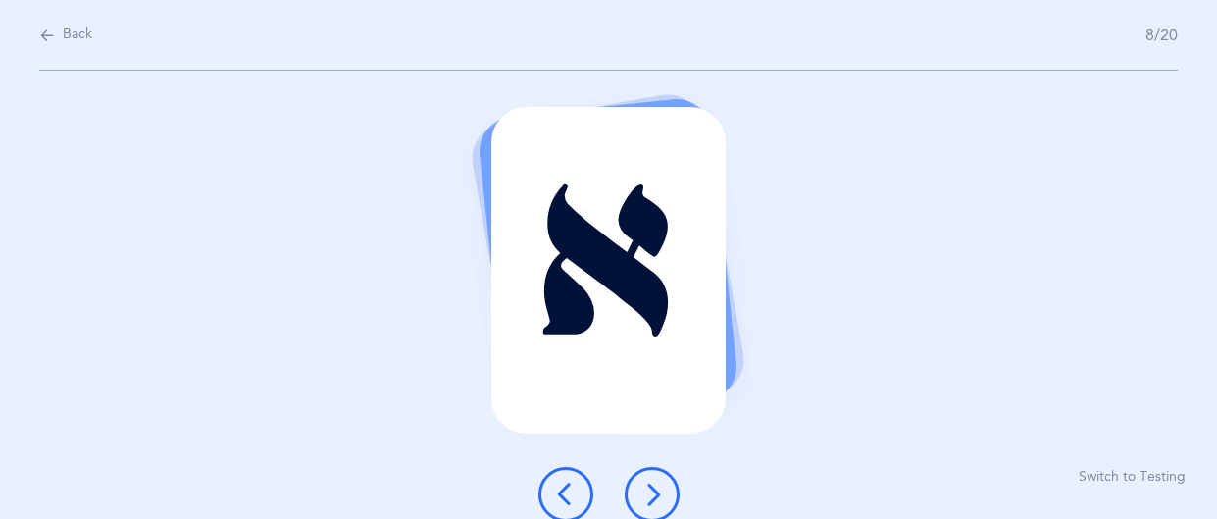
click at [654, 483] on icon at bounding box center [652, 495] width 24 height 24
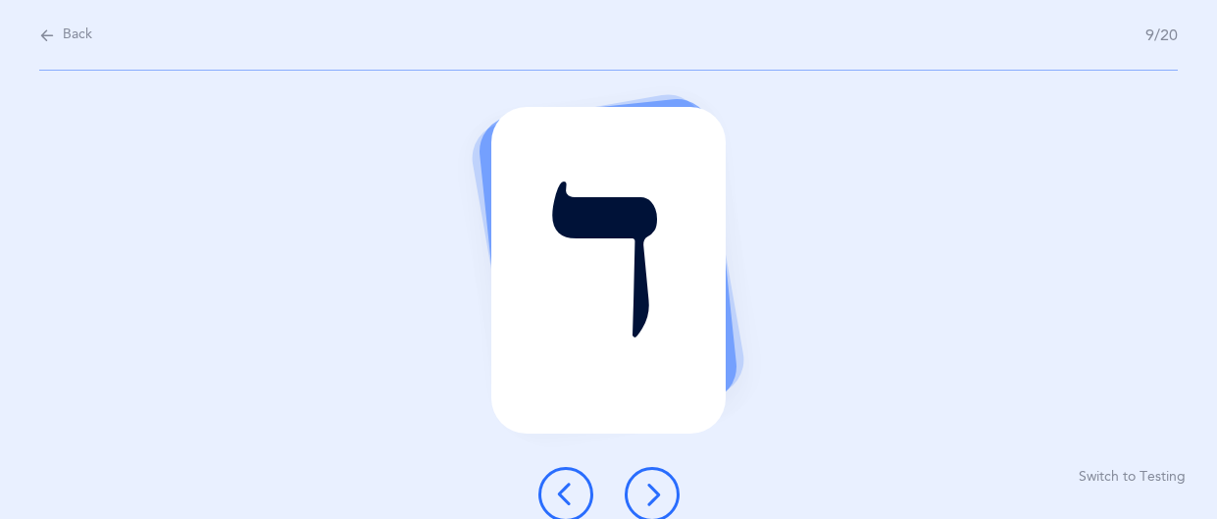
click at [654, 483] on icon at bounding box center [652, 495] width 24 height 24
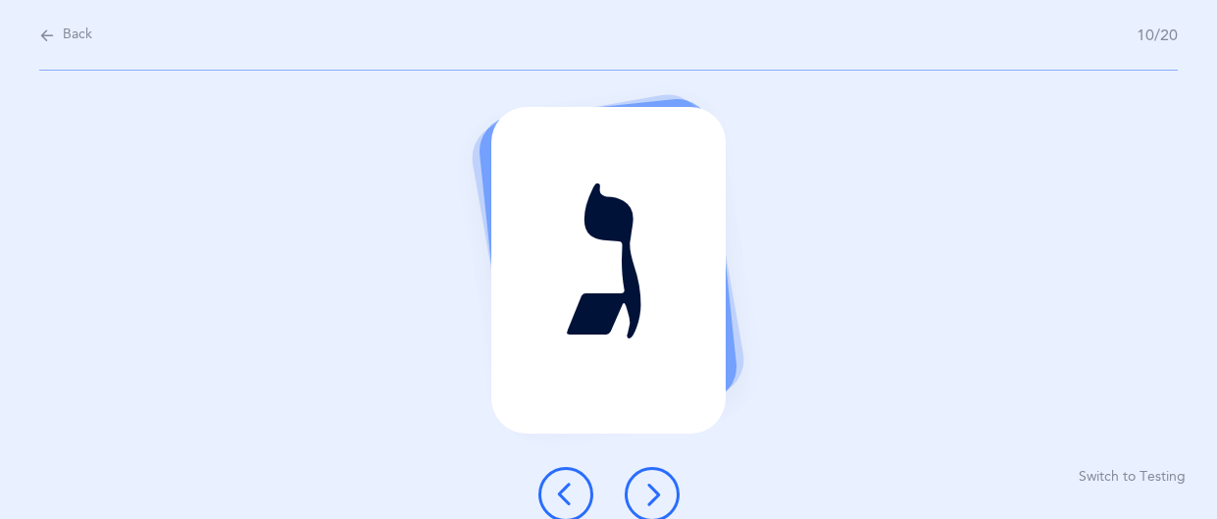
click at [654, 483] on icon at bounding box center [652, 495] width 24 height 24
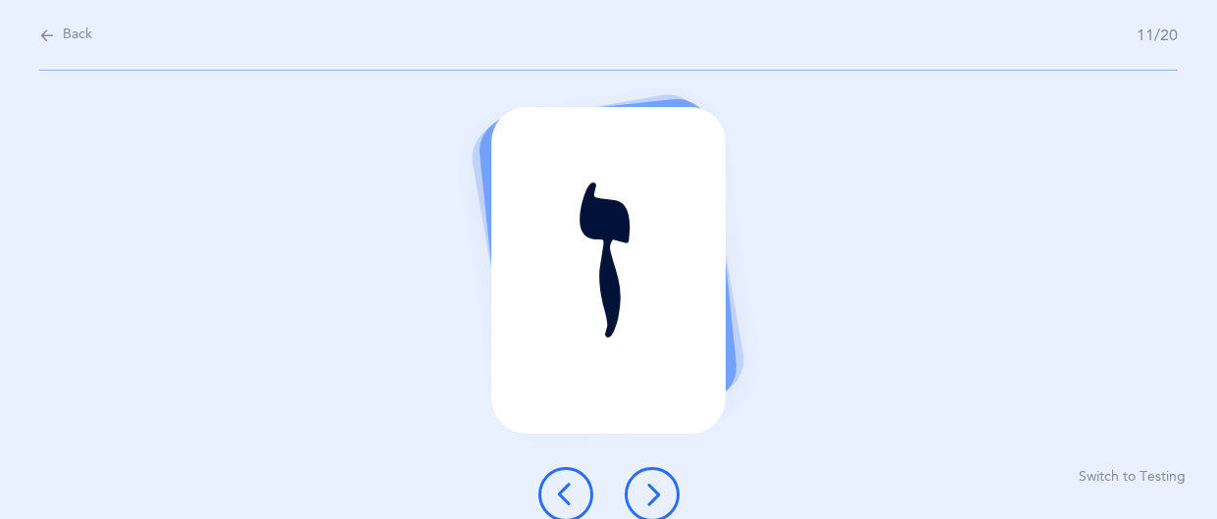
click at [654, 483] on icon at bounding box center [652, 495] width 24 height 24
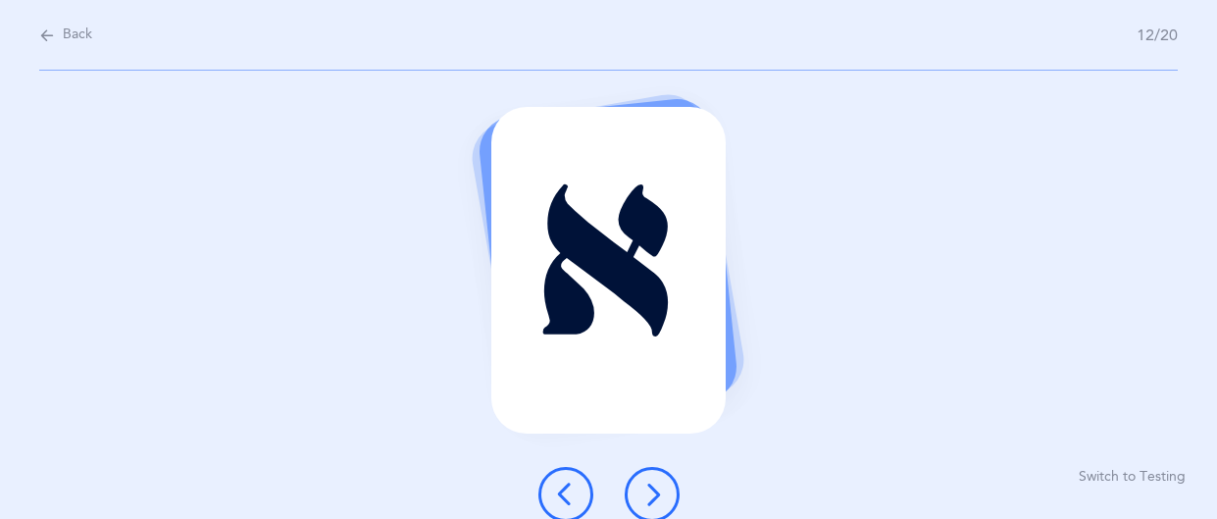
click at [654, 483] on icon at bounding box center [652, 495] width 24 height 24
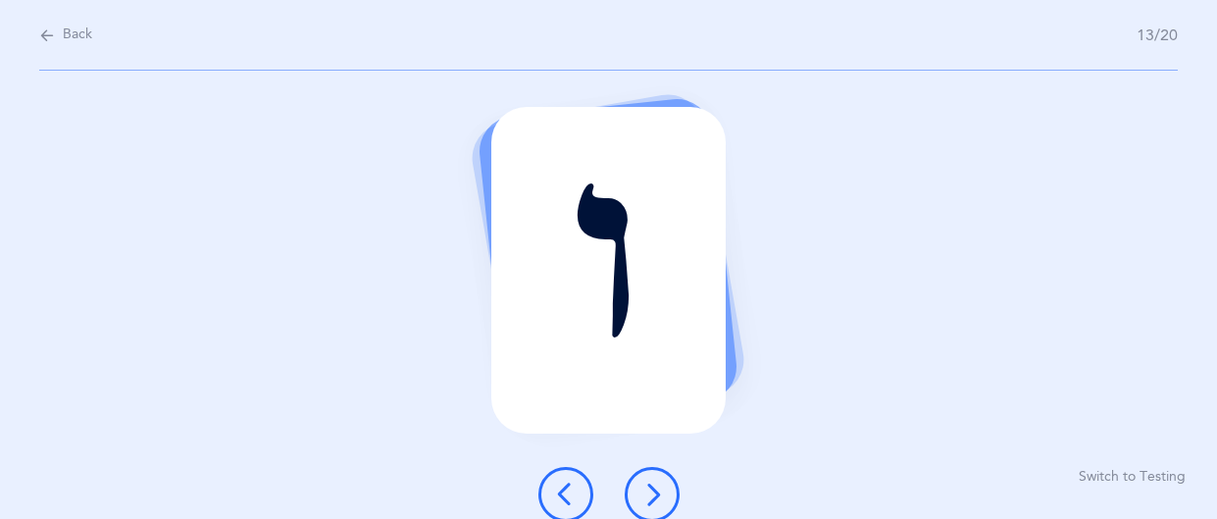
click at [654, 483] on icon at bounding box center [652, 495] width 24 height 24
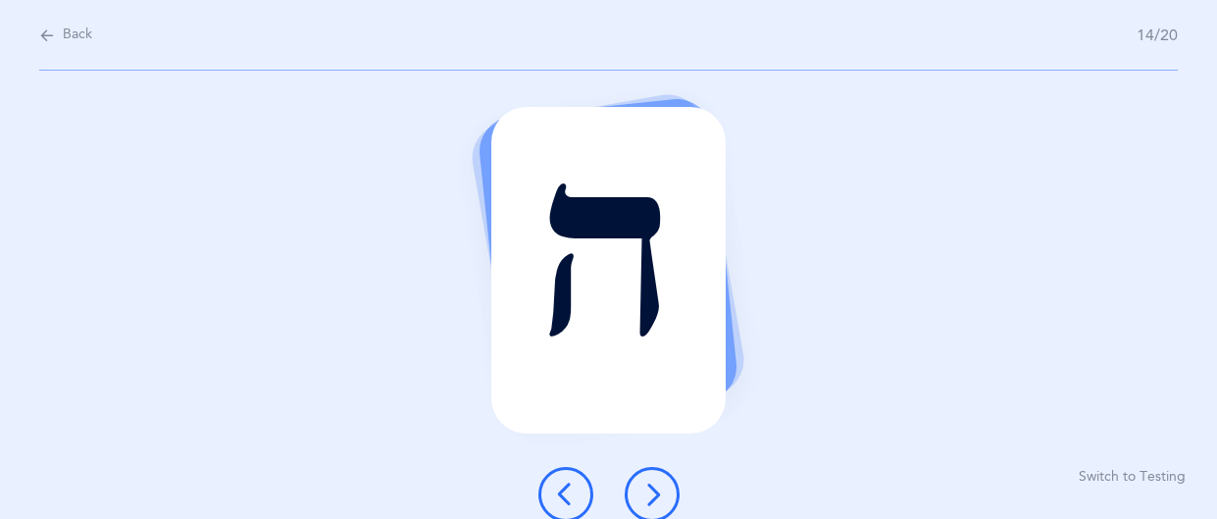
click at [654, 483] on icon at bounding box center [652, 495] width 24 height 24
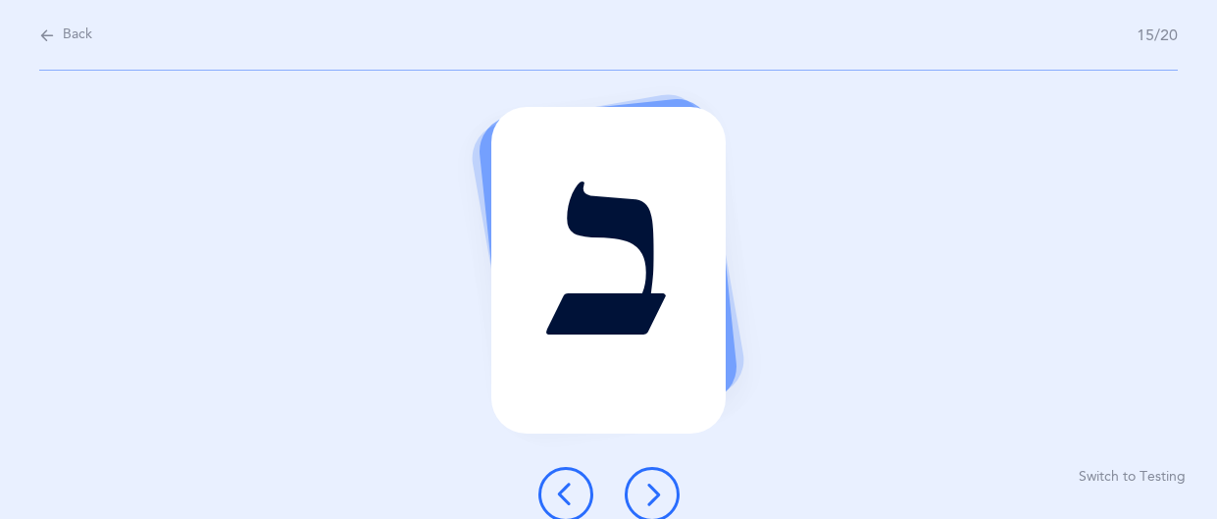
click at [654, 483] on icon at bounding box center [652, 495] width 24 height 24
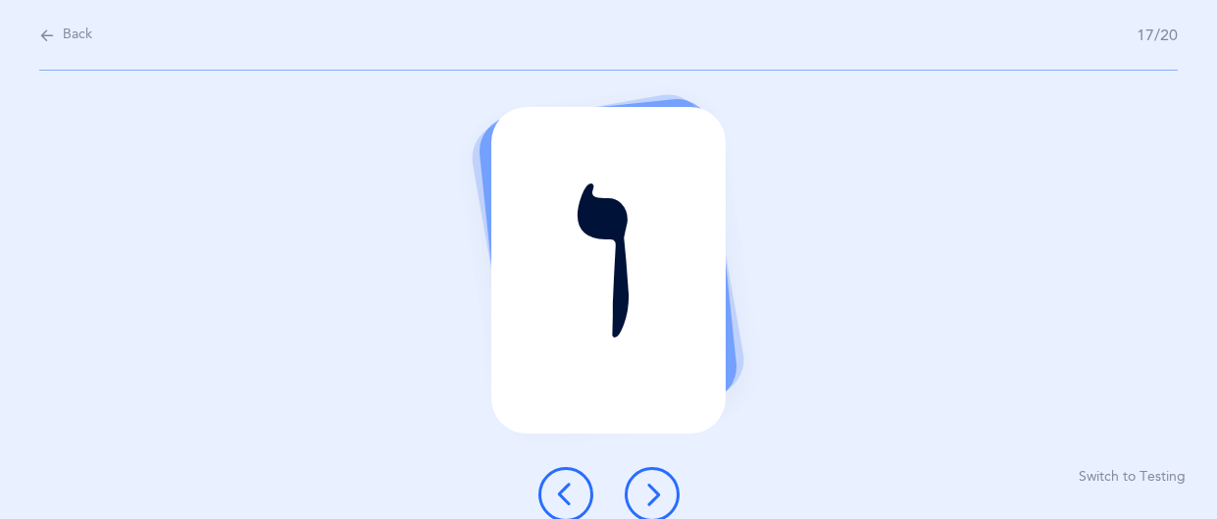
click at [654, 483] on icon at bounding box center [652, 495] width 24 height 24
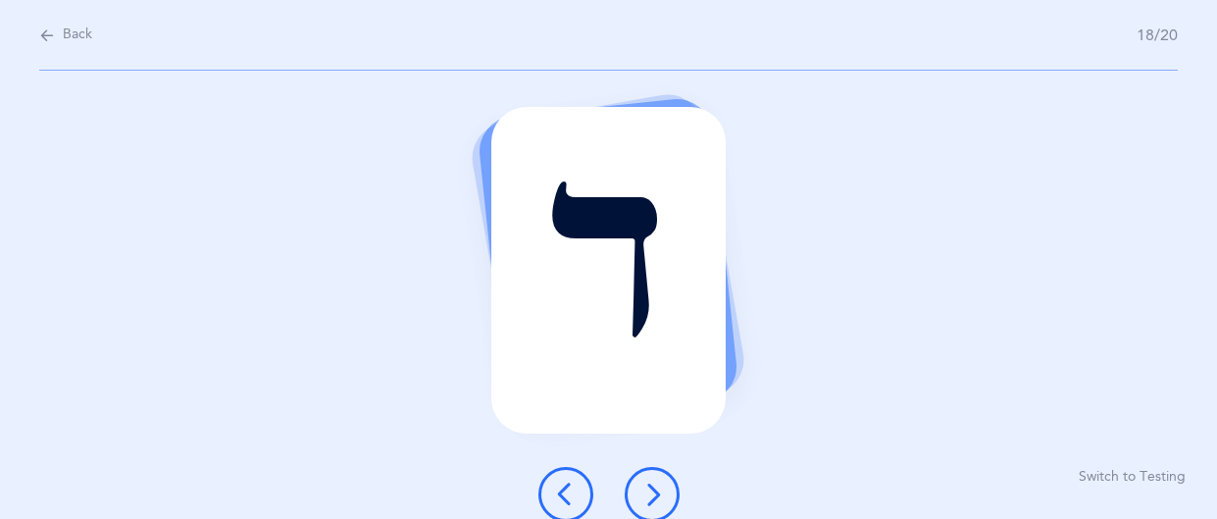
click at [654, 483] on icon at bounding box center [652, 495] width 24 height 24
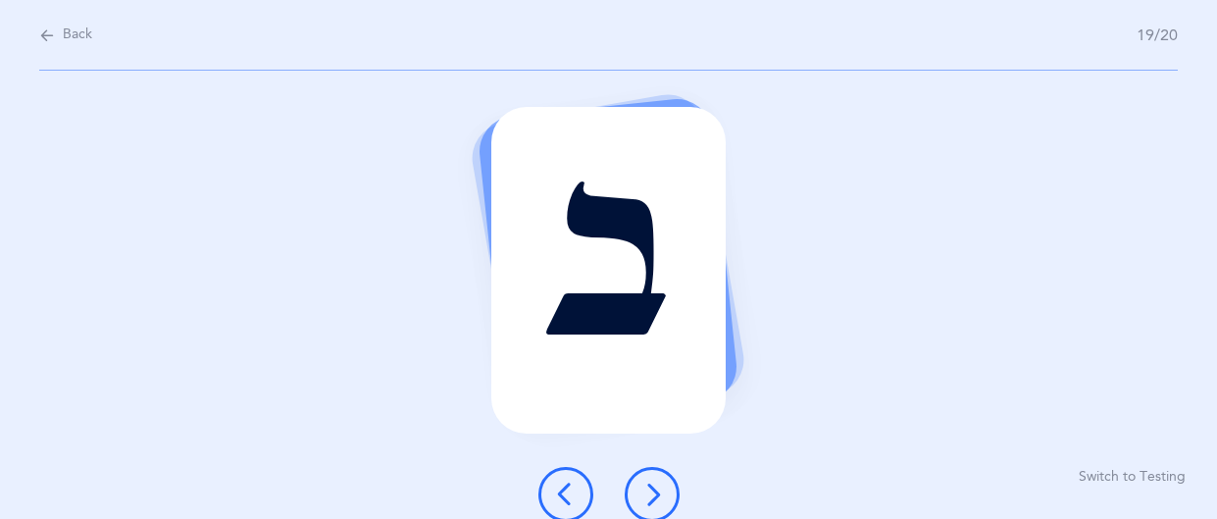
click at [654, 483] on icon at bounding box center [652, 495] width 24 height 24
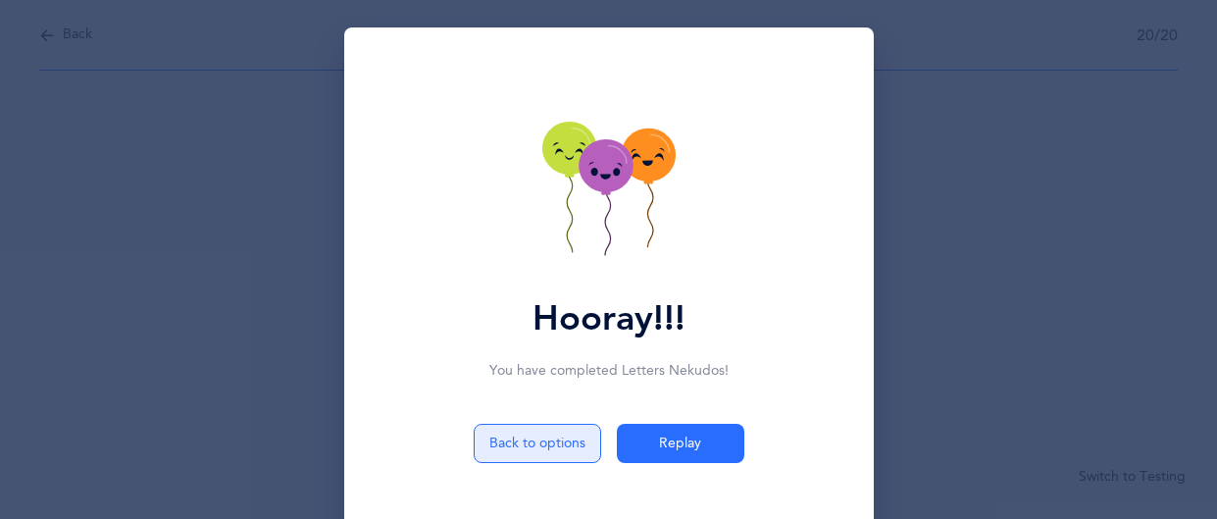
click at [567, 435] on button "Back to options" at bounding box center [538, 443] width 128 height 39
select select "7"
select select "single"
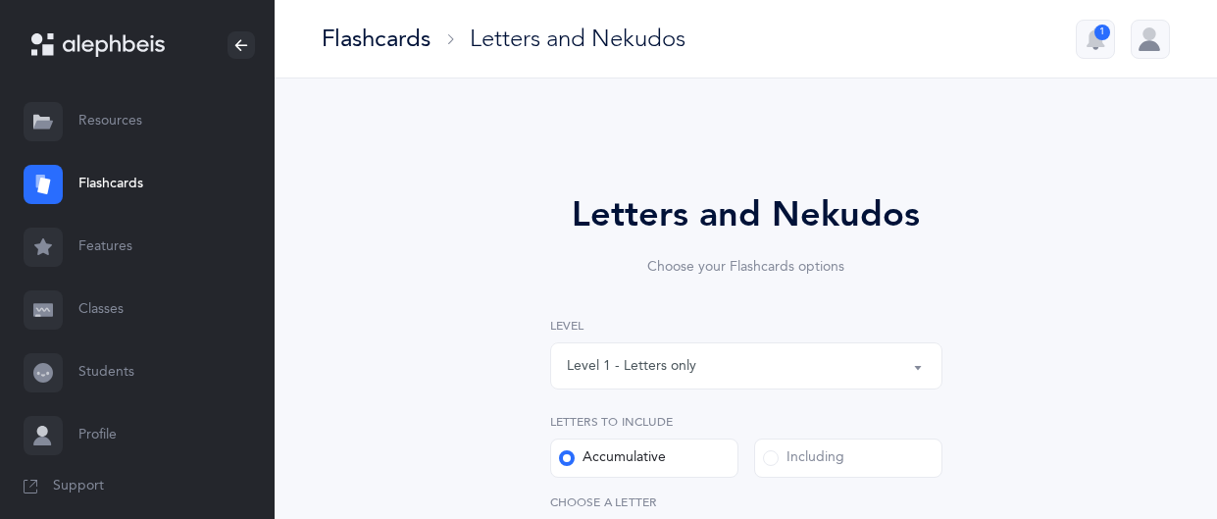
click at [123, 311] on link "Classes" at bounding box center [137, 310] width 275 height 63
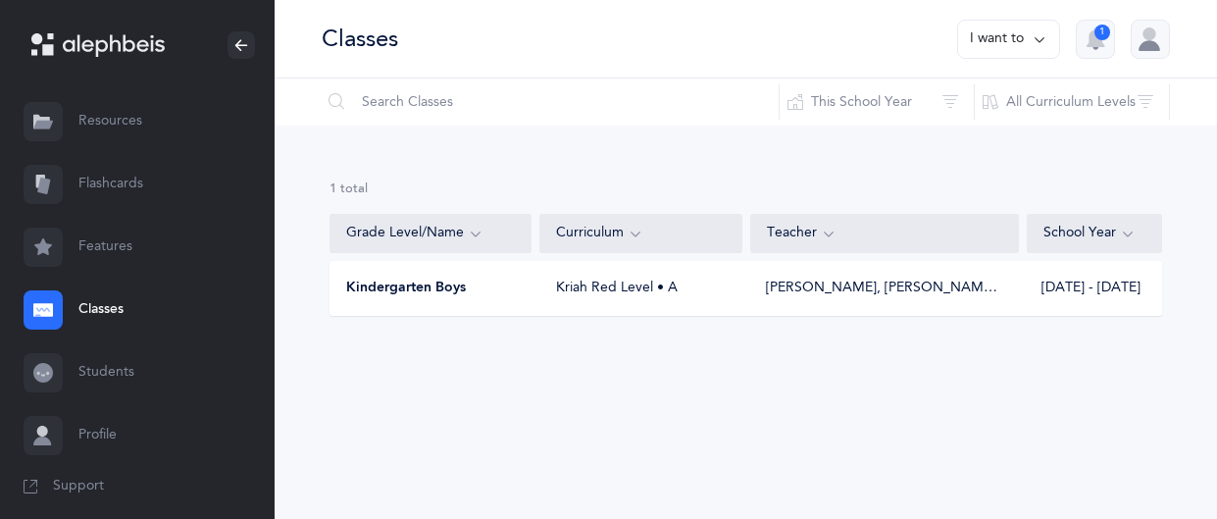
click at [607, 292] on div "Kriah Red Level • A" at bounding box center [641, 289] width 202 height 20
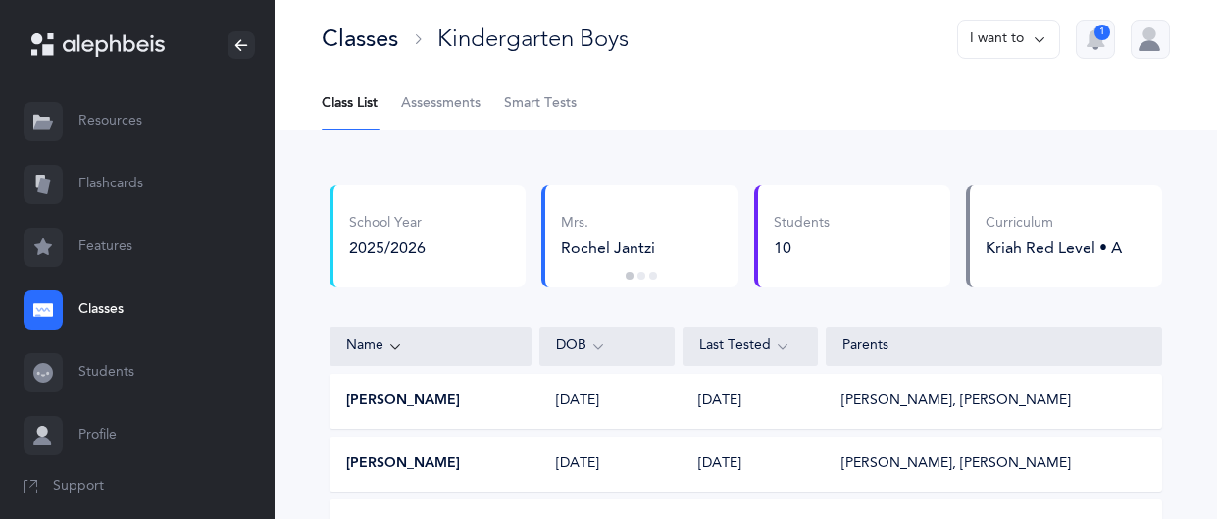
click at [537, 100] on span "Smart Tests" at bounding box center [540, 104] width 73 height 20
